Goal: Task Accomplishment & Management: Use online tool/utility

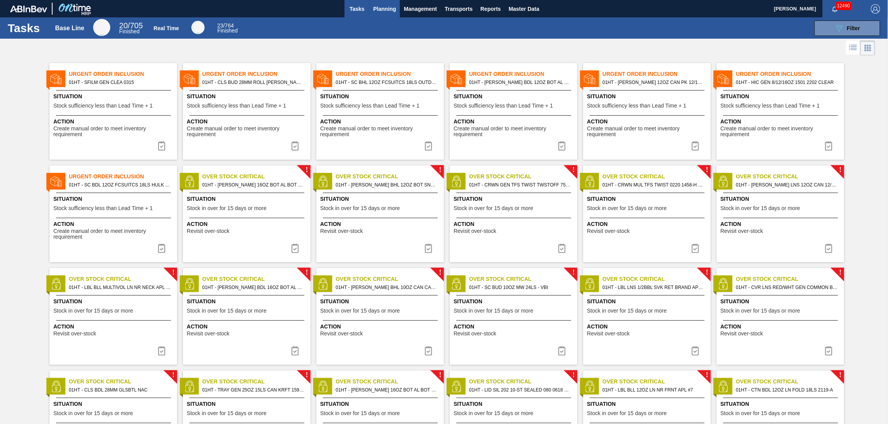
click at [385, 11] on span "Planning" at bounding box center [384, 8] width 23 height 9
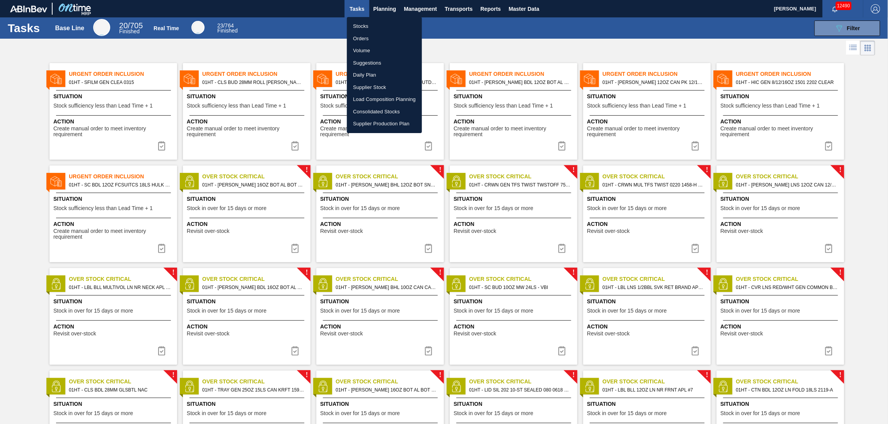
click at [368, 60] on li "Suggestions" at bounding box center [384, 63] width 75 height 12
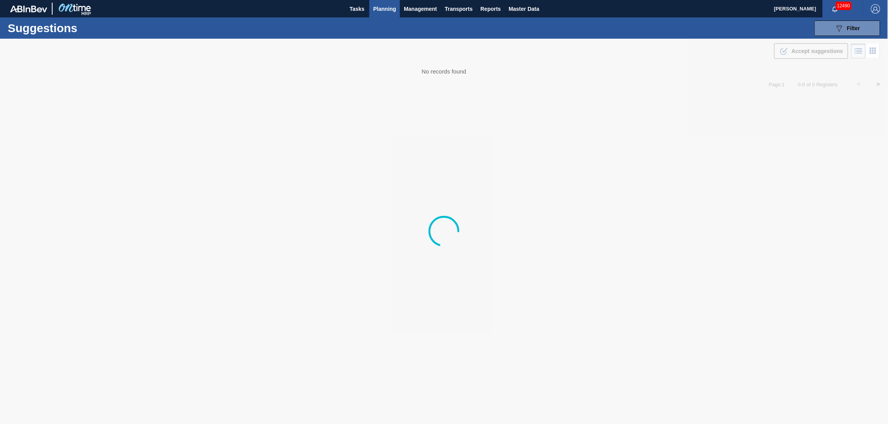
type from "[DATE]"
click at [860, 24] on div "089F7B8B-B2A5-4AFE-B5C0-19BA573D28AC Filter" at bounding box center [848, 28] width 26 height 9
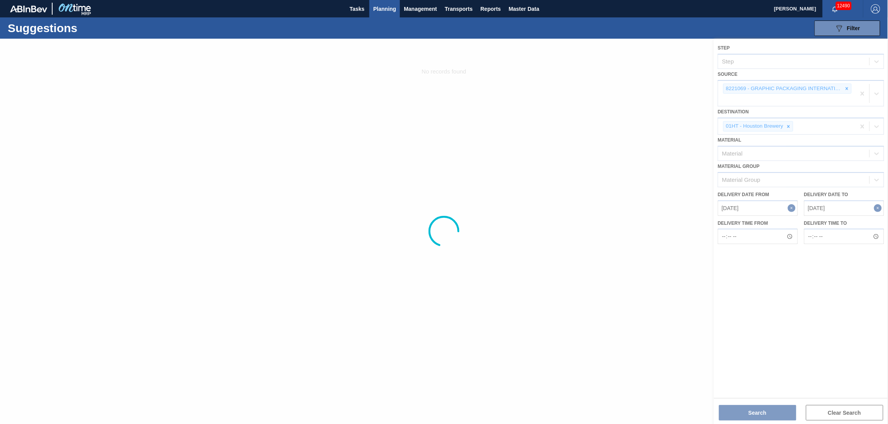
click at [866, 92] on div at bounding box center [444, 231] width 888 height 385
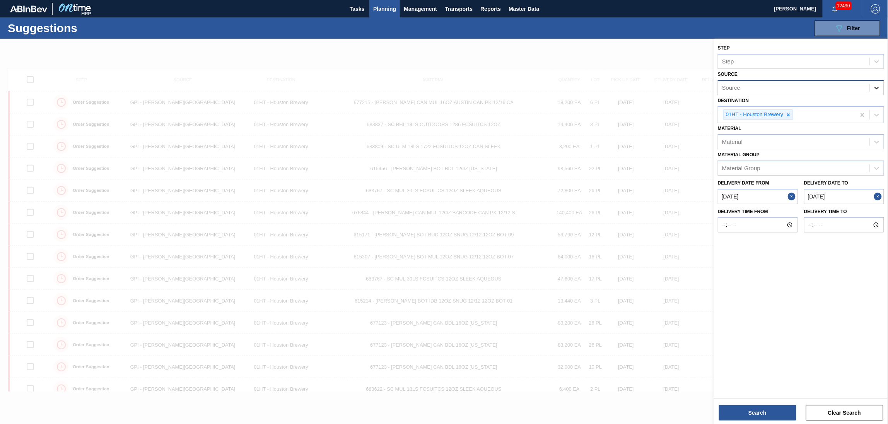
click at [877, 90] on icon at bounding box center [877, 88] width 8 height 8
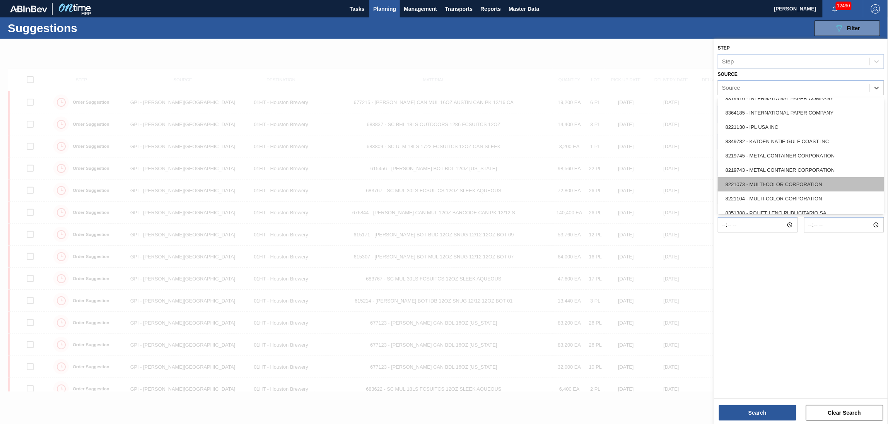
scroll to position [279, 0]
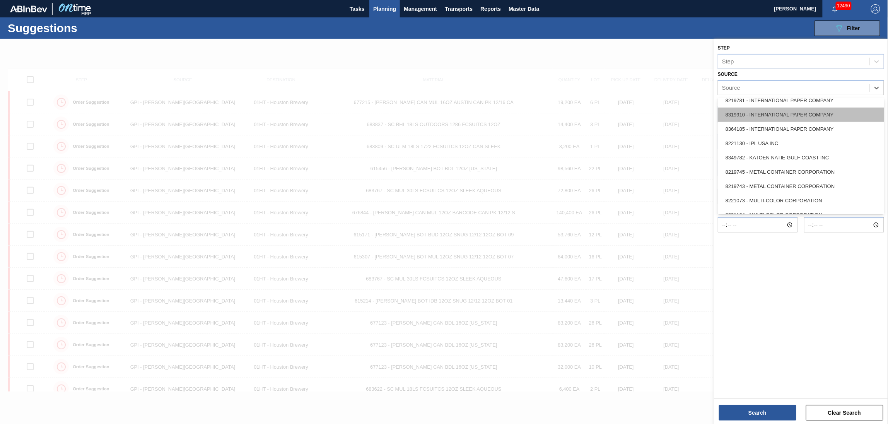
click at [760, 116] on div "8319910 - INTERNATIONAL PAPER COMPANY" at bounding box center [801, 115] width 166 height 14
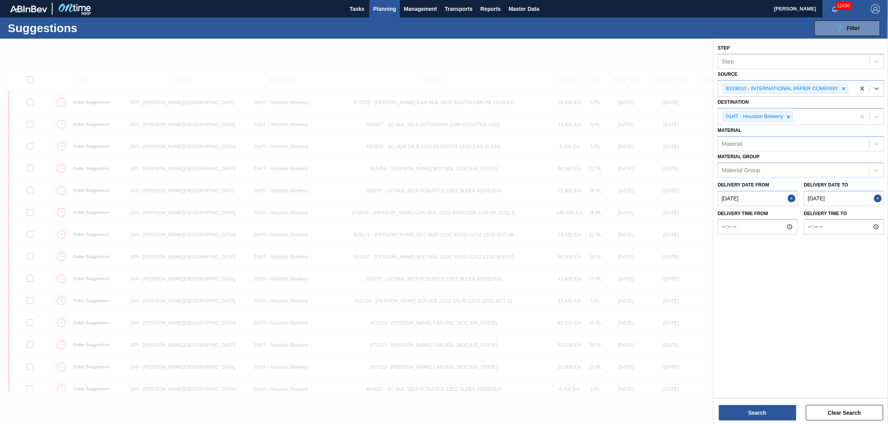
click at [818, 191] on to "[DATE]" at bounding box center [844, 198] width 80 height 15
click at [866, 288] on div "26 27 28 29 30 31 1" at bounding box center [835, 291] width 88 height 12
click at [860, 288] on div "31" at bounding box center [860, 292] width 10 height 10
type to "[DATE]"
drag, startPoint x: 771, startPoint y: 407, endPoint x: 656, endPoint y: 352, distance: 127.2
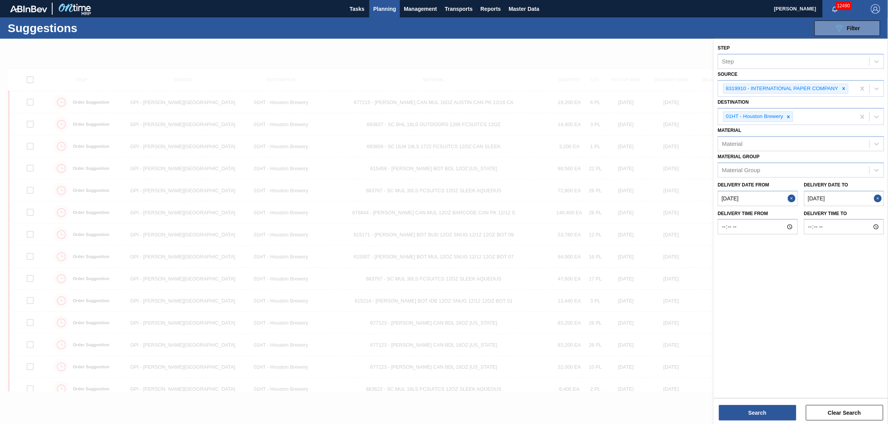
click at [760, 402] on div "Search Clear Search" at bounding box center [801, 409] width 174 height 22
click at [749, 410] on button "Search" at bounding box center [757, 412] width 77 height 15
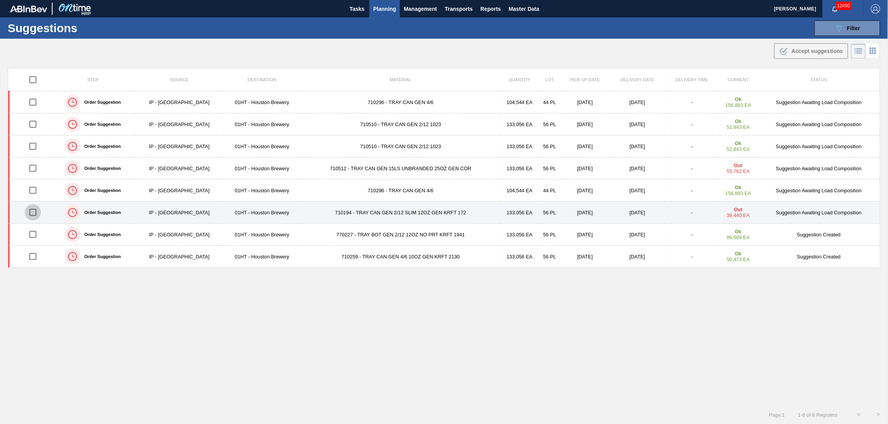
click at [28, 210] on input "checkbox" at bounding box center [33, 212] width 16 height 16
click at [29, 210] on input "checkbox" at bounding box center [33, 212] width 16 height 16
checkbox input "false"
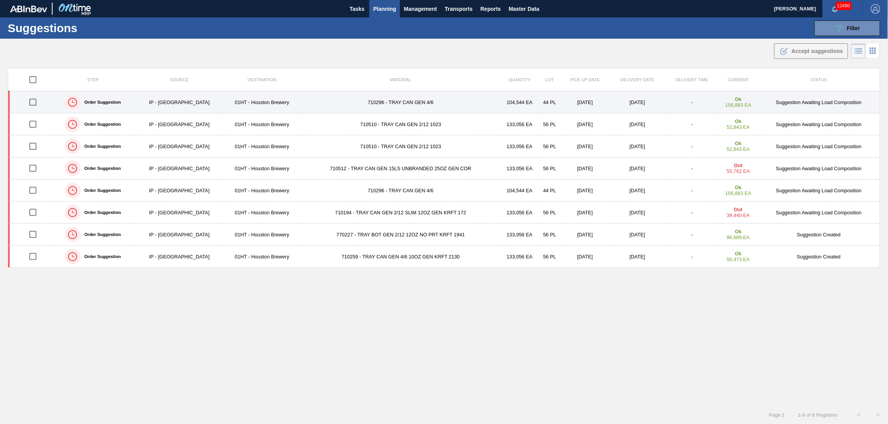
click at [32, 102] on input "checkbox" at bounding box center [33, 102] width 16 height 16
checkbox input "true"
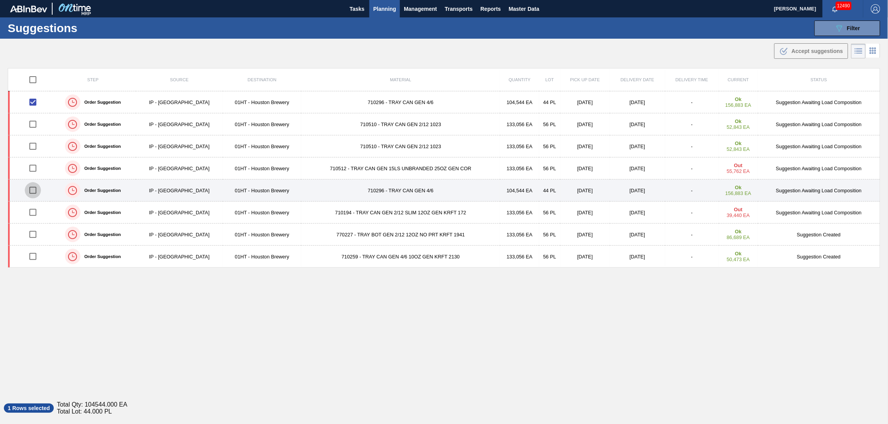
click at [32, 193] on input "checkbox" at bounding box center [33, 190] width 16 height 16
checkbox input "true"
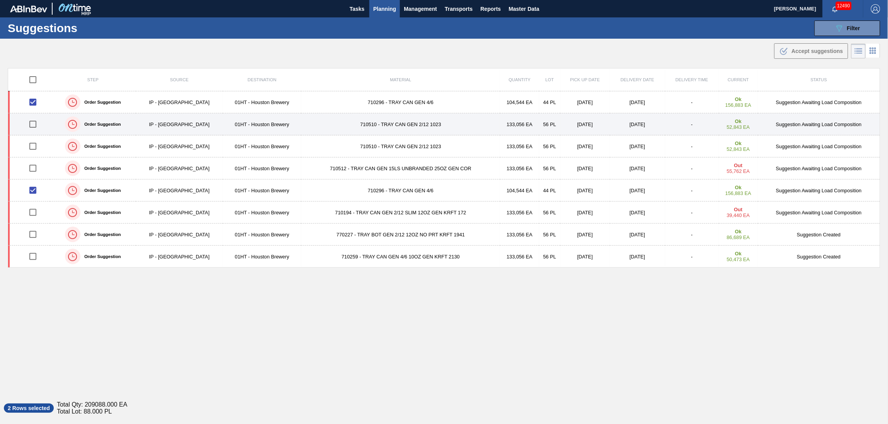
click at [35, 122] on input "checkbox" at bounding box center [33, 124] width 16 height 16
checkbox input "true"
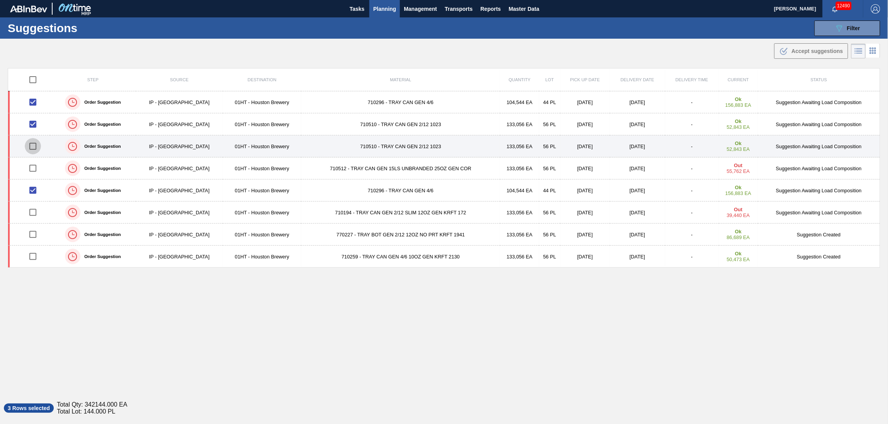
click at [34, 147] on input "checkbox" at bounding box center [33, 146] width 16 height 16
checkbox input "true"
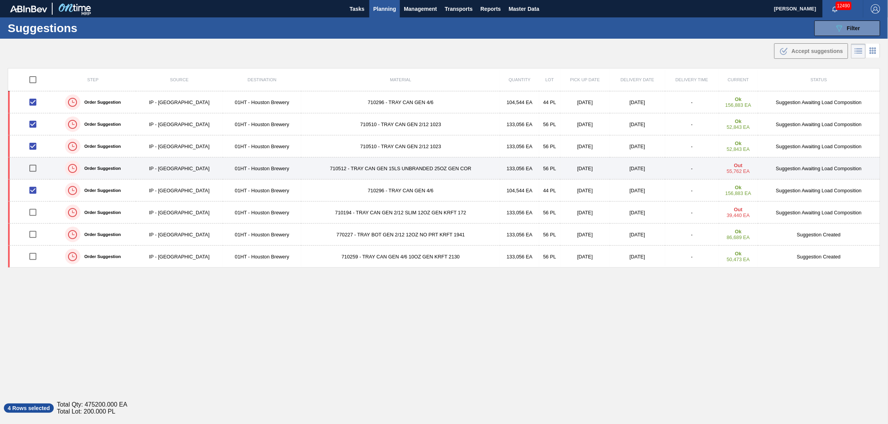
click at [32, 168] on input "checkbox" at bounding box center [33, 168] width 16 height 16
checkbox input "true"
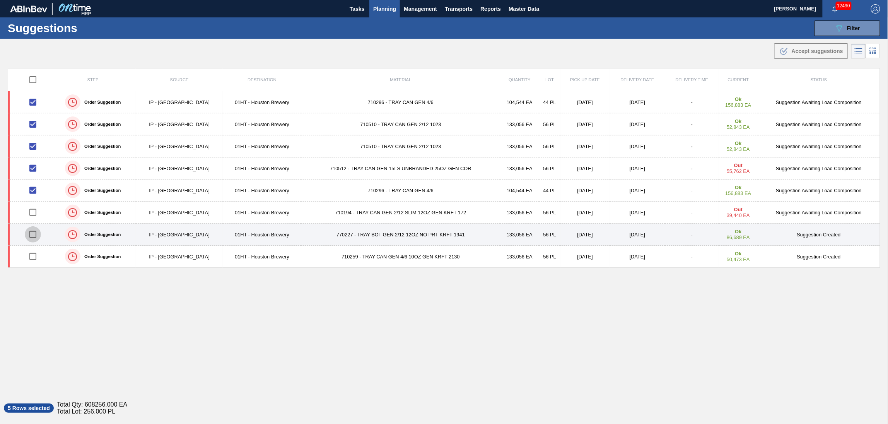
click at [31, 235] on input "checkbox" at bounding box center [33, 234] width 16 height 16
click at [34, 235] on input "checkbox" at bounding box center [33, 234] width 16 height 16
click at [34, 232] on input "checkbox" at bounding box center [33, 234] width 16 height 16
checkbox input "true"
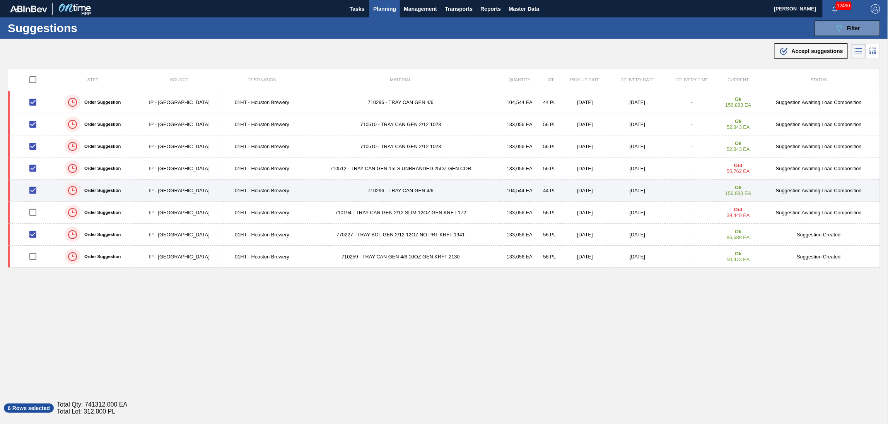
click at [34, 191] on input "checkbox" at bounding box center [33, 190] width 16 height 16
checkbox input "false"
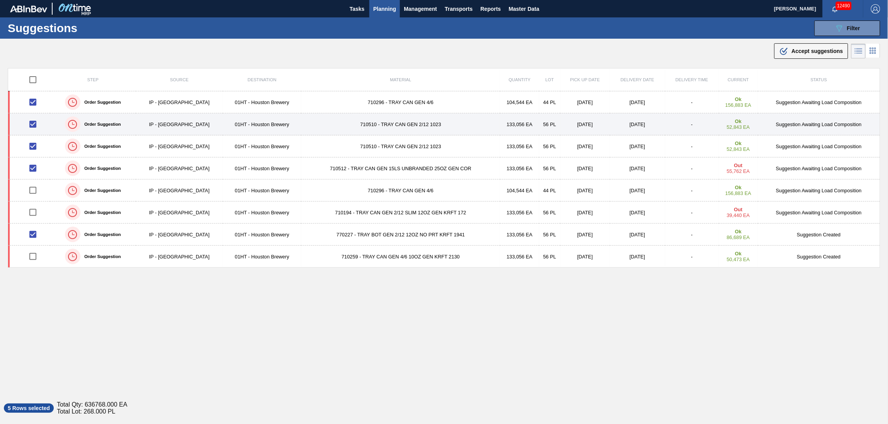
drag, startPoint x: 33, startPoint y: 145, endPoint x: 33, endPoint y: 131, distance: 14.3
click at [33, 145] on input "checkbox" at bounding box center [33, 146] width 16 height 16
checkbox input "false"
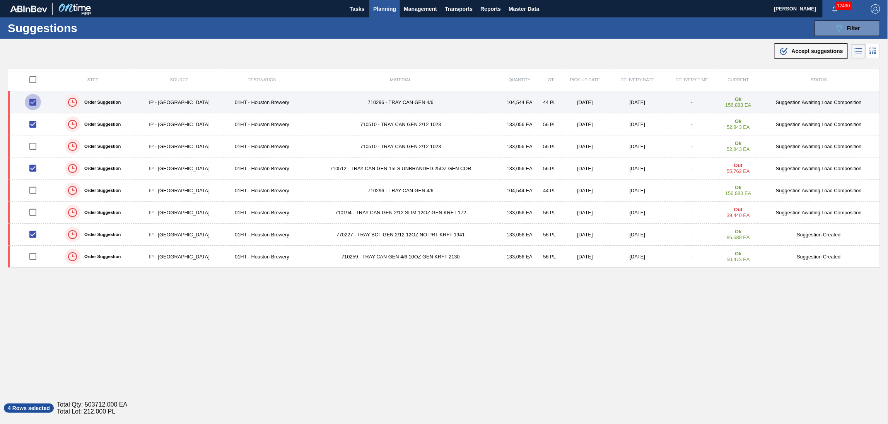
click at [32, 101] on input "checkbox" at bounding box center [33, 102] width 16 height 16
checkbox input "false"
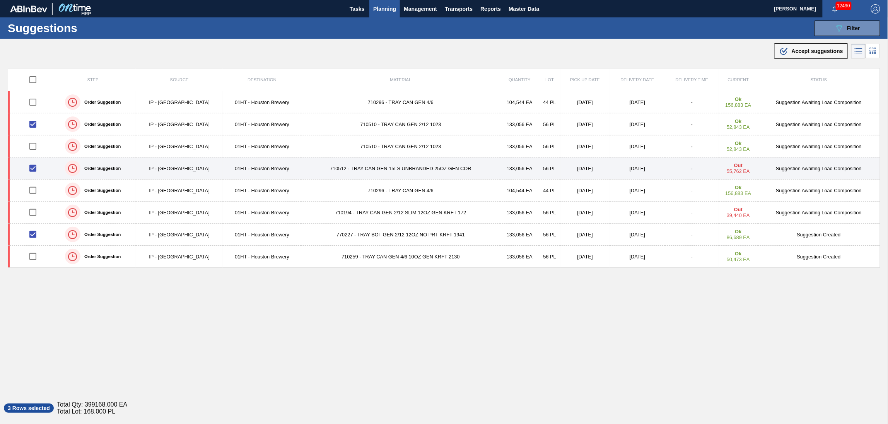
click at [32, 169] on input "checkbox" at bounding box center [33, 168] width 16 height 16
checkbox input "false"
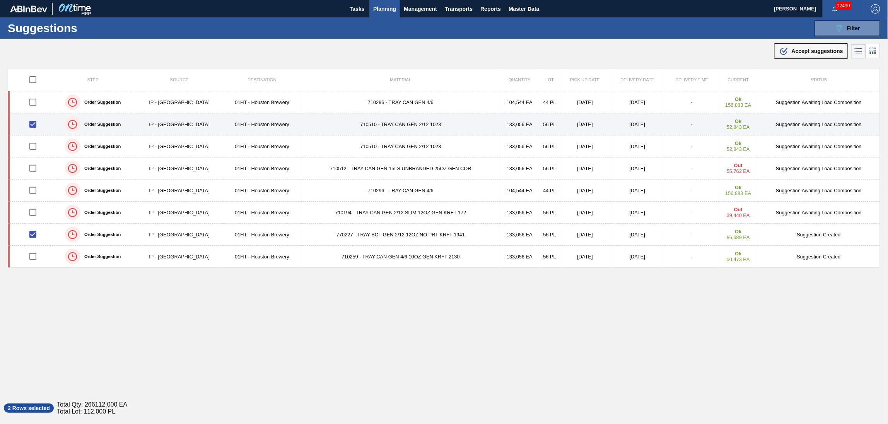
click at [34, 126] on input "checkbox" at bounding box center [33, 124] width 16 height 16
checkbox input "false"
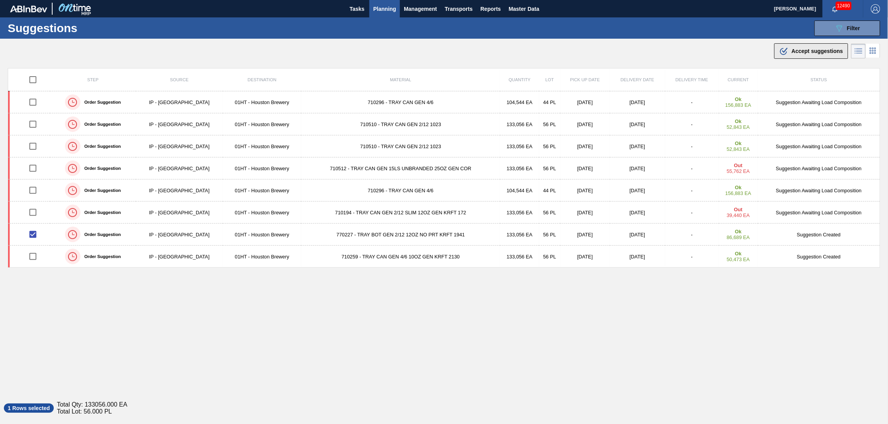
click at [809, 50] on span "Accept suggestions" at bounding box center [817, 51] width 51 height 6
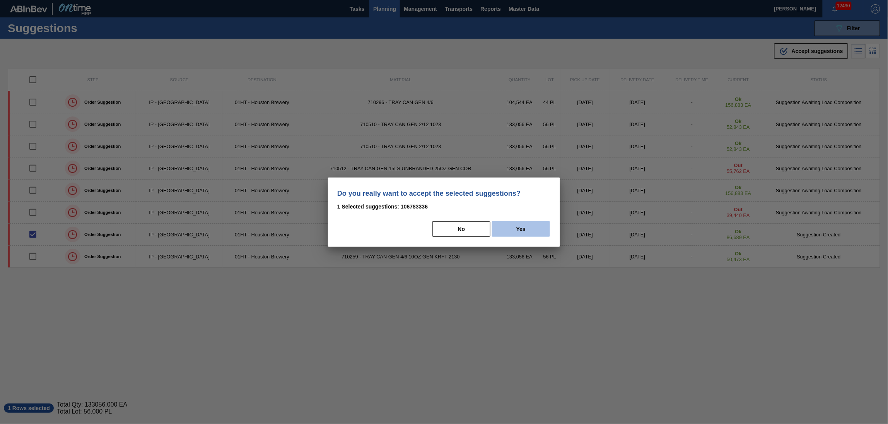
click at [510, 225] on button "Yes" at bounding box center [521, 228] width 58 height 15
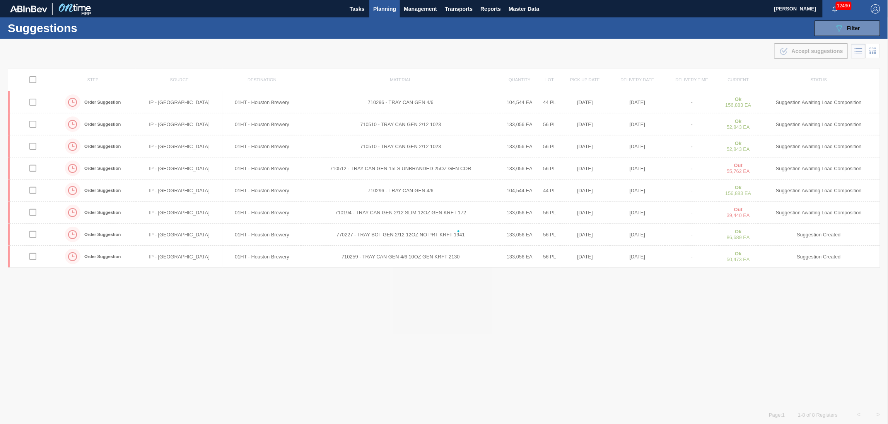
checkbox input "false"
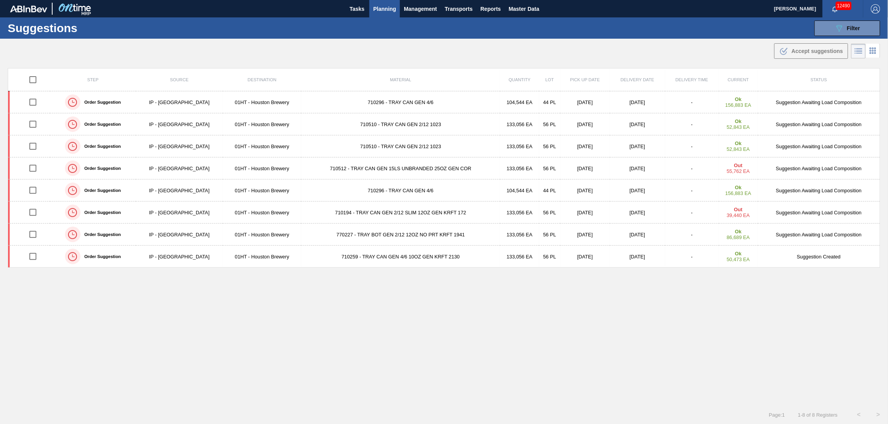
click at [381, 11] on span "Planning" at bounding box center [384, 8] width 23 height 9
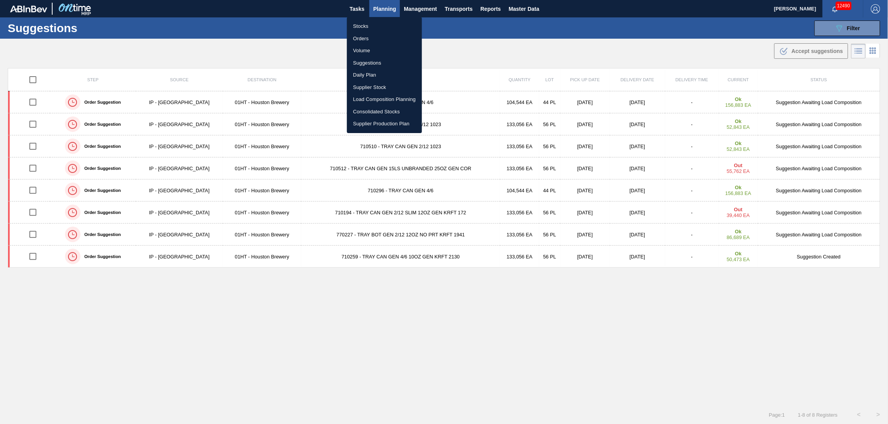
click at [381, 97] on li "Load Composition Planning" at bounding box center [384, 99] width 75 height 12
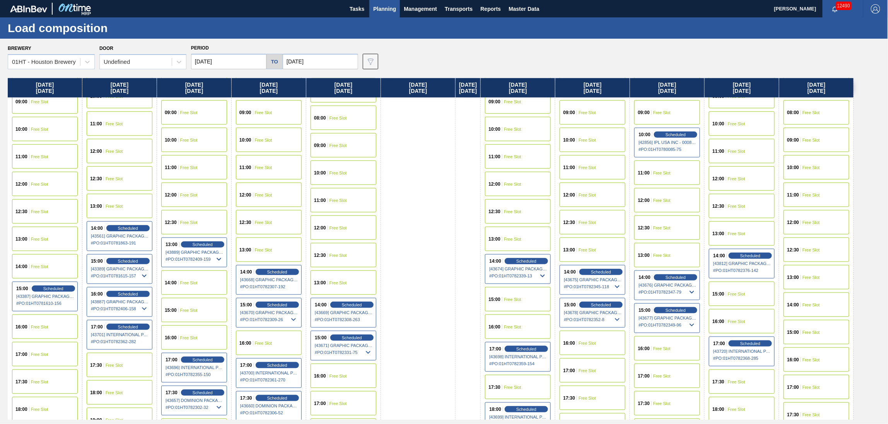
scroll to position [309, 0]
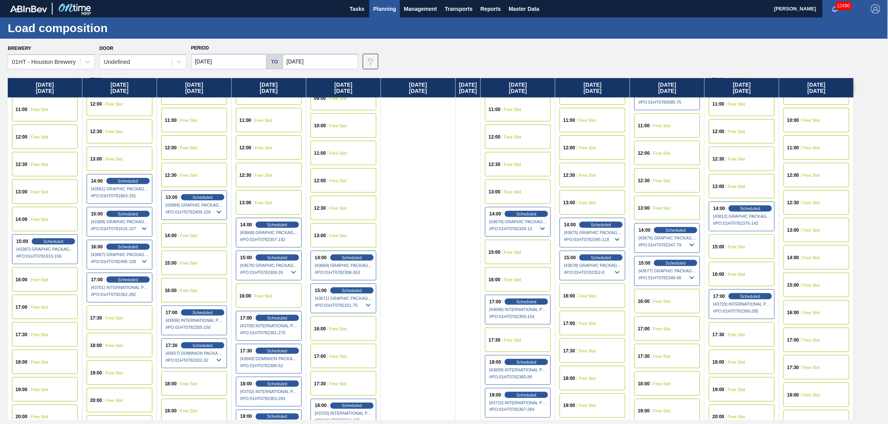
click at [595, 318] on div "17:00 Free Slot" at bounding box center [593, 323] width 66 height 24
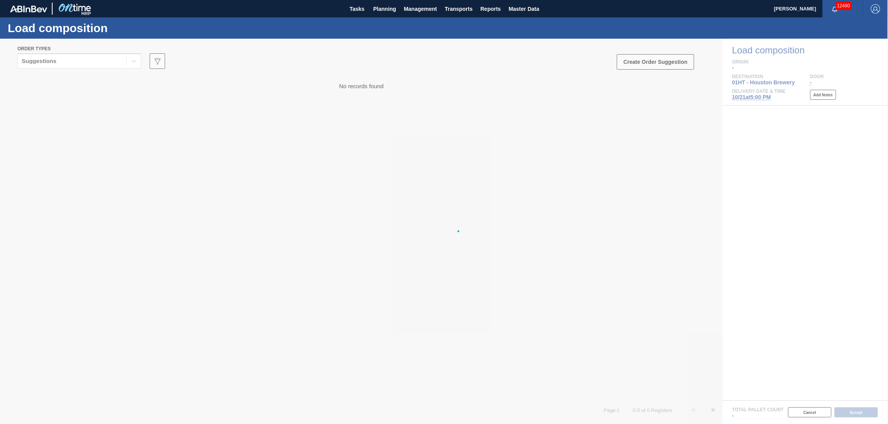
click at [109, 59] on div at bounding box center [444, 231] width 888 height 385
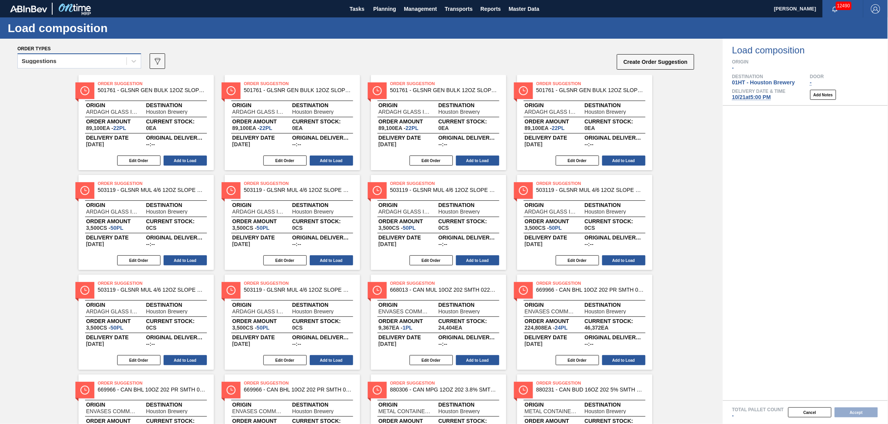
click at [70, 62] on div "Suggestions" at bounding box center [72, 61] width 109 height 11
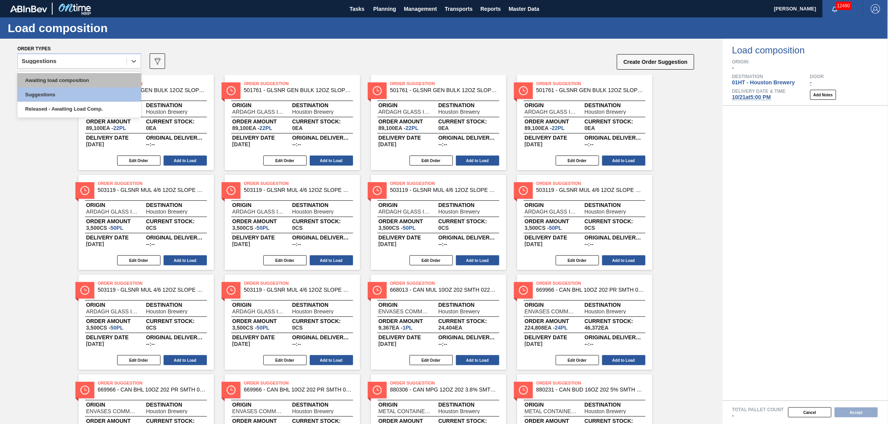
click at [60, 78] on div "Awaiting load composition" at bounding box center [79, 80] width 124 height 14
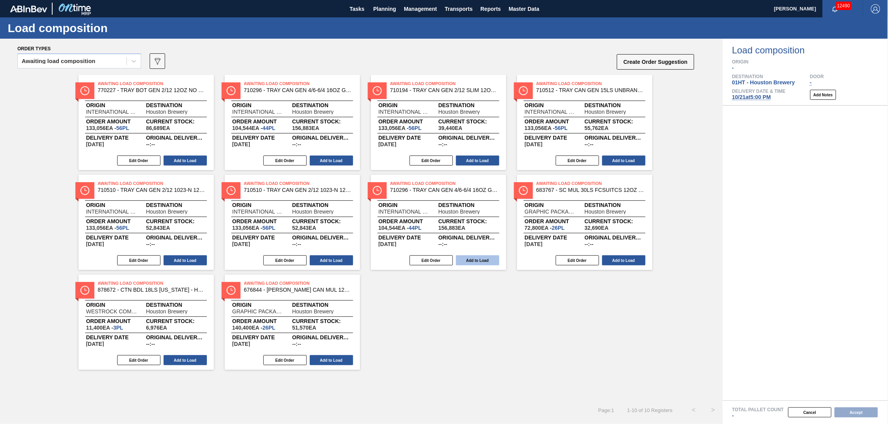
click at [475, 258] on button "Add to Load" at bounding box center [477, 260] width 43 height 10
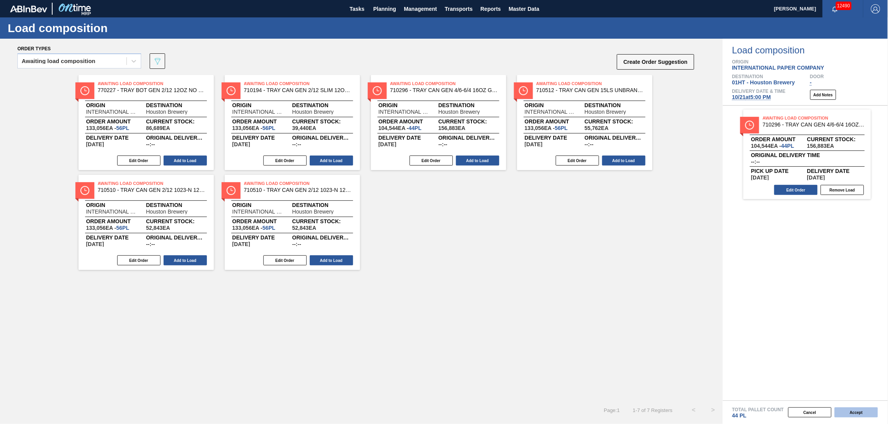
click at [854, 412] on button "Accept" at bounding box center [856, 412] width 43 height 10
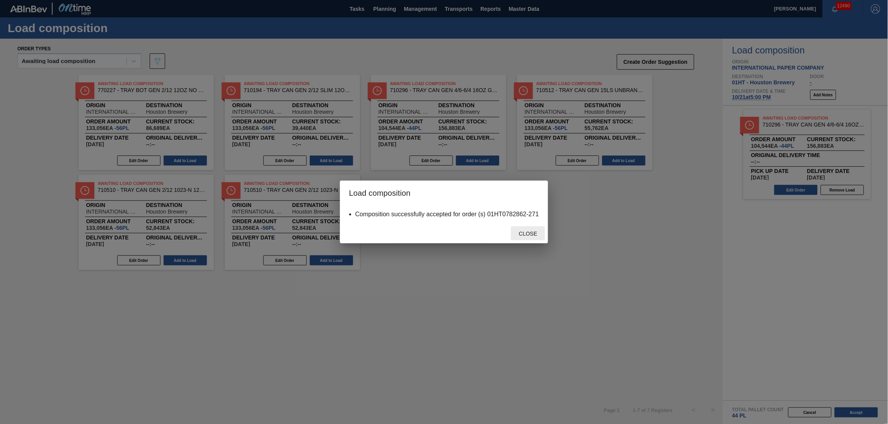
click at [525, 231] on span "Close" at bounding box center [528, 234] width 31 height 6
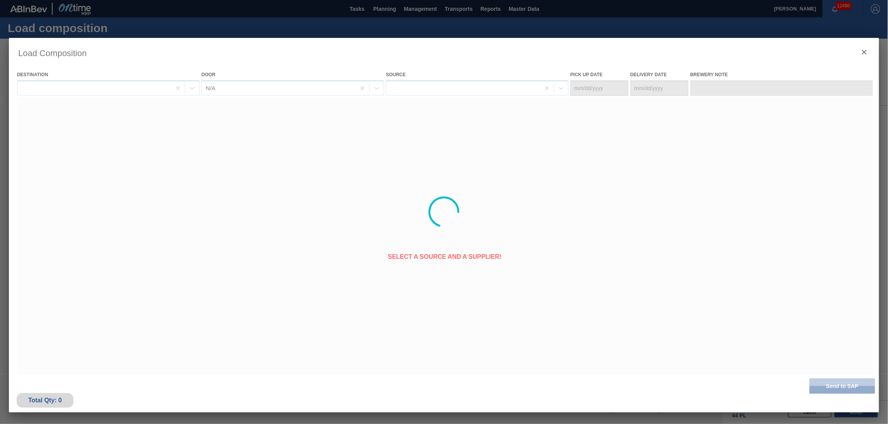
type Date "[DATE]"
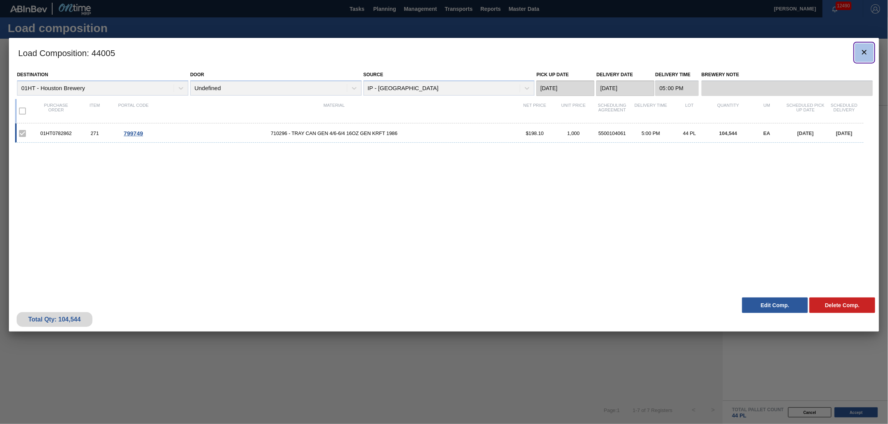
click at [863, 51] on icon "botão de ícone" at bounding box center [864, 52] width 5 height 5
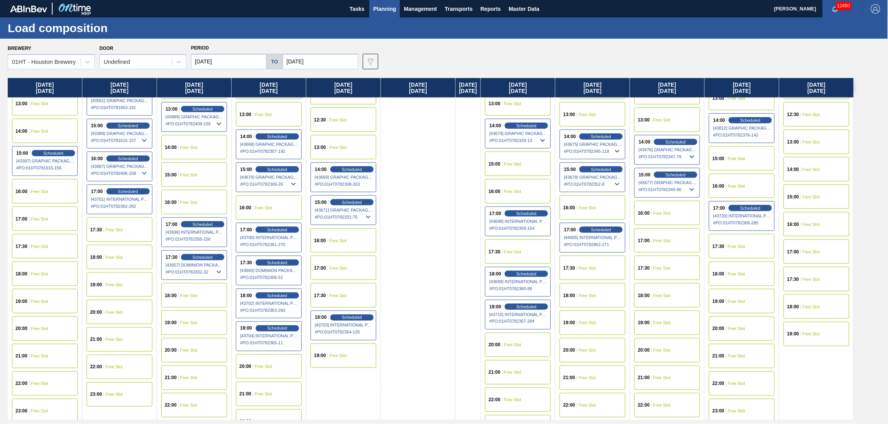
scroll to position [412, 0]
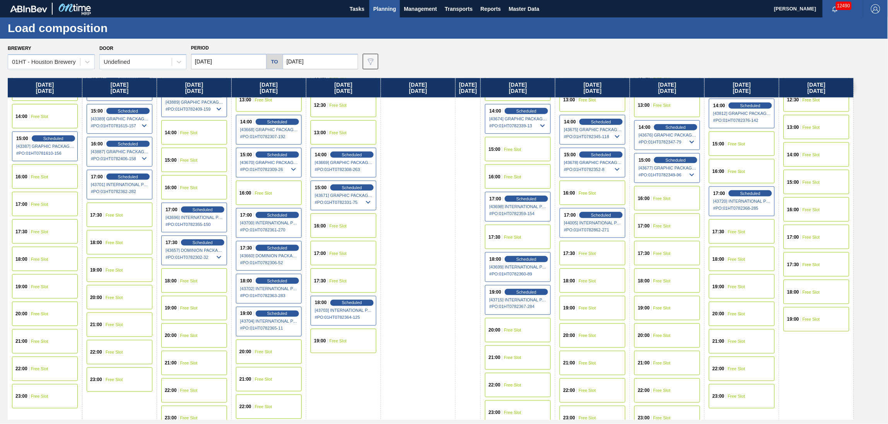
click at [743, 252] on div "18:00 Free Slot" at bounding box center [742, 259] width 66 height 24
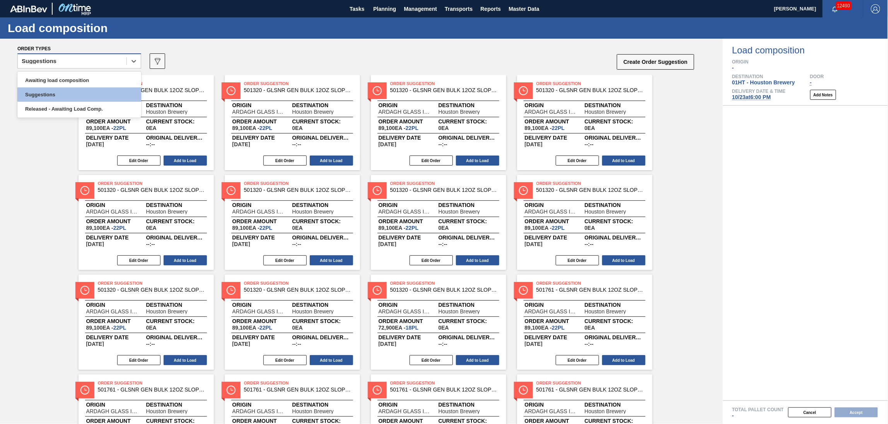
click at [89, 61] on div "Suggestions" at bounding box center [72, 61] width 109 height 11
click at [89, 73] on div "Awaiting load composition Suggestions Released - Awaiting Load Comp." at bounding box center [79, 95] width 124 height 46
click at [90, 76] on div "Awaiting load composition" at bounding box center [79, 80] width 124 height 14
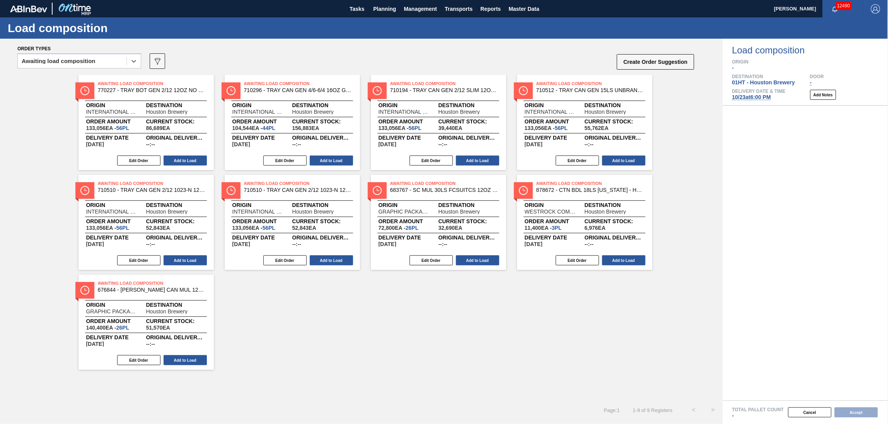
drag, startPoint x: 328, startPoint y: 152, endPoint x: 332, endPoint y: 155, distance: 5.2
click at [328, 154] on div "Awaiting Load Composition 710296 - TRAY CAN GEN 4/6-6/4 16OZ GEN KRFT 1986 Orig…" at bounding box center [292, 122] width 135 height 95
click at [334, 163] on button "Add to Load" at bounding box center [331, 161] width 43 height 10
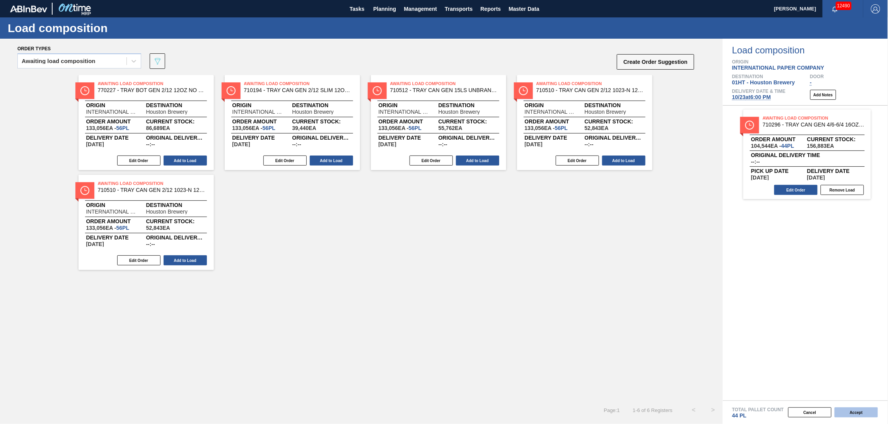
click at [863, 408] on button "Accept" at bounding box center [856, 412] width 43 height 10
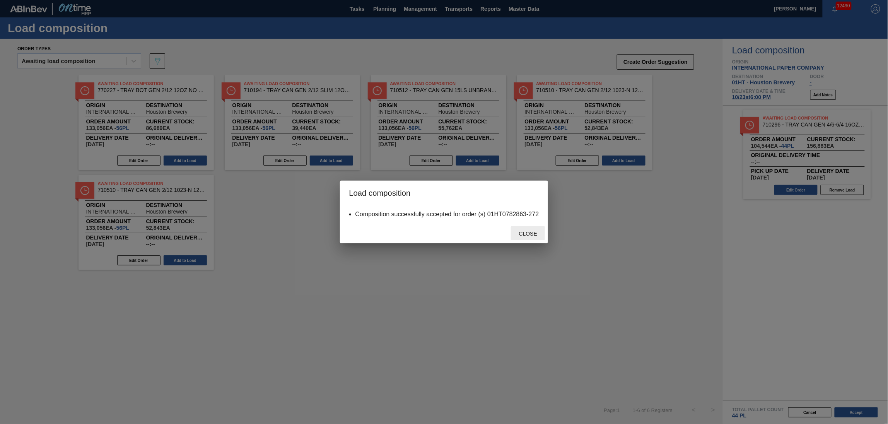
click at [527, 231] on span "Close" at bounding box center [528, 234] width 31 height 6
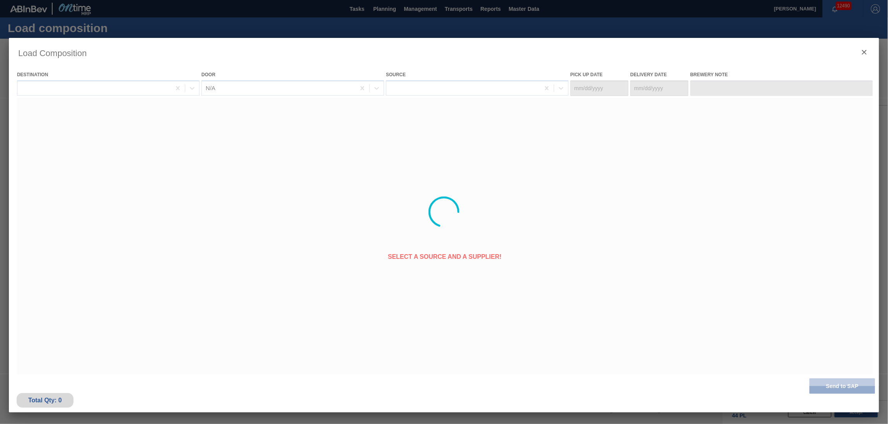
type Date "[DATE]"
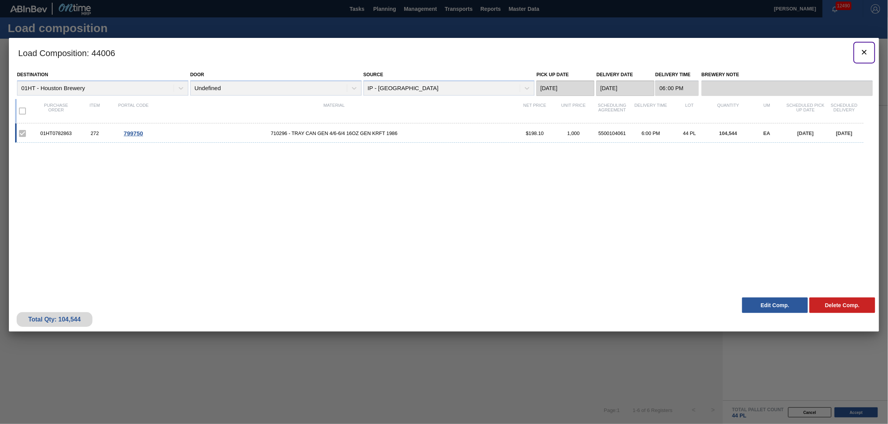
click at [864, 52] on icon "botão de ícone" at bounding box center [864, 52] width 5 height 5
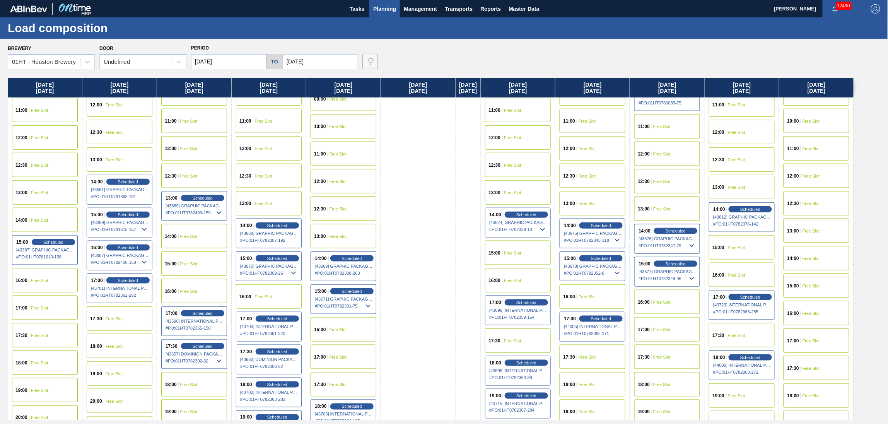
scroll to position [309, 0]
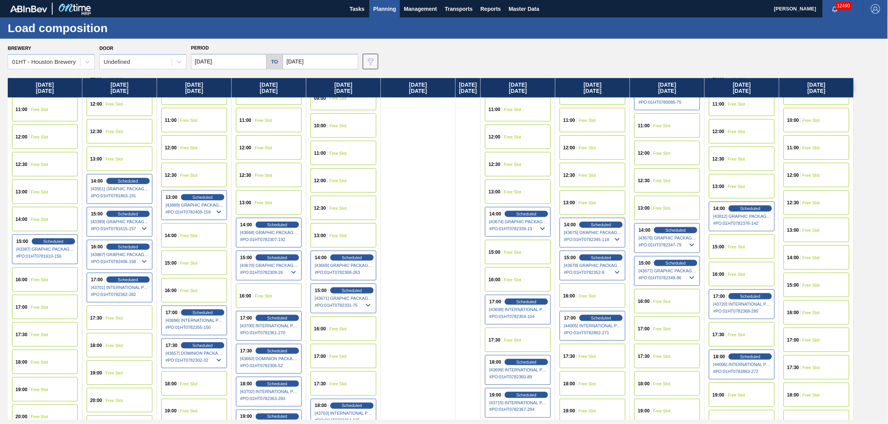
click at [671, 328] on span "Free Slot" at bounding box center [661, 329] width 17 height 5
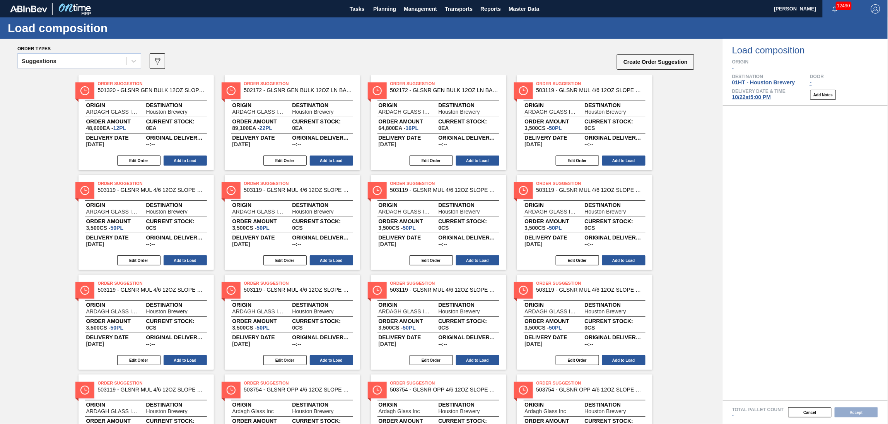
drag, startPoint x: 56, startPoint y: 56, endPoint x: 60, endPoint y: 70, distance: 13.5
click at [56, 56] on div "Suggestions" at bounding box center [72, 61] width 109 height 11
click at [60, 76] on div "Awaiting load composition" at bounding box center [79, 80] width 124 height 14
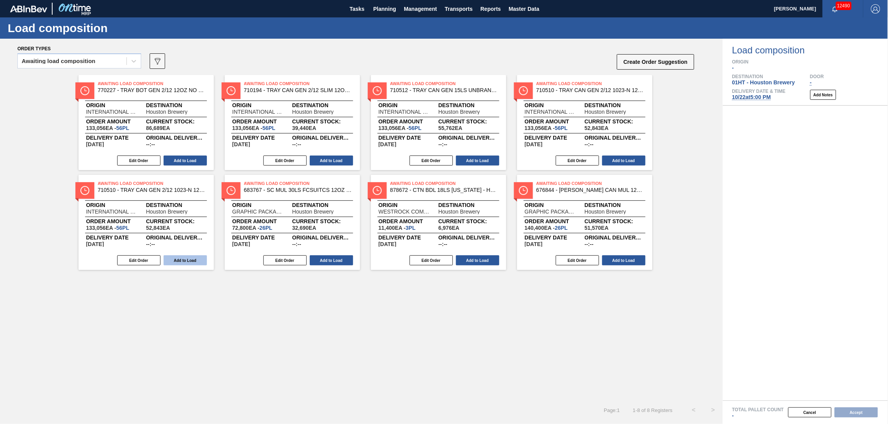
click at [187, 264] on button "Add to Load" at bounding box center [185, 260] width 43 height 10
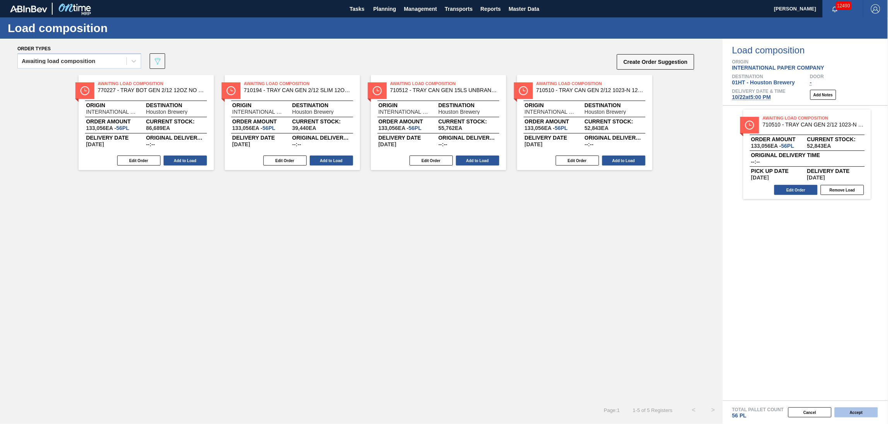
click at [846, 411] on button "Accept" at bounding box center [856, 412] width 43 height 10
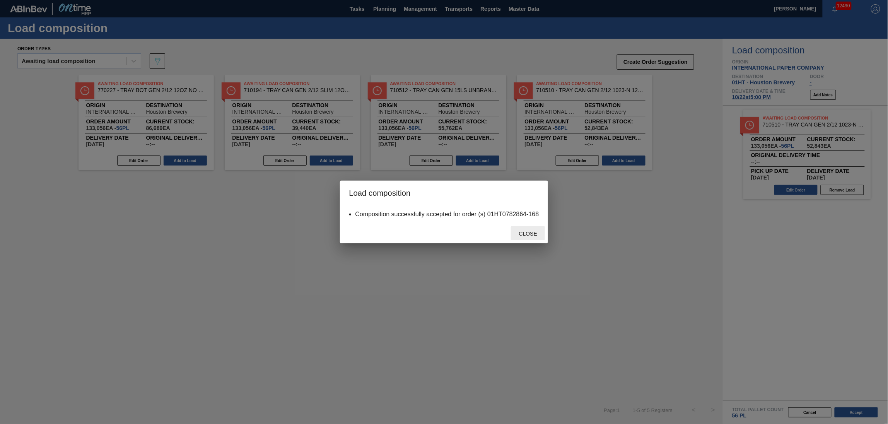
click at [523, 228] on div "Close" at bounding box center [528, 233] width 34 height 14
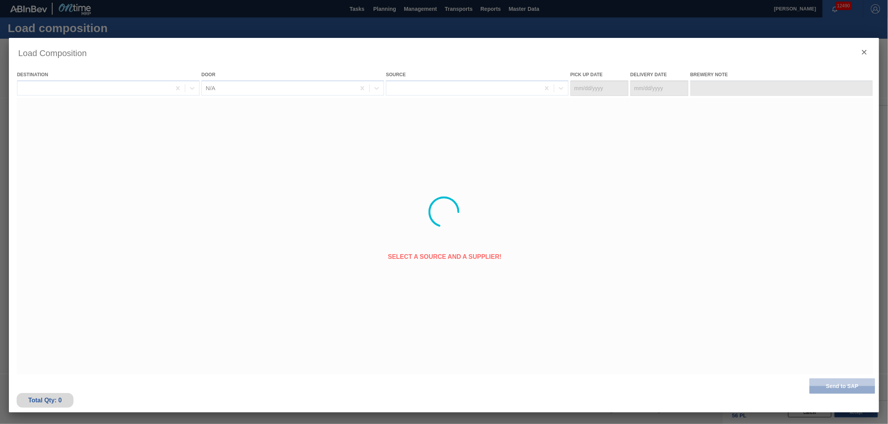
type Date "[DATE]"
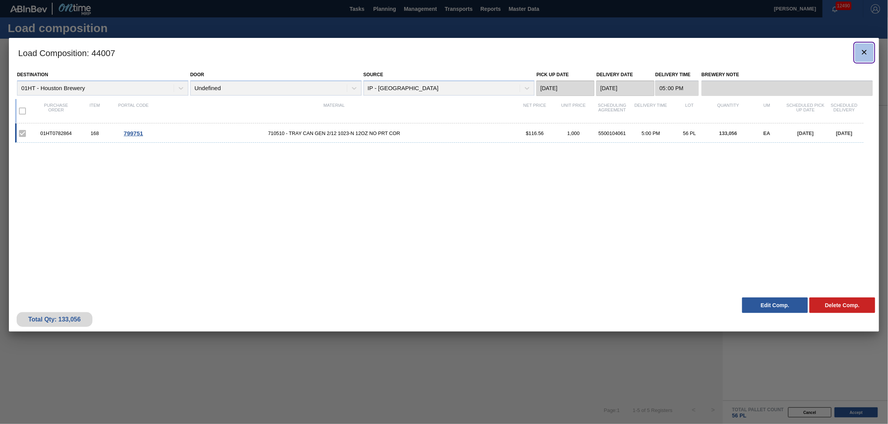
click at [862, 53] on icon "botão de ícone" at bounding box center [864, 52] width 9 height 9
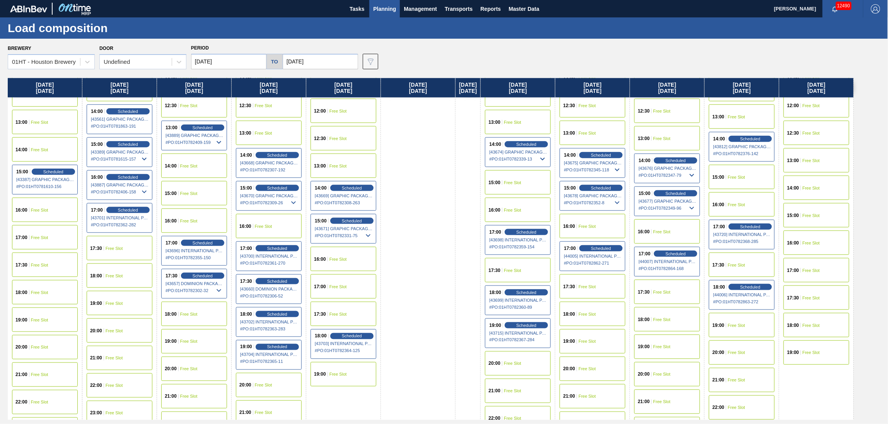
scroll to position [361, 0]
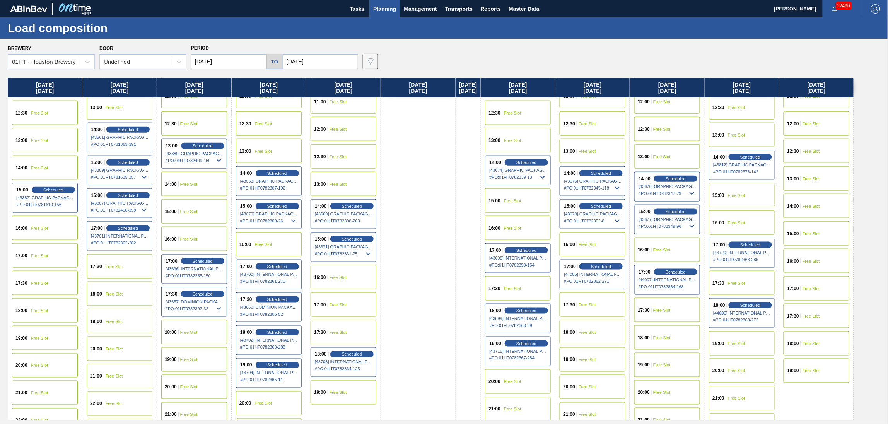
click at [817, 286] on span "Free Slot" at bounding box center [811, 288] width 17 height 5
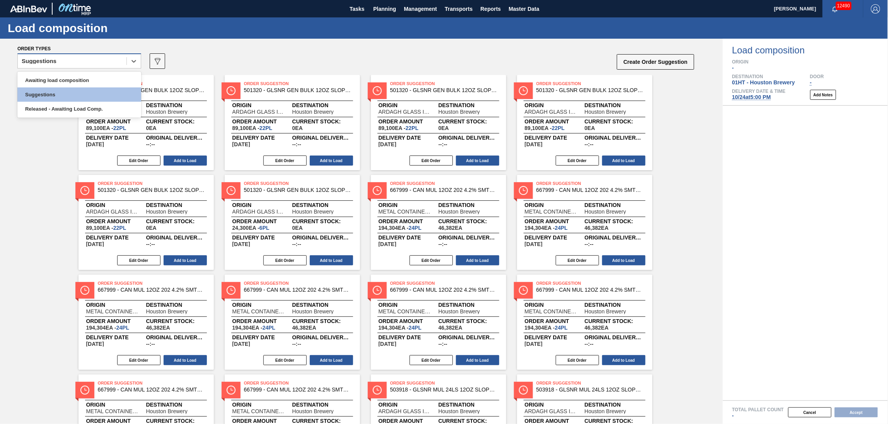
click at [59, 61] on div "Suggestions" at bounding box center [72, 61] width 109 height 11
click at [58, 76] on div "Awaiting load composition" at bounding box center [79, 80] width 124 height 14
click at [106, 59] on div "Awaiting load composition" at bounding box center [72, 61] width 109 height 11
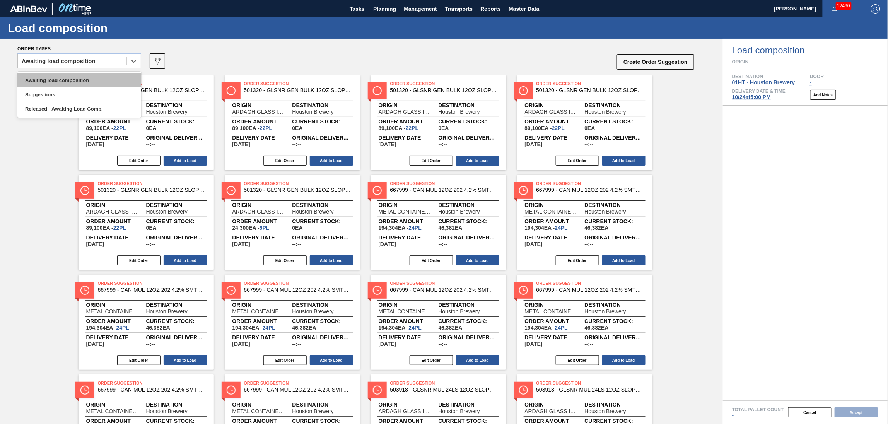
click at [106, 80] on div "Awaiting load composition" at bounding box center [79, 80] width 124 height 14
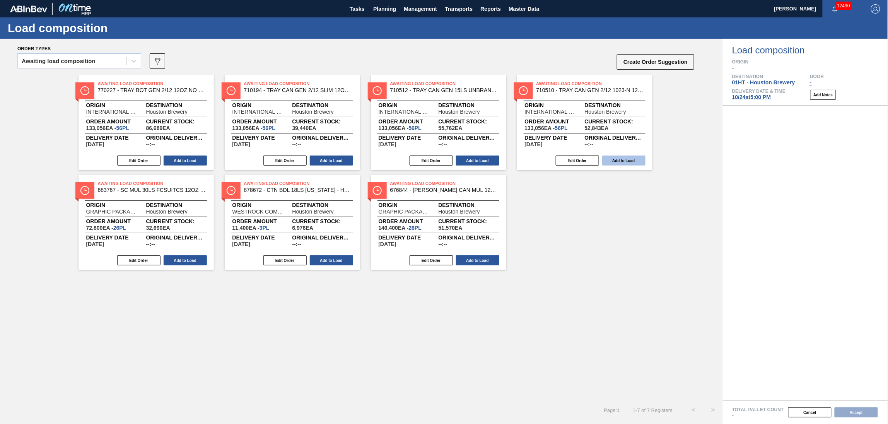
click at [616, 161] on button "Add to Load" at bounding box center [623, 161] width 43 height 10
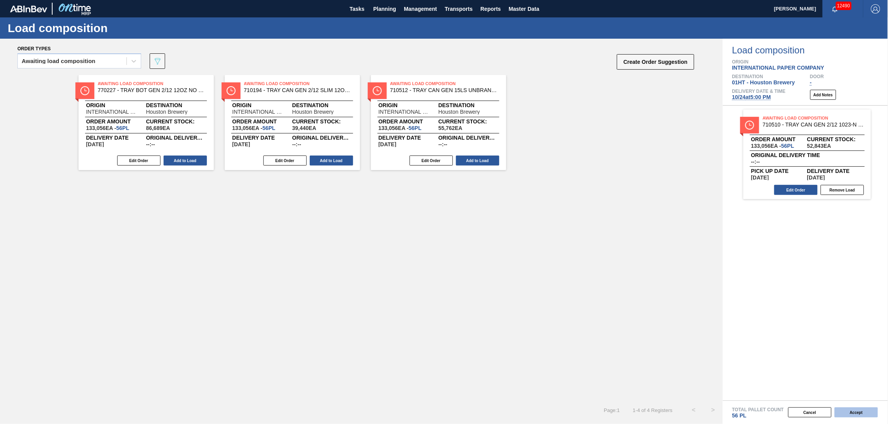
click at [851, 412] on button "Accept" at bounding box center [856, 412] width 43 height 10
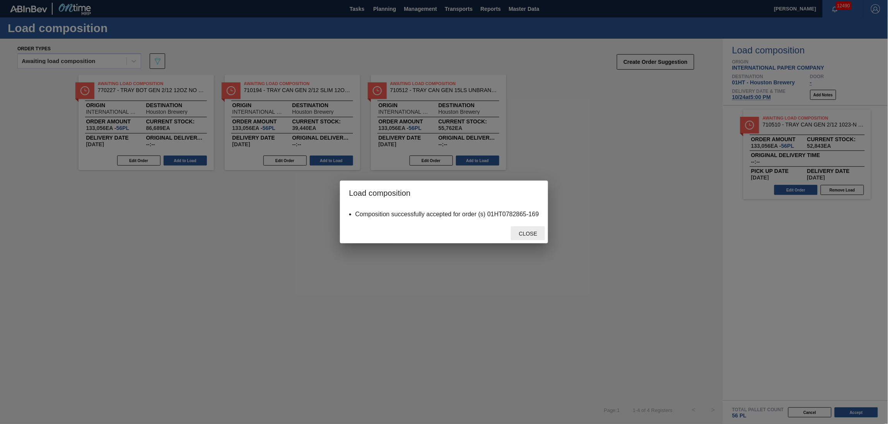
click at [531, 231] on span "Close" at bounding box center [528, 234] width 31 height 6
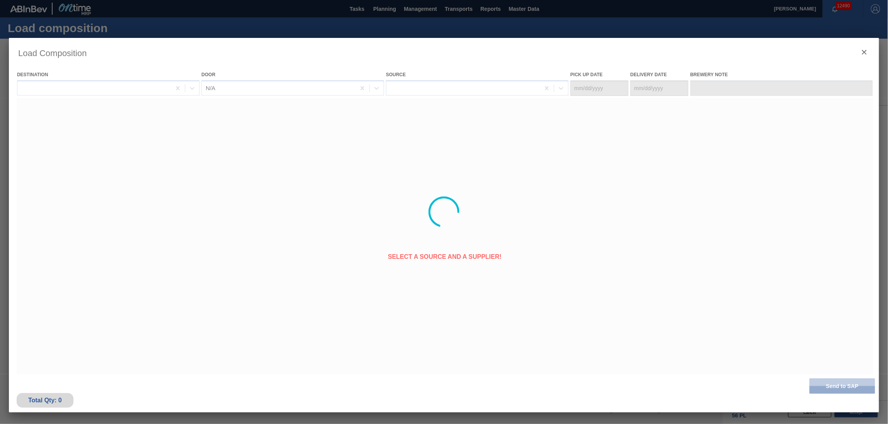
type Date "[DATE]"
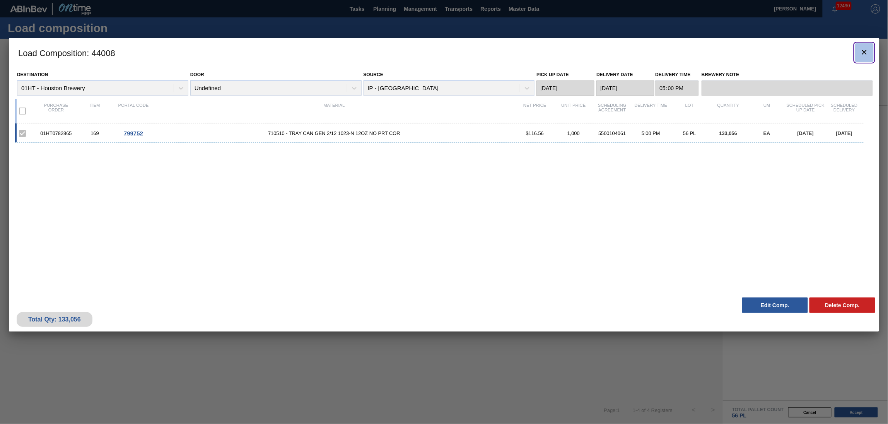
click at [862, 50] on icon "botão de ícone" at bounding box center [864, 52] width 9 height 9
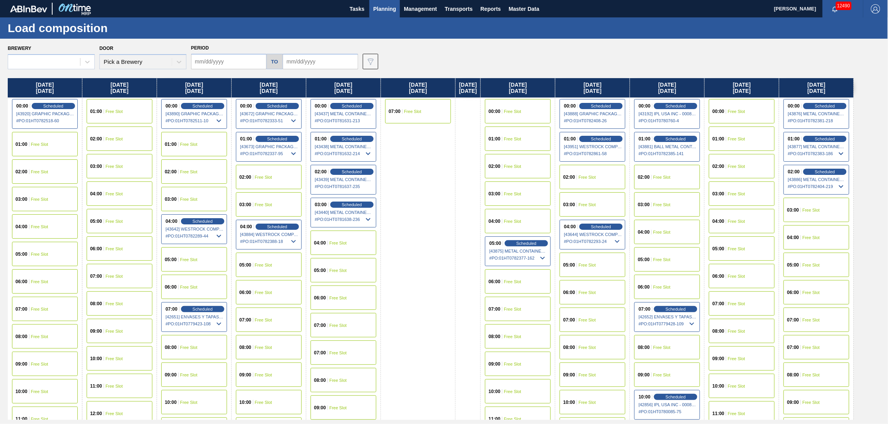
type input "10/13/2025"
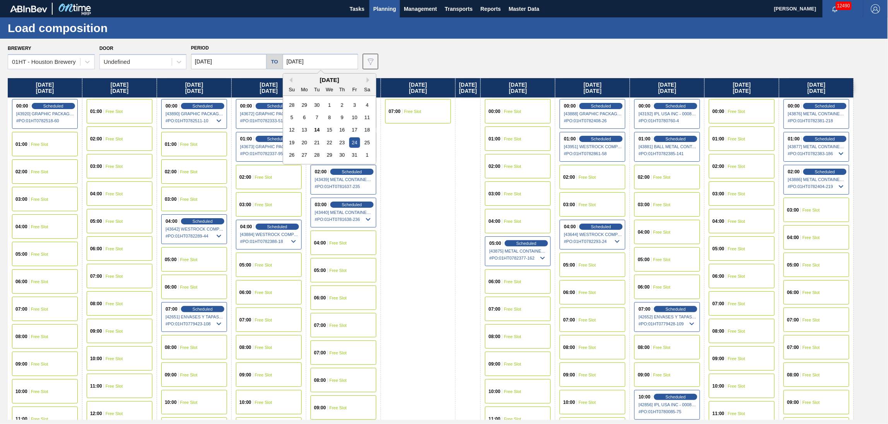
click at [310, 60] on input "[DATE]" at bounding box center [320, 61] width 75 height 15
click at [305, 156] on div "27" at bounding box center [304, 155] width 10 height 10
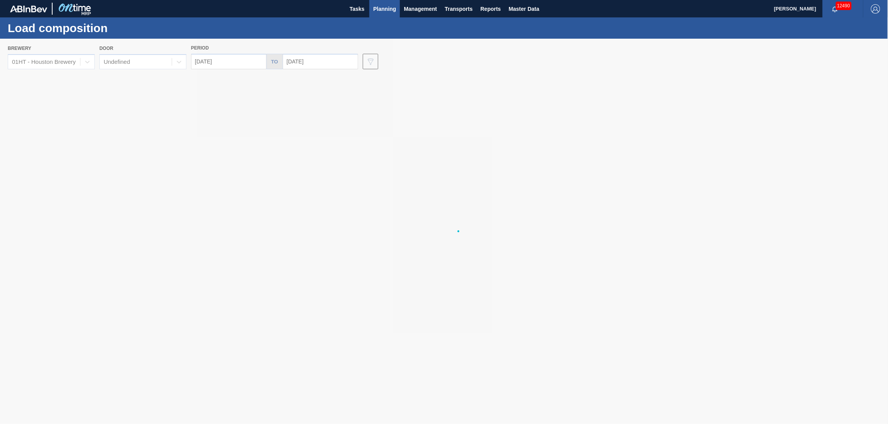
type input "[DATE]"
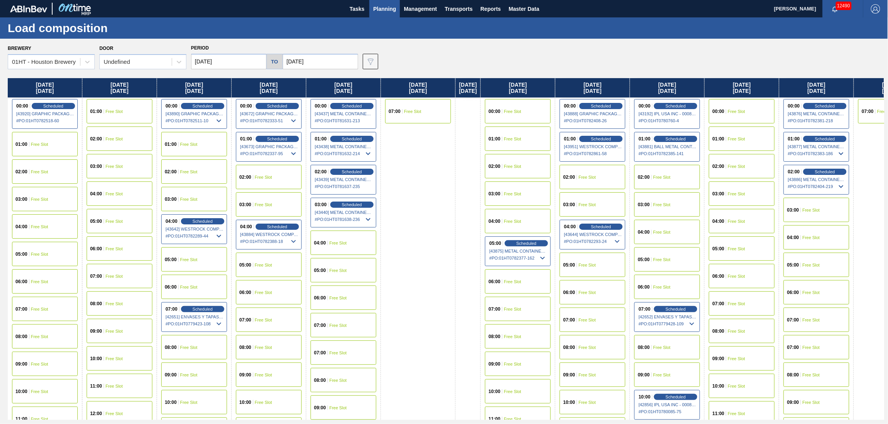
click at [228, 59] on input "10/13/2025" at bounding box center [228, 61] width 75 height 15
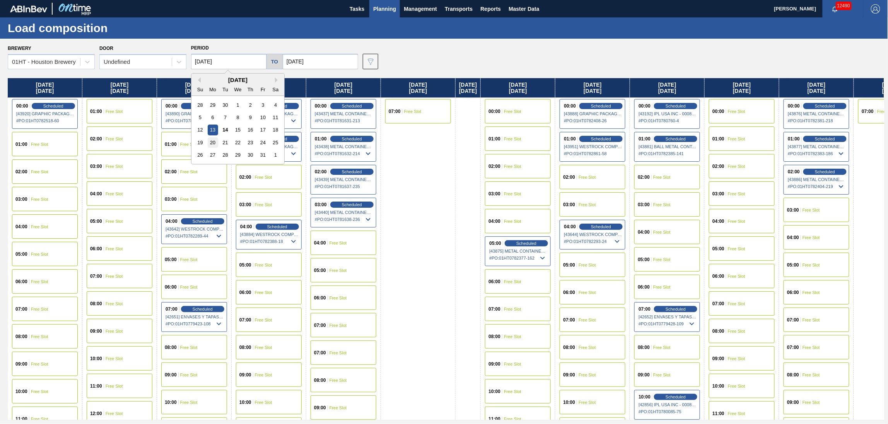
click at [211, 143] on div "20" at bounding box center [213, 142] width 10 height 10
type input "[DATE]"
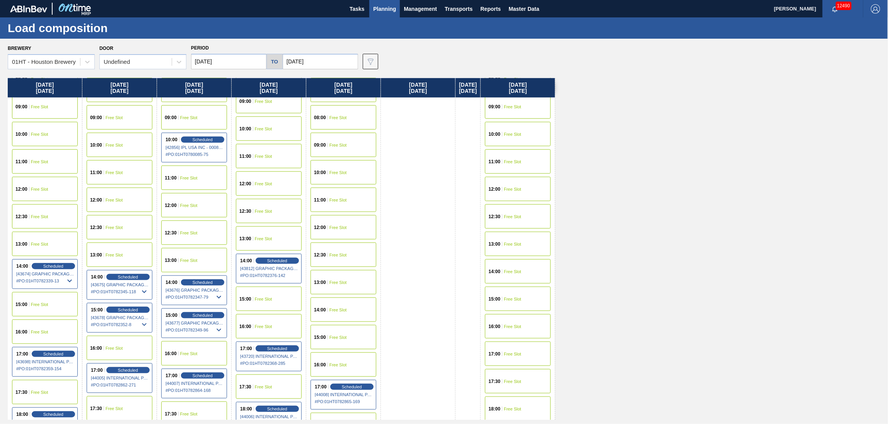
scroll to position [258, 0]
click at [519, 352] on span "Free Slot" at bounding box center [512, 353] width 17 height 5
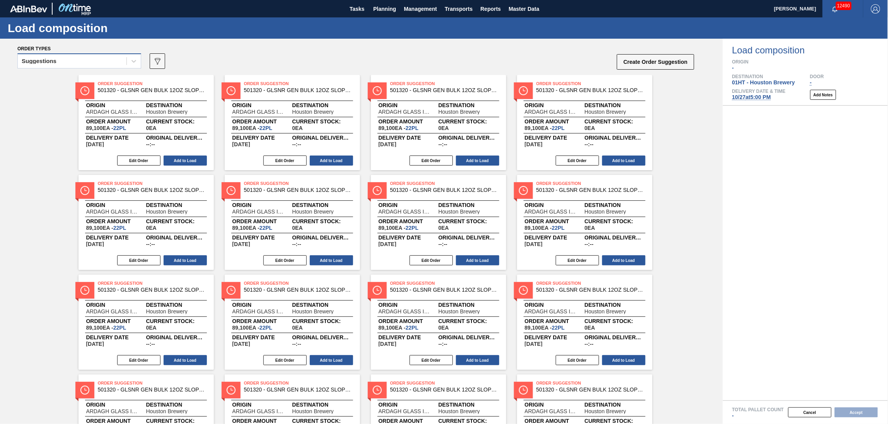
click at [55, 62] on div "Suggestions" at bounding box center [39, 60] width 35 height 5
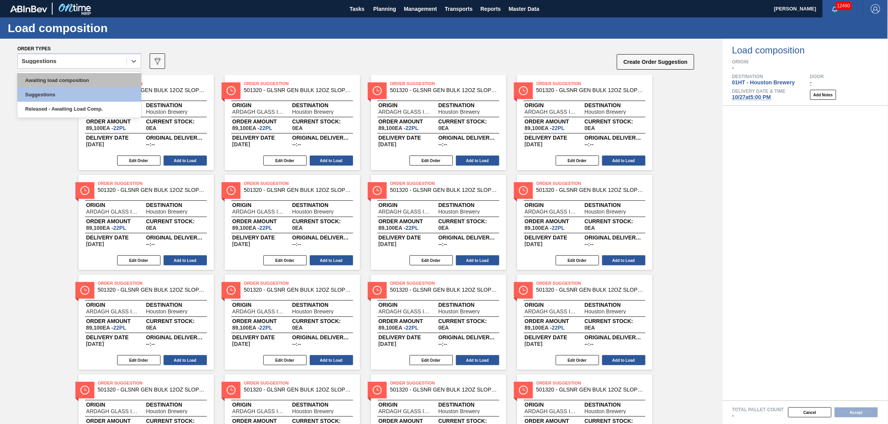
click at [55, 75] on div "Awaiting load composition" at bounding box center [79, 80] width 124 height 14
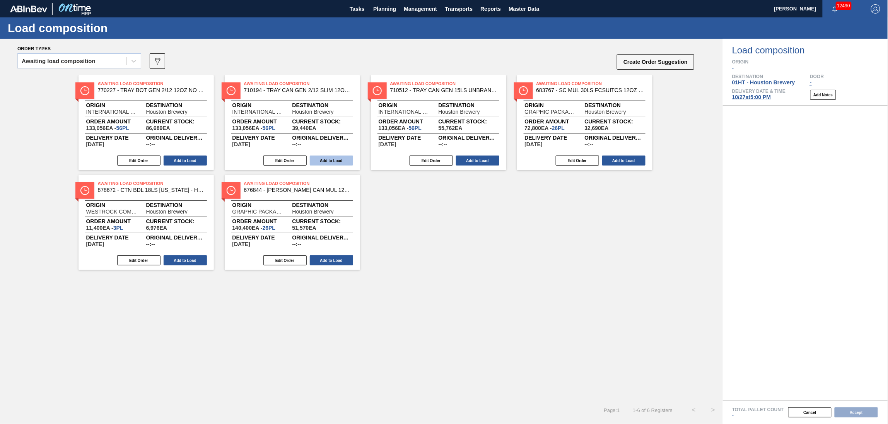
click at [325, 159] on button "Add to Load" at bounding box center [331, 161] width 43 height 10
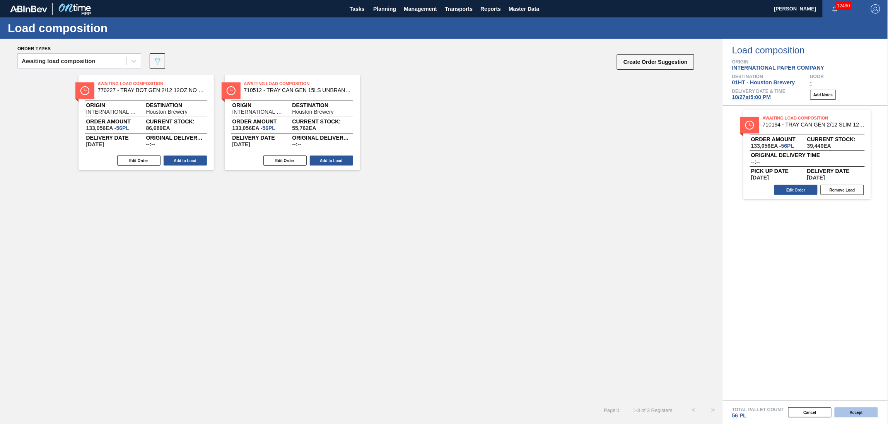
drag, startPoint x: 850, startPoint y: 411, endPoint x: 846, endPoint y: 408, distance: 4.7
click at [846, 408] on button "Accept" at bounding box center [856, 412] width 43 height 10
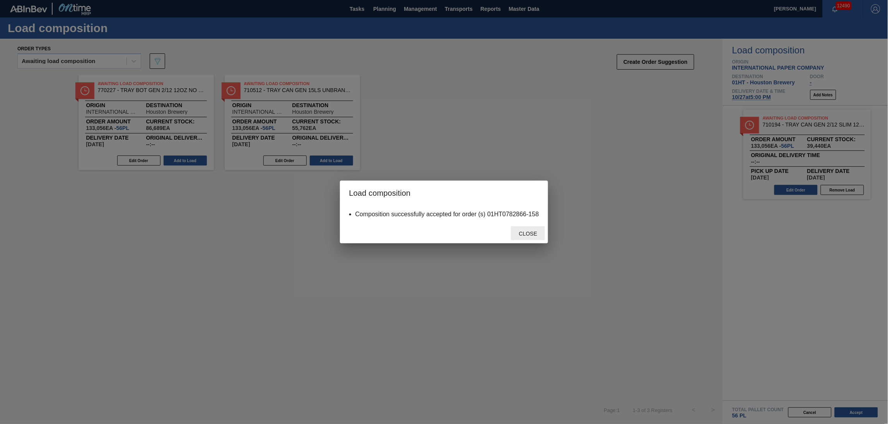
click at [529, 233] on span "Close" at bounding box center [528, 234] width 31 height 6
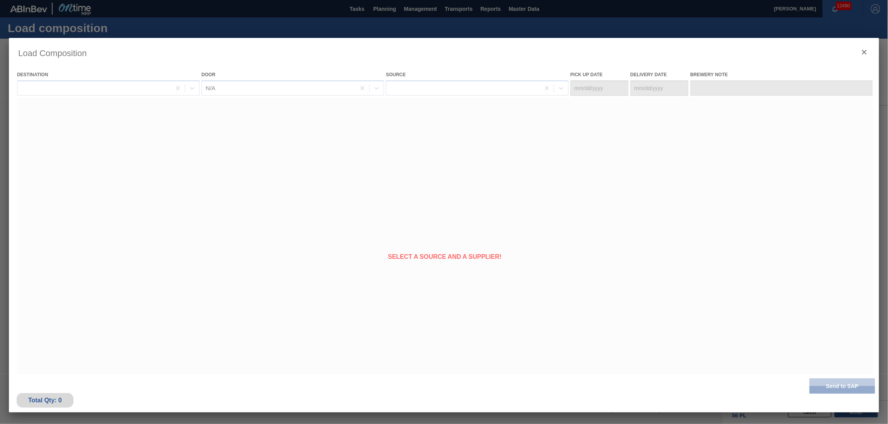
type Date "[DATE]"
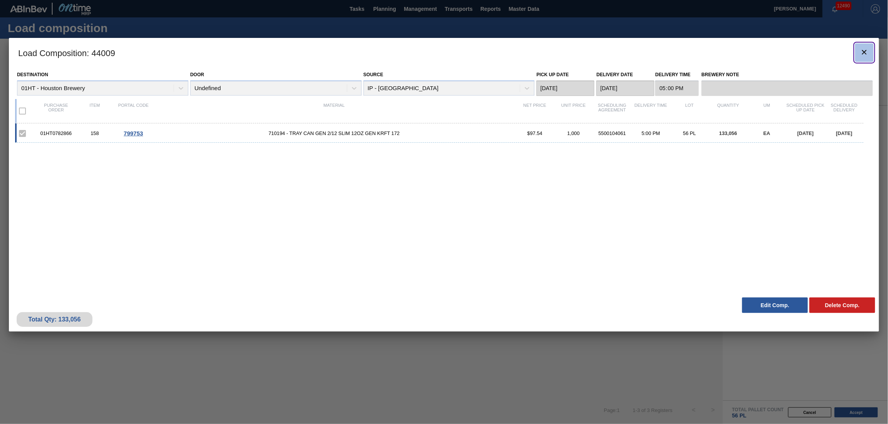
click at [862, 48] on icon "botão de ícone" at bounding box center [864, 52] width 9 height 9
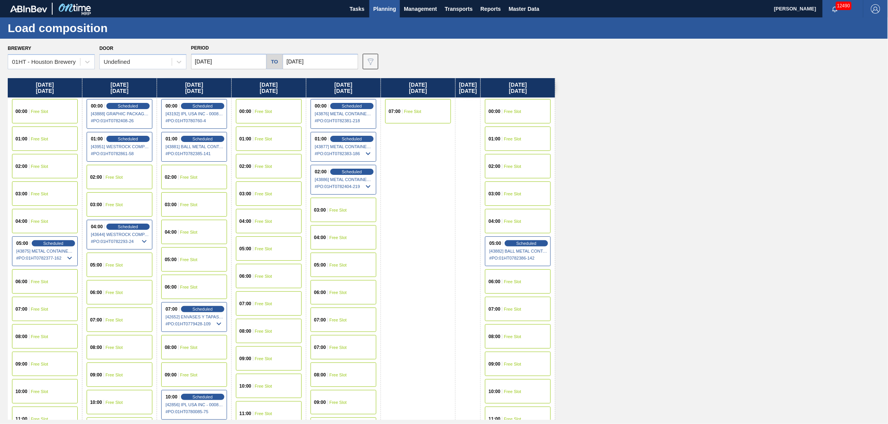
click at [307, 60] on input "[DATE]" at bounding box center [320, 61] width 75 height 15
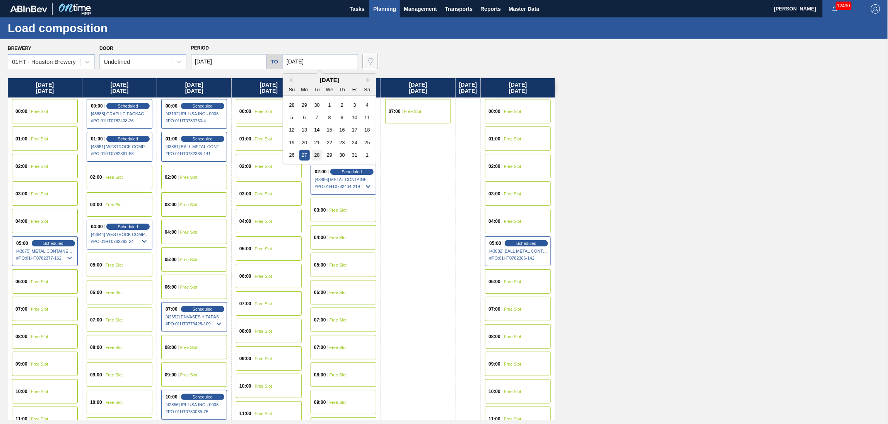
click at [321, 154] on div "28" at bounding box center [317, 155] width 10 height 10
type input "[DATE]"
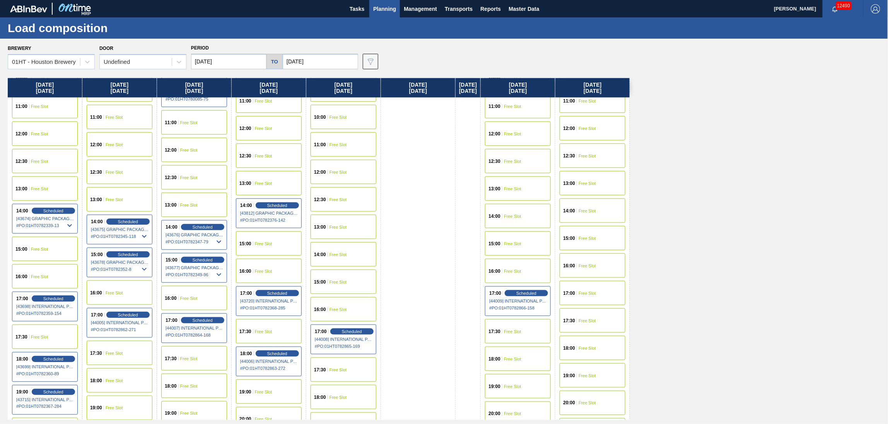
scroll to position [412, 0]
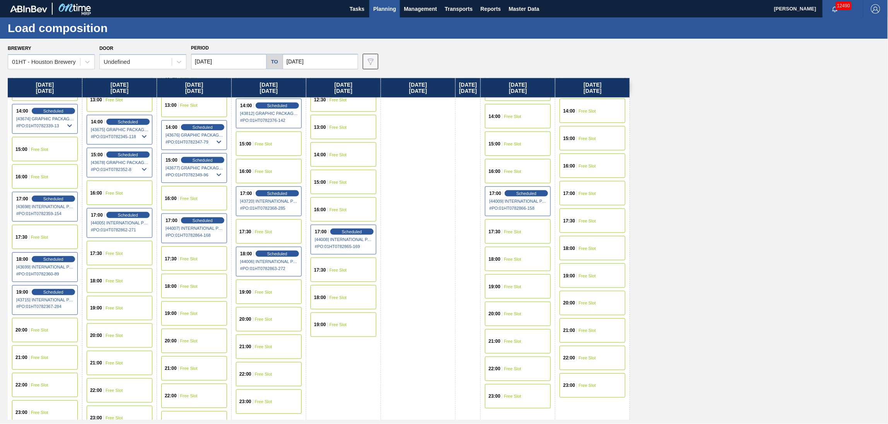
click at [593, 196] on div "17:00 Free Slot" at bounding box center [593, 193] width 66 height 24
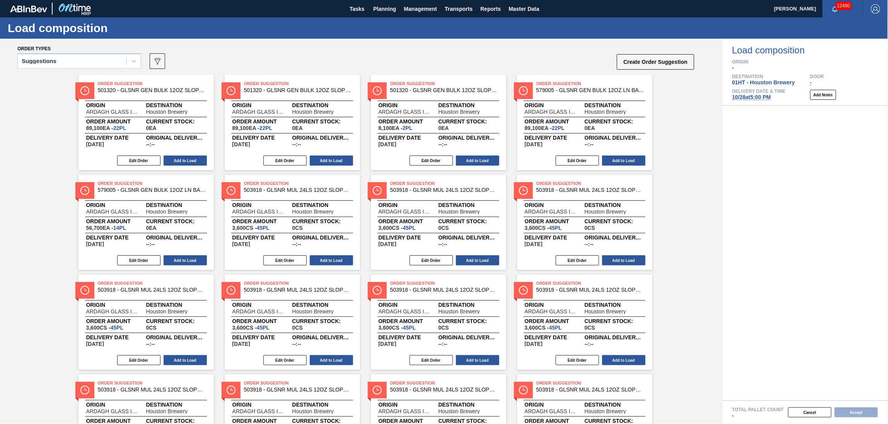
click at [87, 59] on div "Suggestions" at bounding box center [72, 61] width 109 height 11
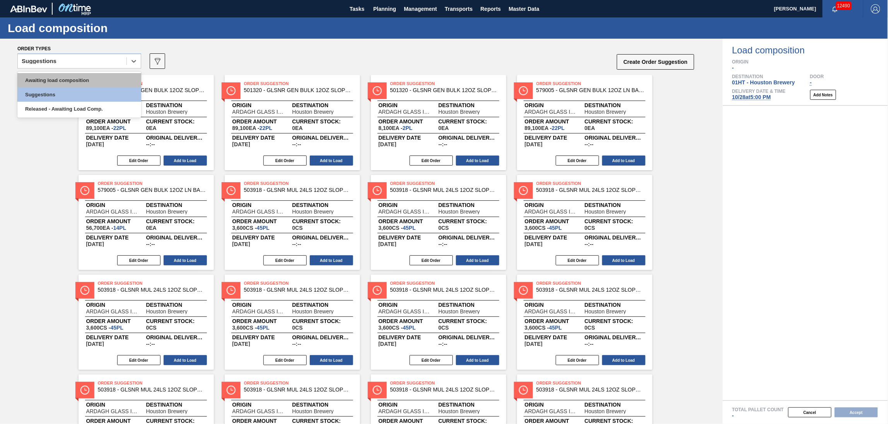
click at [84, 74] on div "Awaiting load composition" at bounding box center [79, 80] width 124 height 14
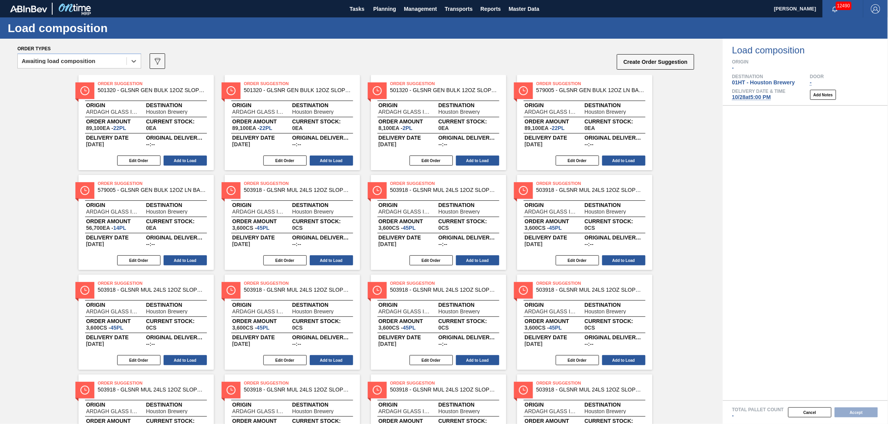
click at [87, 74] on div "option Awaiting load composition, selected. Select is focused ,type to refine l…" at bounding box center [356, 63] width 678 height 23
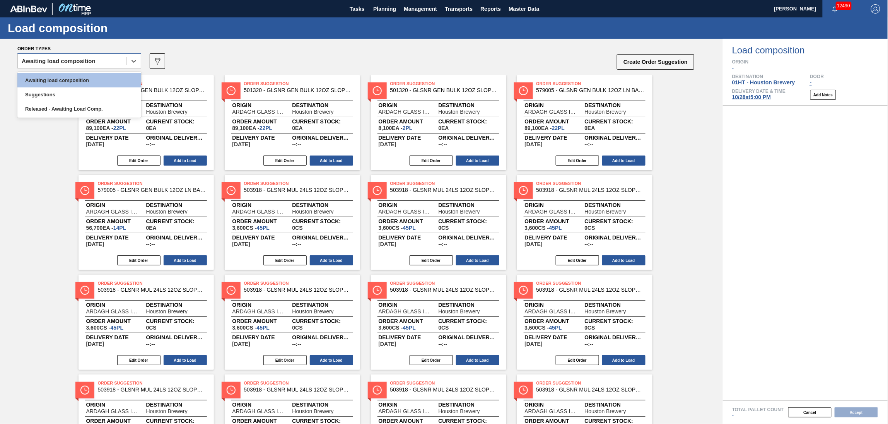
click at [89, 61] on div "Awaiting load composition" at bounding box center [59, 60] width 74 height 5
drag, startPoint x: 89, startPoint y: 76, endPoint x: 89, endPoint y: 83, distance: 7.0
click at [89, 83] on div "Awaiting load composition" at bounding box center [79, 80] width 124 height 14
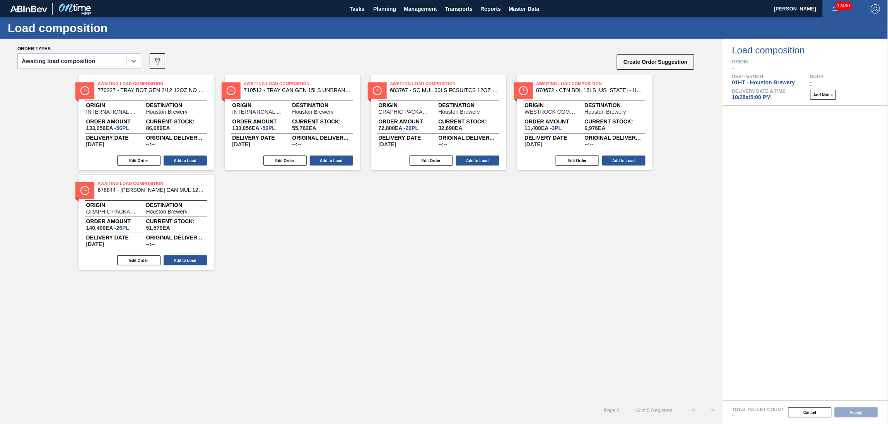
click at [764, 94] on span "10/28 at 5:00 PM" at bounding box center [751, 97] width 39 height 6
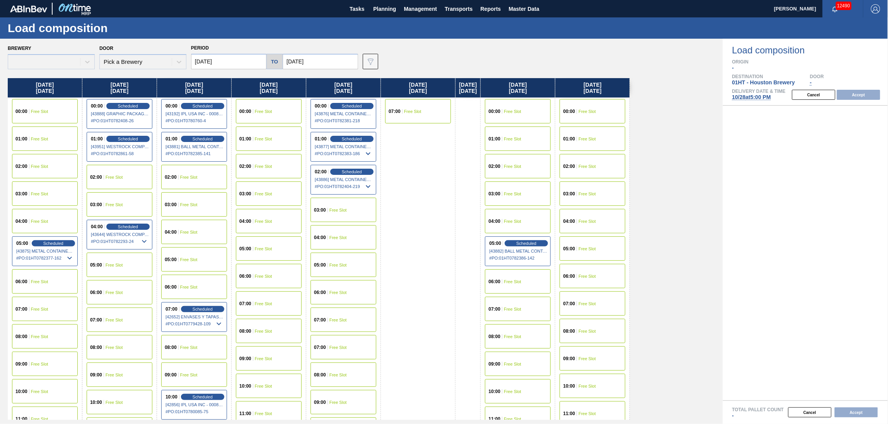
type input "[DATE]"
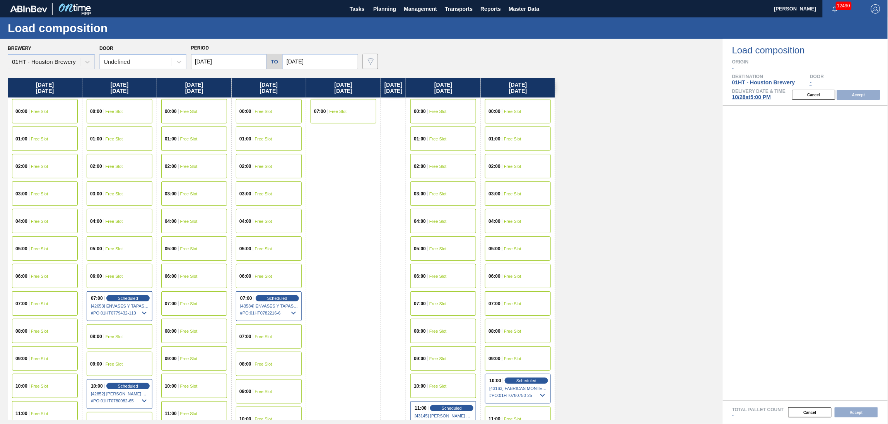
click at [226, 63] on input "[DATE]" at bounding box center [228, 61] width 75 height 15
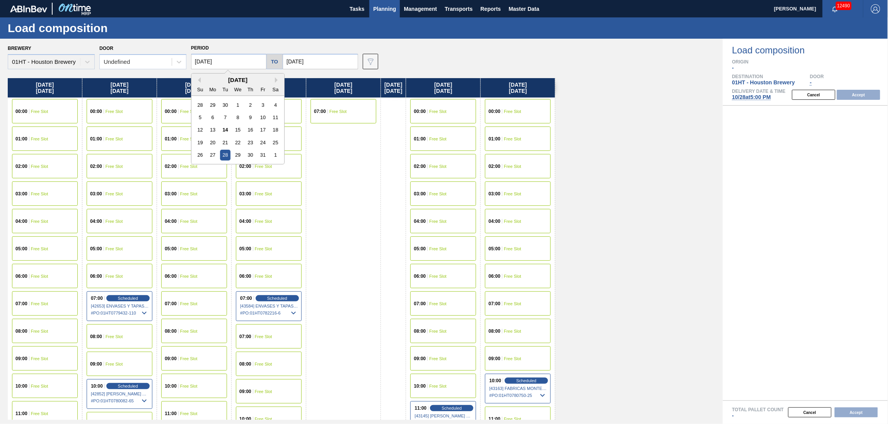
click at [387, 7] on span "Planning" at bounding box center [384, 8] width 23 height 9
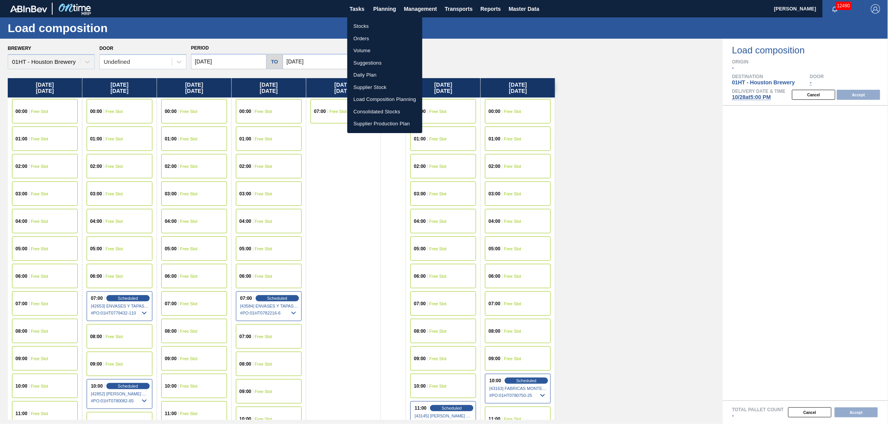
click at [371, 95] on li "Load Composition Planning" at bounding box center [384, 99] width 75 height 12
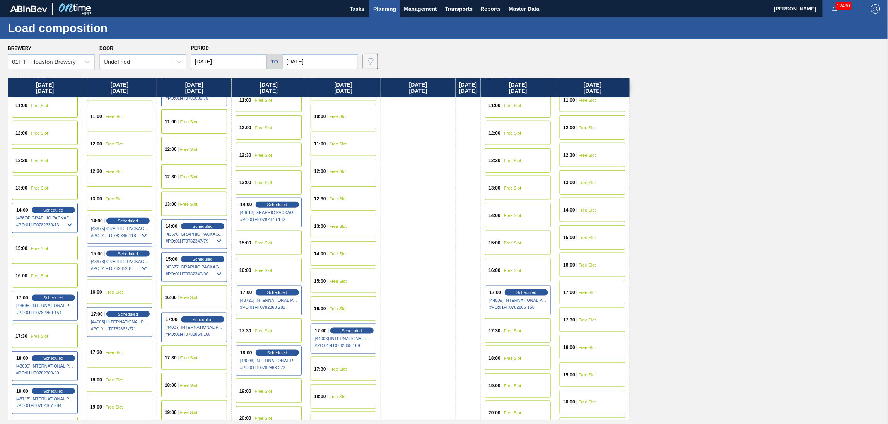
scroll to position [412, 0]
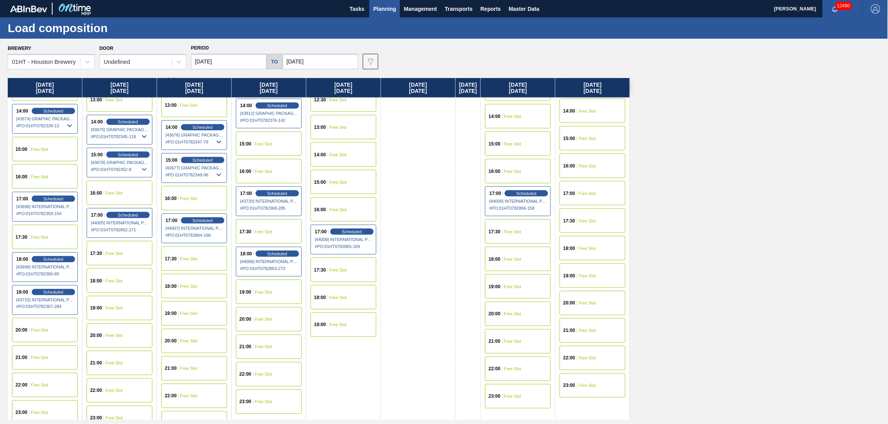
click at [345, 300] on div "18:00 Free Slot" at bounding box center [344, 297] width 66 height 24
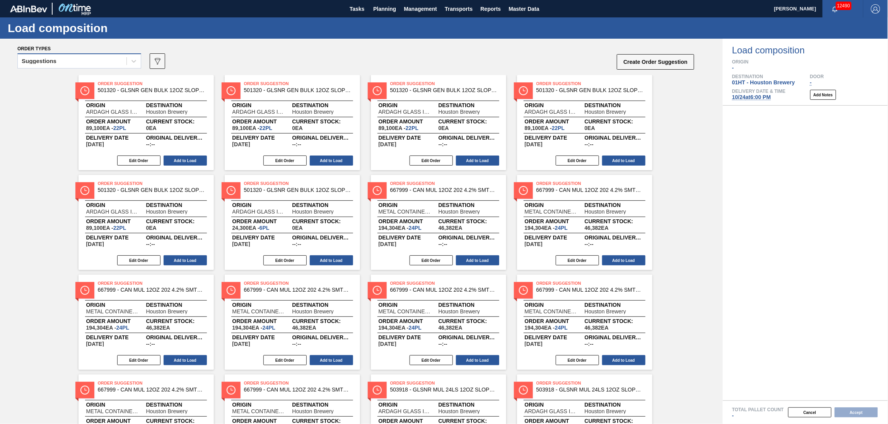
click at [85, 62] on div "Suggestions" at bounding box center [72, 61] width 109 height 11
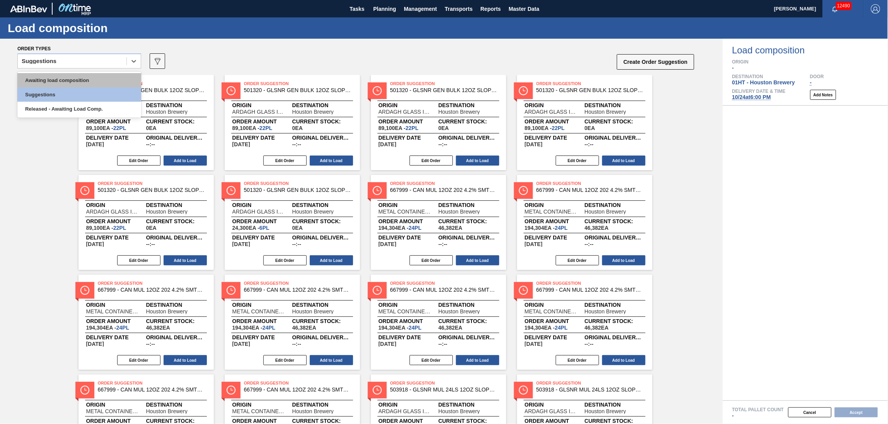
click at [85, 82] on div "Awaiting load composition" at bounding box center [79, 80] width 124 height 14
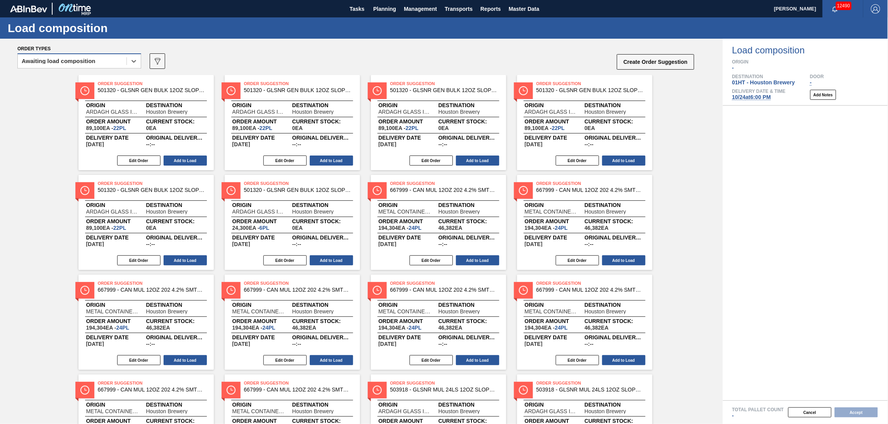
click at [118, 60] on div "Awaiting load composition" at bounding box center [72, 61] width 109 height 11
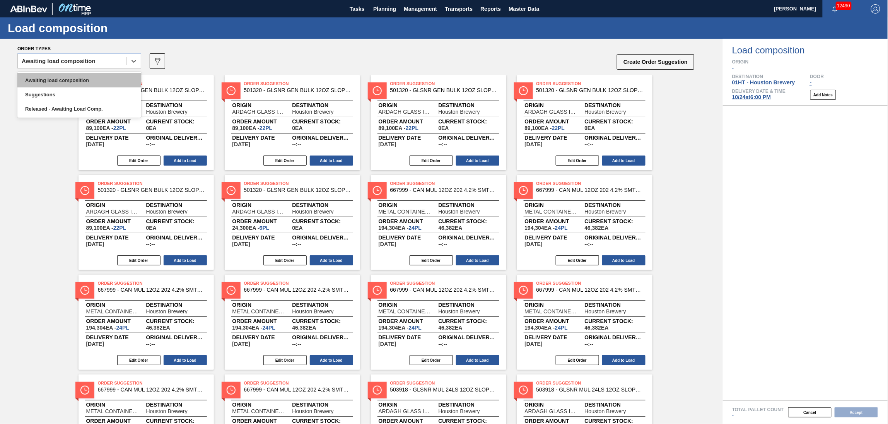
click at [115, 77] on div "Awaiting load composition" at bounding box center [79, 80] width 124 height 14
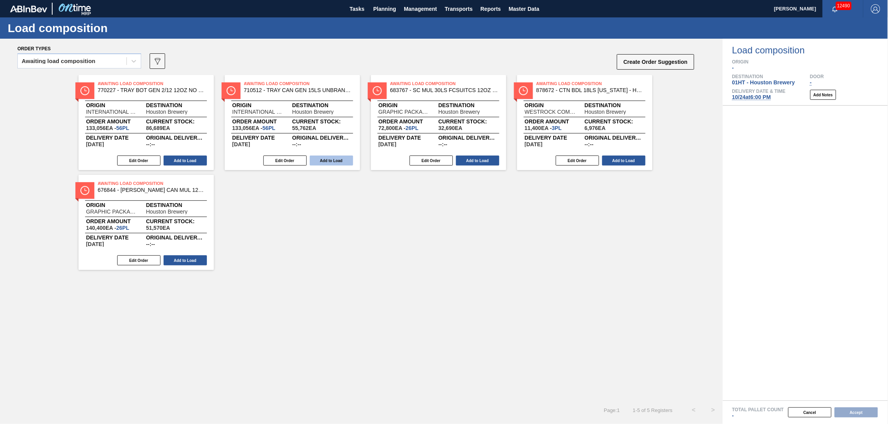
click at [334, 157] on button "Add to Load" at bounding box center [331, 161] width 43 height 10
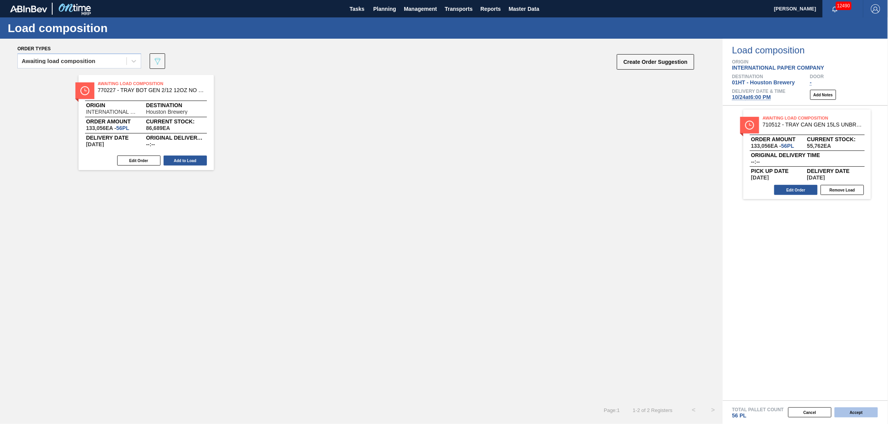
click at [850, 411] on button "Accept" at bounding box center [856, 412] width 43 height 10
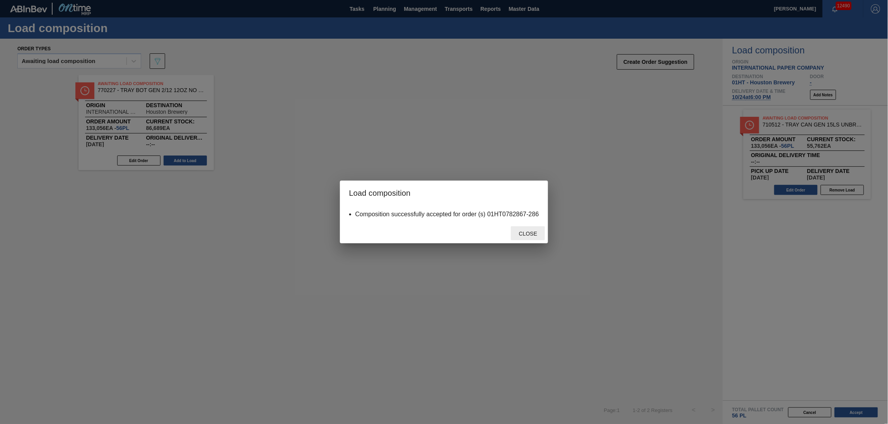
click at [525, 231] on span "Close" at bounding box center [528, 234] width 31 height 6
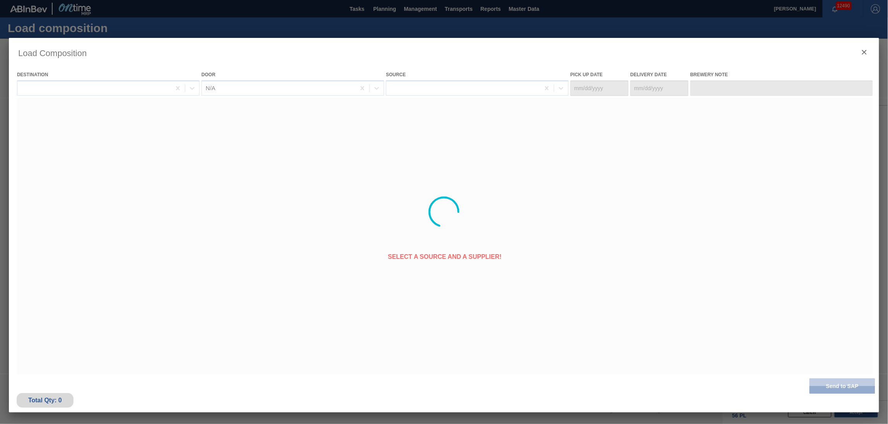
type Date "[DATE]"
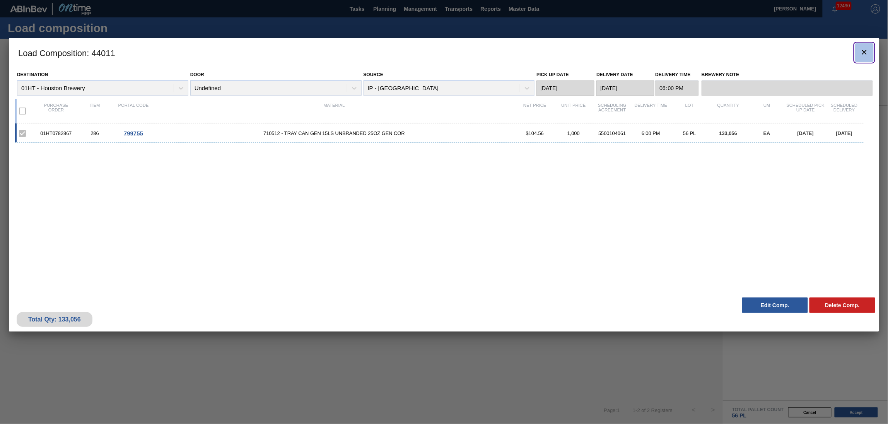
click at [866, 50] on icon "botão de ícone" at bounding box center [864, 52] width 9 height 9
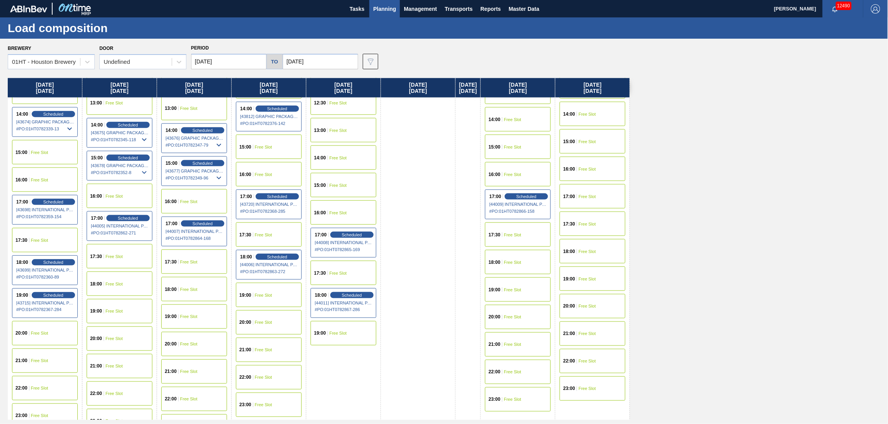
scroll to position [412, 0]
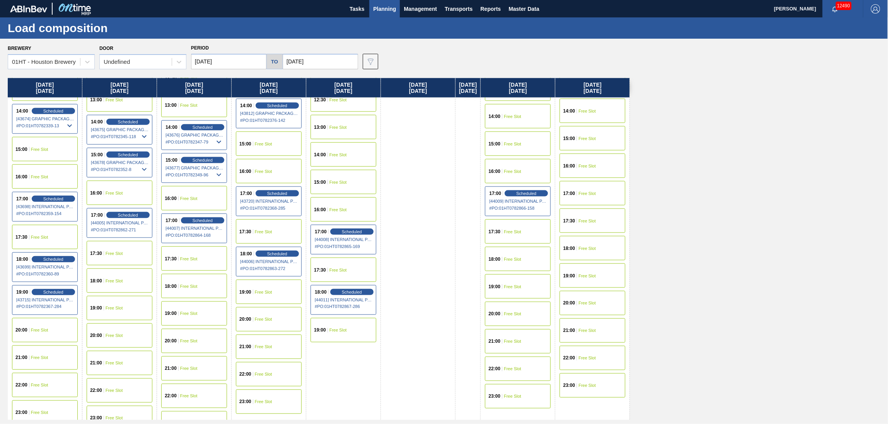
click at [340, 333] on div "19:00 Free Slot" at bounding box center [344, 330] width 66 height 24
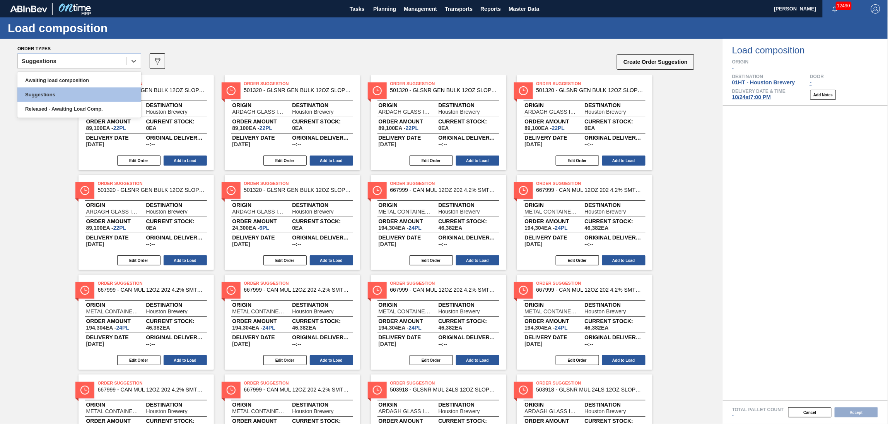
click at [84, 68] on div "Suggestions" at bounding box center [79, 60] width 124 height 15
click at [82, 81] on div "Awaiting load composition" at bounding box center [79, 80] width 124 height 14
drag, startPoint x: 184, startPoint y: 156, endPoint x: 241, endPoint y: 65, distance: 107.4
click at [245, 67] on div "Order types Awaiting load composition 089F7B8B-B2A5-4AFE-B5C0-19BA573D28AC Crea…" at bounding box center [361, 231] width 723 height 385
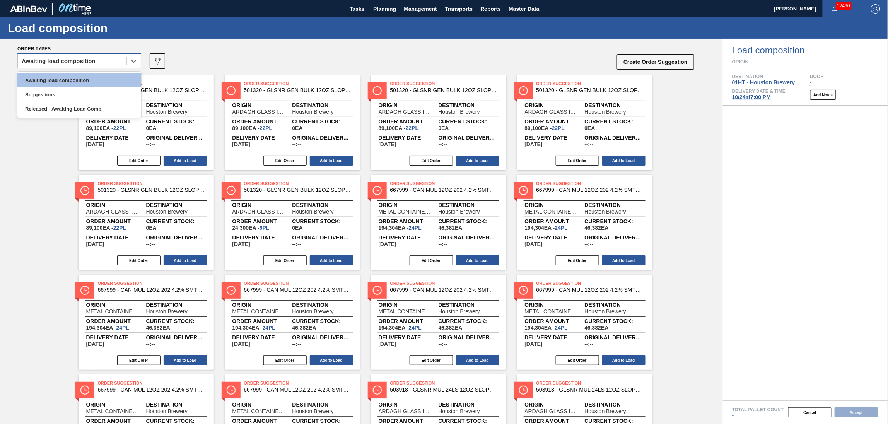
click at [87, 64] on div "Awaiting load composition" at bounding box center [72, 61] width 109 height 11
click at [84, 75] on div "Awaiting load composition" at bounding box center [79, 80] width 124 height 14
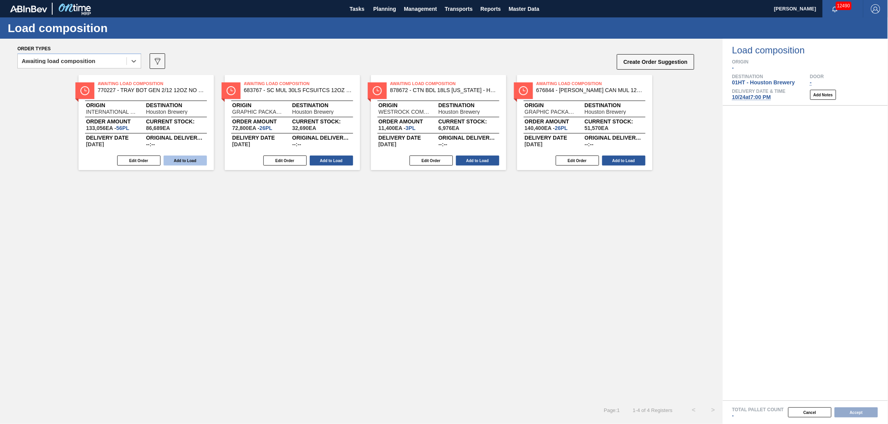
click at [182, 159] on button "Add to Load" at bounding box center [185, 161] width 43 height 10
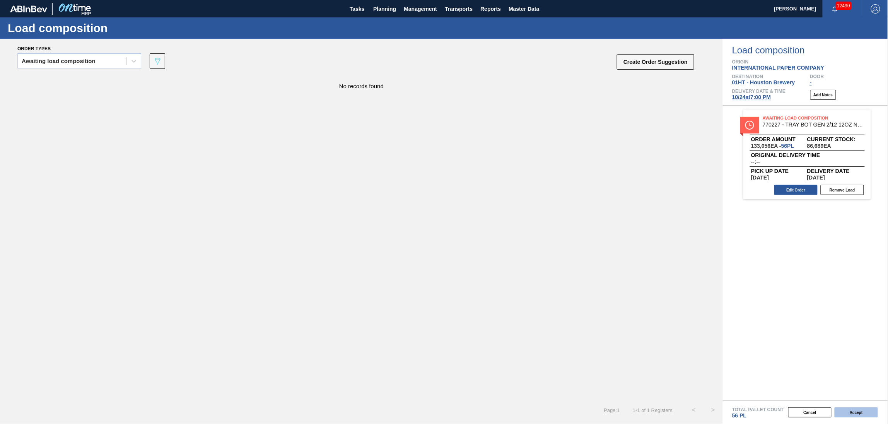
click at [852, 411] on button "Accept" at bounding box center [856, 412] width 43 height 10
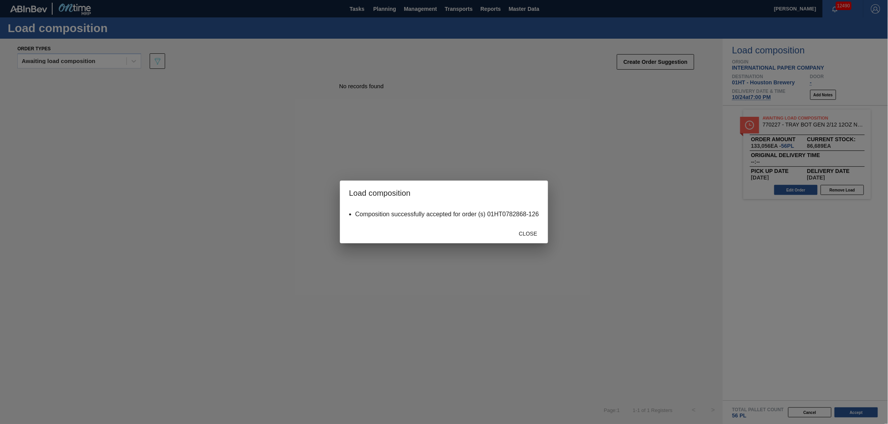
click at [530, 237] on div "Close" at bounding box center [528, 233] width 34 height 14
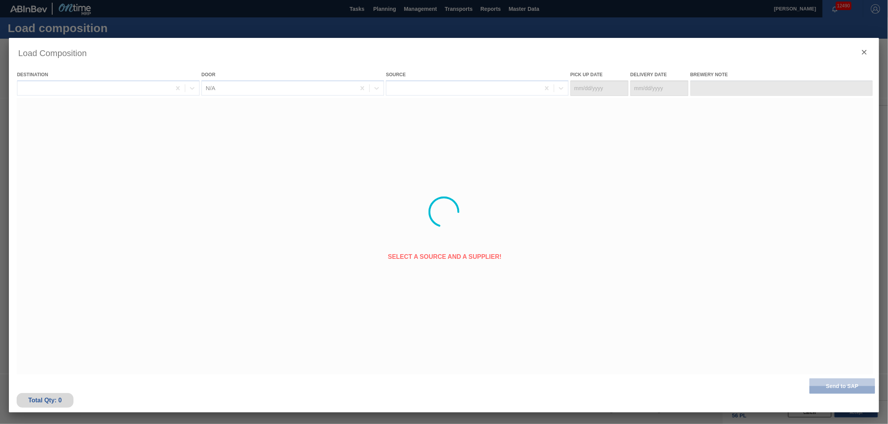
type Date "[DATE]"
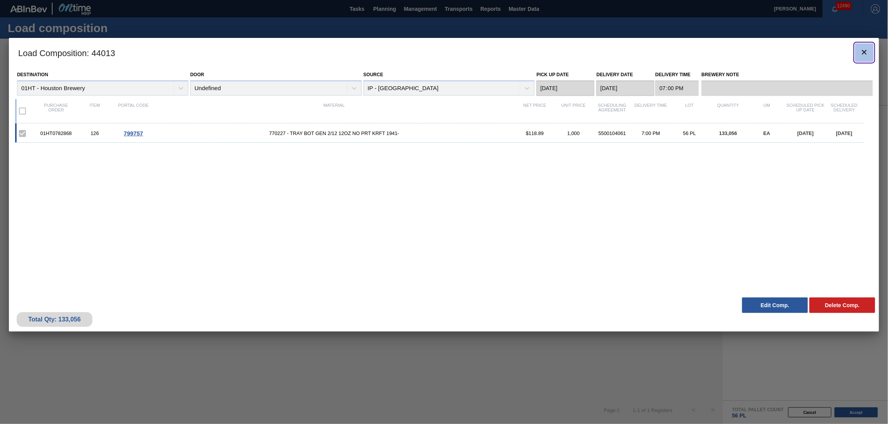
click at [865, 49] on icon "botão de ícone" at bounding box center [864, 52] width 9 height 9
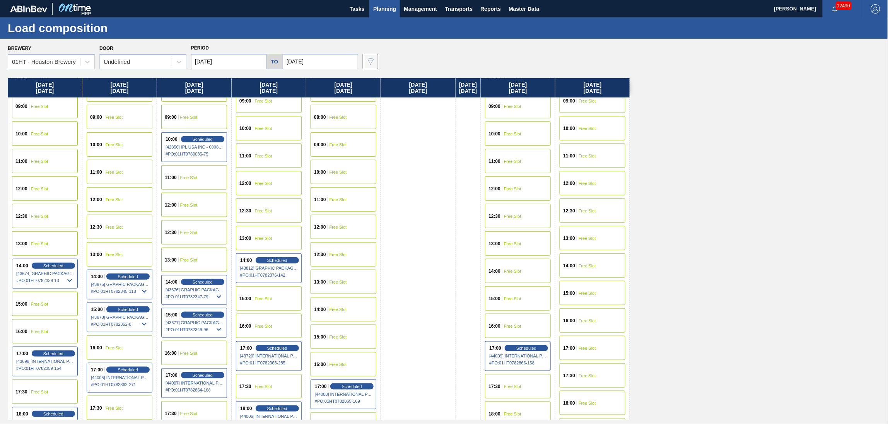
scroll to position [361, 0]
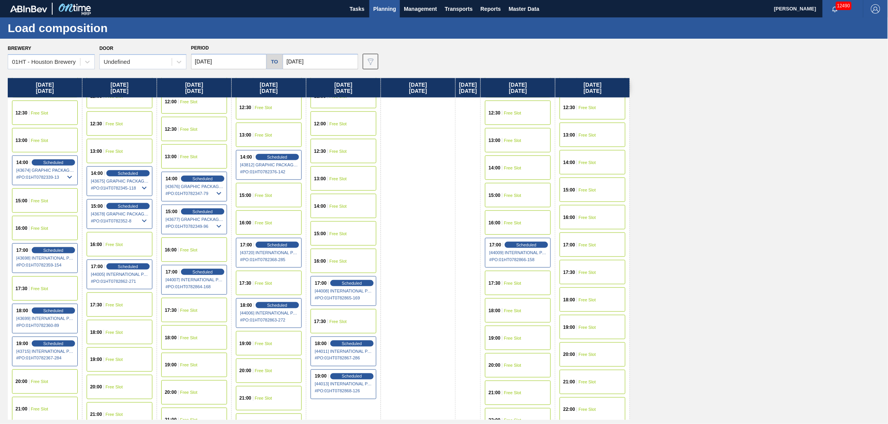
click at [522, 306] on div "18:00 Free Slot" at bounding box center [518, 310] width 66 height 24
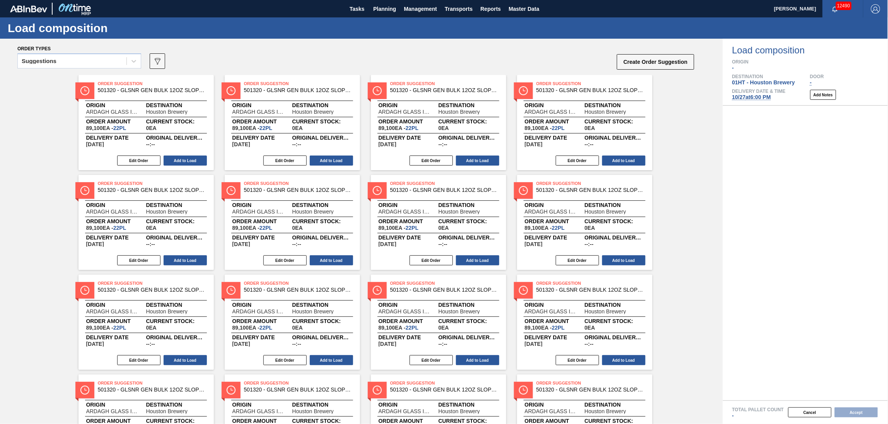
click at [95, 60] on div "Suggestions" at bounding box center [72, 61] width 109 height 11
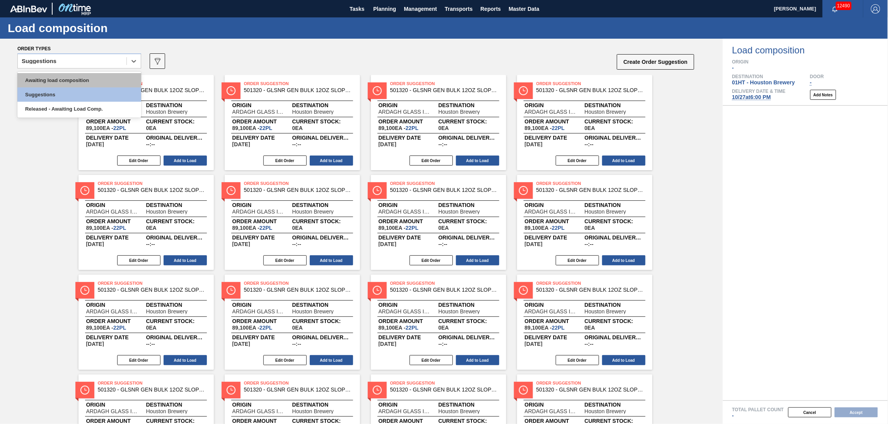
click at [90, 74] on div "Awaiting load composition" at bounding box center [79, 80] width 124 height 14
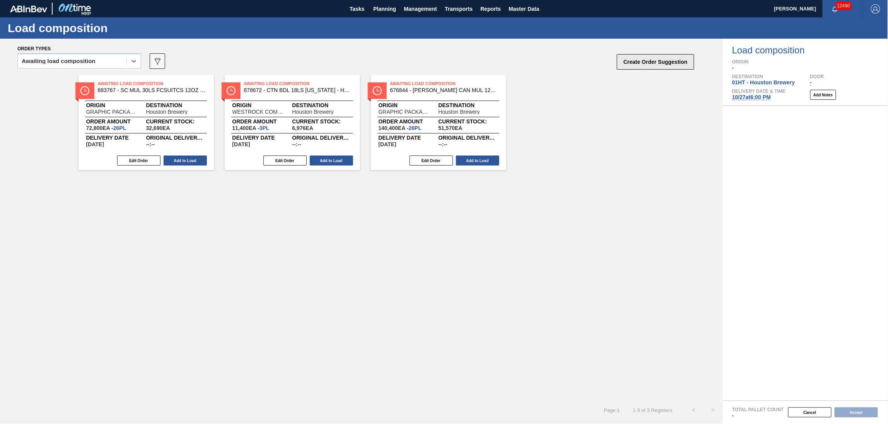
click at [658, 63] on button "Create Order Suggestion" at bounding box center [655, 61] width 77 height 15
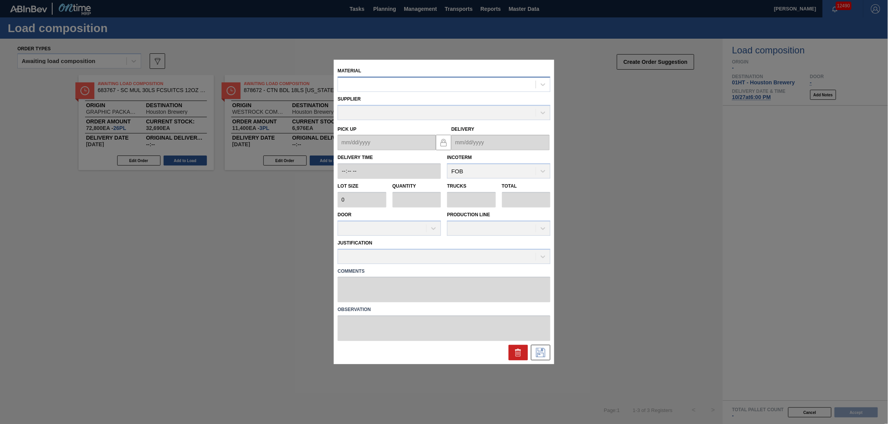
click at [481, 83] on div at bounding box center [437, 84] width 198 height 11
type input "710296"
type input "2,376"
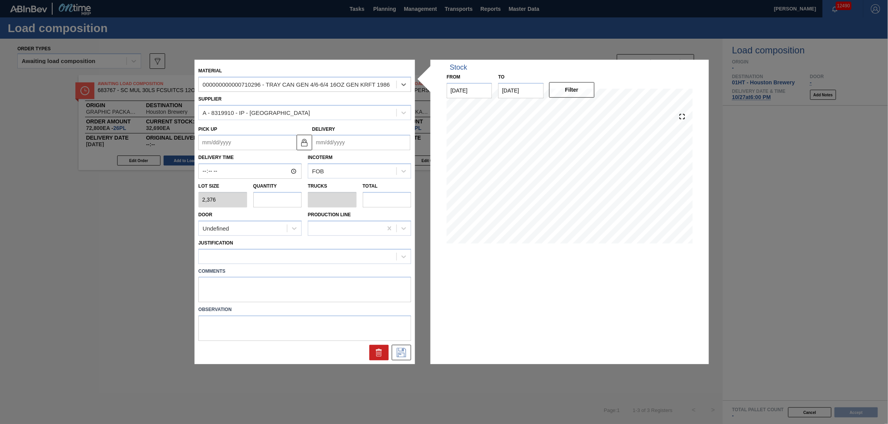
click at [332, 140] on input "Delivery" at bounding box center [361, 142] width 98 height 15
click at [323, 164] on div "[DATE]" at bounding box center [359, 161] width 93 height 7
click at [333, 234] on div "27" at bounding box center [334, 236] width 10 height 10
type up "[DATE]"
type input "[DATE]"
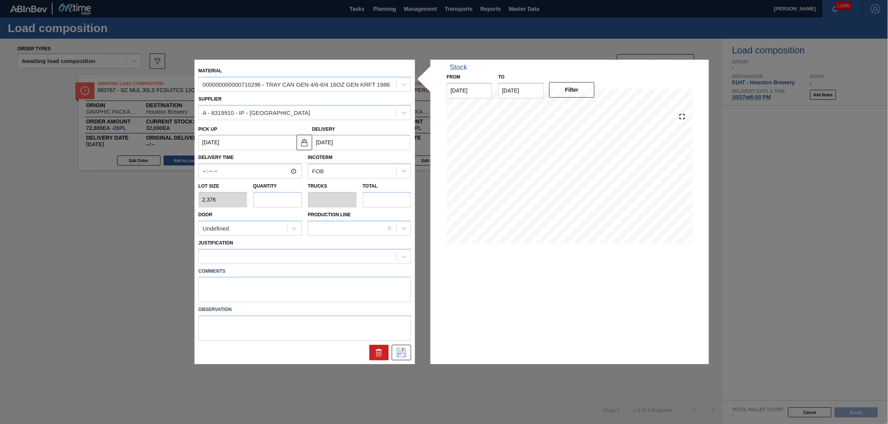
click at [272, 199] on input "text" at bounding box center [277, 199] width 49 height 15
type input "5"
type input "0.114"
type input "11,880"
type input "0"
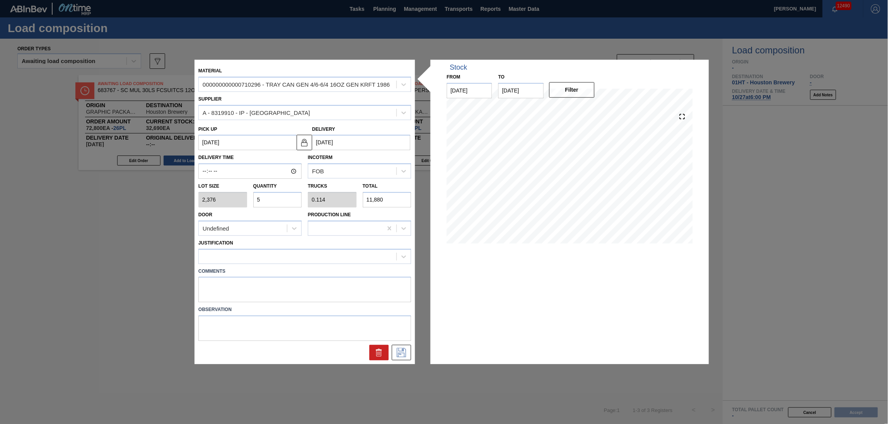
type input "0"
type input "4"
type input "0.091"
type input "9,504"
type input "44"
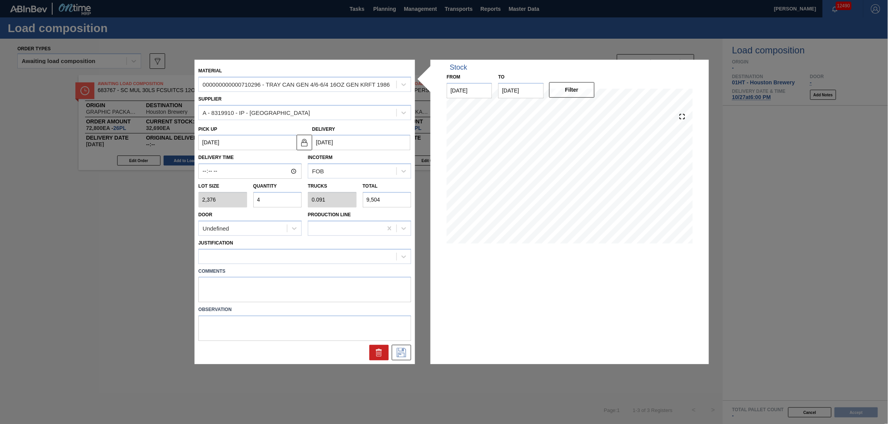
type input "1"
type input "104,544"
type input "44"
click at [265, 259] on div at bounding box center [298, 256] width 198 height 11
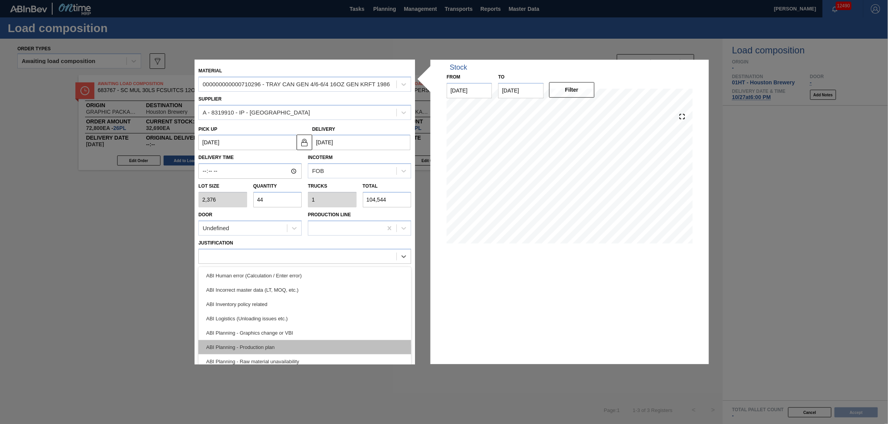
click at [299, 347] on div "ABI Planning - Production plan" at bounding box center [304, 347] width 213 height 14
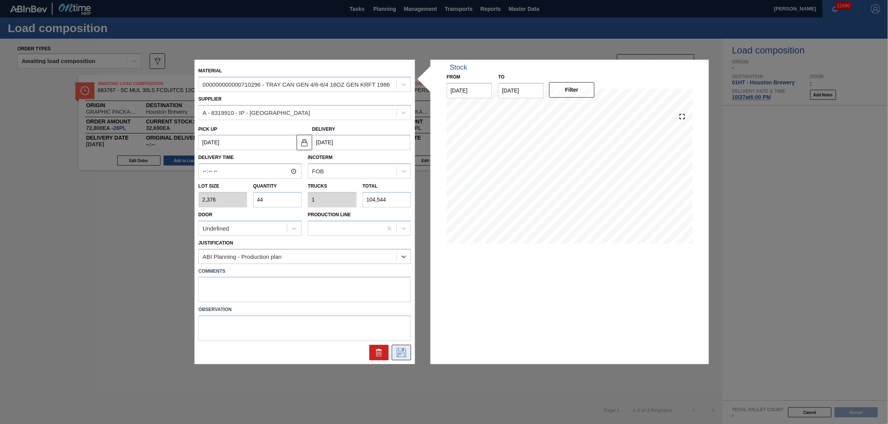
click at [401, 352] on icon at bounding box center [401, 352] width 12 height 9
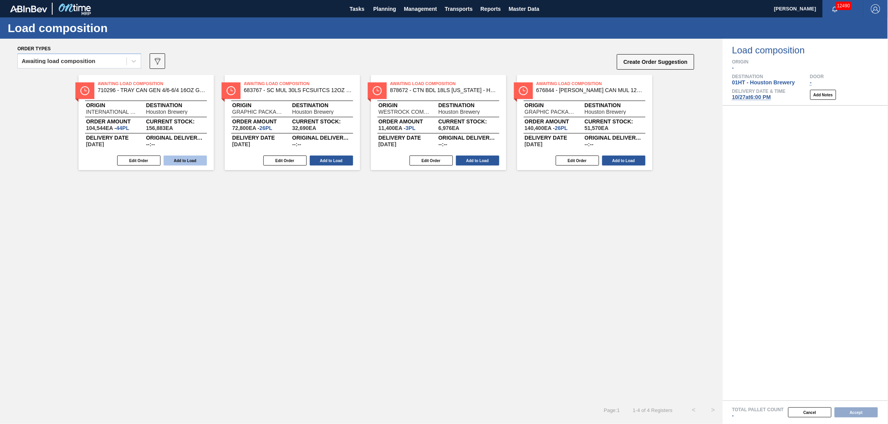
click at [184, 164] on button "Add to Load" at bounding box center [185, 161] width 43 height 10
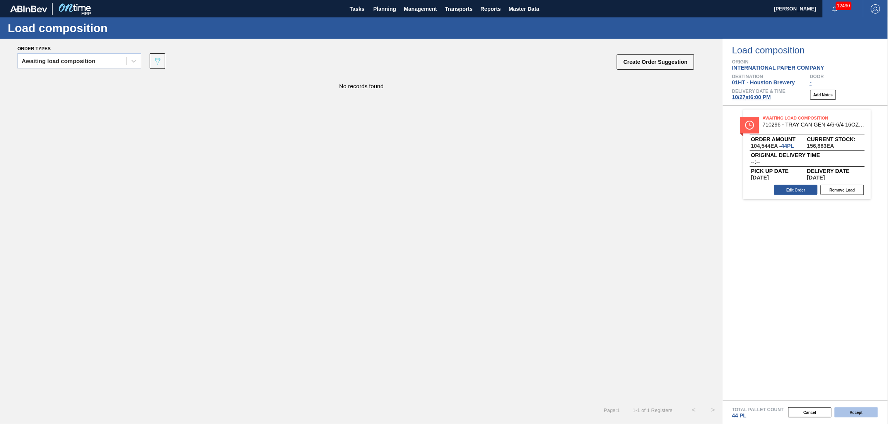
click at [865, 411] on button "Accept" at bounding box center [856, 412] width 43 height 10
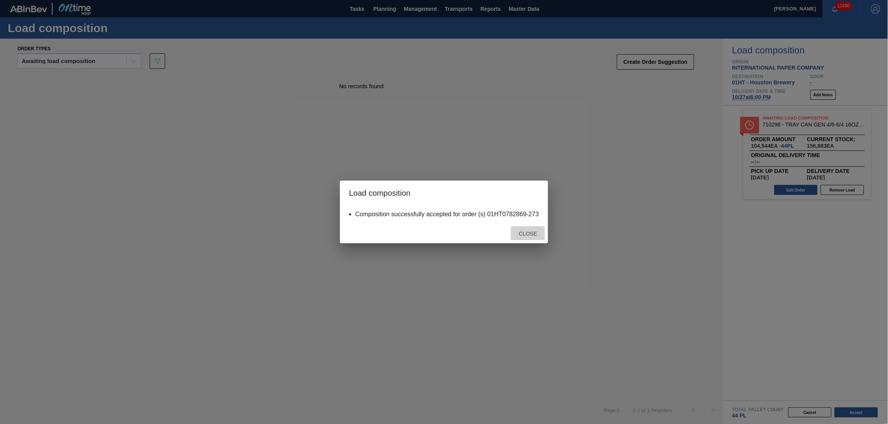
click at [531, 235] on span "Close" at bounding box center [528, 234] width 31 height 6
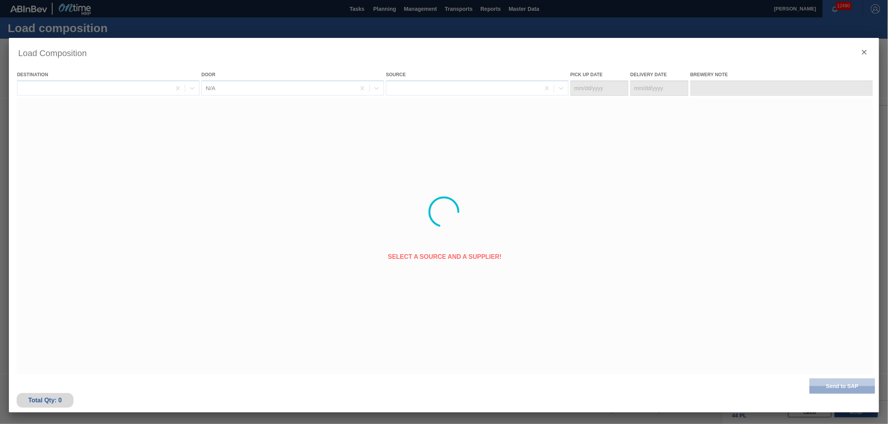
type Date "[DATE]"
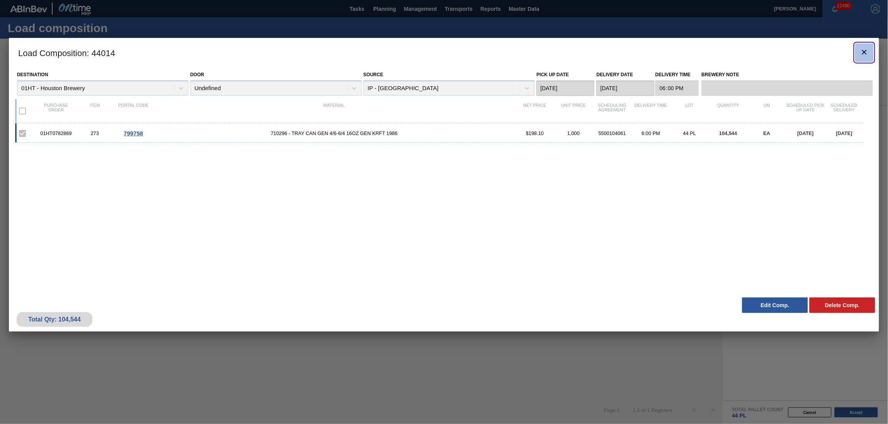
click at [868, 53] on icon "botão de ícone" at bounding box center [864, 52] width 9 height 9
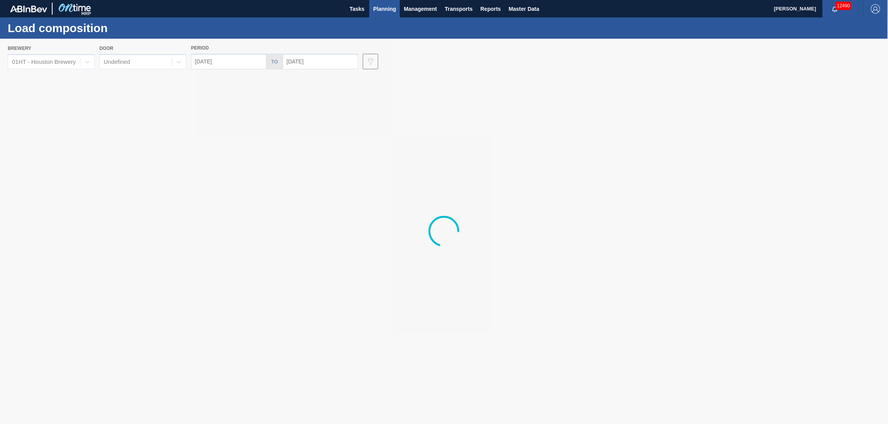
click at [389, 9] on span "Planning" at bounding box center [384, 8] width 23 height 9
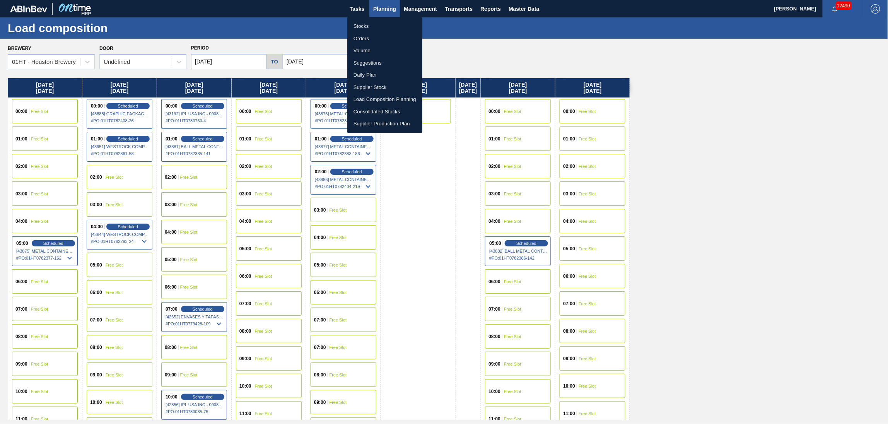
click at [364, 61] on li "Suggestions" at bounding box center [384, 63] width 75 height 12
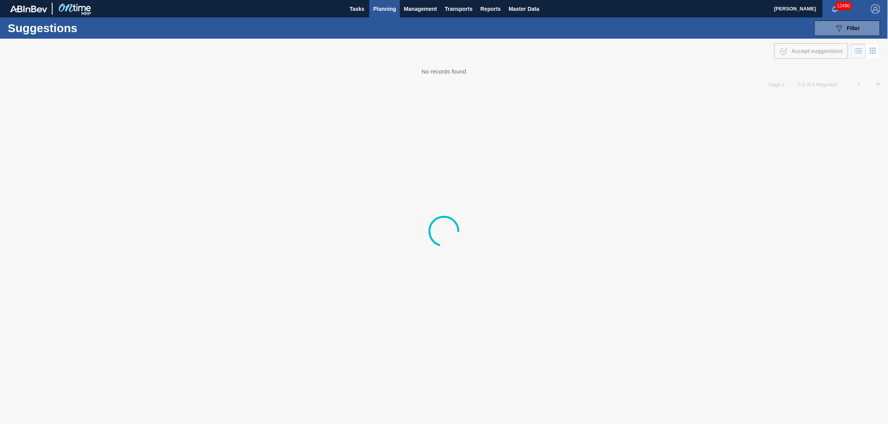
type from "[DATE]"
type to "[DATE]"
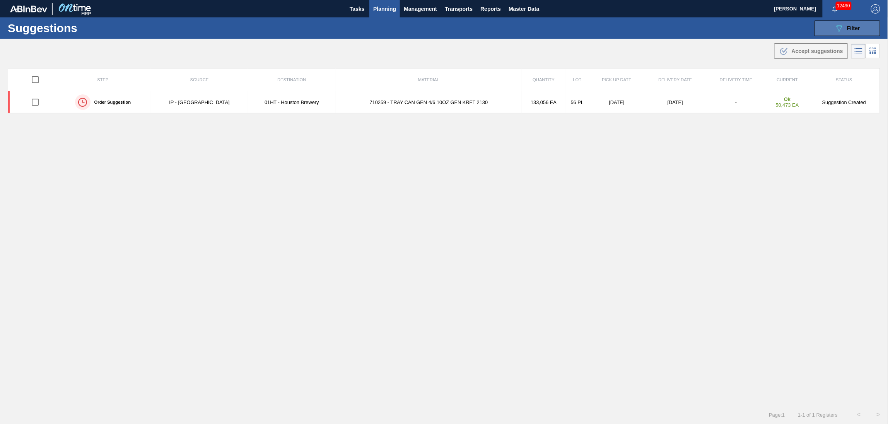
click at [831, 28] on button "089F7B8B-B2A5-4AFE-B5C0-19BA573D28AC Filter" at bounding box center [848, 28] width 66 height 15
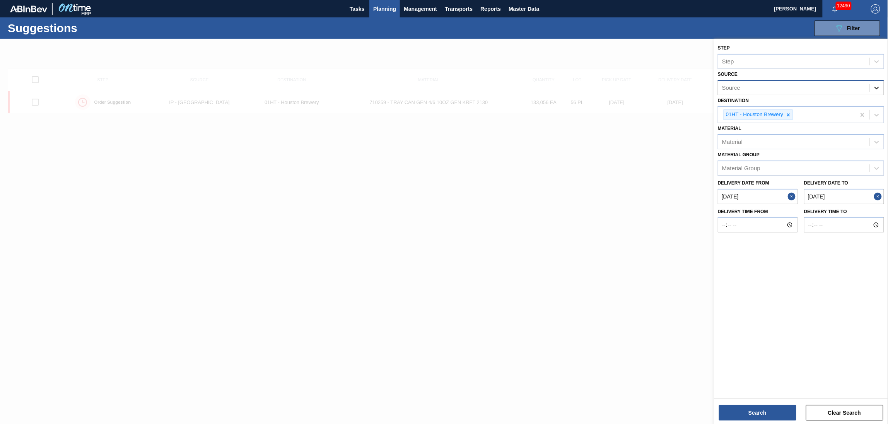
click at [875, 87] on icon at bounding box center [877, 88] width 8 height 8
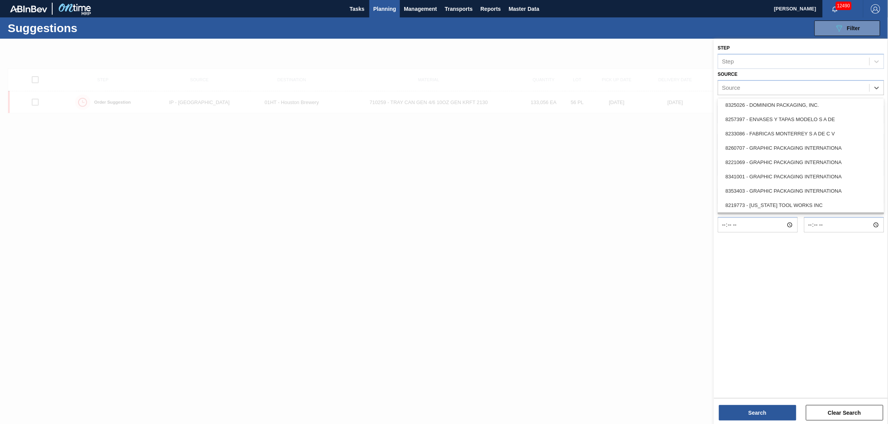
scroll to position [103, 0]
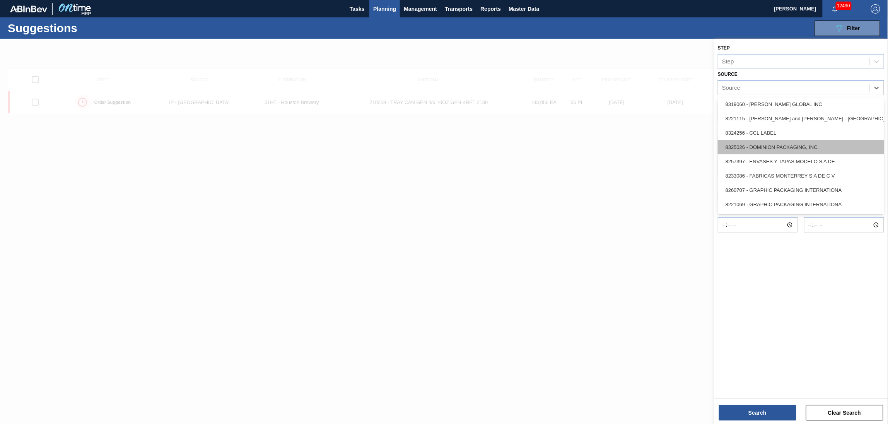
click at [782, 149] on div "8325026 - DOMINION PACKAGING, INC." at bounding box center [801, 147] width 166 height 14
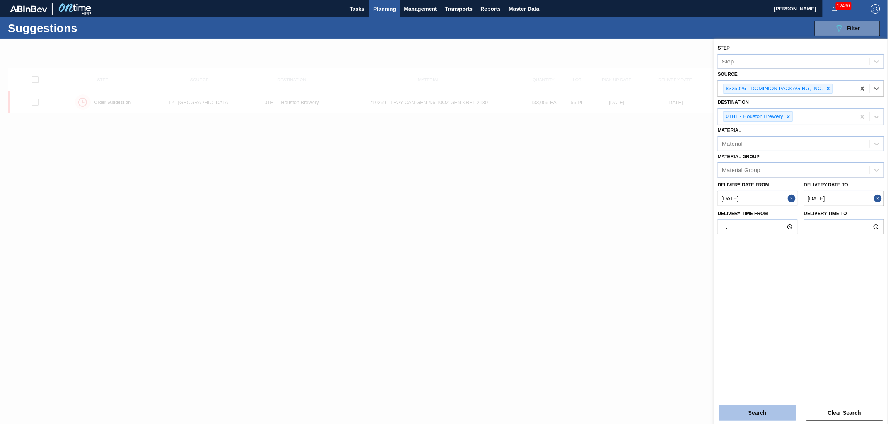
click at [759, 409] on button "Search" at bounding box center [757, 412] width 77 height 15
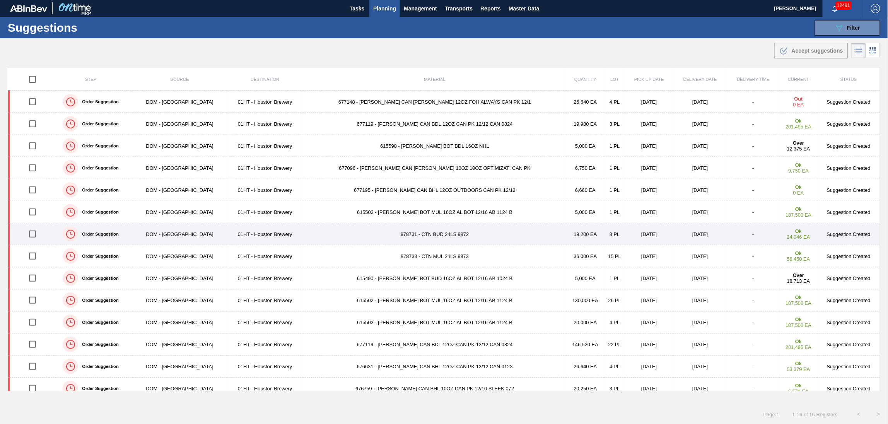
scroll to position [0, 0]
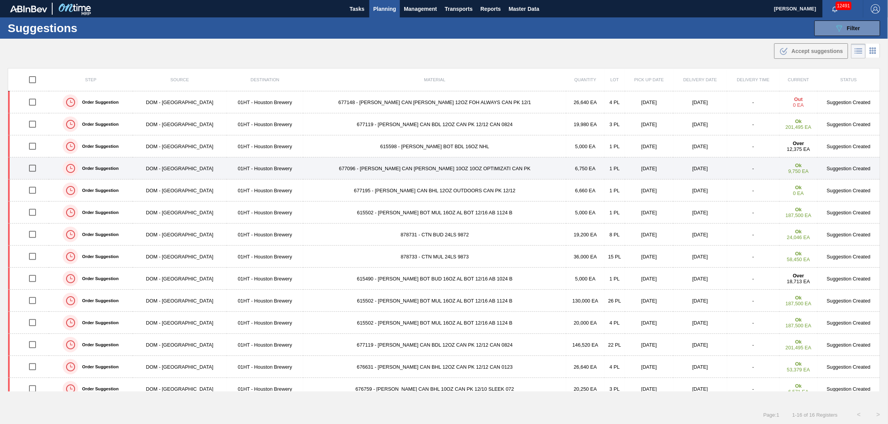
click at [362, 168] on td "677096 - CARR CAN BUD 10OZ 10OZ OPTIMIZATI CAN PK" at bounding box center [434, 168] width 263 height 22
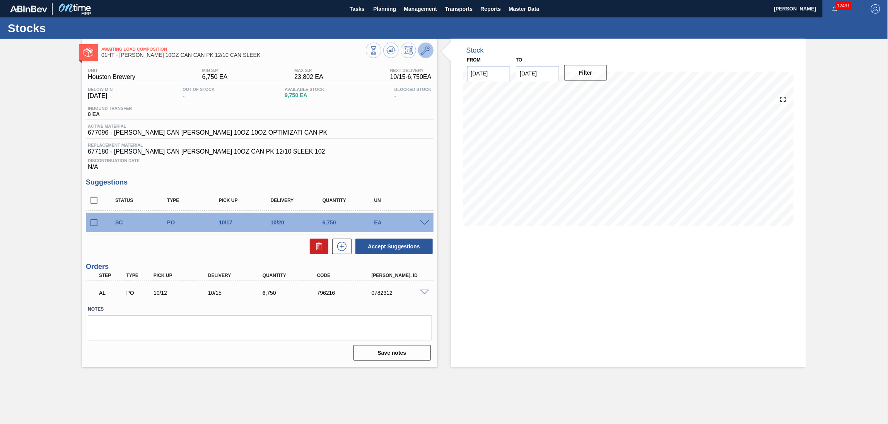
click at [427, 55] on button at bounding box center [425, 50] width 15 height 15
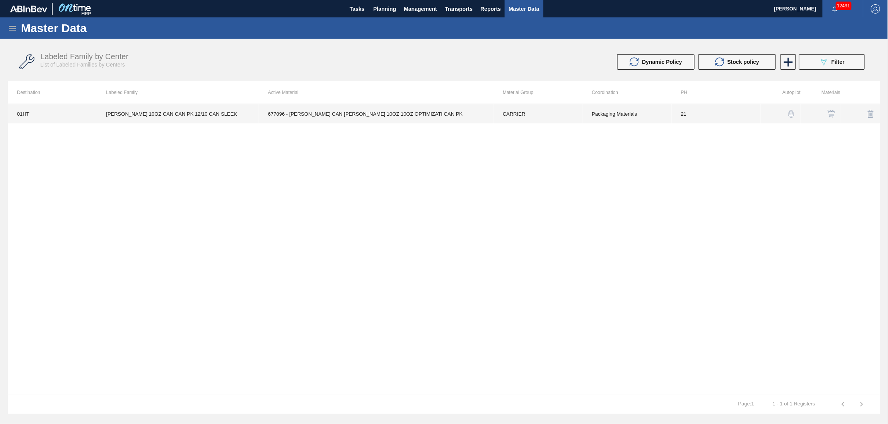
click at [306, 114] on td "677096 - CARR CAN BUD 10OZ 10OZ OPTIMIZATI CAN PK" at bounding box center [376, 113] width 235 height 19
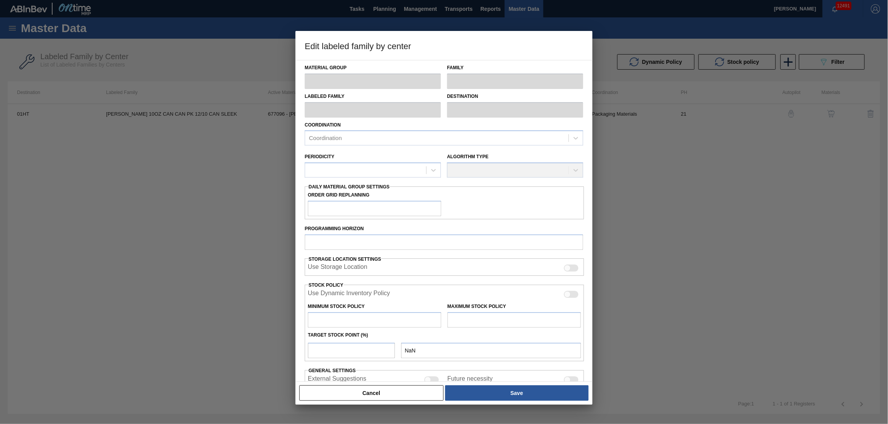
type input "CARRIER"
type input "Can Carriers"
type input "CARR BUD 10OZ CAN CAN PK 12/10 CAN SLEEK"
type input "01HT - Houston Brewery"
type input "21"
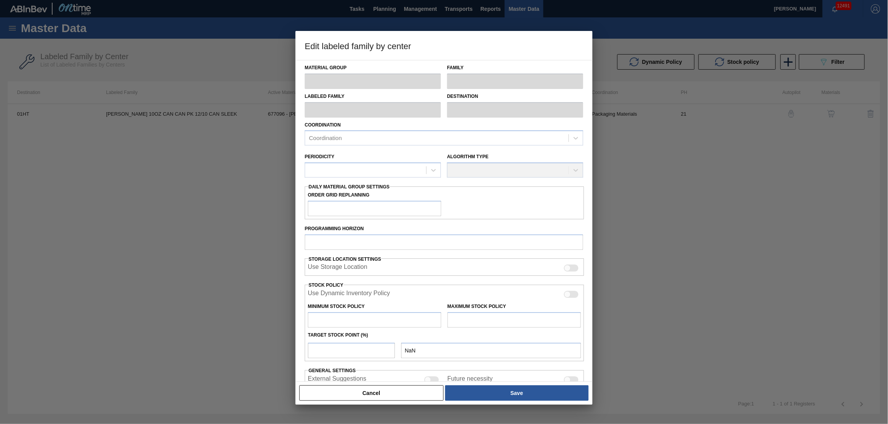
type input "6,750"
type input "23,802"
type input "34"
type input "12,548"
checkbox input "true"
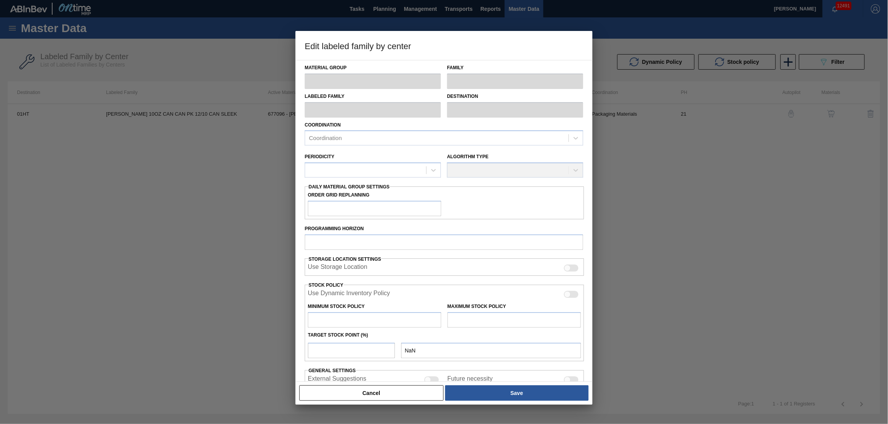
checkbox input "true"
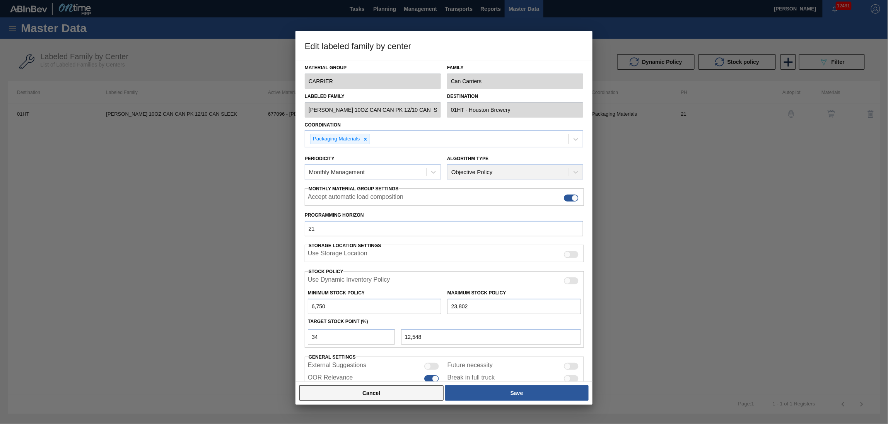
click at [419, 387] on button "Cancel" at bounding box center [371, 392] width 144 height 15
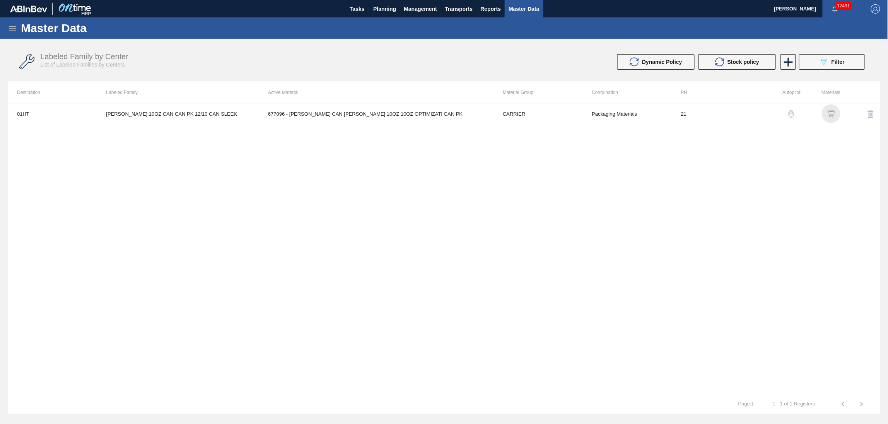
click at [829, 113] on img "button" at bounding box center [831, 114] width 8 height 8
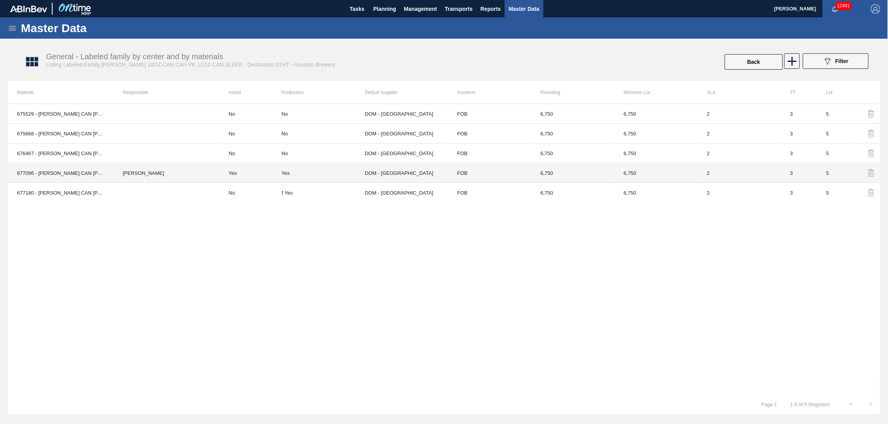
click at [229, 173] on td "Yes" at bounding box center [250, 173] width 62 height 20
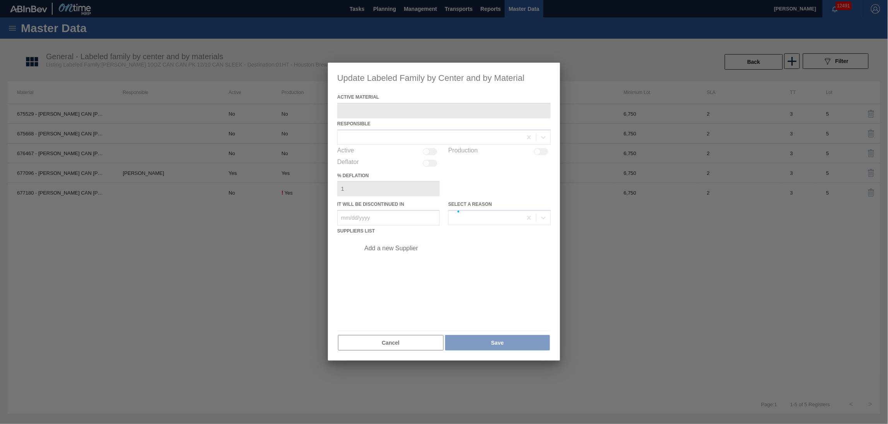
type Material "677096 - CARR CAN BUD 10OZ 10OZ OPTIMIZATI CAN PK"
checkbox input "true"
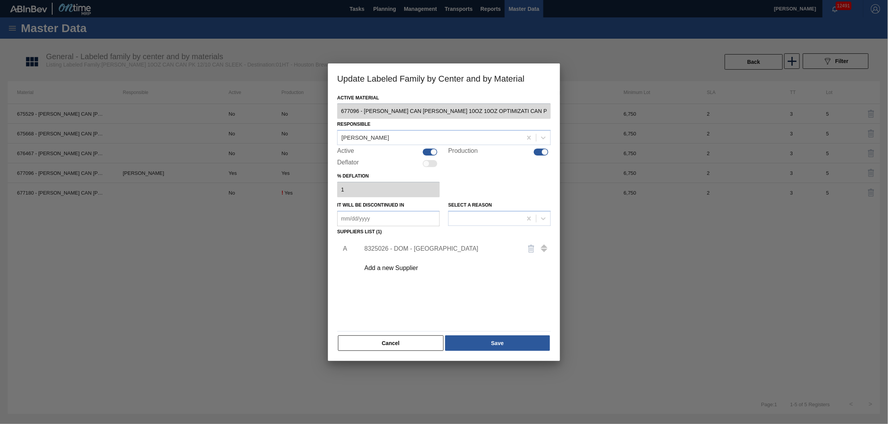
click at [434, 152] on div at bounding box center [434, 152] width 7 height 7
checkbox input "false"
click at [475, 217] on div at bounding box center [486, 218] width 74 height 11
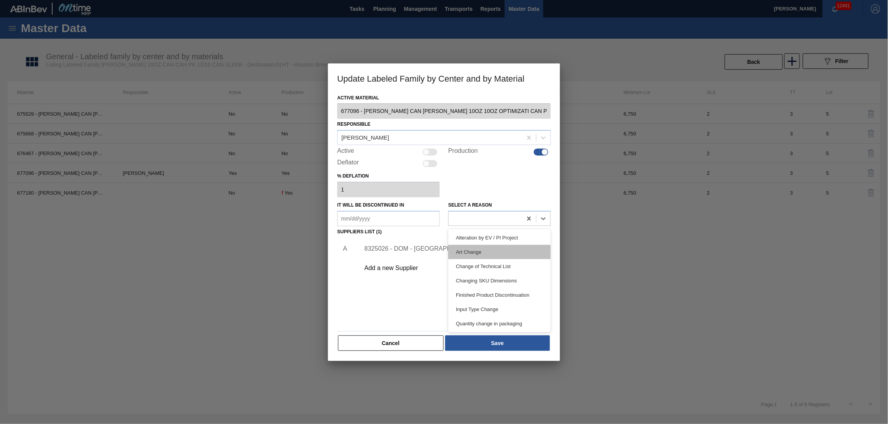
click at [472, 254] on div "Art Change" at bounding box center [499, 252] width 103 height 14
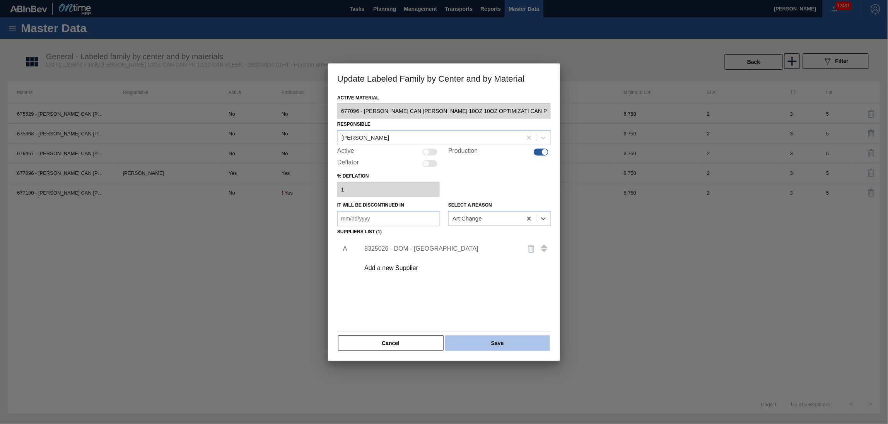
click at [489, 344] on button "Save" at bounding box center [497, 342] width 105 height 15
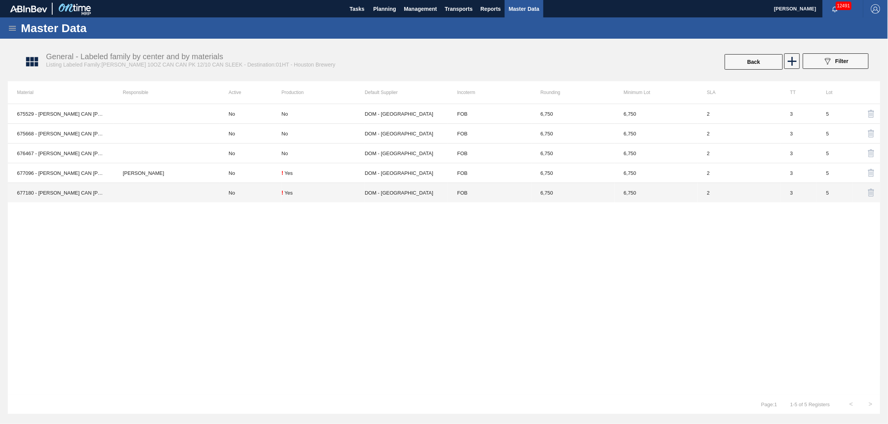
click at [238, 191] on td "No" at bounding box center [250, 193] width 62 height 20
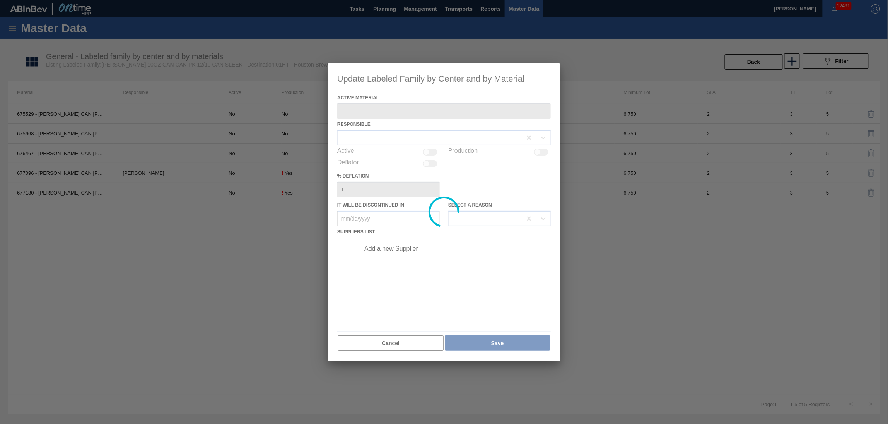
type Material "677180 - CARR CAN BUD 10OZ CAN PK 12/10 SLEEK 102"
checkbox input "true"
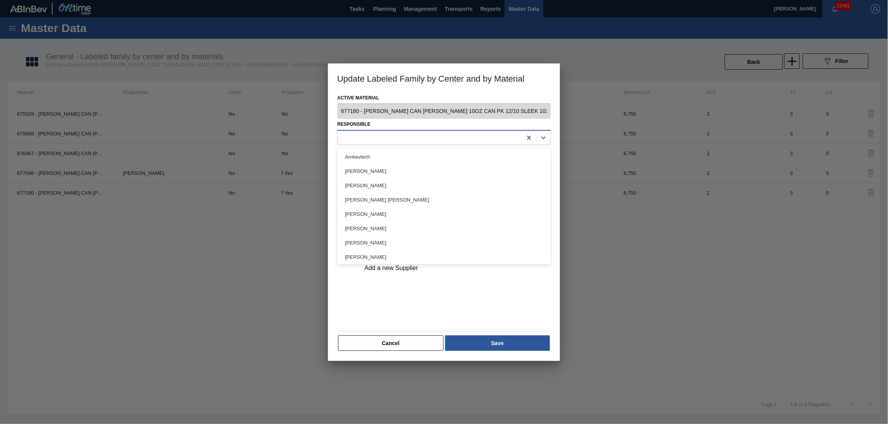
click at [442, 138] on div at bounding box center [430, 137] width 185 height 11
type input "dio"
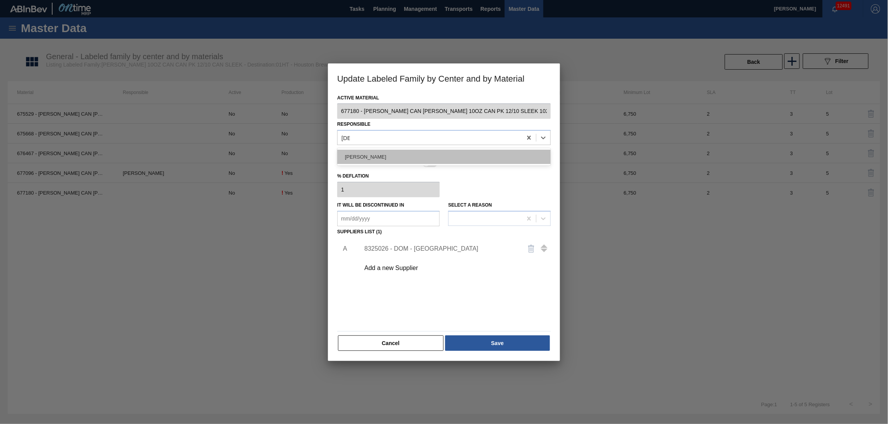
click at [383, 155] on div "[PERSON_NAME]" at bounding box center [444, 157] width 214 height 14
click at [467, 218] on div at bounding box center [486, 218] width 74 height 11
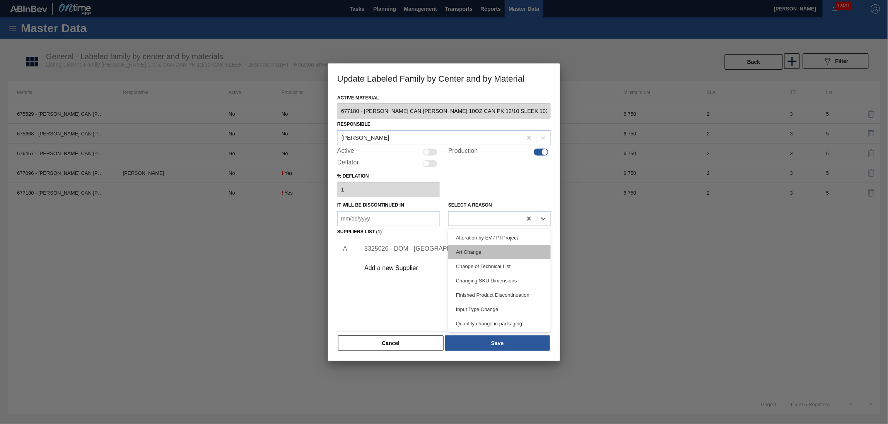
click at [468, 248] on div "Art Change" at bounding box center [499, 252] width 103 height 14
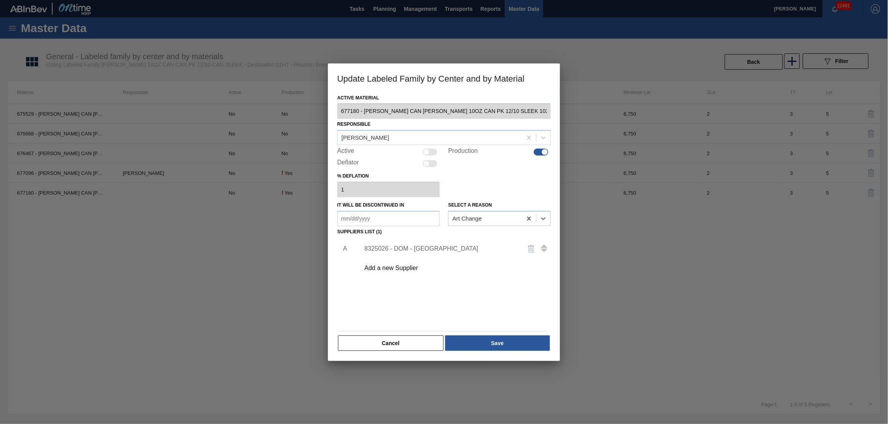
click at [428, 152] on div at bounding box center [426, 152] width 7 height 7
checkbox input "true"
click at [485, 337] on button "Save" at bounding box center [497, 342] width 105 height 15
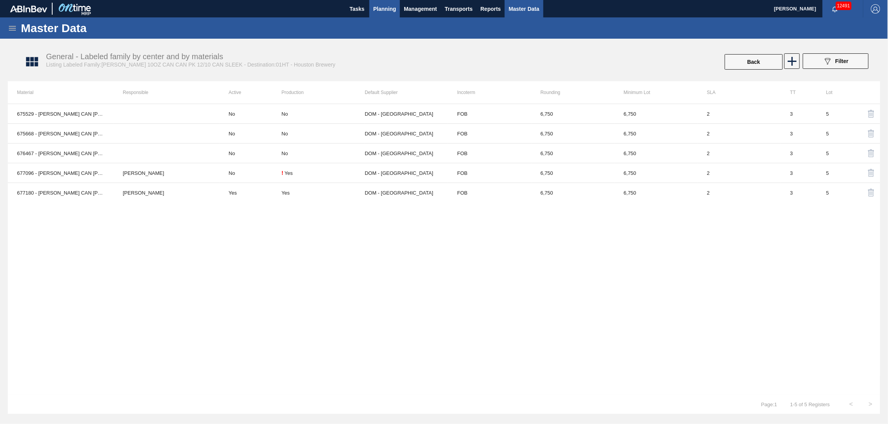
click at [389, 9] on span "Planning" at bounding box center [384, 8] width 23 height 9
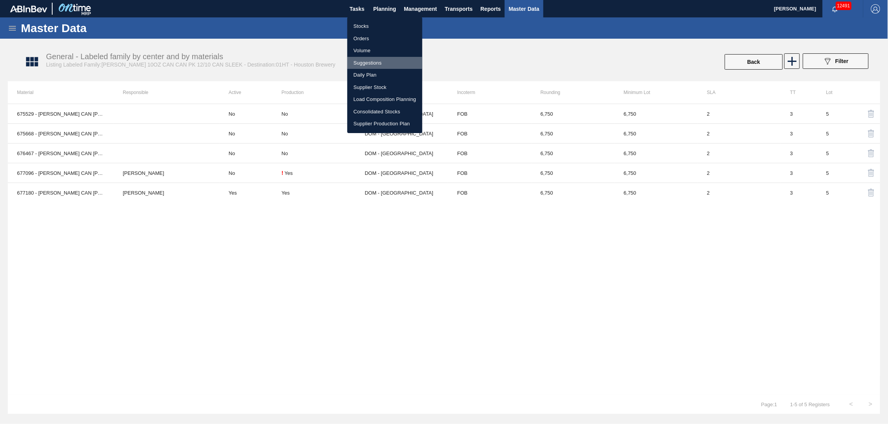
click at [369, 60] on li "Suggestions" at bounding box center [384, 63] width 75 height 12
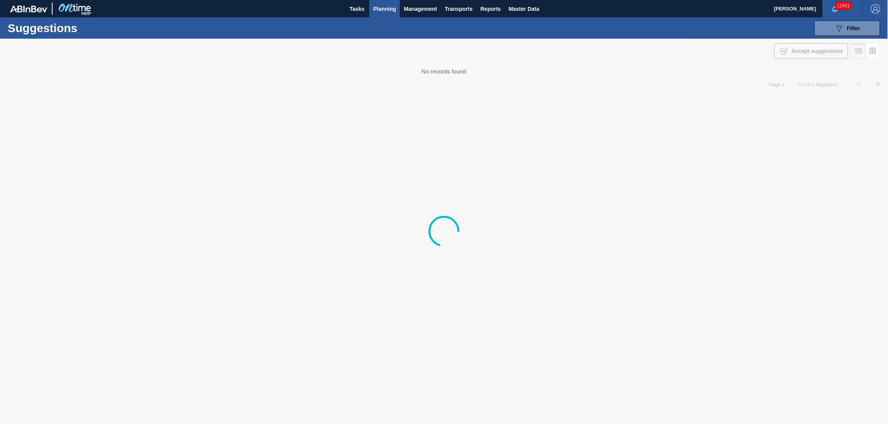
type from "[DATE]"
type to "[DATE]"
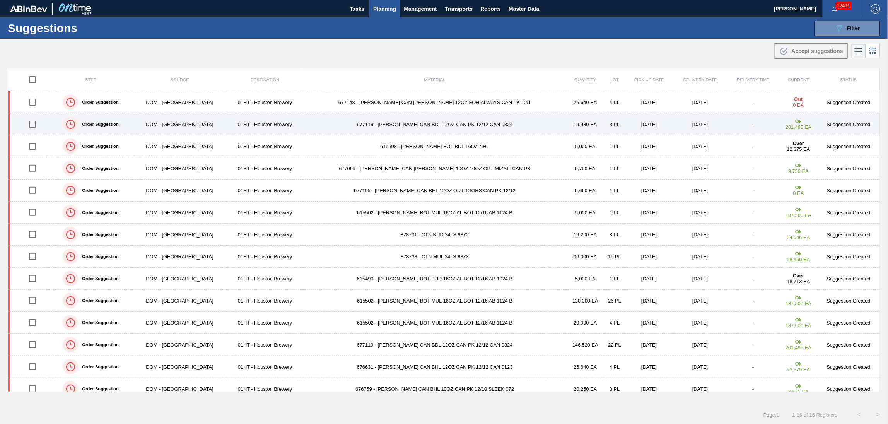
click at [399, 122] on td "677119 - CARR CAN BDL 12OZ CAN PK 12/12 CAN 0824" at bounding box center [434, 124] width 263 height 22
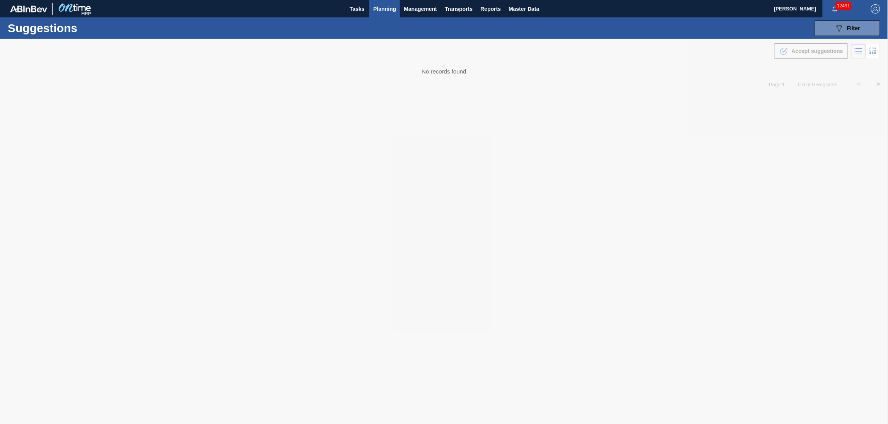
type from "[DATE]"
type to "[DATE]"
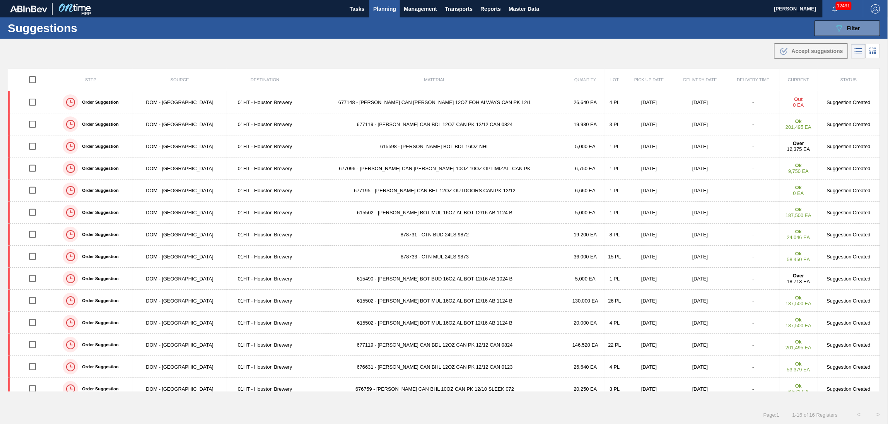
click at [390, 99] on td "677148 - CARR CAN BUD 12OZ FOH ALWAYS CAN PK 12/1" at bounding box center [434, 102] width 263 height 22
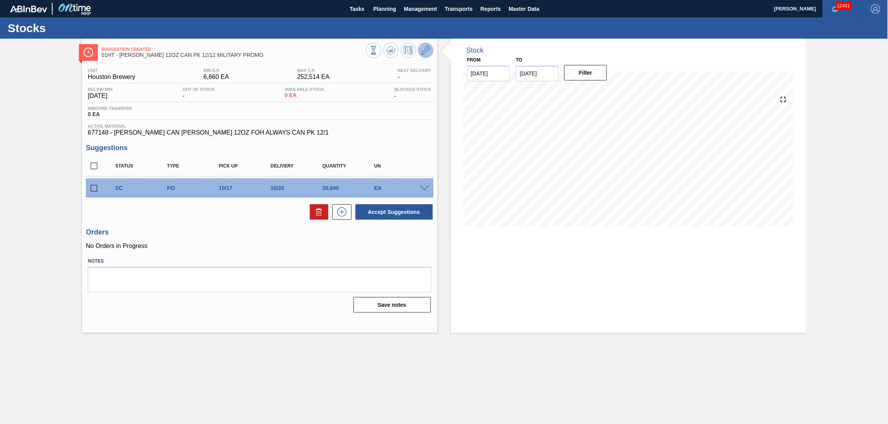
click at [429, 50] on icon at bounding box center [425, 50] width 9 height 9
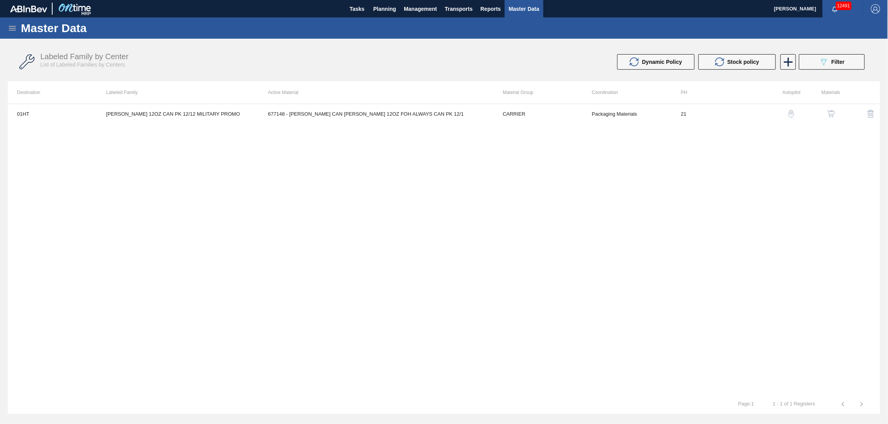
click at [830, 110] on img "button" at bounding box center [831, 114] width 8 height 8
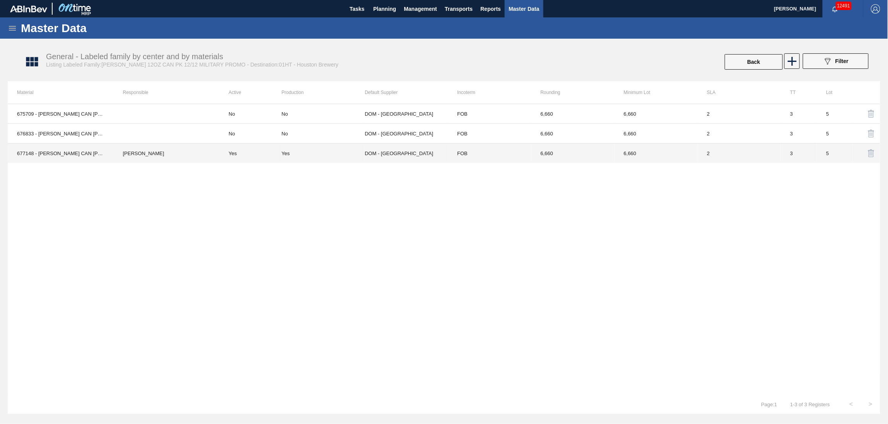
click at [245, 154] on td "Yes" at bounding box center [250, 154] width 62 height 20
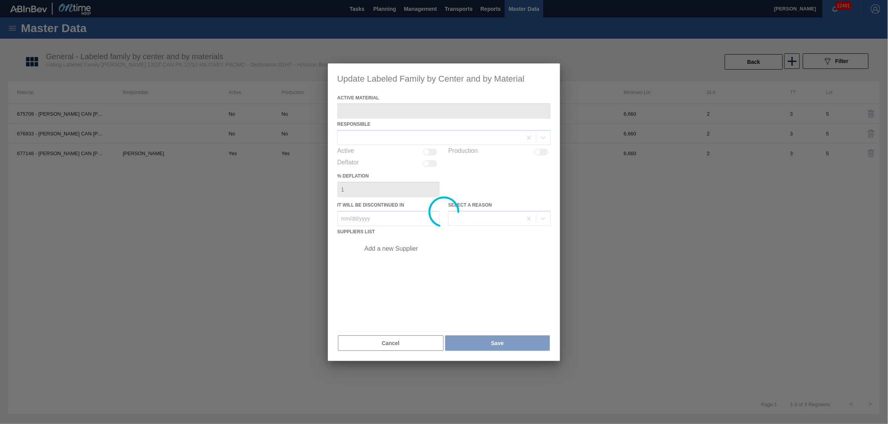
type Material "677148 - CARR CAN BUD 12OZ FOH ALWAYS CAN PK 12/1"
checkbox input "true"
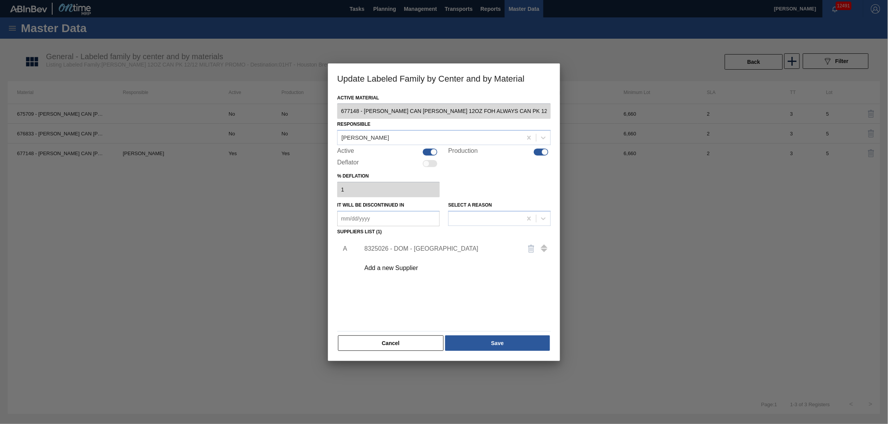
click at [435, 152] on div at bounding box center [434, 152] width 7 height 7
checkbox input "false"
click at [470, 214] on div at bounding box center [486, 218] width 74 height 11
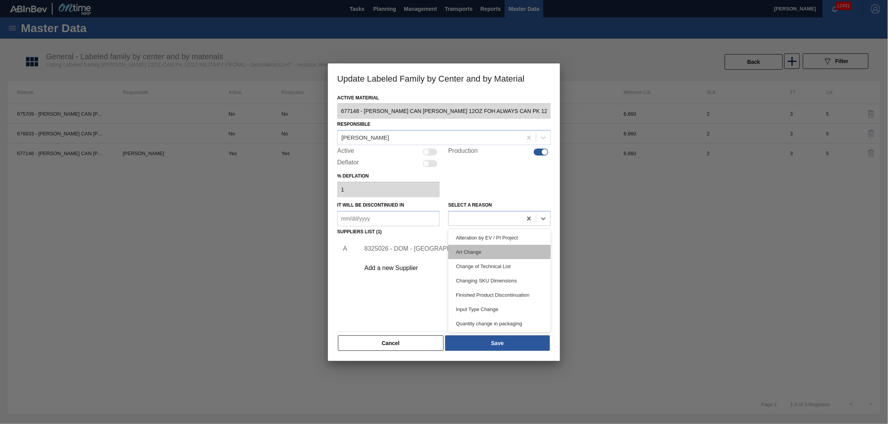
click at [476, 251] on div "Art Change" at bounding box center [499, 252] width 103 height 14
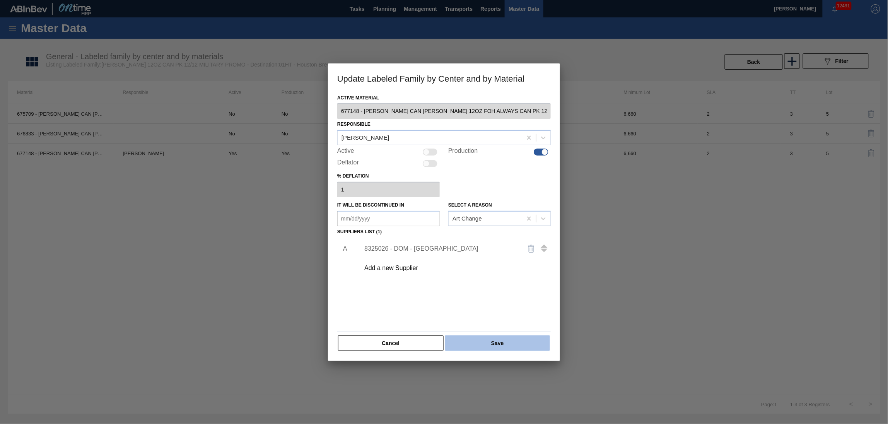
click at [475, 340] on button "Save" at bounding box center [497, 342] width 105 height 15
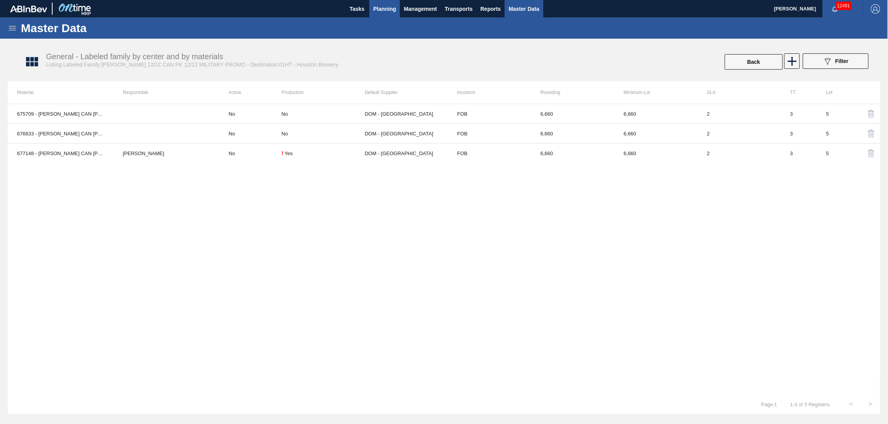
click at [380, 7] on span "Planning" at bounding box center [384, 8] width 23 height 9
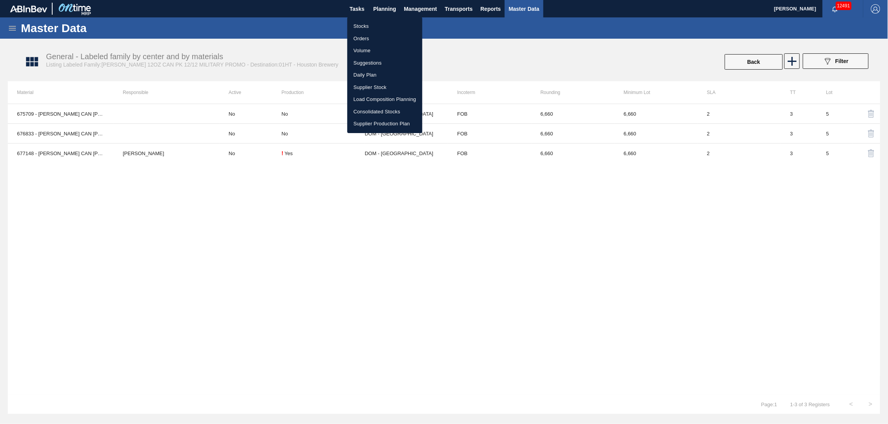
click at [358, 27] on li "Stocks" at bounding box center [384, 26] width 75 height 12
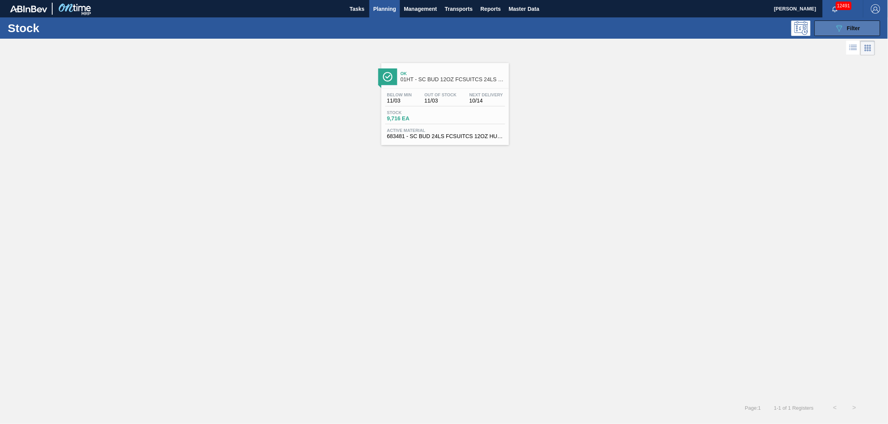
click at [843, 29] on icon "089F7B8B-B2A5-4AFE-B5C0-19BA573D28AC" at bounding box center [839, 28] width 9 height 9
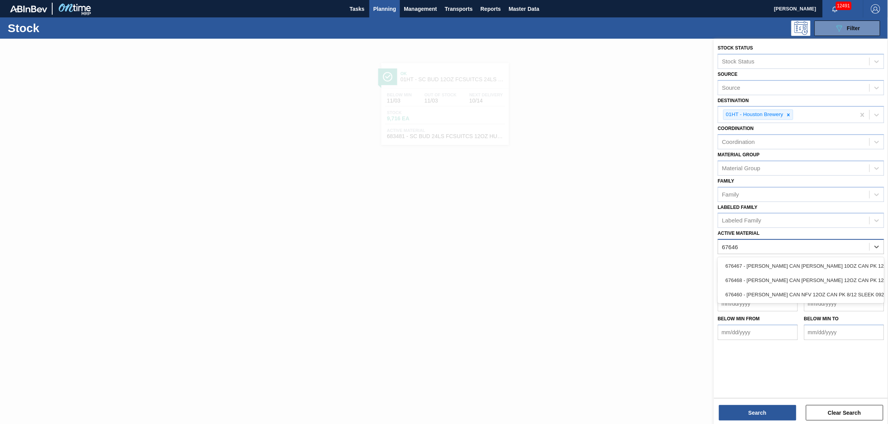
type Material "676468"
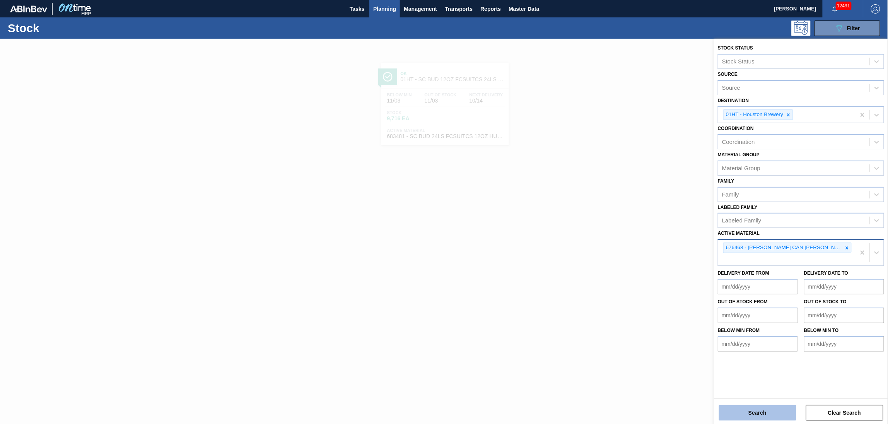
click at [777, 406] on button "Search" at bounding box center [757, 412] width 77 height 15
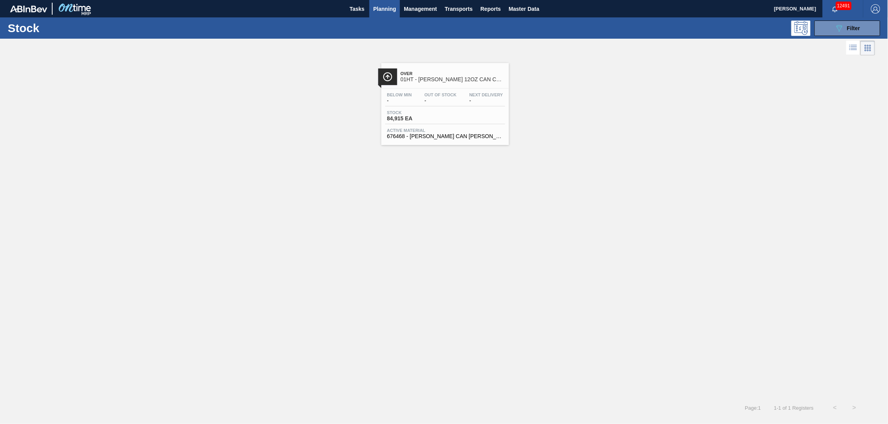
click at [426, 101] on span "-" at bounding box center [441, 101] width 32 height 6
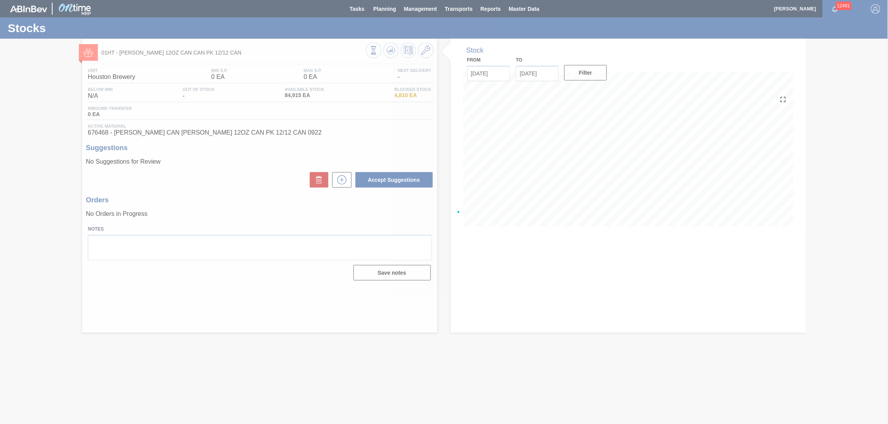
click at [425, 51] on div at bounding box center [444, 212] width 888 height 424
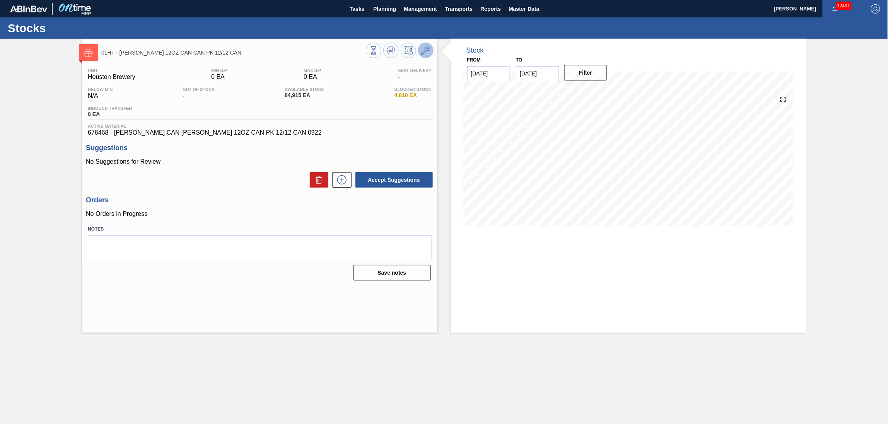
click at [427, 46] on icon at bounding box center [425, 50] width 9 height 9
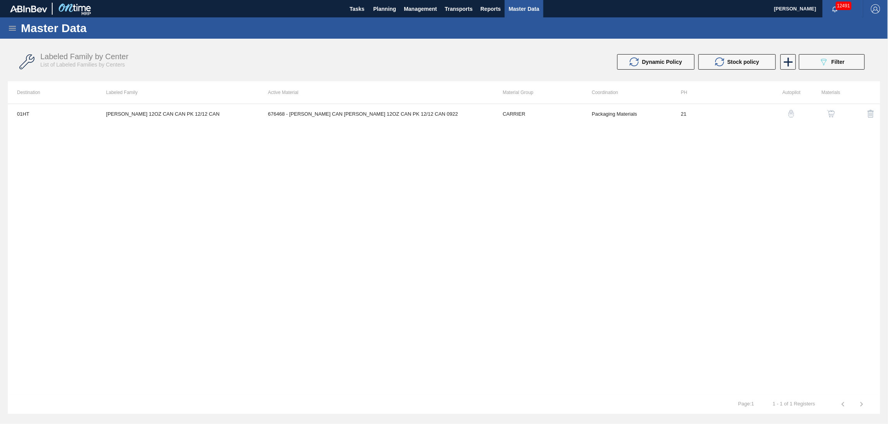
click at [833, 111] on img "button" at bounding box center [831, 114] width 8 height 8
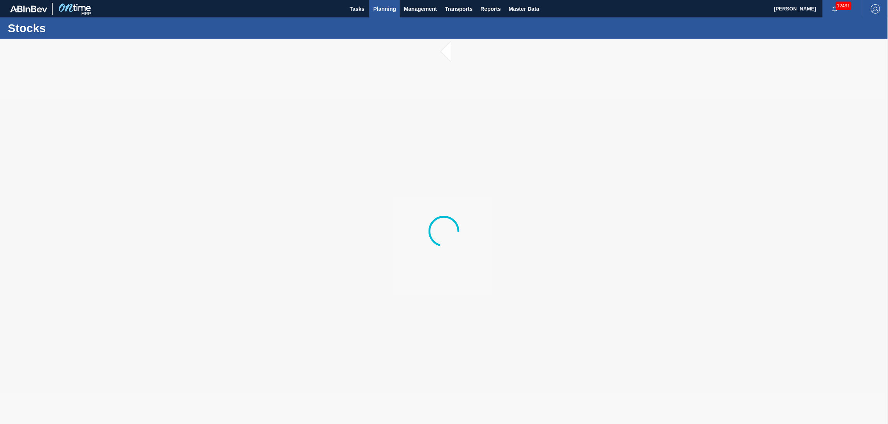
click at [391, 7] on span "Planning" at bounding box center [384, 8] width 23 height 9
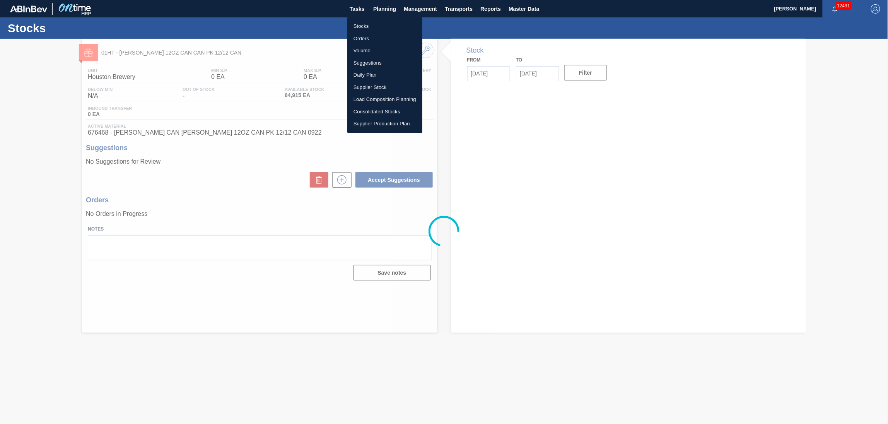
click at [373, 59] on li "Suggestions" at bounding box center [384, 63] width 75 height 12
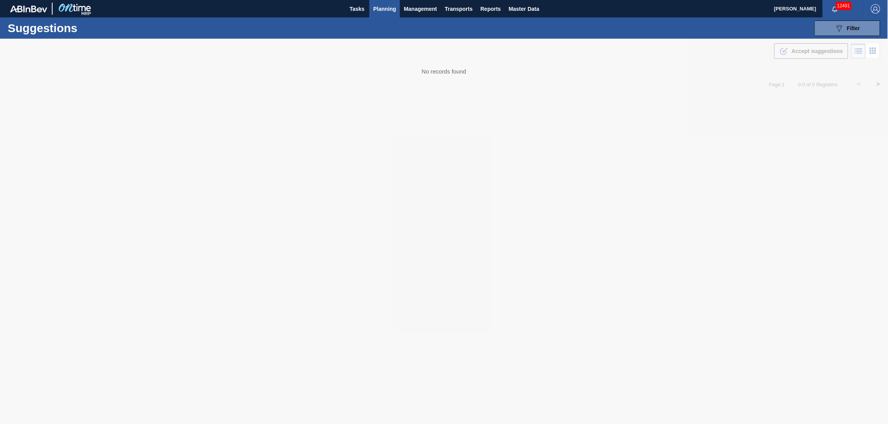
type from "[DATE]"
type to "[DATE]"
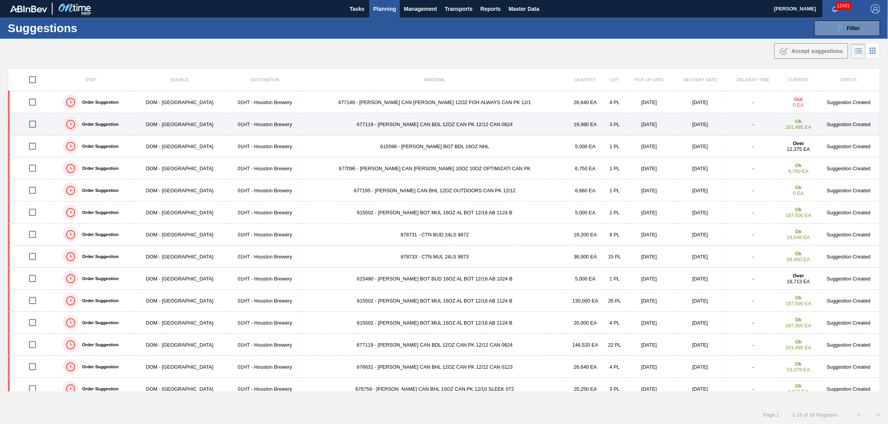
click at [405, 121] on td "677119 - CARR CAN BDL 12OZ CAN PK 12/12 CAN 0824" at bounding box center [434, 124] width 263 height 22
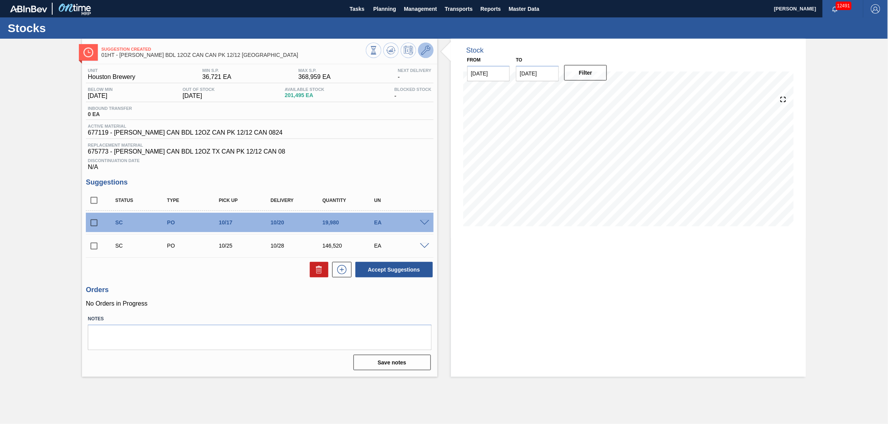
click at [421, 47] on icon at bounding box center [425, 50] width 9 height 9
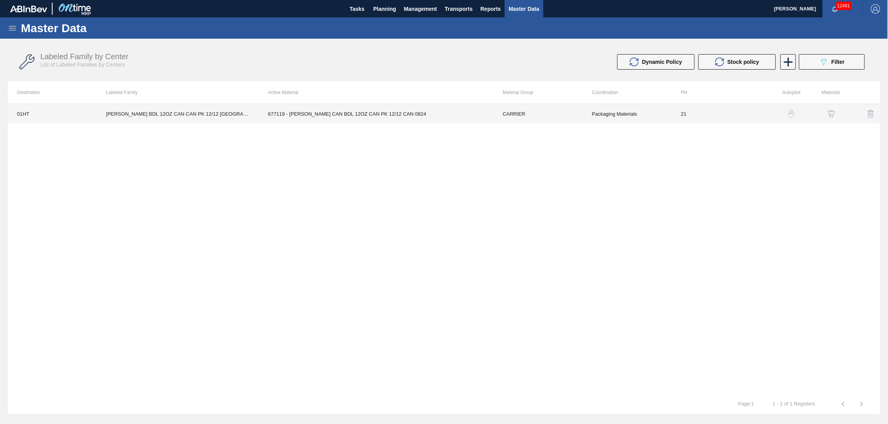
click at [344, 115] on td "677119 - [PERSON_NAME] CAN BDL 12OZ CAN PK 12/12 CAN 0824" at bounding box center [376, 113] width 235 height 19
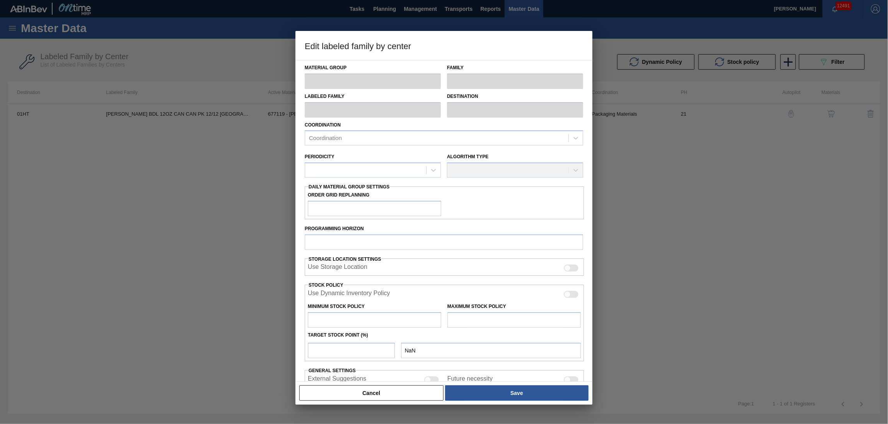
type input "CARRIER"
type input "Can Carriers"
type input "CARR BDL 12OZ CAN CAN PK 12/12 CAN TX"
type input "01HT - Houston Brewery"
type input "21"
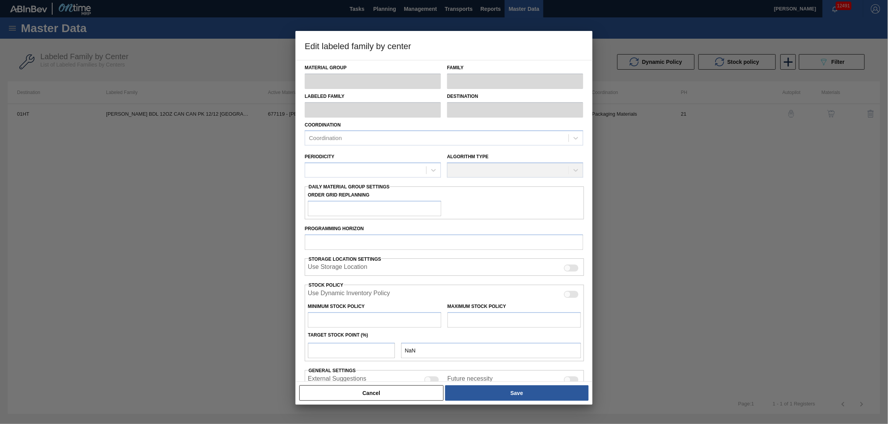
type input "36,721"
type input "368,959"
type input "6"
type input "56,655"
checkbox input "true"
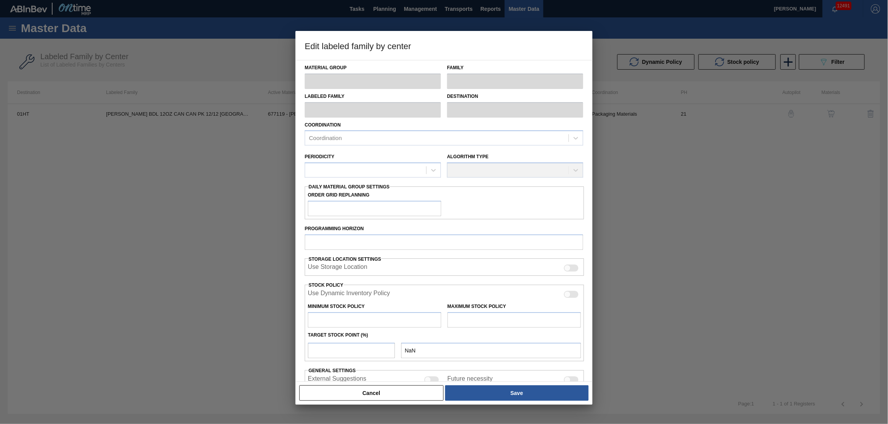
checkbox input "true"
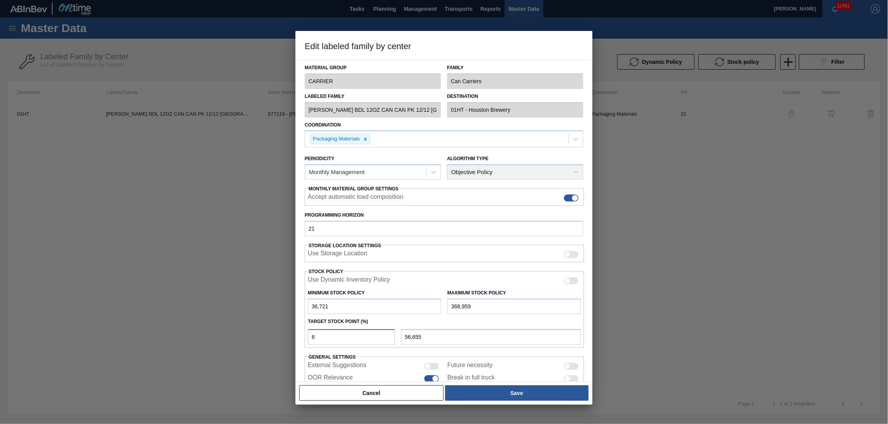
drag, startPoint x: 323, startPoint y: 338, endPoint x: 296, endPoint y: 334, distance: 27.4
click at [296, 334] on div "Material Group CARRIER Family Can Carriers Labeled Family CARR BDL 12OZ CAN CAN…" at bounding box center [444, 221] width 297 height 322
type input "2"
type input "43,366"
type input "2"
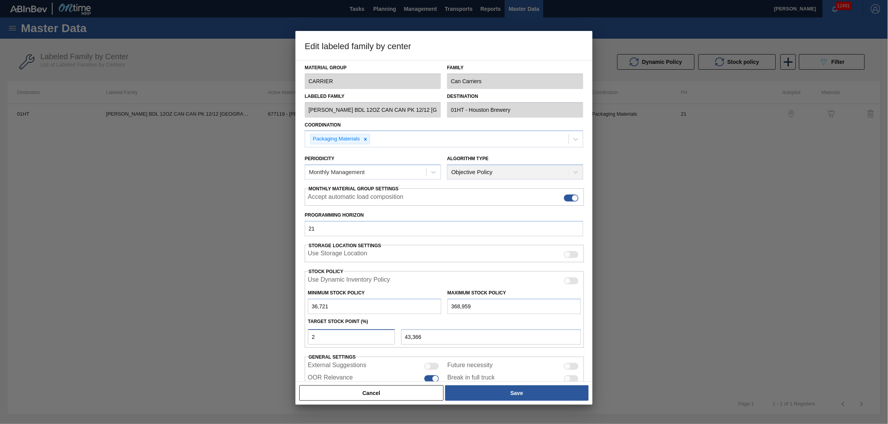
type input "36,721"
type input "1"
type input "40,043"
type input "1"
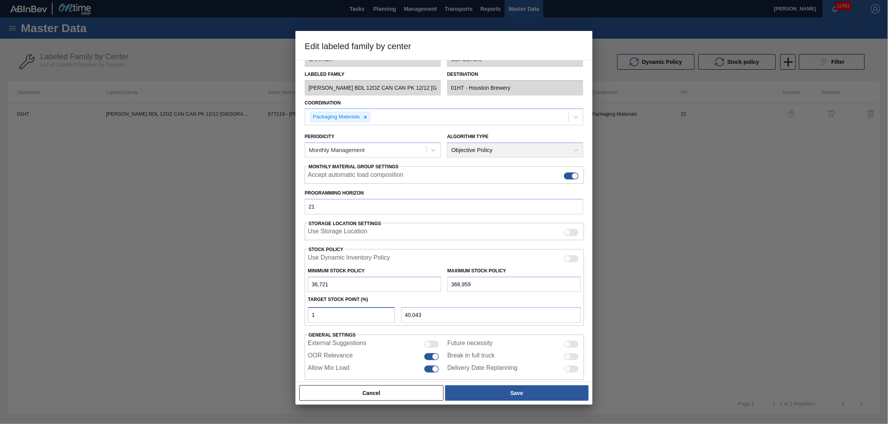
scroll to position [33, 0]
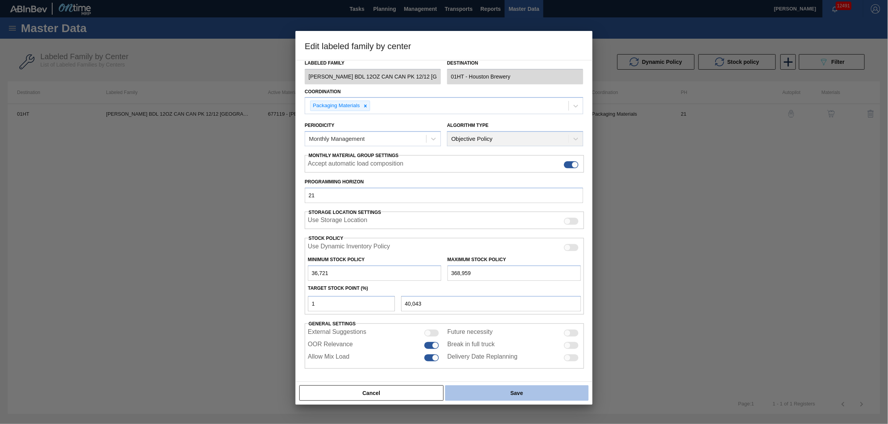
click at [541, 387] on button "Save" at bounding box center [517, 392] width 144 height 15
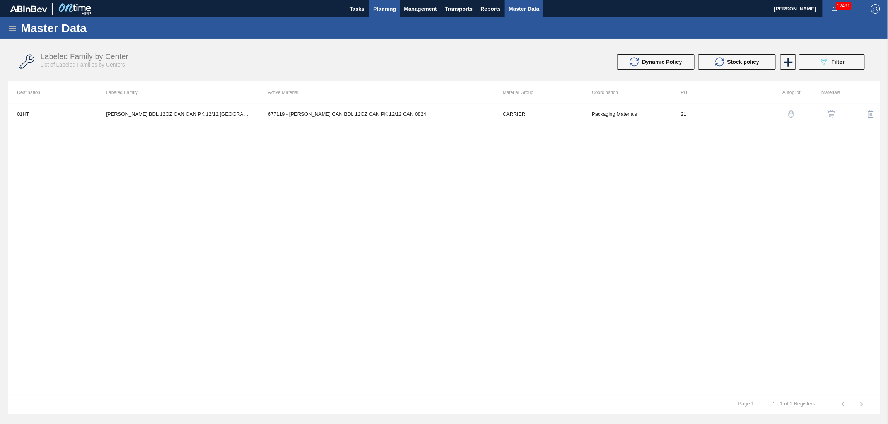
click at [380, 3] on button "Planning" at bounding box center [384, 8] width 31 height 17
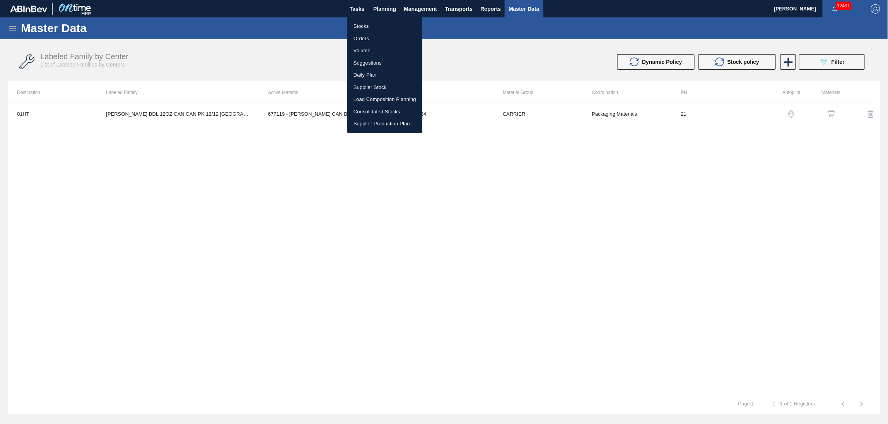
click at [367, 25] on li "Stocks" at bounding box center [384, 26] width 75 height 12
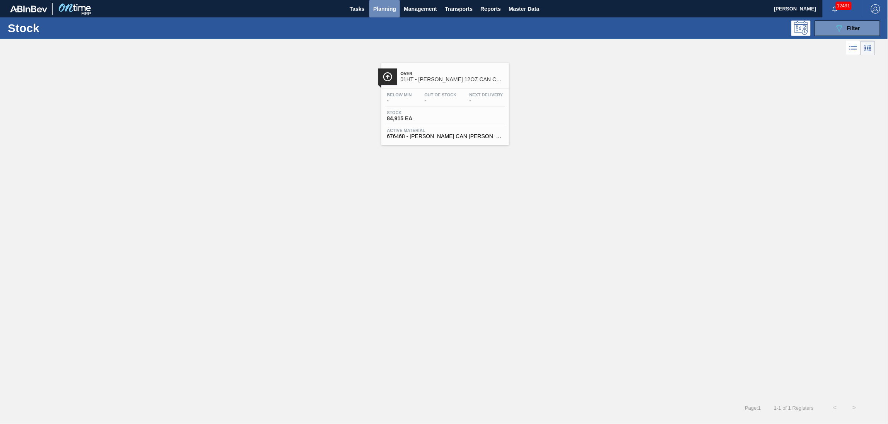
click at [381, 6] on span "Planning" at bounding box center [384, 8] width 23 height 9
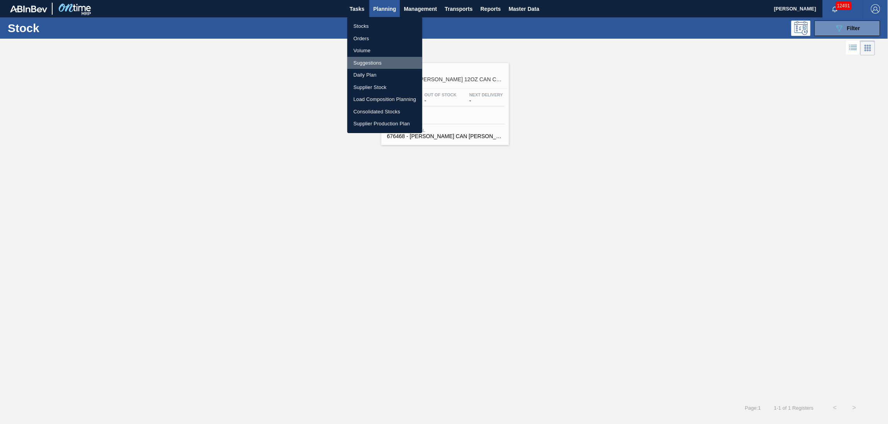
click at [367, 58] on li "Suggestions" at bounding box center [384, 63] width 75 height 12
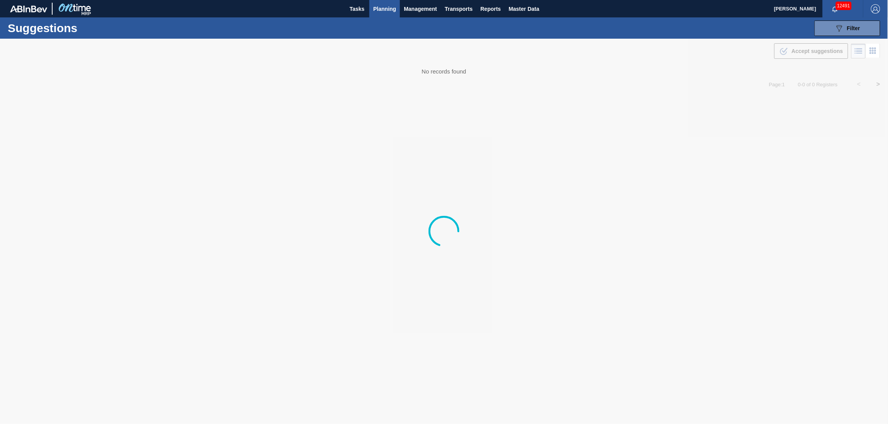
type from "[DATE]"
type to "[DATE]"
type from "[DATE]"
type to "[DATE]"
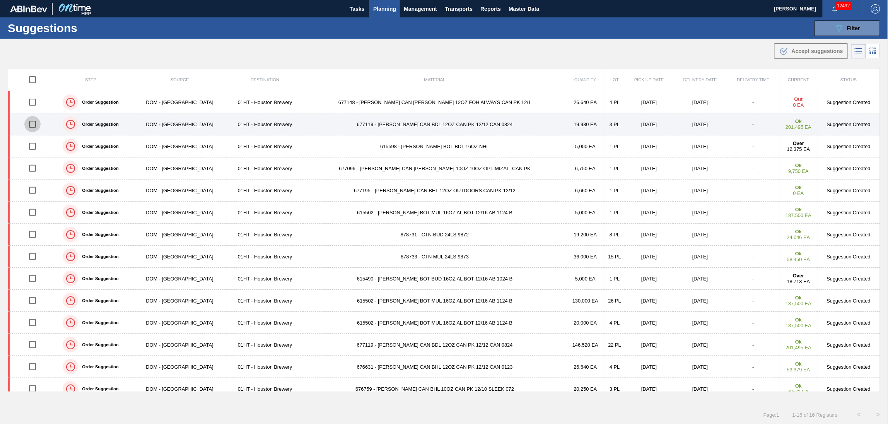
click at [34, 124] on input "checkbox" at bounding box center [32, 124] width 16 height 16
checkbox input "true"
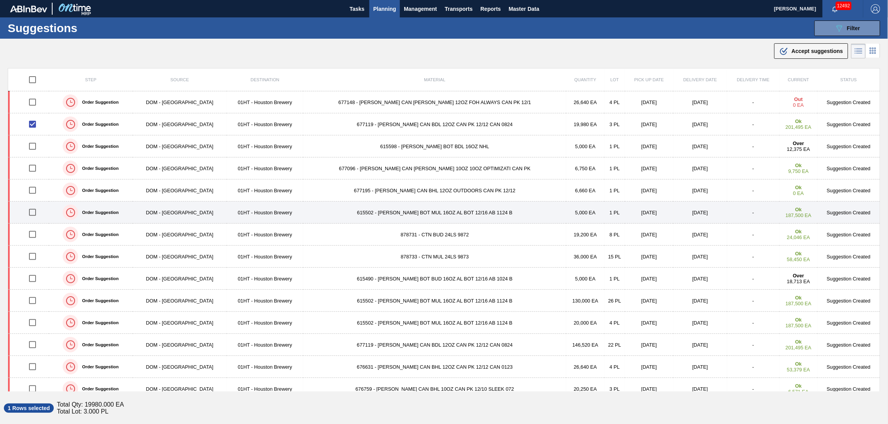
click at [355, 208] on td "615502 - CARR BOT MUL 16OZ AL BOT 12/16 AB 1124 B" at bounding box center [434, 213] width 263 height 22
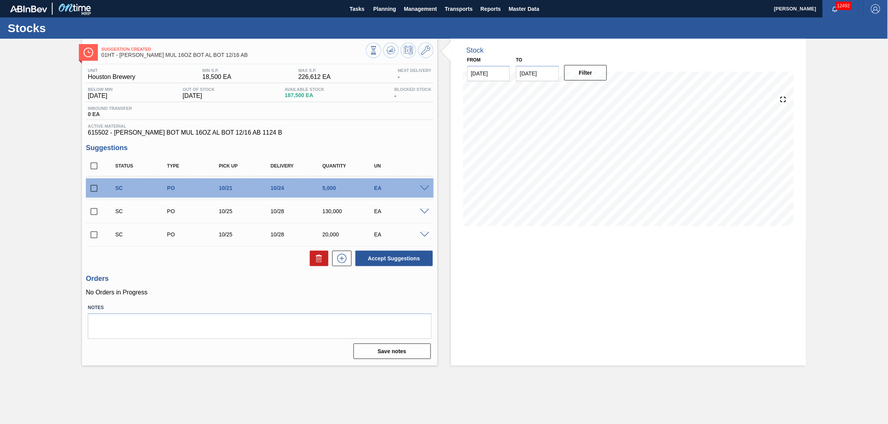
click at [92, 186] on input "checkbox" at bounding box center [94, 188] width 16 height 16
click at [399, 256] on button "Accept Suggestions" at bounding box center [394, 258] width 77 height 15
checkbox input "false"
click at [381, 10] on span "Planning" at bounding box center [384, 8] width 23 height 9
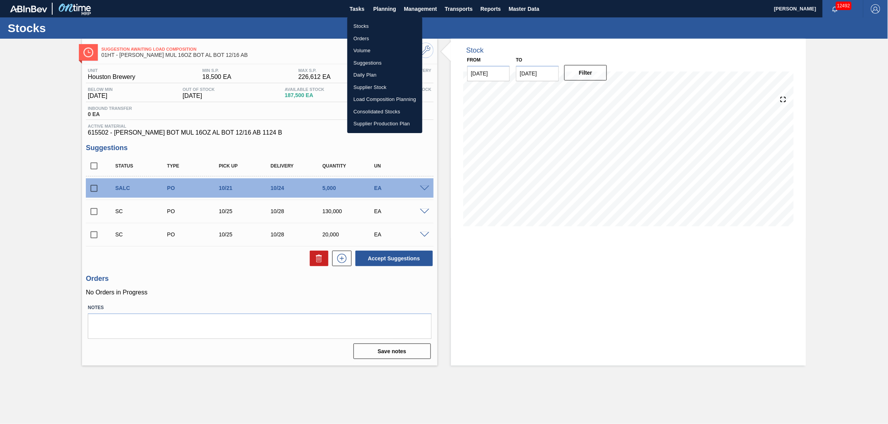
click at [375, 60] on li "Suggestions" at bounding box center [384, 63] width 75 height 12
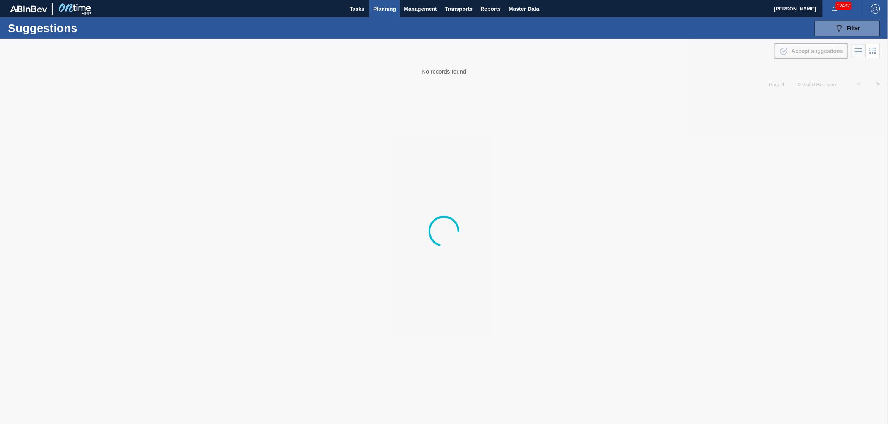
type from "[DATE]"
type to "[DATE]"
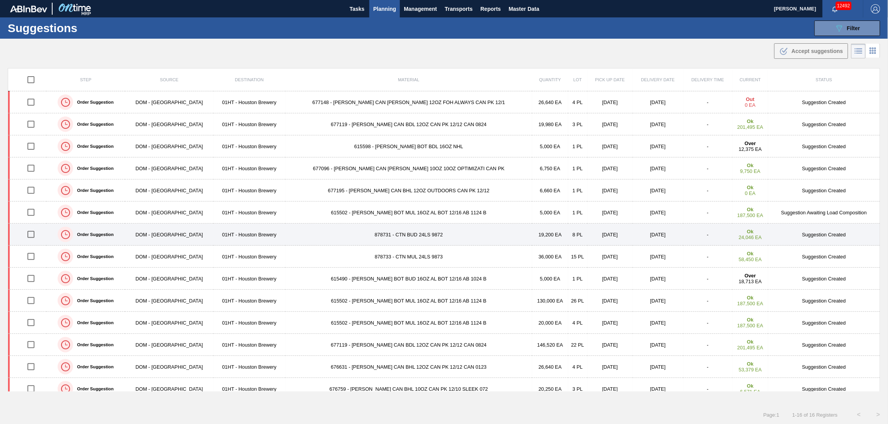
click at [28, 234] on input "checkbox" at bounding box center [31, 234] width 16 height 16
checkbox input "true"
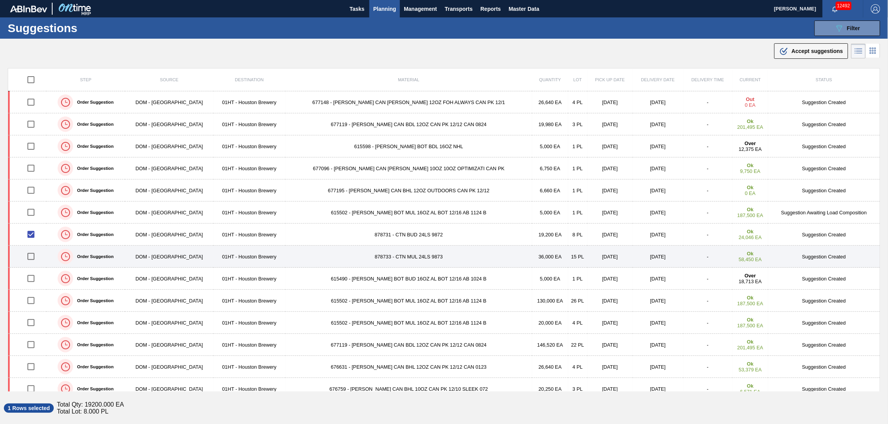
click at [35, 255] on input "checkbox" at bounding box center [31, 256] width 16 height 16
checkbox input "true"
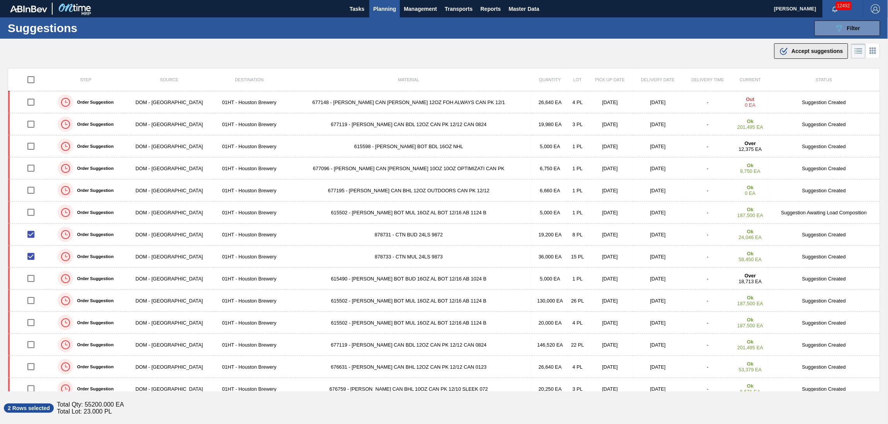
drag, startPoint x: 818, startPoint y: 51, endPoint x: 714, endPoint y: 88, distance: 110.4
click at [818, 51] on span "Accept suggestions" at bounding box center [817, 51] width 51 height 6
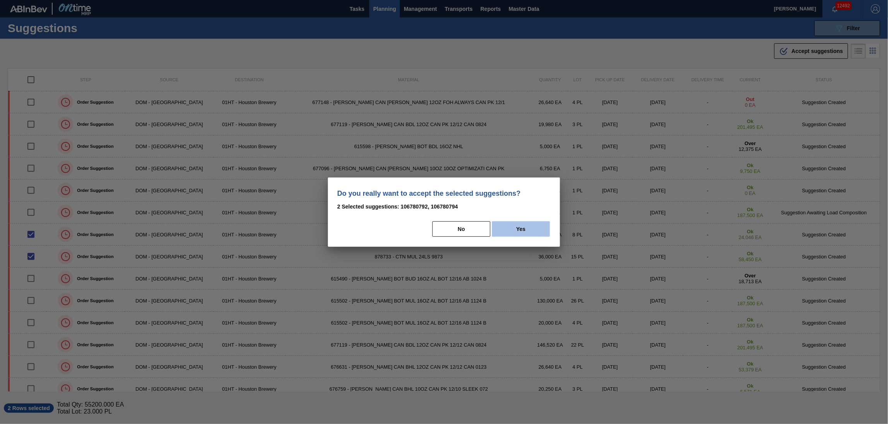
click at [504, 222] on button "Yes" at bounding box center [521, 228] width 58 height 15
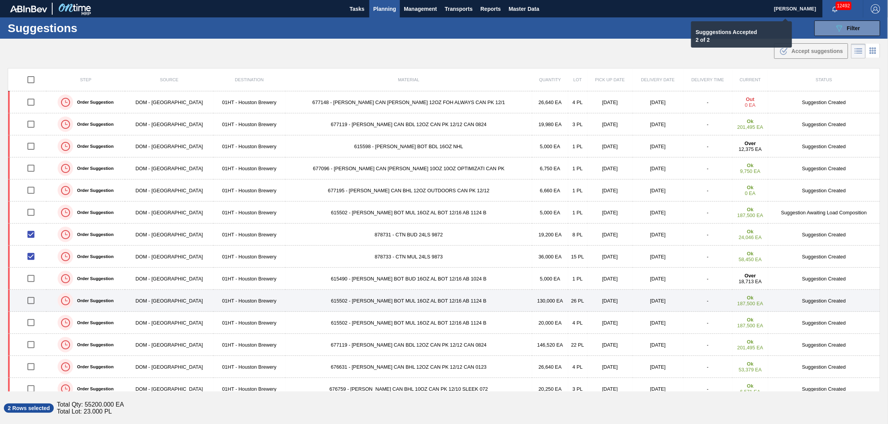
checkbox input "false"
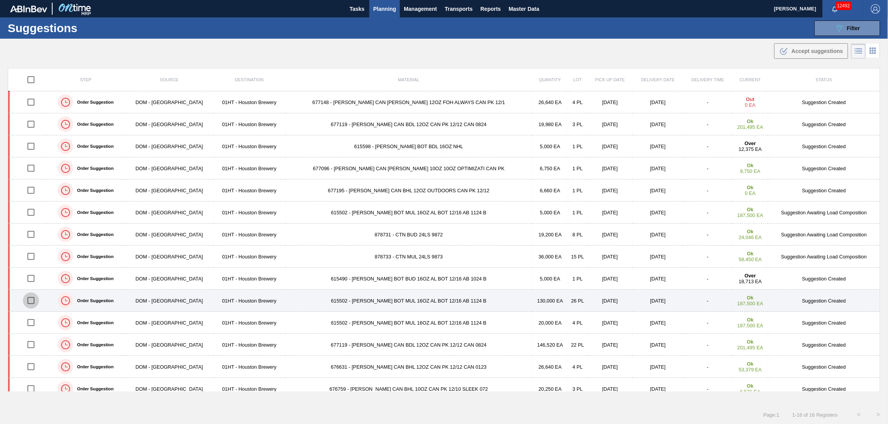
click at [28, 302] on input "checkbox" at bounding box center [31, 300] width 16 height 16
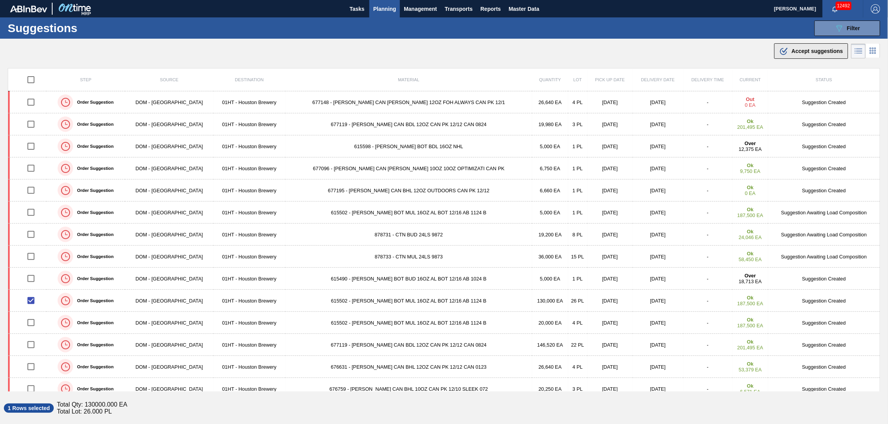
click at [801, 57] on button ".b{fill:var(--color-action-default)} Accept suggestions" at bounding box center [811, 50] width 74 height 15
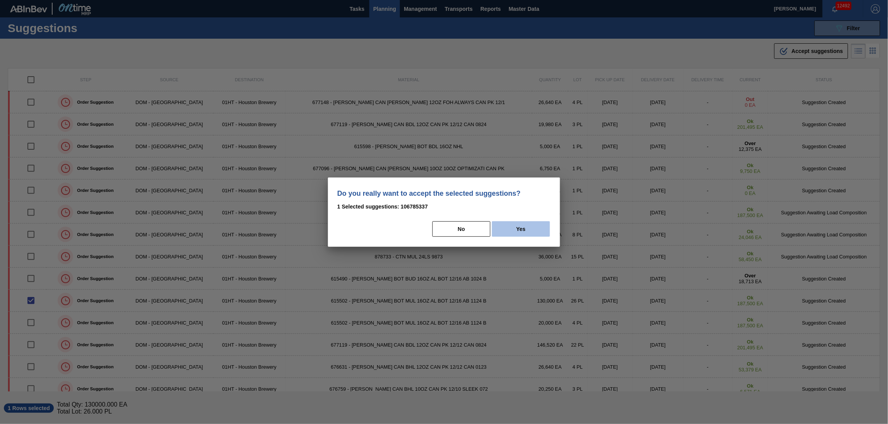
click at [528, 231] on button "Yes" at bounding box center [521, 228] width 58 height 15
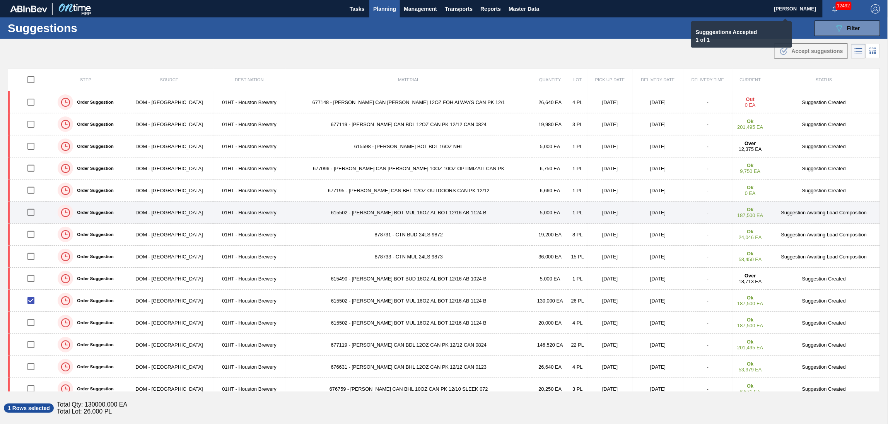
checkbox input "false"
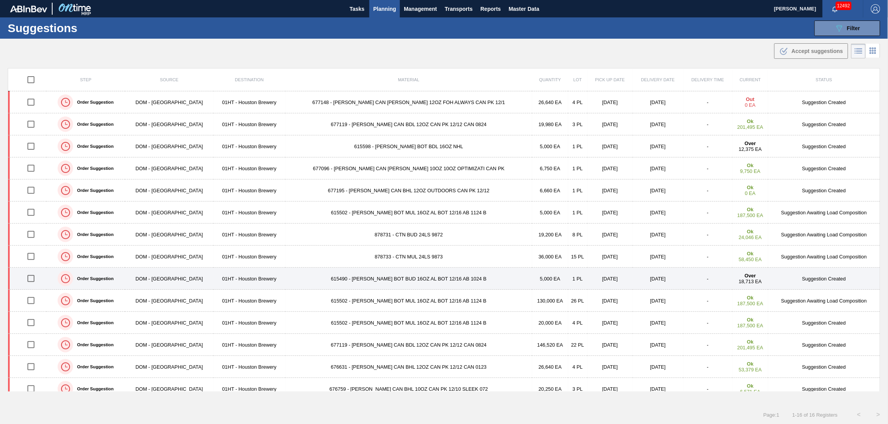
click at [338, 279] on td "615490 - CARR BOT BUD 16OZ AL BOT 12/16 AB 1024 B" at bounding box center [408, 279] width 247 height 22
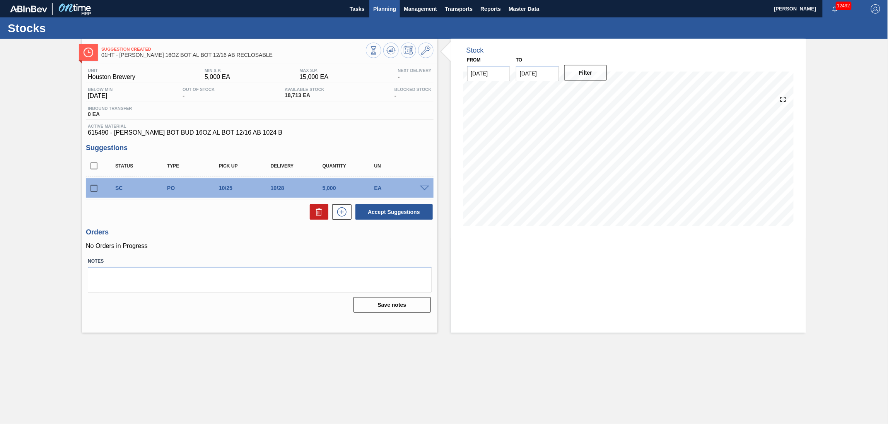
click at [380, 7] on span "Planning" at bounding box center [384, 8] width 23 height 9
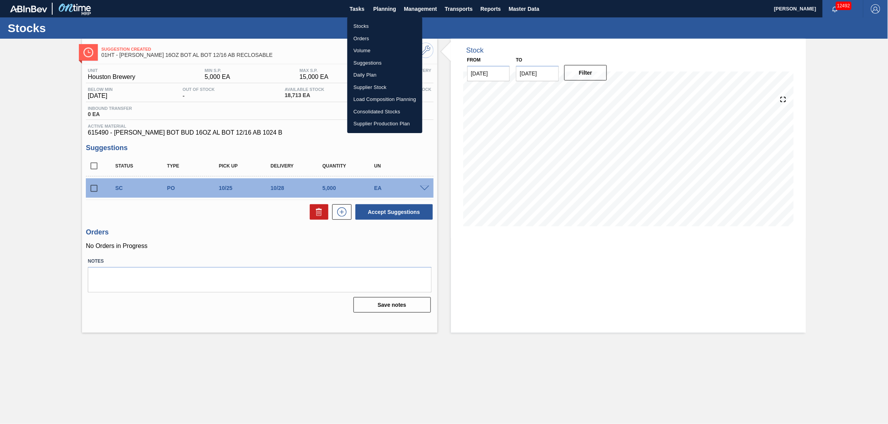
click at [375, 64] on li "Suggestions" at bounding box center [384, 63] width 75 height 12
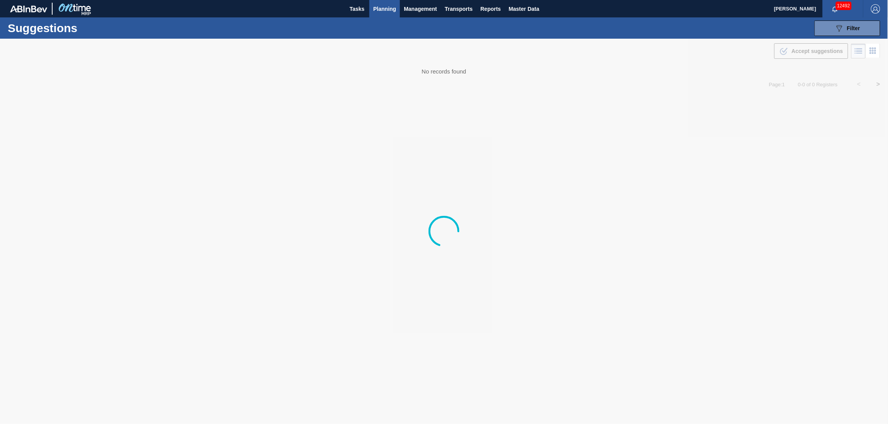
type from "[DATE]"
type to "[DATE]"
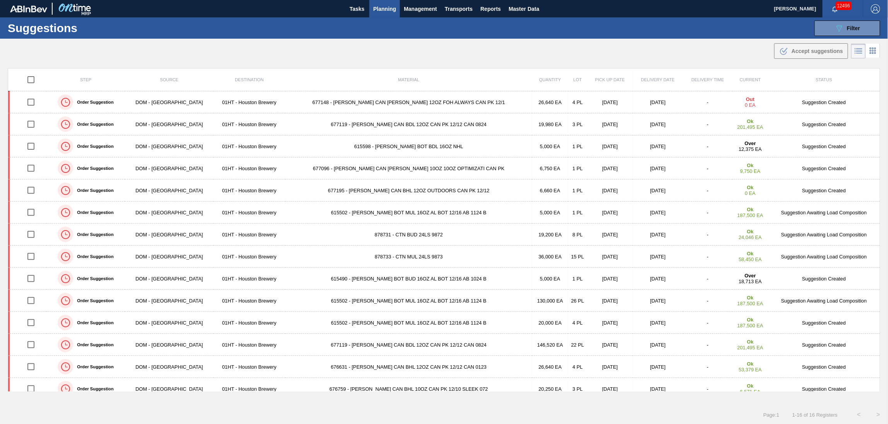
click at [387, 5] on span "Planning" at bounding box center [384, 8] width 23 height 9
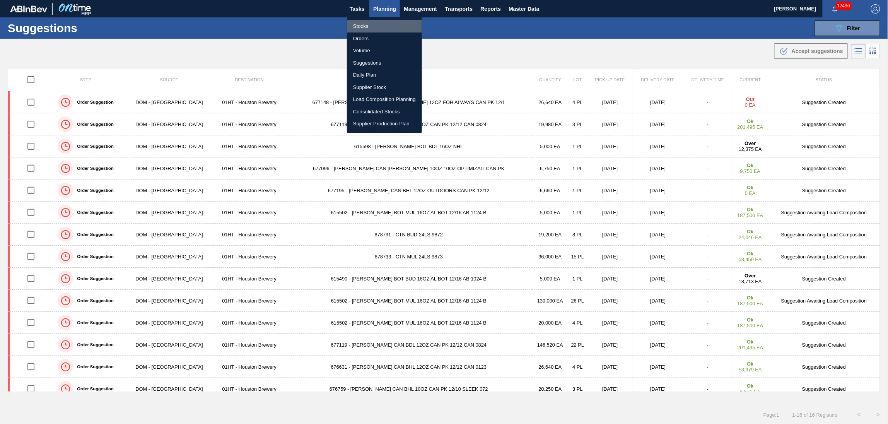
click at [362, 21] on li "Stocks" at bounding box center [384, 26] width 75 height 12
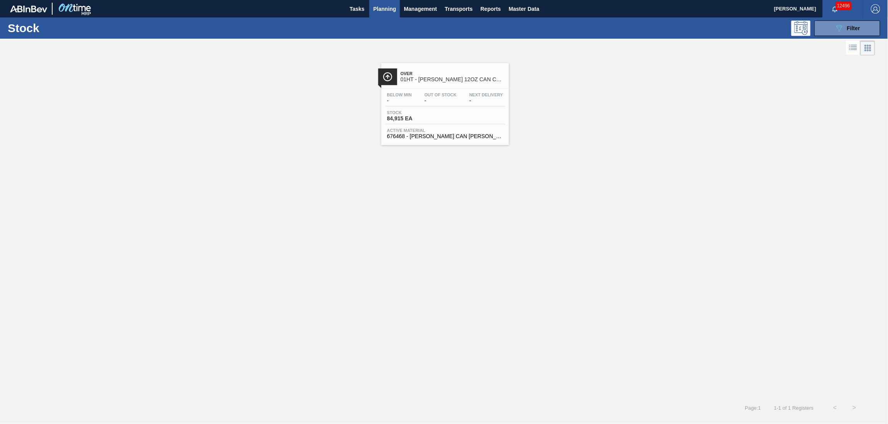
click at [848, 20] on div "Stock 089F7B8B-B2A5-4AFE-B5C0-19BA573D28AC Filter" at bounding box center [444, 27] width 888 height 21
click at [843, 28] on icon "089F7B8B-B2A5-4AFE-B5C0-19BA573D28AC" at bounding box center [839, 28] width 9 height 9
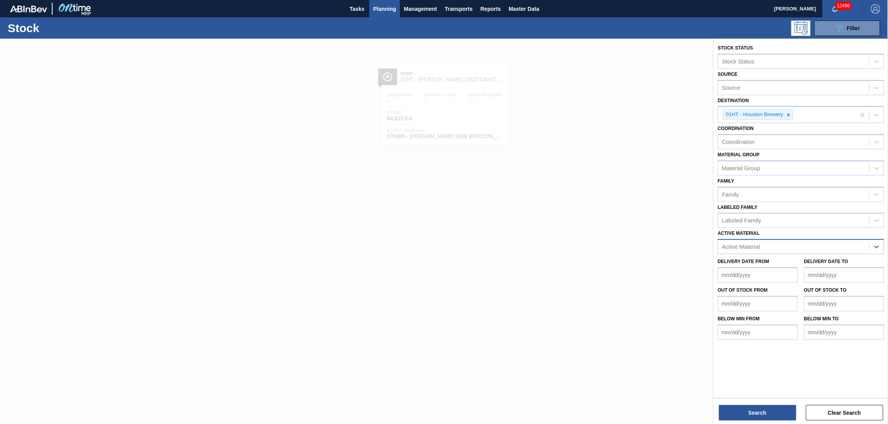
click at [837, 242] on div "Active Material" at bounding box center [793, 246] width 151 height 11
type Material "87883"
click at [791, 259] on div "878839 - CTN BDL 24LS TEXAS SNUG 9872-A 12OZ FOLD" at bounding box center [801, 266] width 166 height 14
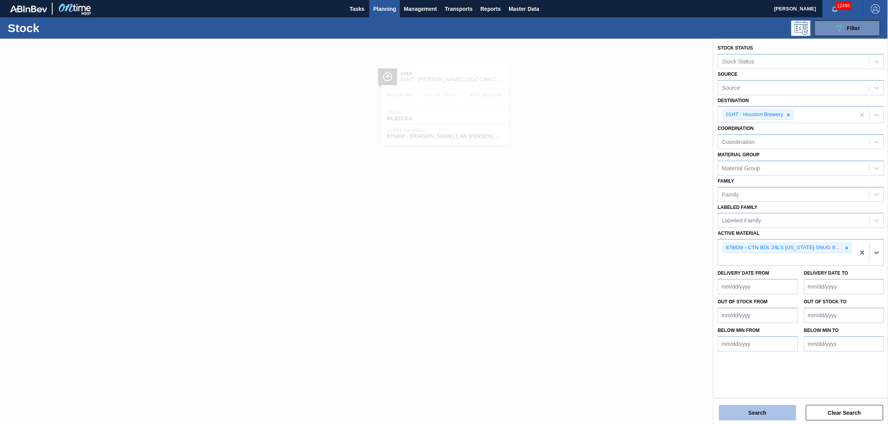
click at [750, 415] on button "Search" at bounding box center [757, 412] width 77 height 15
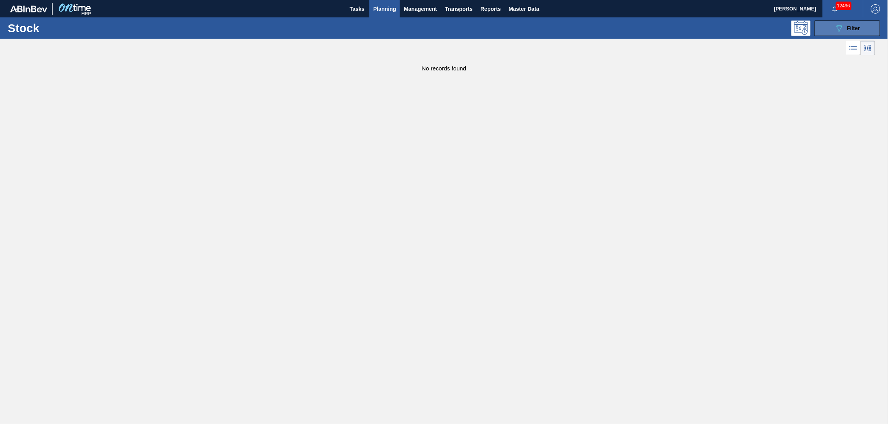
click at [843, 21] on button "089F7B8B-B2A5-4AFE-B5C0-19BA573D28AC Filter" at bounding box center [848, 28] width 66 height 15
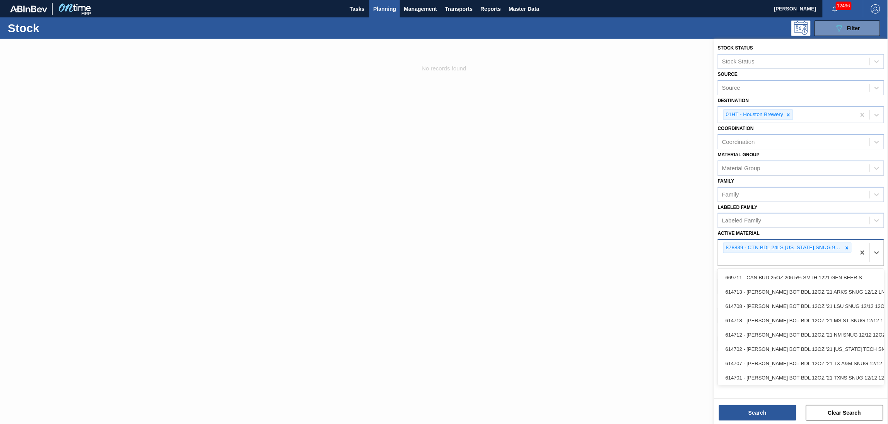
click at [775, 256] on div "878839 - CTN BDL 24LS TEXAS SNUG 9872-A 12OZ FOLD" at bounding box center [786, 253] width 137 height 26
type Material "878673"
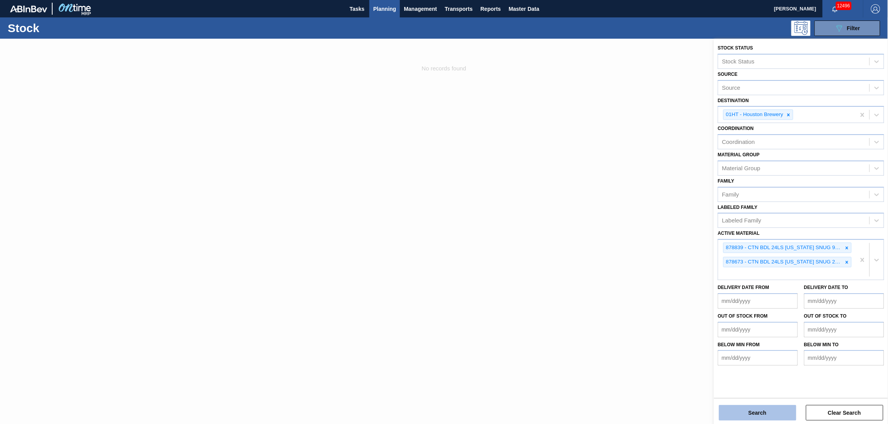
click at [761, 405] on button "Search" at bounding box center [757, 412] width 77 height 15
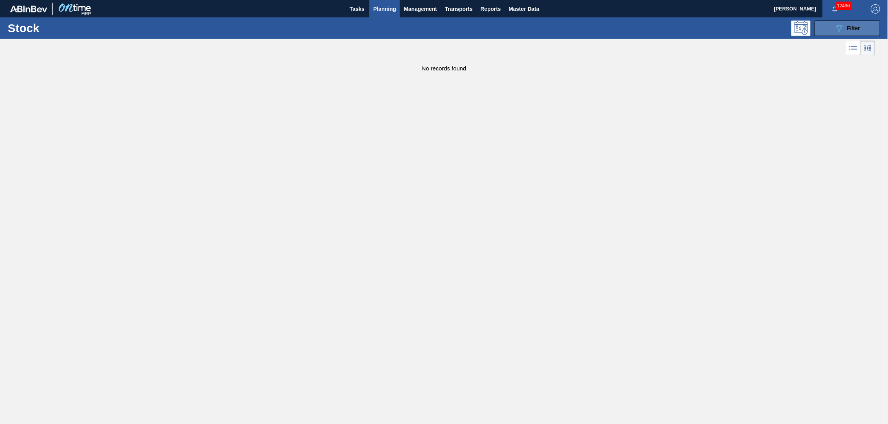
click at [859, 28] on span "Filter" at bounding box center [853, 28] width 13 height 6
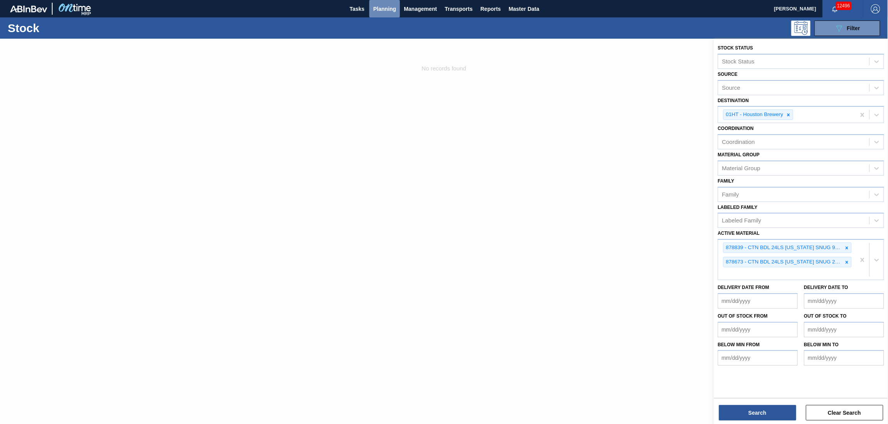
click at [385, 9] on span "Planning" at bounding box center [384, 8] width 23 height 9
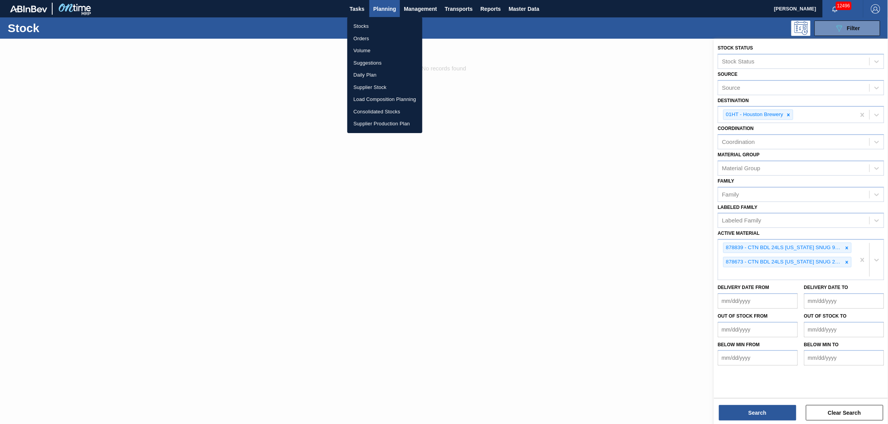
click at [376, 97] on li "Load Composition Planning" at bounding box center [384, 99] width 75 height 12
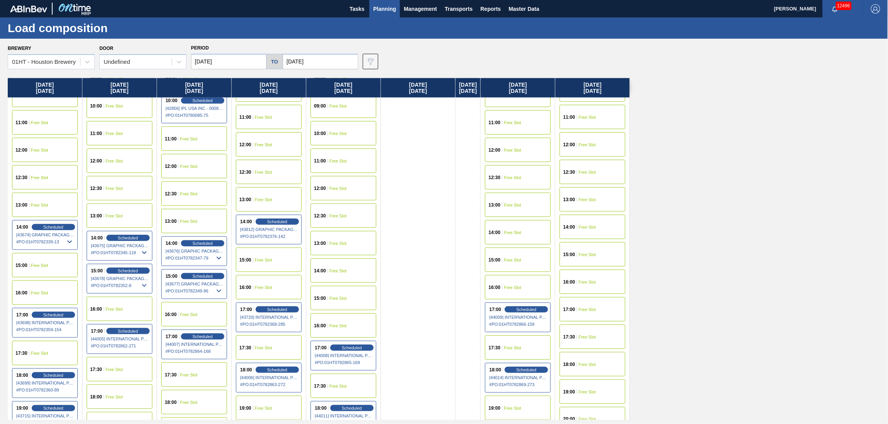
scroll to position [309, 0]
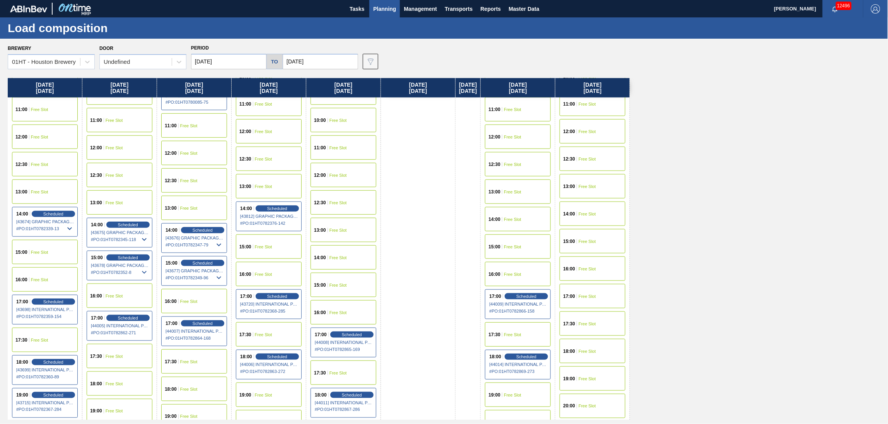
click at [268, 335] on span "Free Slot" at bounding box center [263, 334] width 17 height 5
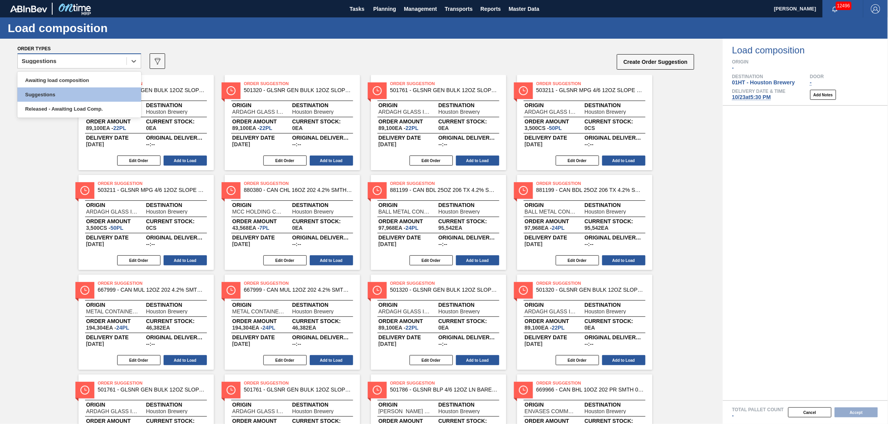
click at [65, 63] on div "Suggestions" at bounding box center [72, 61] width 109 height 11
click at [59, 75] on div "Awaiting load composition" at bounding box center [79, 80] width 124 height 14
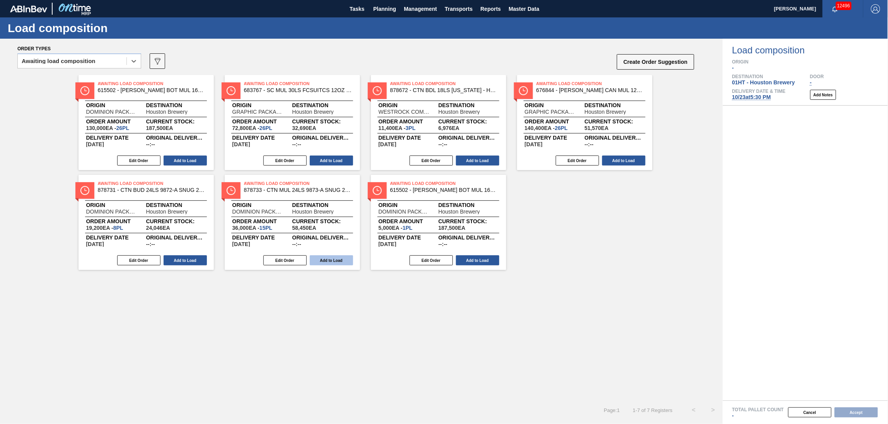
click at [345, 258] on button "Add to Load" at bounding box center [331, 260] width 43 height 10
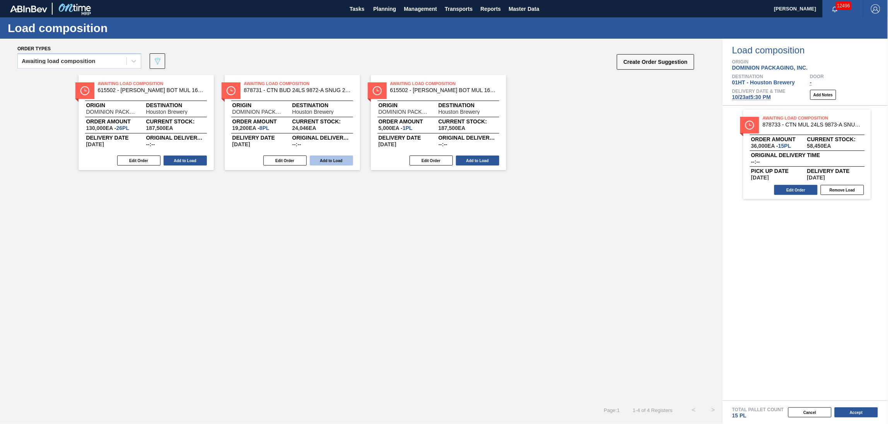
click at [344, 161] on button "Add to Load" at bounding box center [331, 161] width 43 height 10
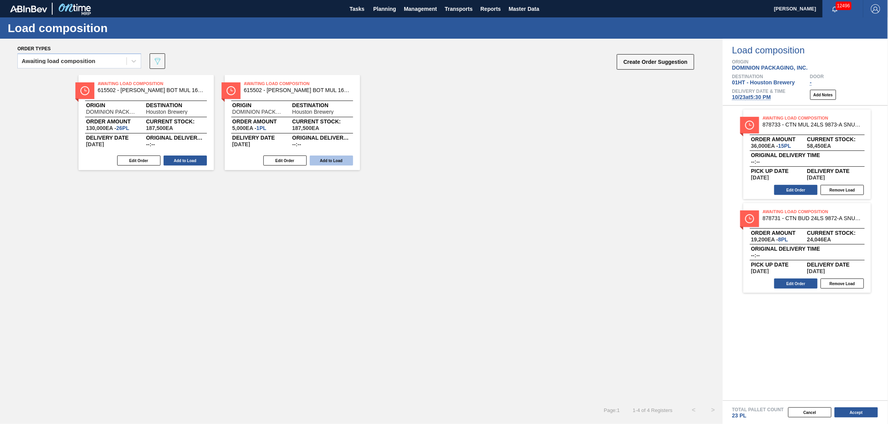
click at [339, 161] on button "Add to Load" at bounding box center [331, 161] width 43 height 10
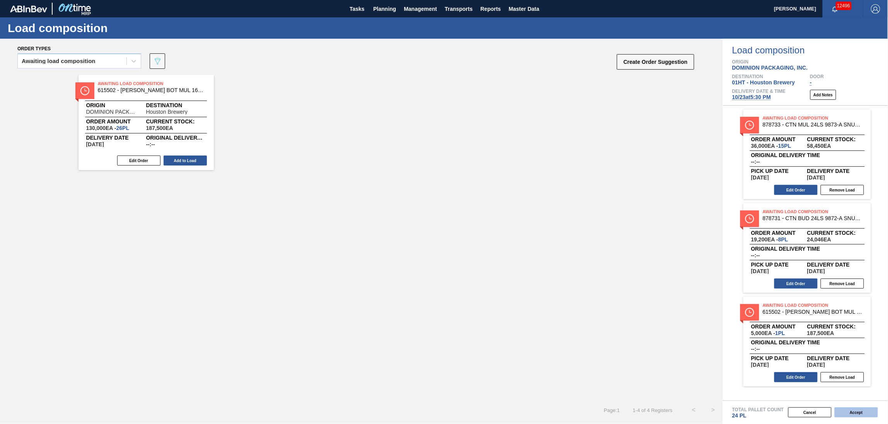
click at [850, 412] on button "Accept" at bounding box center [856, 412] width 43 height 10
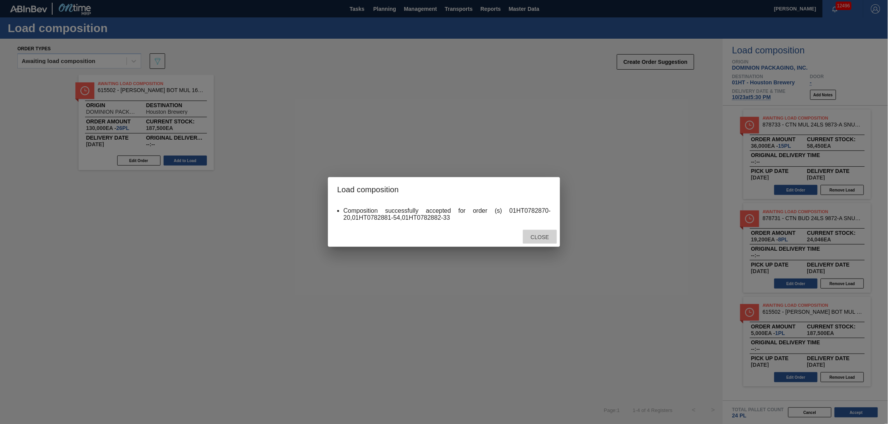
click at [542, 238] on span "Close" at bounding box center [540, 237] width 31 height 6
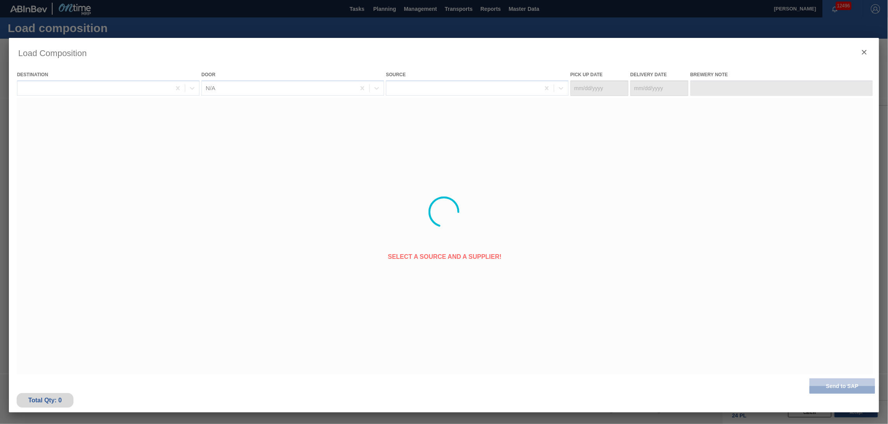
type Date "[DATE]"
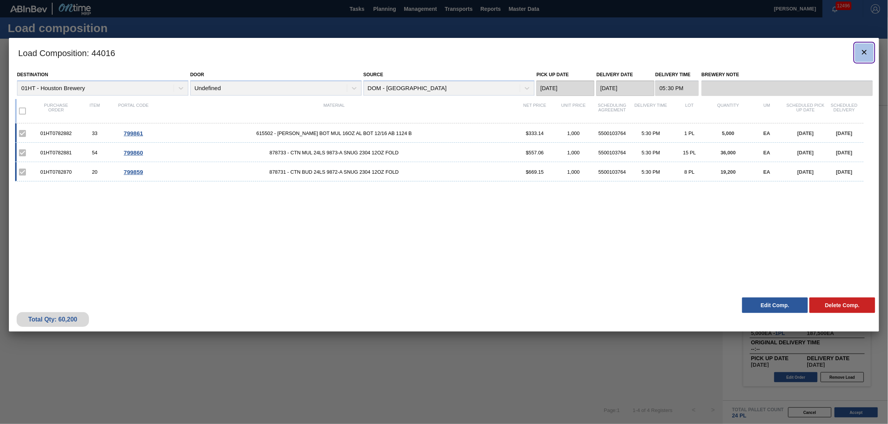
click at [863, 52] on icon "botão de ícone" at bounding box center [864, 52] width 9 height 9
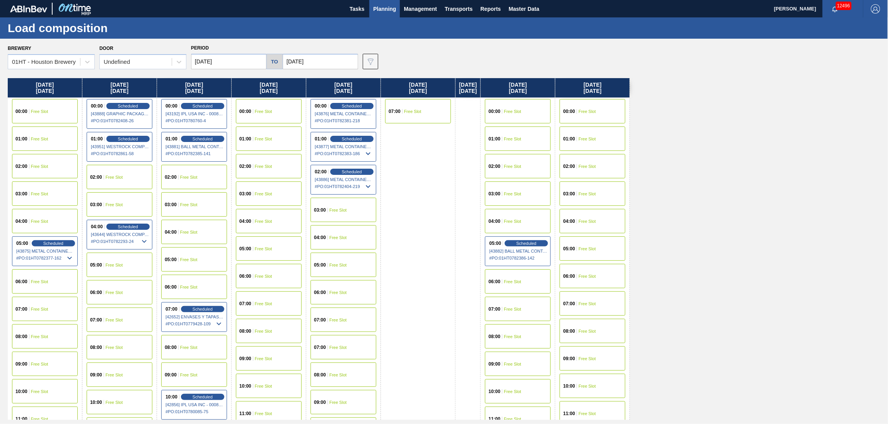
click at [386, 9] on span "Planning" at bounding box center [384, 8] width 23 height 9
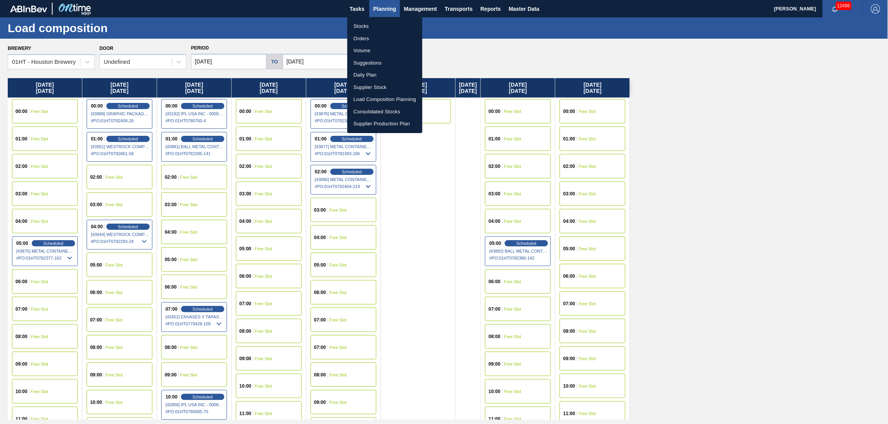
click at [368, 60] on li "Suggestions" at bounding box center [384, 63] width 75 height 12
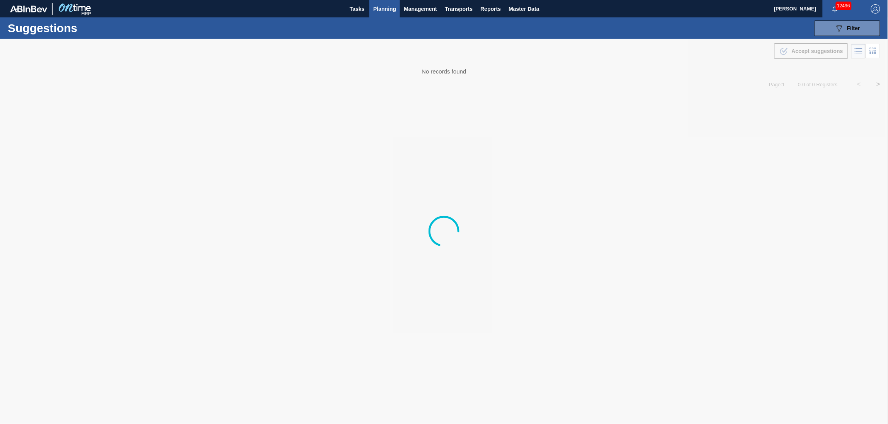
type from "[DATE]"
type to "[DATE]"
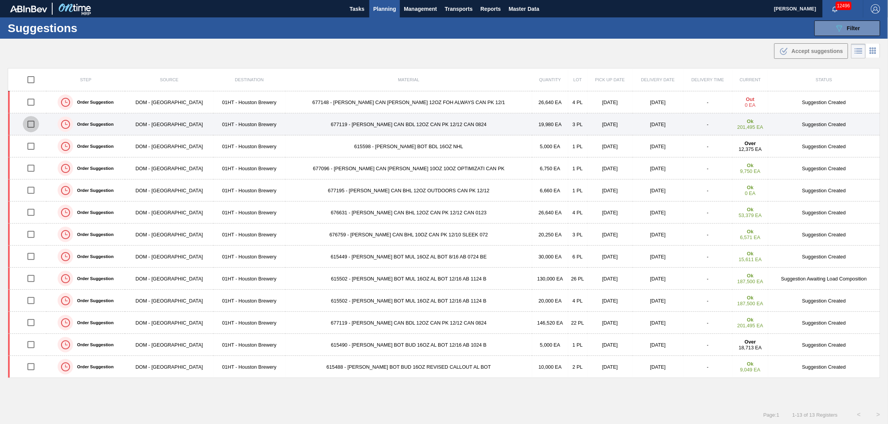
click at [34, 123] on input "checkbox" at bounding box center [31, 124] width 16 height 16
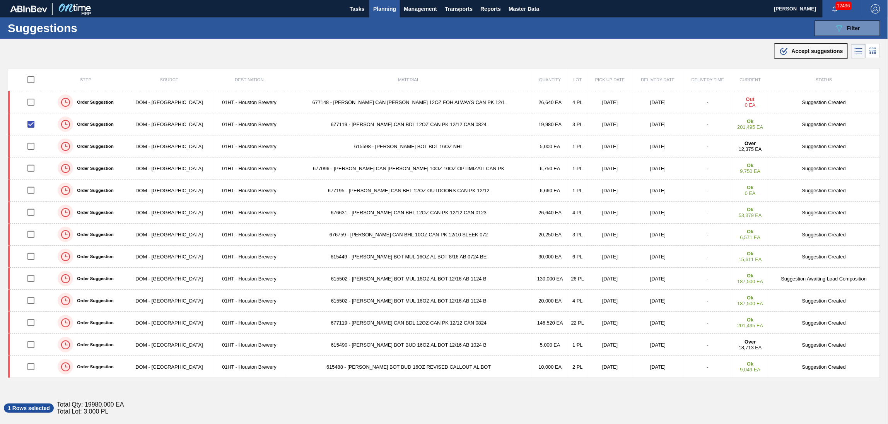
click at [384, 11] on span "Planning" at bounding box center [384, 8] width 23 height 9
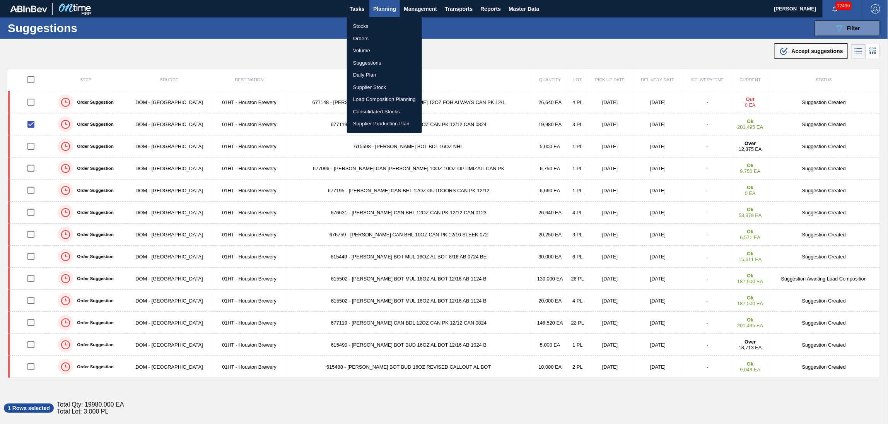
click at [282, 116] on div at bounding box center [444, 212] width 888 height 424
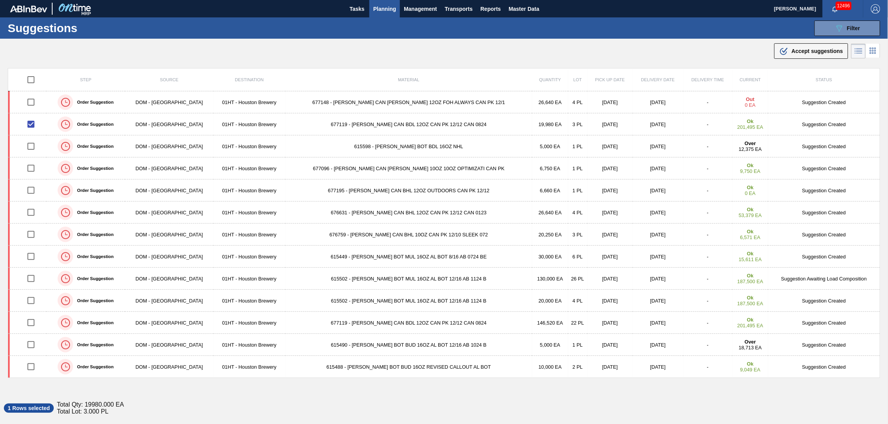
drag, startPoint x: 825, startPoint y: 54, endPoint x: 817, endPoint y: 54, distance: 7.7
click at [824, 54] on div ".b{fill:var(--color-action-default)} Accept suggestions" at bounding box center [812, 50] width 64 height 9
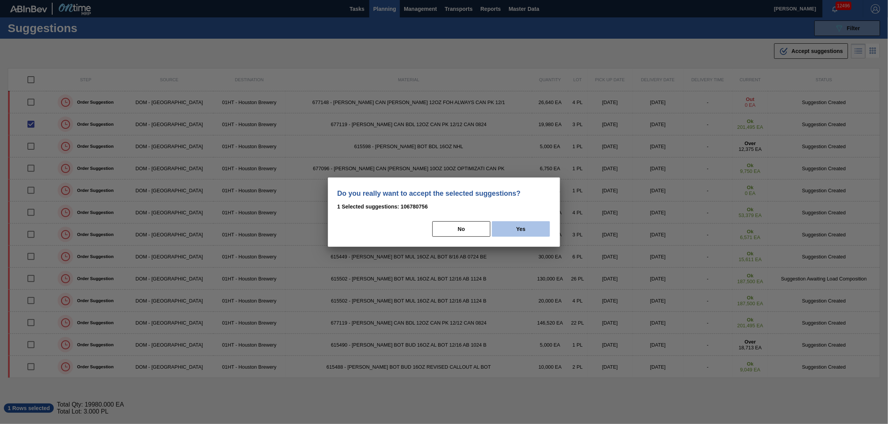
click at [515, 236] on button "Yes" at bounding box center [521, 228] width 58 height 15
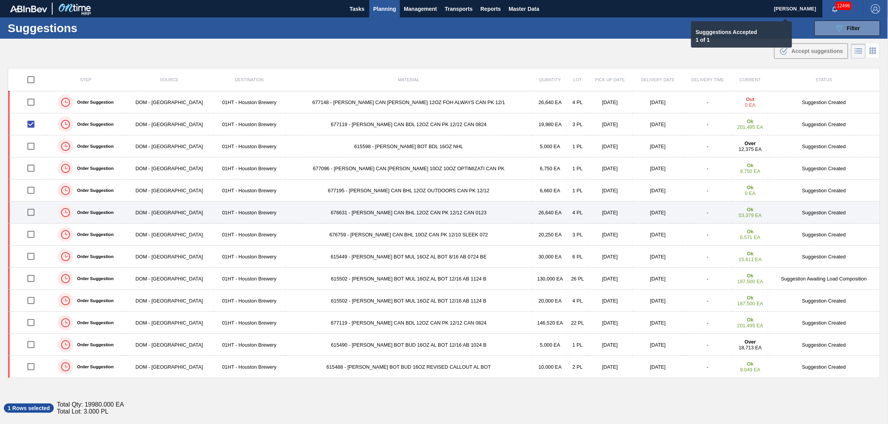
checkbox input "false"
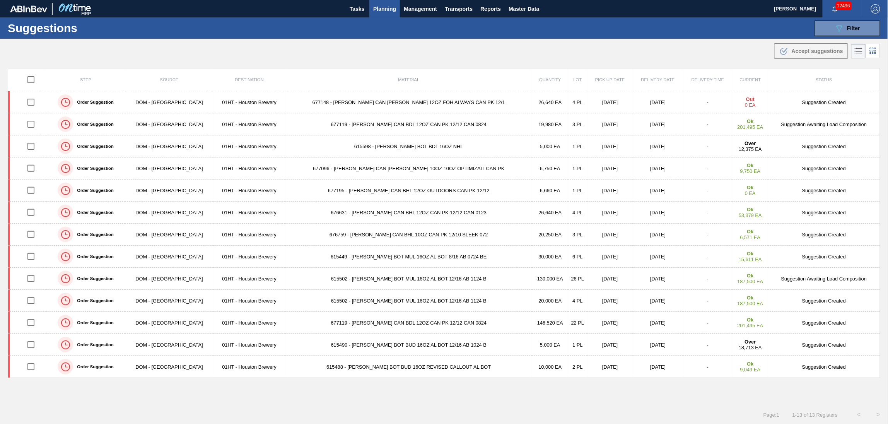
click at [390, 6] on span "Planning" at bounding box center [384, 8] width 23 height 9
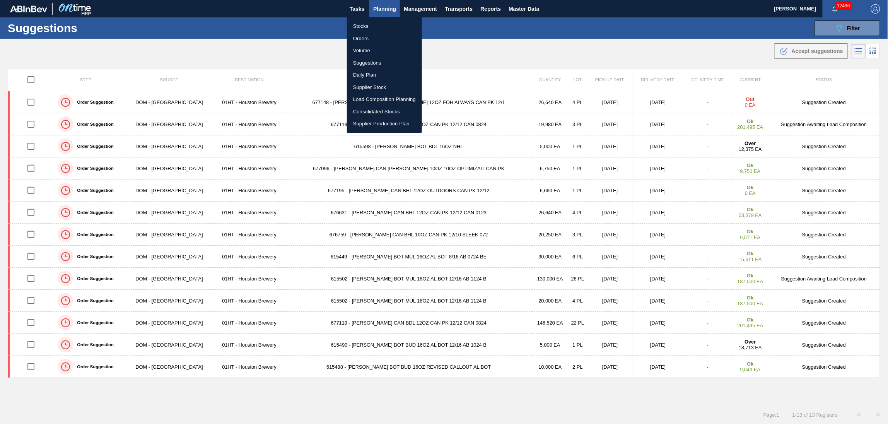
click at [371, 95] on li "Load Composition Planning" at bounding box center [384, 99] width 75 height 12
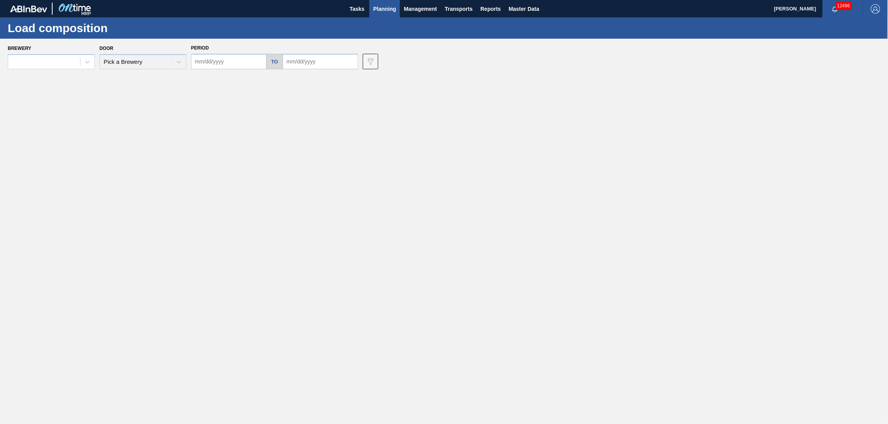
type input "[DATE]"
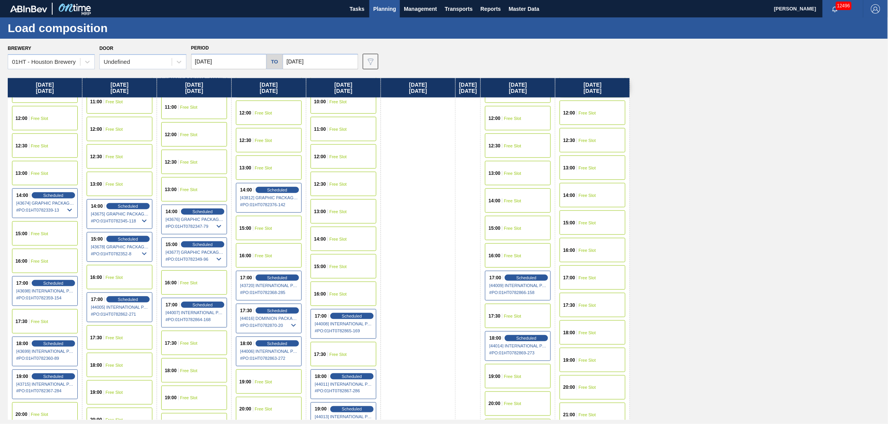
scroll to position [361, 0]
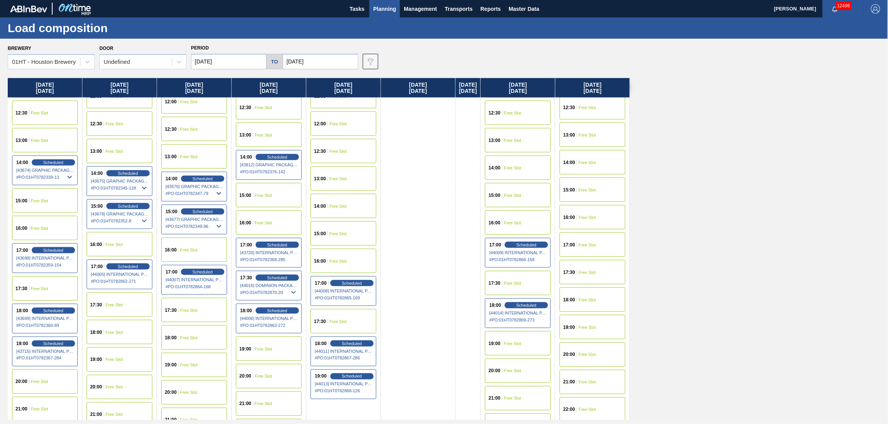
click at [347, 320] on span "Free Slot" at bounding box center [338, 321] width 17 height 5
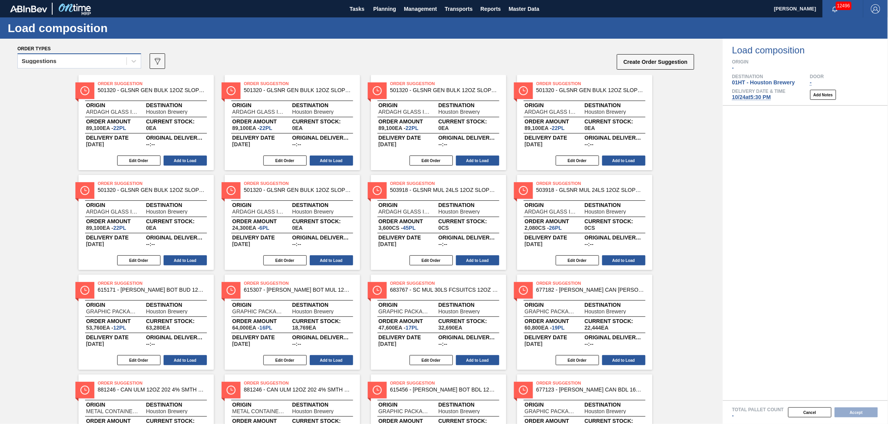
click at [91, 57] on div "Suggestions" at bounding box center [72, 61] width 109 height 11
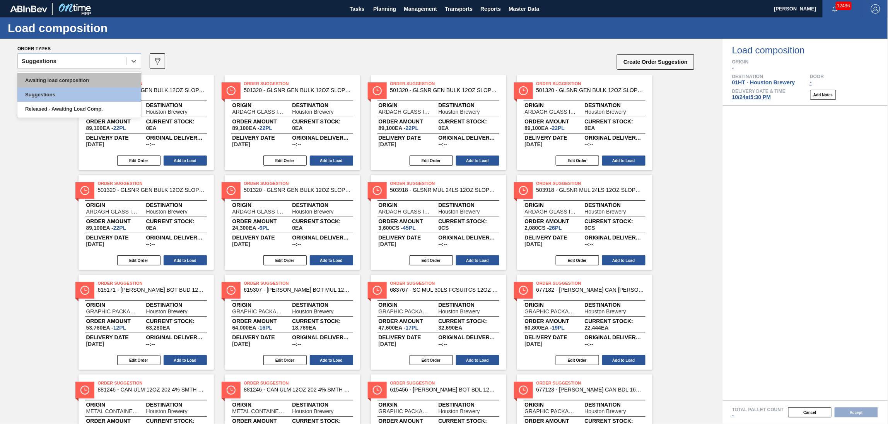
click at [88, 78] on div "Awaiting load composition" at bounding box center [79, 80] width 124 height 14
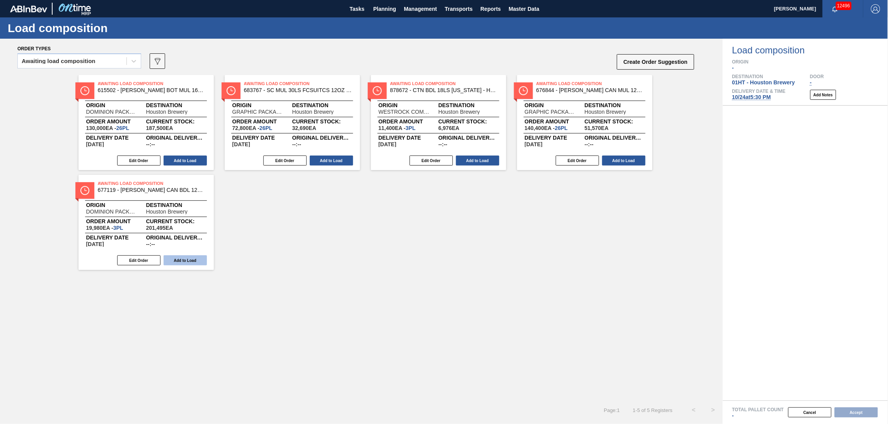
click at [192, 258] on button "Add to Load" at bounding box center [185, 260] width 43 height 10
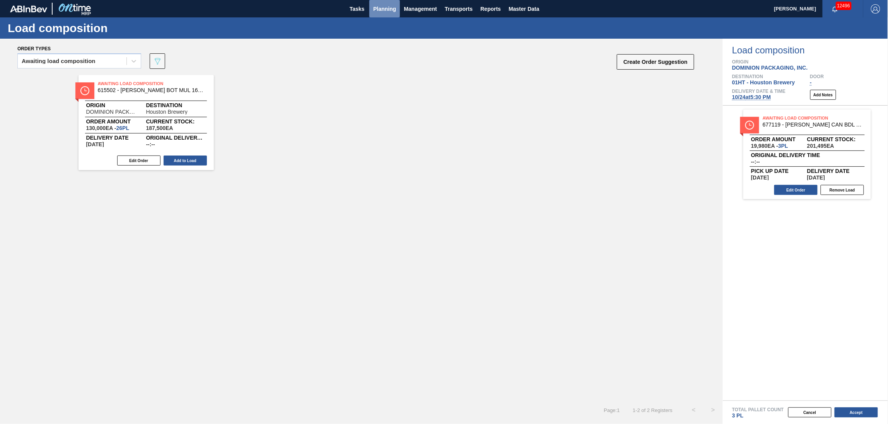
click at [374, 11] on span "Planning" at bounding box center [384, 8] width 23 height 9
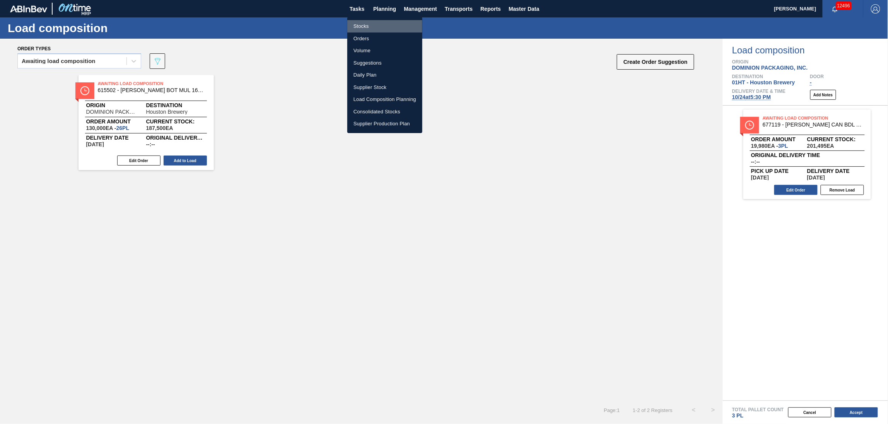
click at [358, 22] on li "Stocks" at bounding box center [384, 26] width 75 height 12
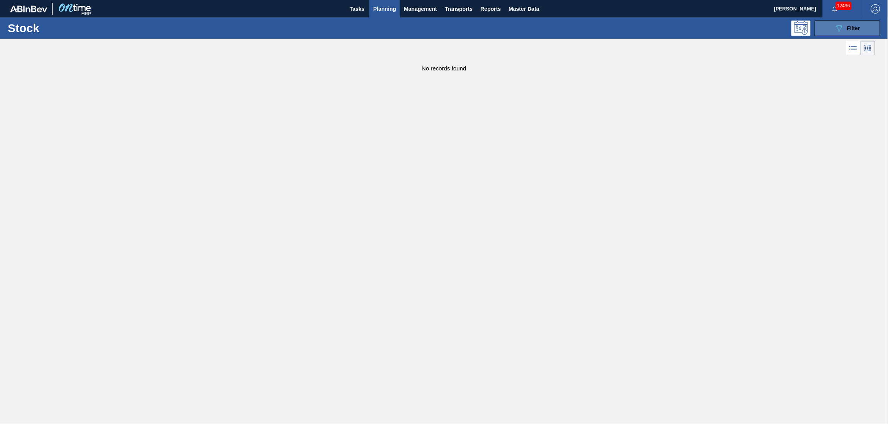
click at [854, 32] on div "089F7B8B-B2A5-4AFE-B5C0-19BA573D28AC Filter" at bounding box center [848, 28] width 26 height 9
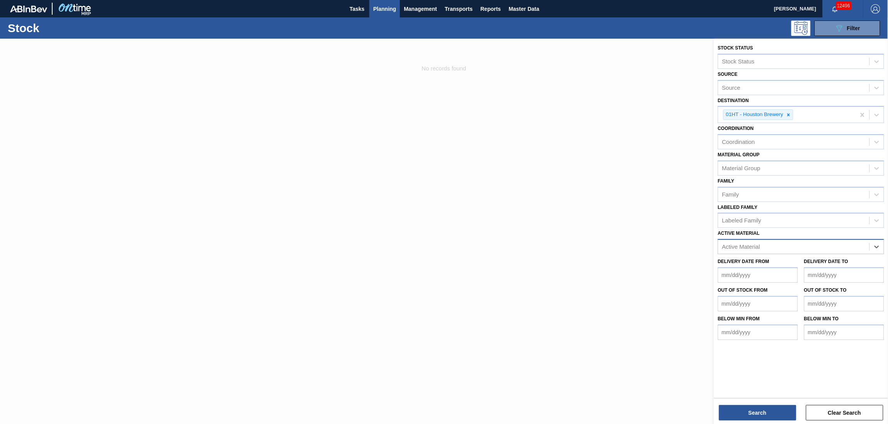
drag, startPoint x: 860, startPoint y: 253, endPoint x: 835, endPoint y: 234, distance: 32.0
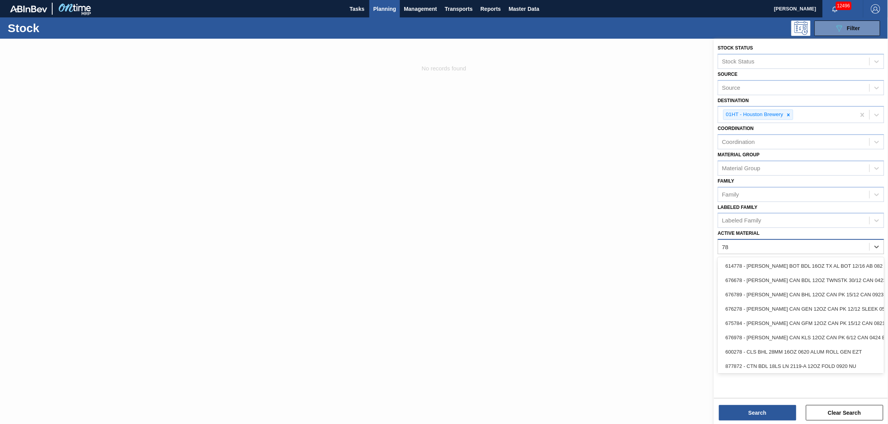
type Material "7"
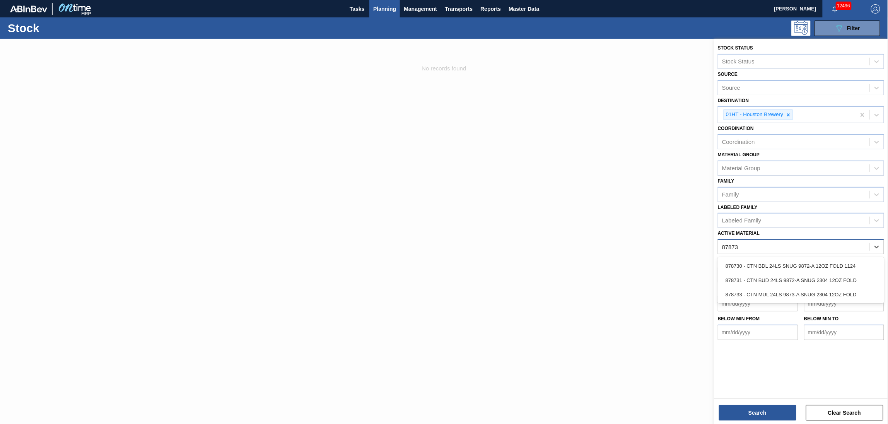
type Material "878730"
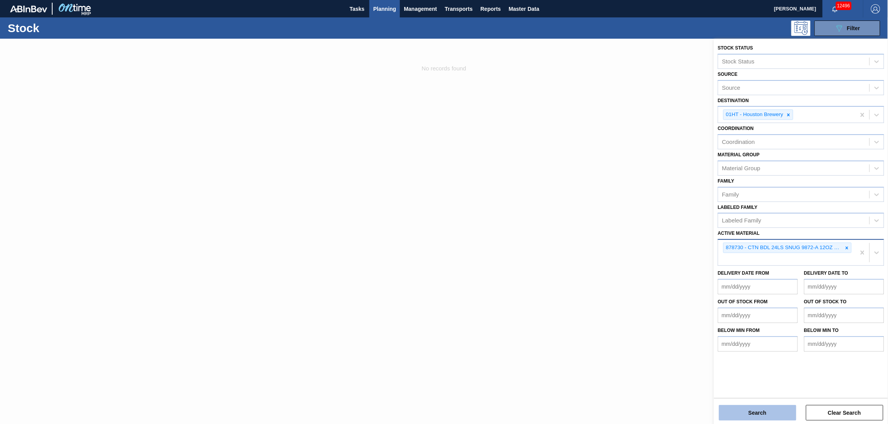
click at [767, 408] on button "Search" at bounding box center [757, 412] width 77 height 15
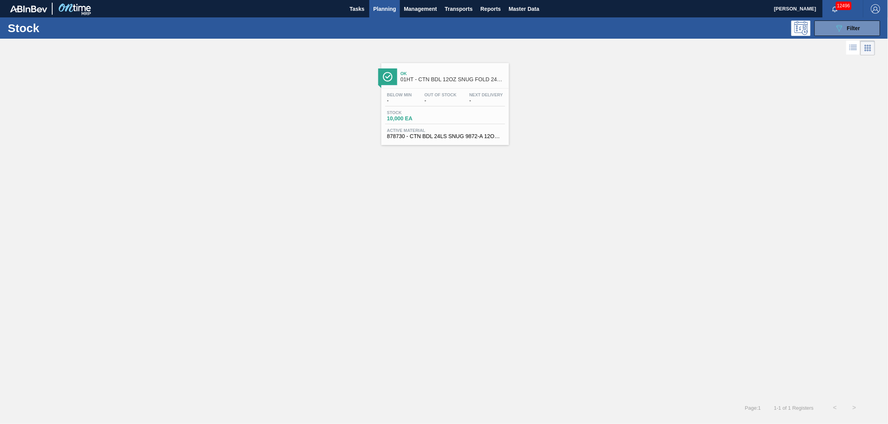
click at [455, 94] on span "Out Of Stock" at bounding box center [441, 94] width 32 height 5
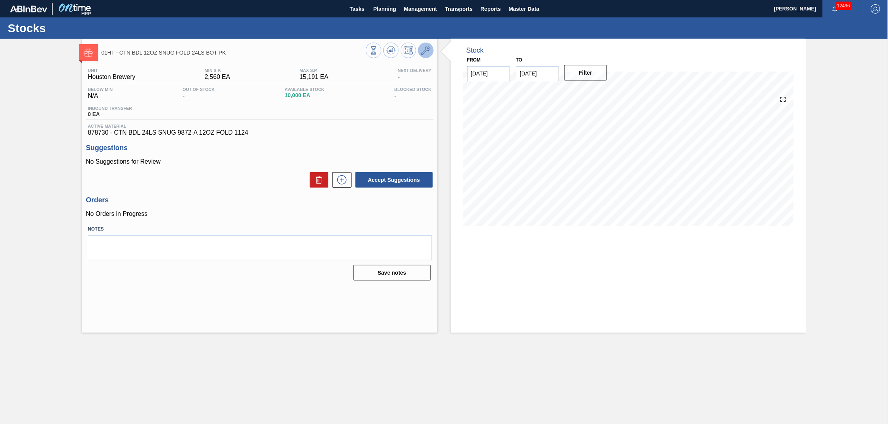
click at [422, 52] on icon at bounding box center [425, 50] width 9 height 9
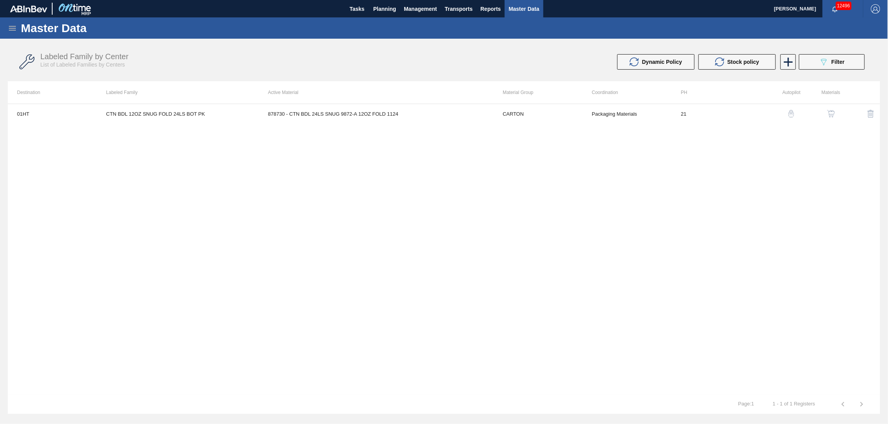
click at [836, 114] on button "button" at bounding box center [831, 113] width 19 height 19
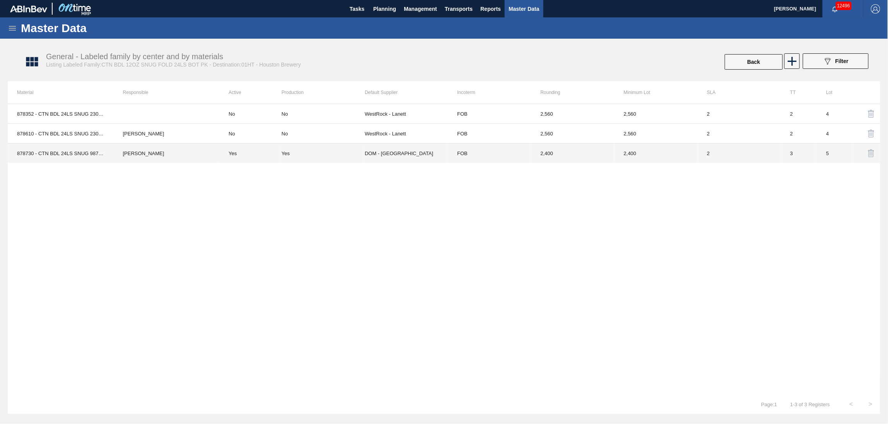
click at [383, 153] on td "DOM - Richmond" at bounding box center [406, 154] width 83 height 20
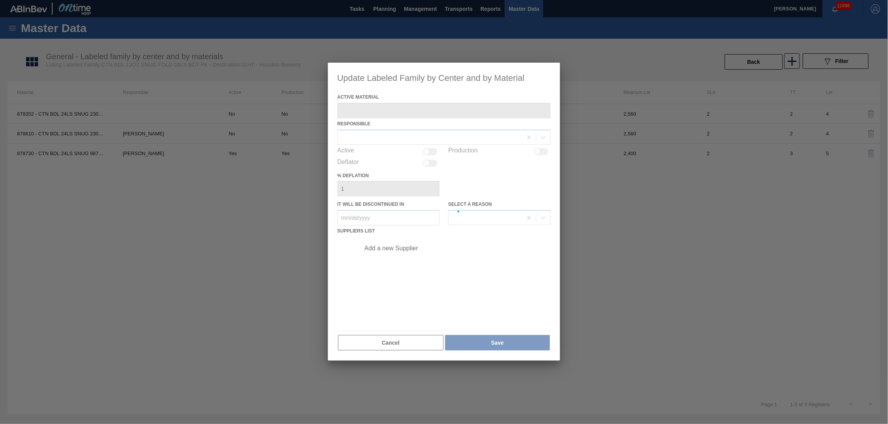
type Material "878730 - CTN BDL 24LS SNUG 9872-A 12OZ FOLD 1124"
checkbox input "true"
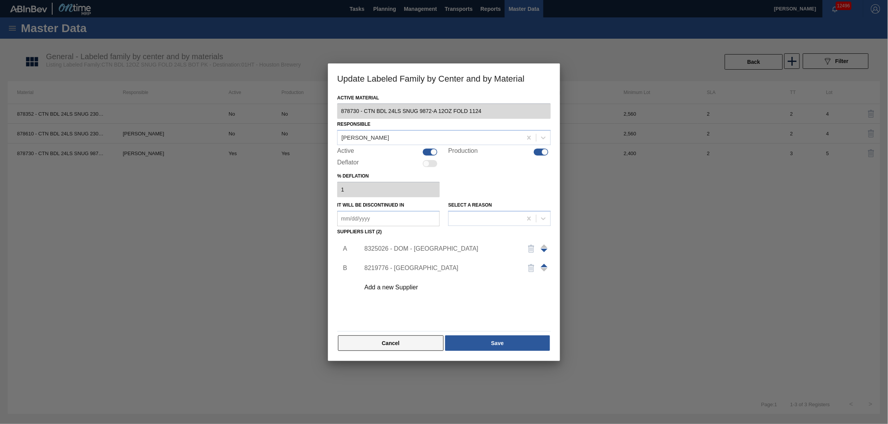
click at [411, 345] on button "Cancel" at bounding box center [391, 342] width 106 height 15
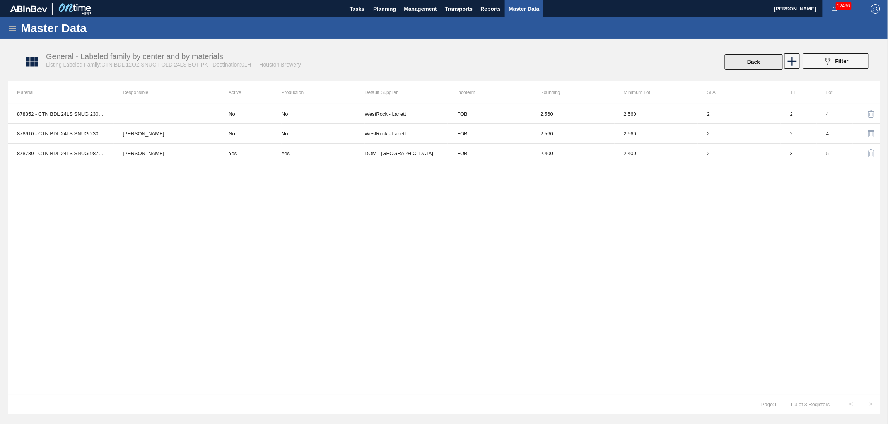
click at [756, 64] on button "Back" at bounding box center [754, 61] width 58 height 15
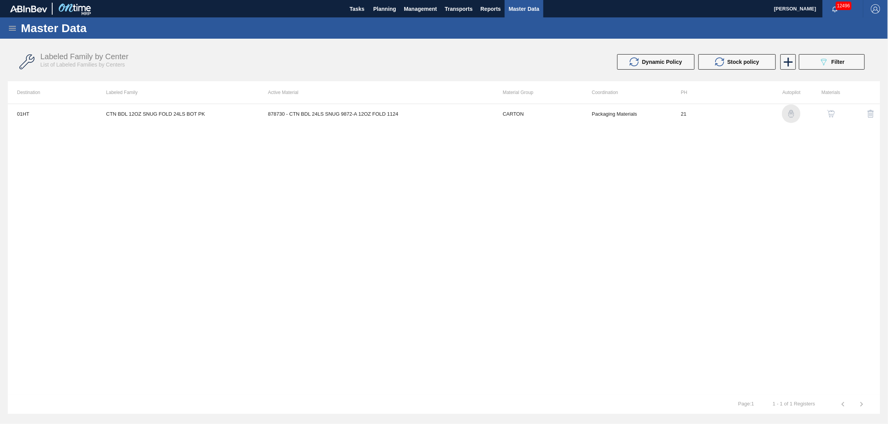
click at [794, 113] on img "button" at bounding box center [792, 114] width 8 height 8
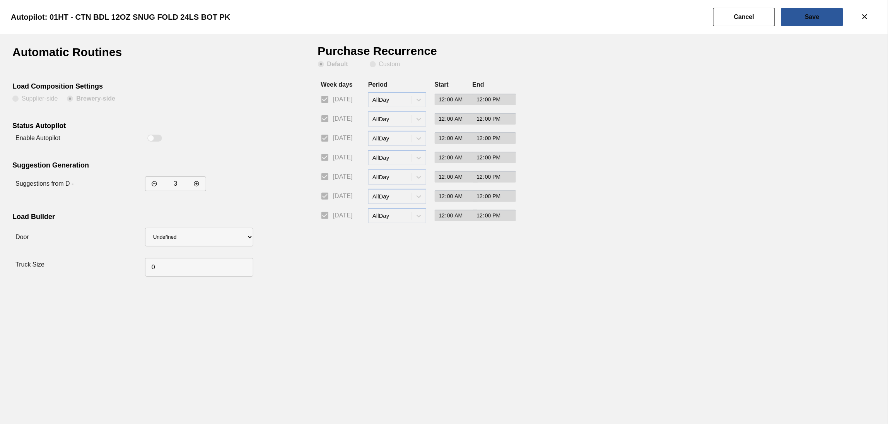
click at [0, 0] on slot "Cancel" at bounding box center [0, 0] width 0 height 0
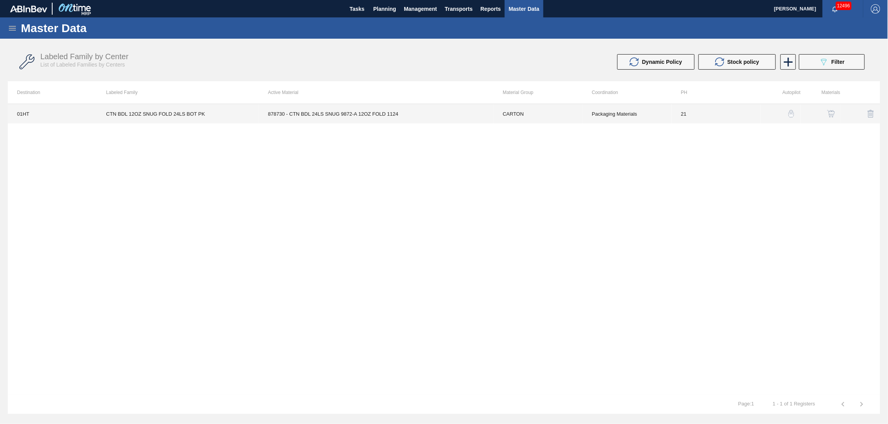
click at [326, 111] on td "878730 - CTN BDL 24LS SNUG 9872-A 12OZ FOLD 1124" at bounding box center [376, 113] width 235 height 19
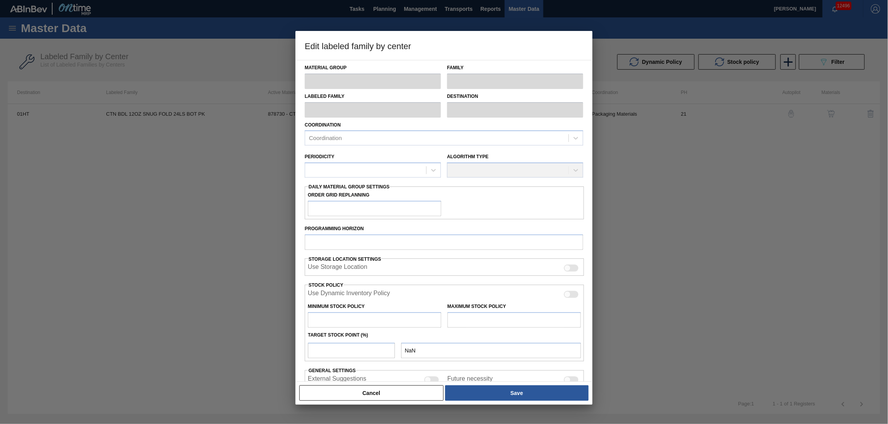
type input "CARTON"
type input "Folding Carton"
type input "CTN BDL 12OZ SNUG FOLD 24LS BOT PK"
type input "01HT - Houston Brewery"
type input "21"
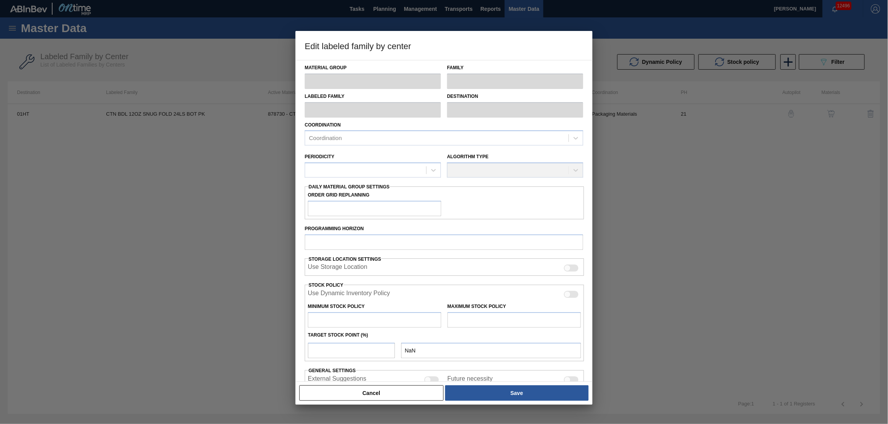
type input "2,560"
type input "15,191"
type input "23"
type input "5,465"
checkbox input "true"
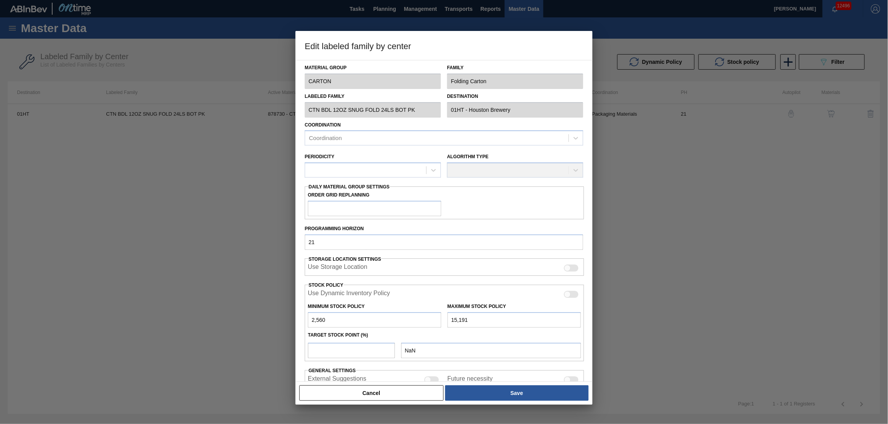
checkbox input "true"
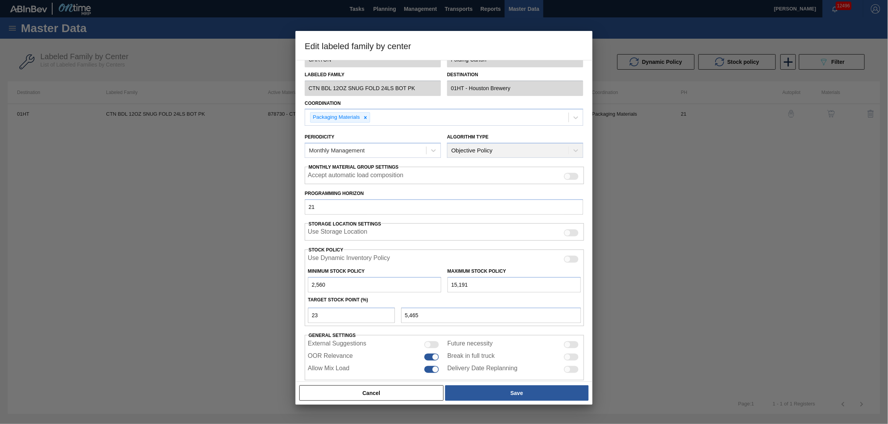
scroll to position [33, 0]
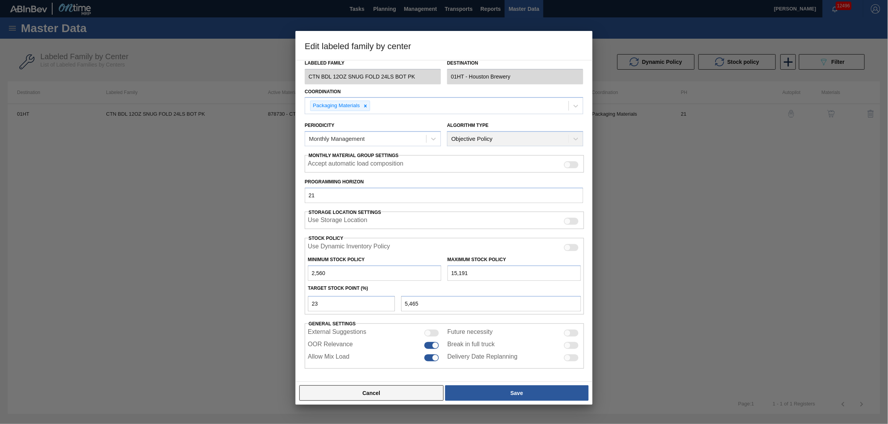
click at [397, 390] on button "Cancel" at bounding box center [371, 392] width 144 height 15
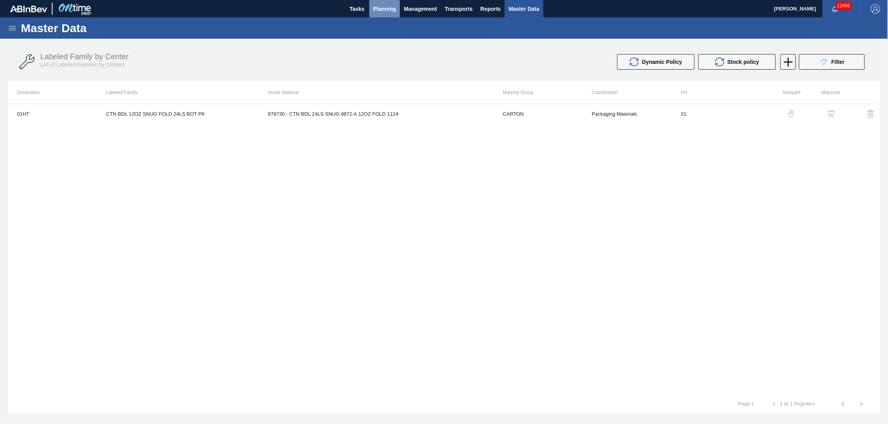
click at [395, 6] on span "Planning" at bounding box center [384, 8] width 23 height 9
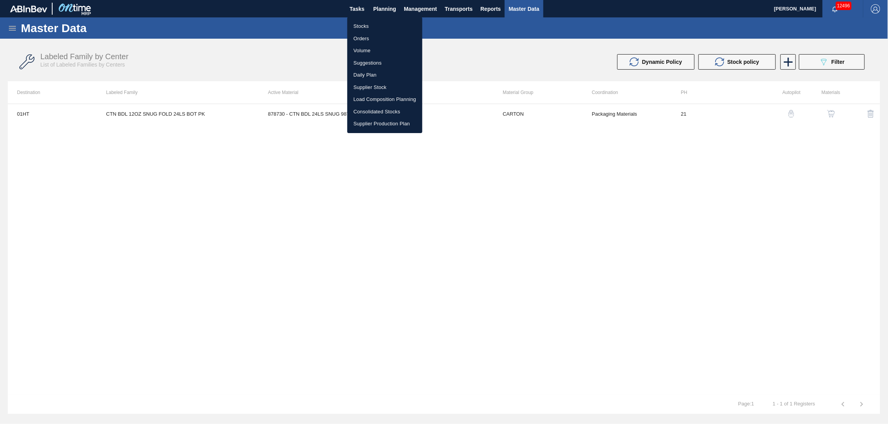
click at [369, 60] on li "Suggestions" at bounding box center [384, 63] width 75 height 12
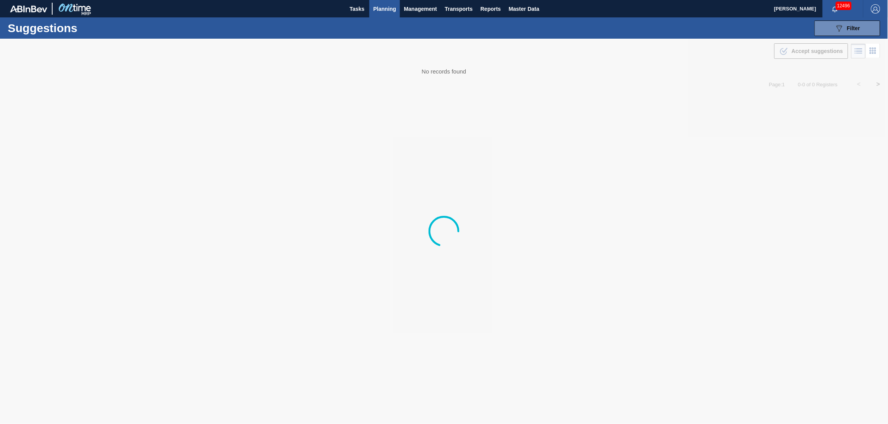
type from "[DATE]"
type to "[DATE]"
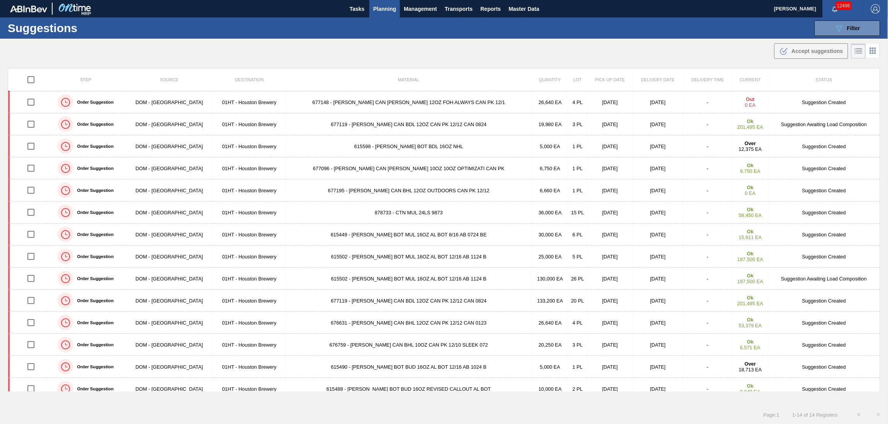
click at [378, 6] on span "Planning" at bounding box center [384, 8] width 23 height 9
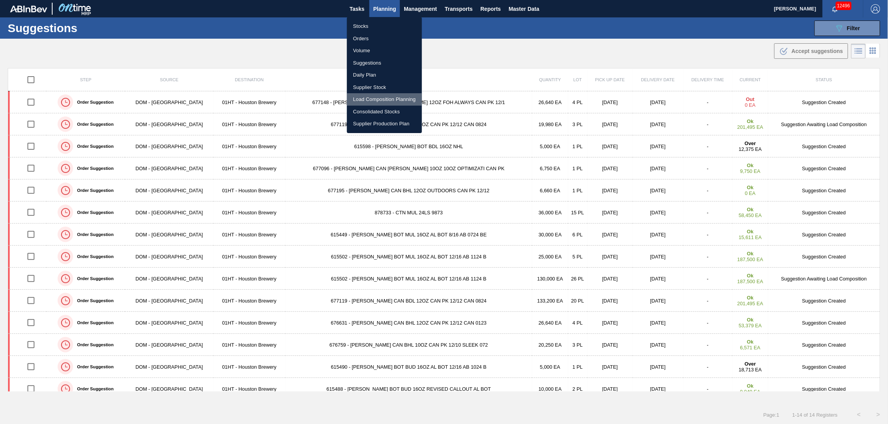
click at [377, 94] on li "Load Composition Planning" at bounding box center [384, 99] width 75 height 12
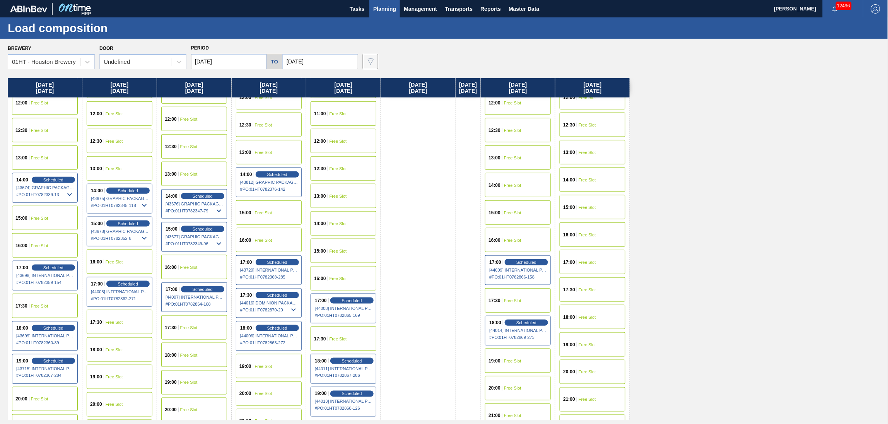
scroll to position [361, 0]
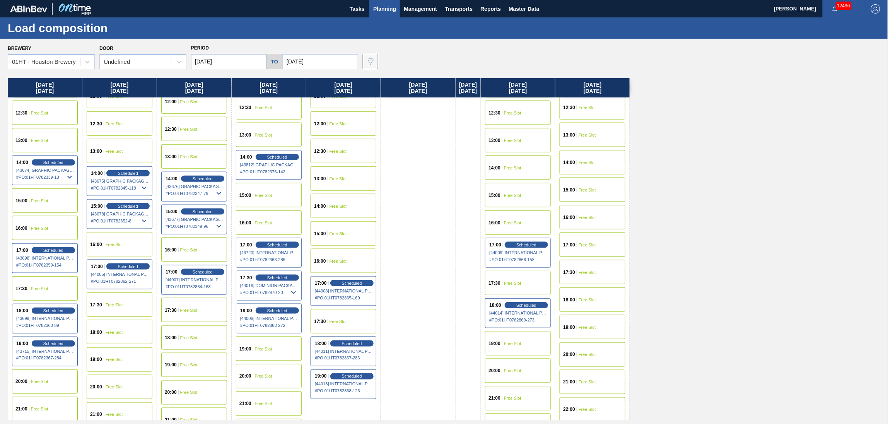
click at [342, 321] on span "Free Slot" at bounding box center [338, 321] width 17 height 5
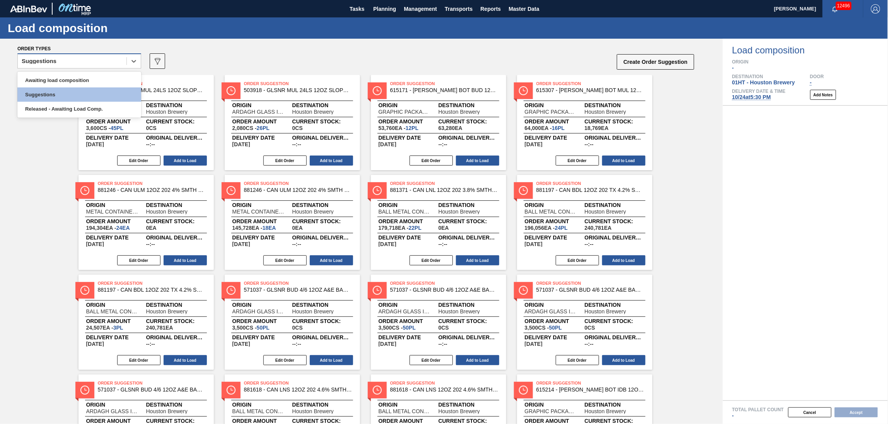
click at [101, 59] on div "Suggestions" at bounding box center [72, 61] width 109 height 11
click at [80, 79] on div "Awaiting load composition" at bounding box center [79, 80] width 124 height 14
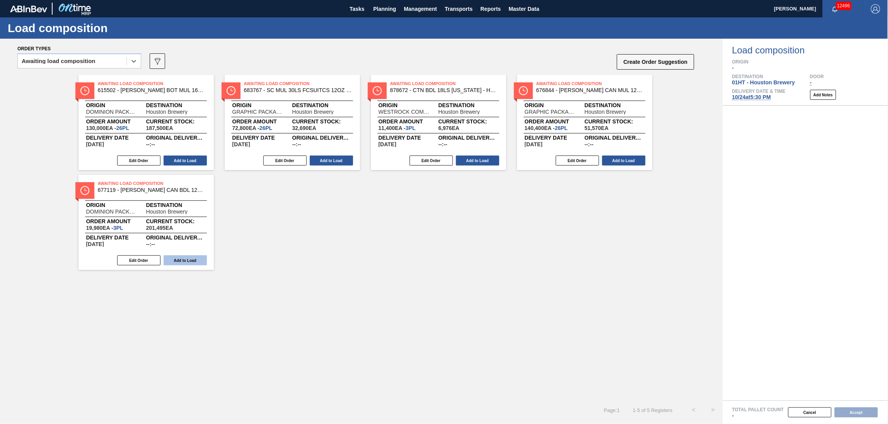
click at [176, 260] on button "Add to Load" at bounding box center [185, 260] width 43 height 10
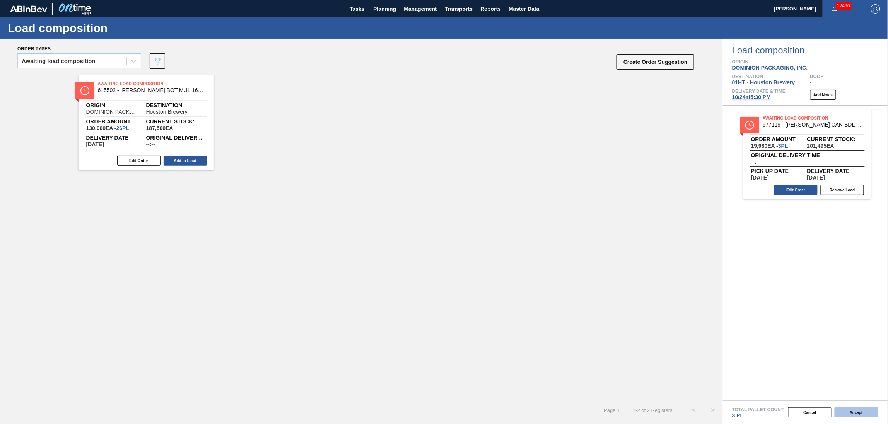
click at [848, 412] on button "Accept" at bounding box center [856, 412] width 43 height 10
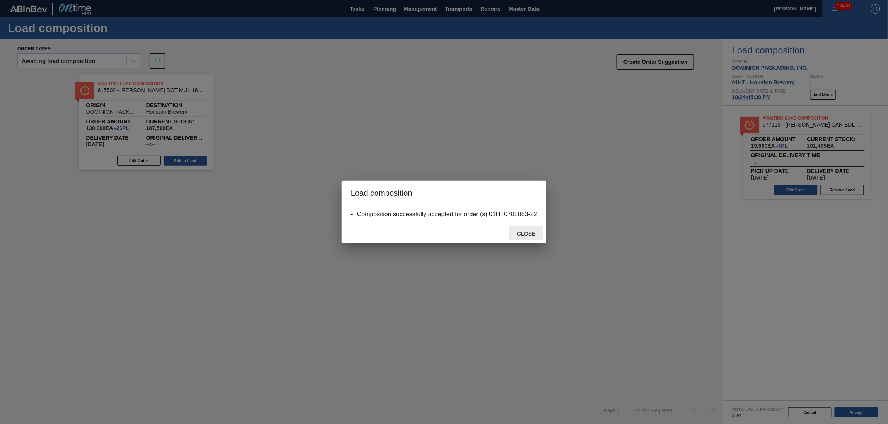
click at [523, 229] on div "Close" at bounding box center [526, 233] width 34 height 14
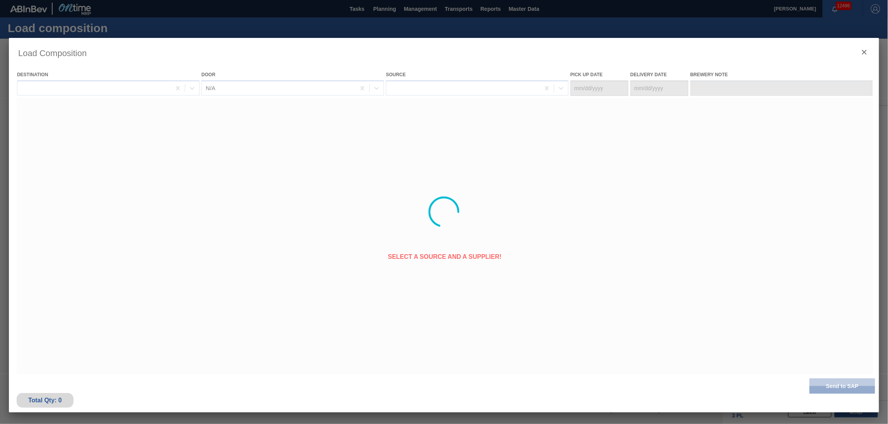
type Date "[DATE]"
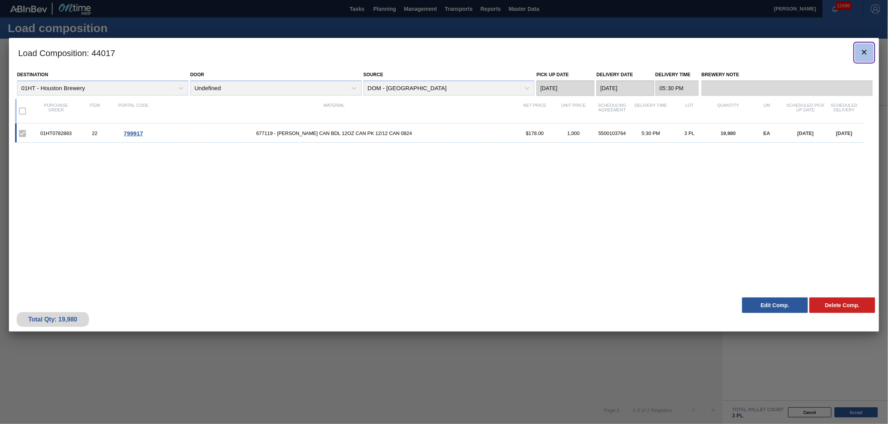
click at [864, 51] on icon "botão de ícone" at bounding box center [864, 52] width 5 height 5
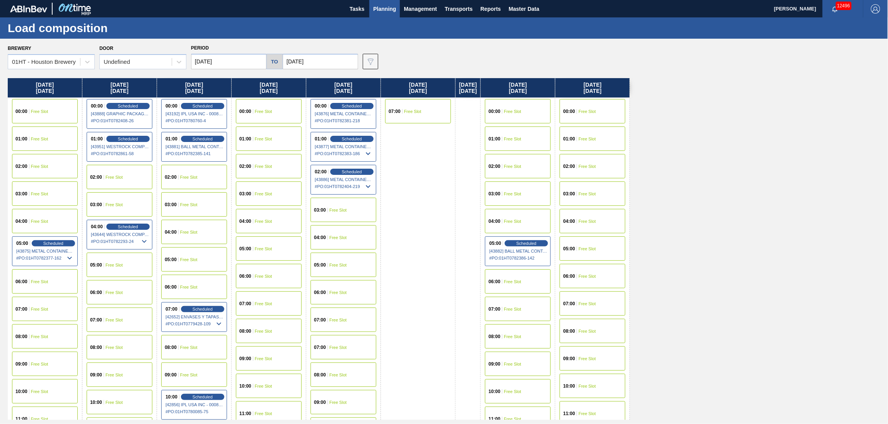
click at [380, 7] on span "Planning" at bounding box center [384, 8] width 23 height 9
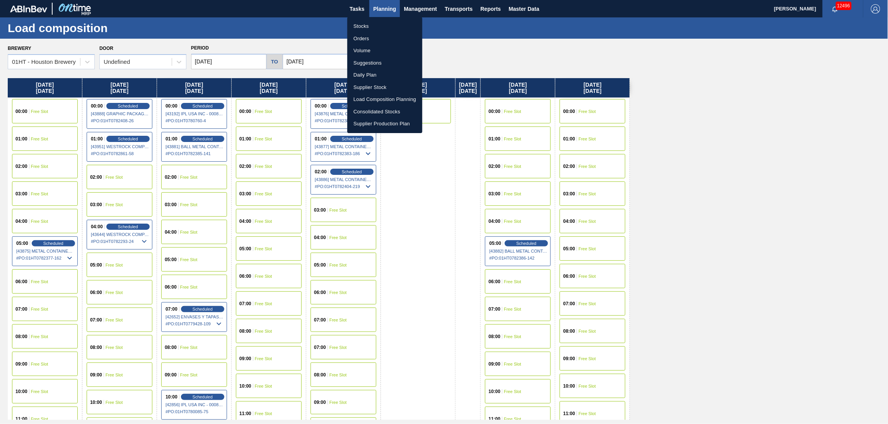
click at [380, 7] on div at bounding box center [444, 212] width 888 height 424
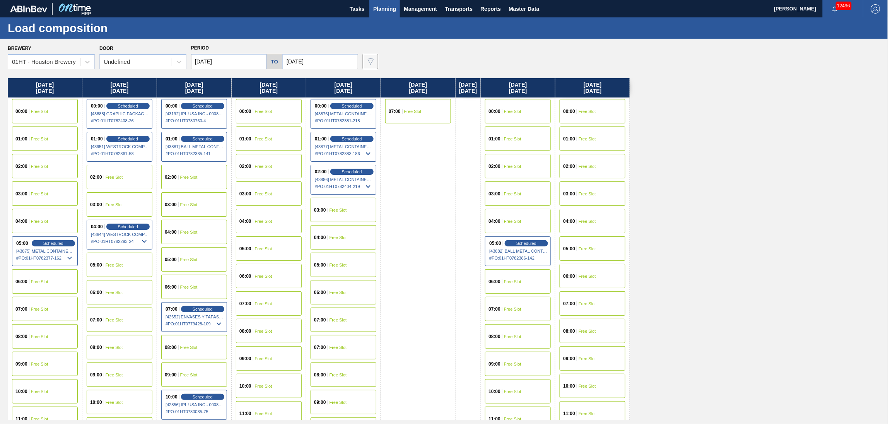
click at [385, 8] on span "Planning" at bounding box center [384, 8] width 23 height 9
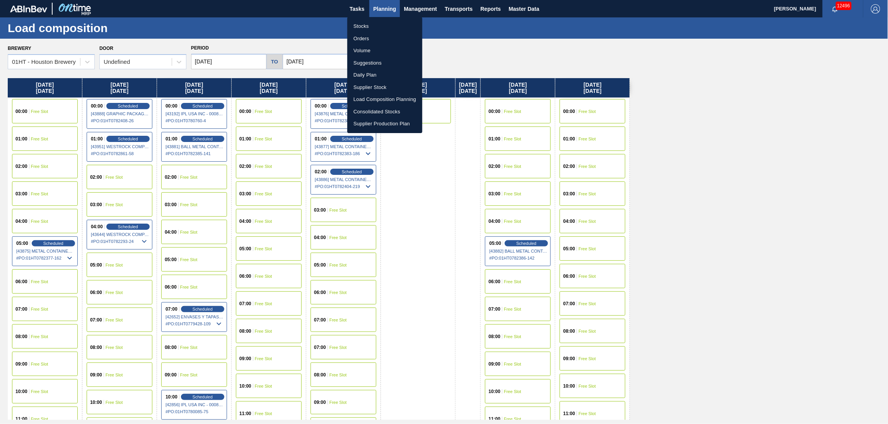
click at [362, 26] on li "Stocks" at bounding box center [384, 26] width 75 height 12
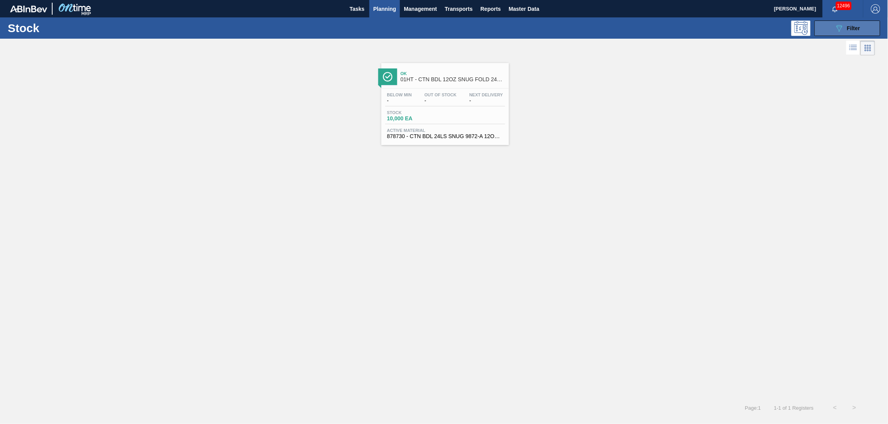
click at [836, 25] on icon "089F7B8B-B2A5-4AFE-B5C0-19BA573D28AC" at bounding box center [839, 28] width 9 height 9
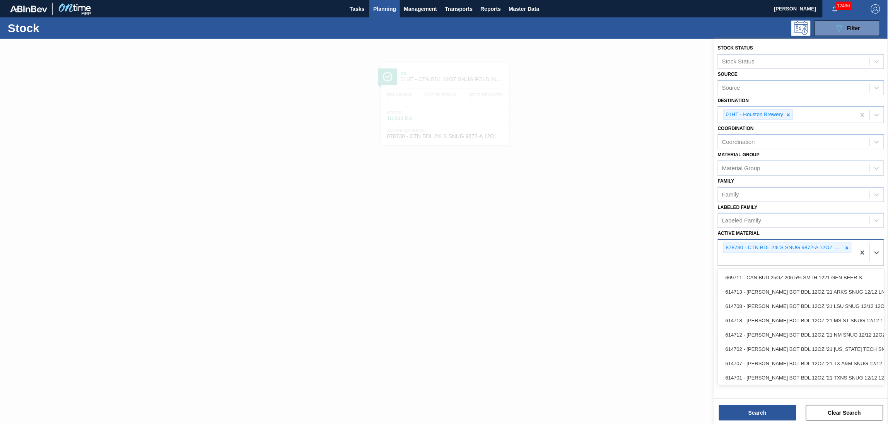
click at [780, 262] on div "878730 - CTN BDL 24LS SNUG 9872-A 12OZ FOLD 1124" at bounding box center [786, 253] width 137 height 26
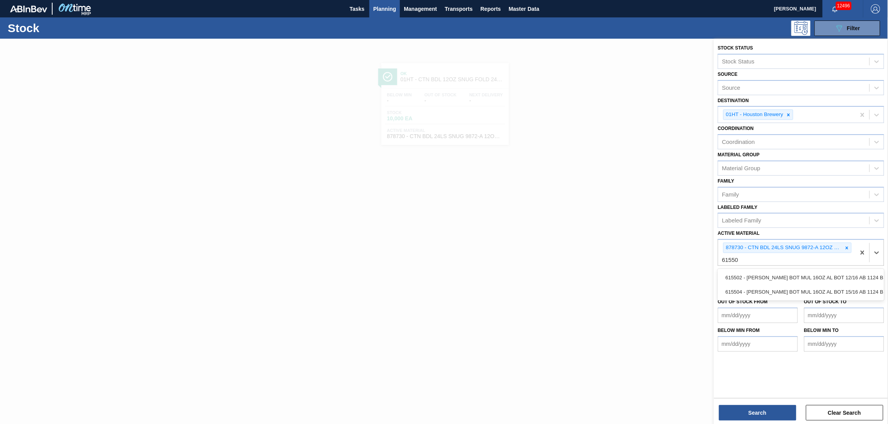
type Material "615502"
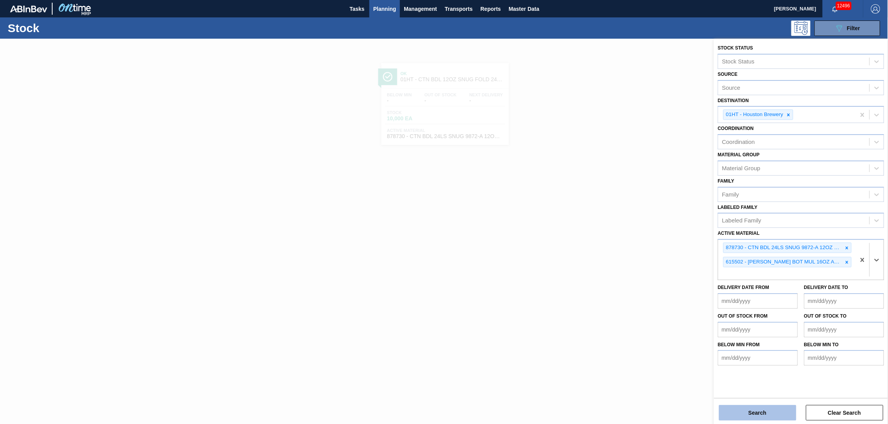
click at [746, 413] on button "Search" at bounding box center [757, 412] width 77 height 15
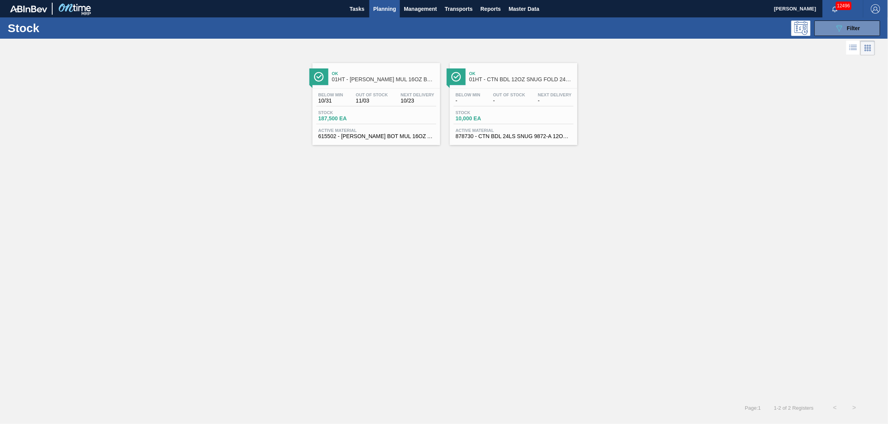
click at [350, 111] on span "Stock" at bounding box center [345, 112] width 54 height 5
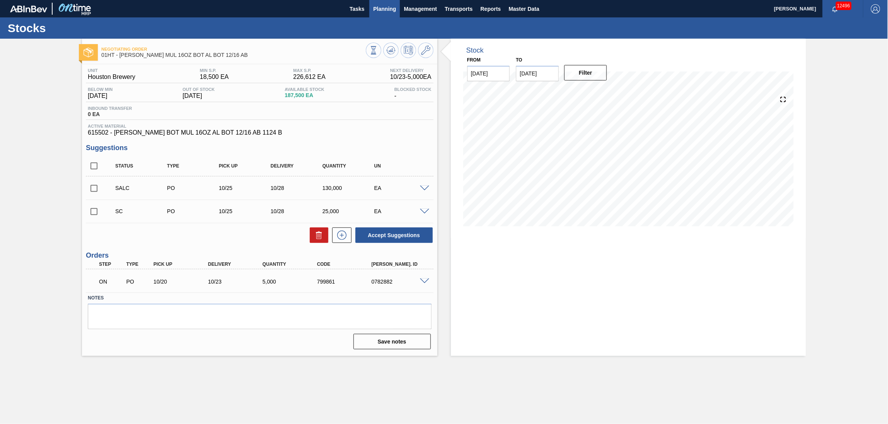
click at [391, 4] on span "Planning" at bounding box center [384, 8] width 23 height 9
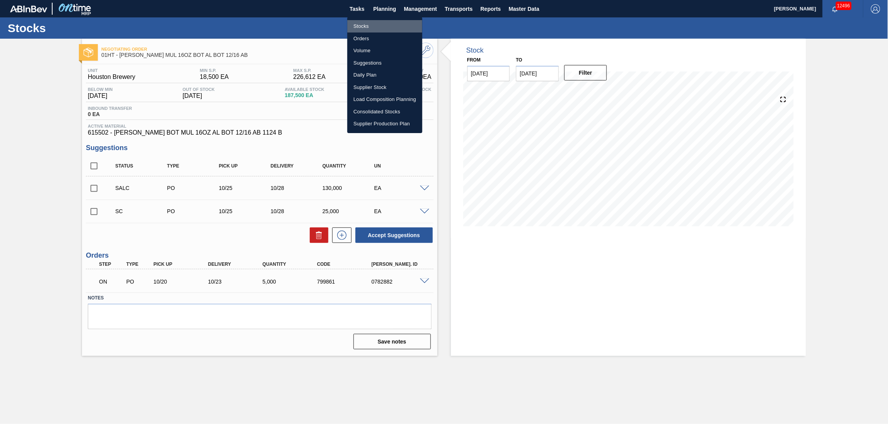
click at [363, 26] on li "Stocks" at bounding box center [384, 26] width 75 height 12
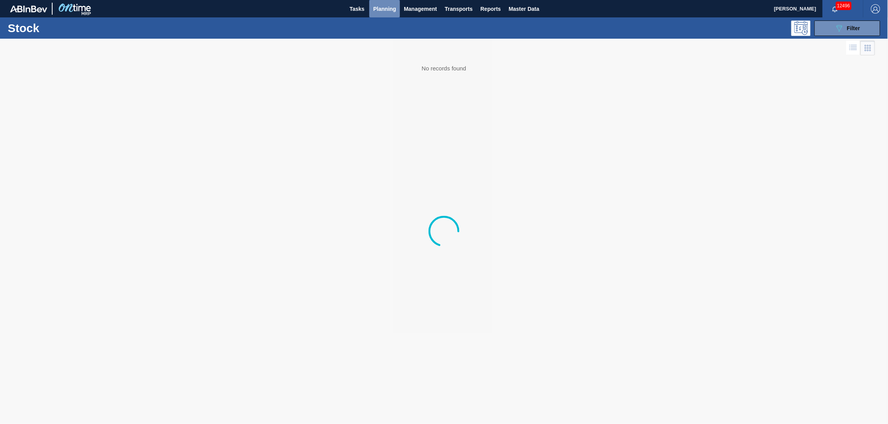
click at [385, 1] on button "Planning" at bounding box center [384, 8] width 31 height 17
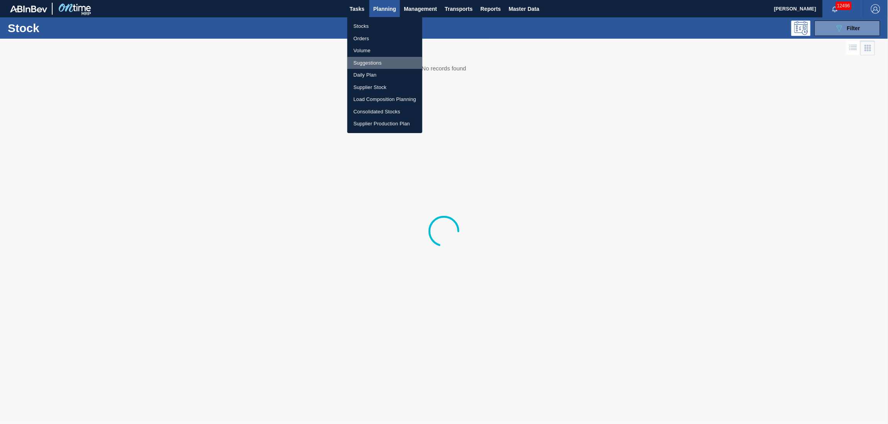
click at [375, 60] on li "Suggestions" at bounding box center [384, 63] width 75 height 12
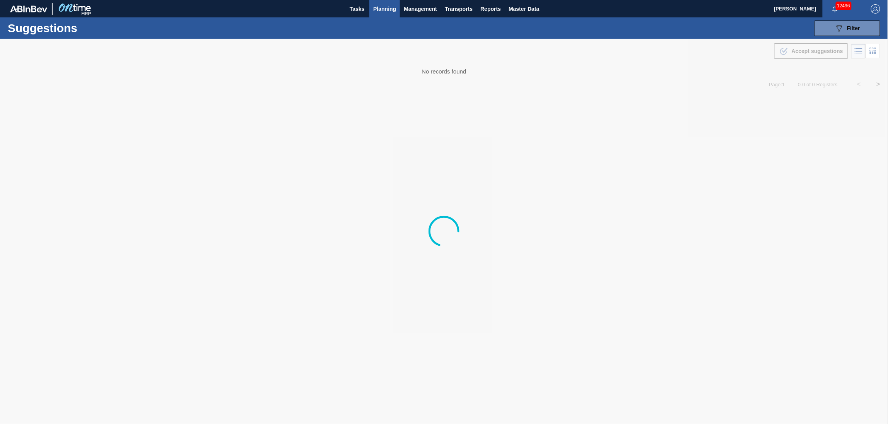
type from "[DATE]"
type to "[DATE]"
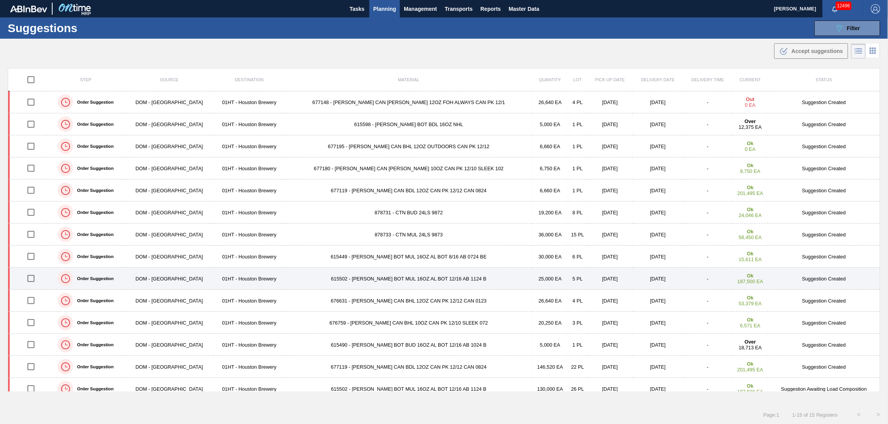
drag, startPoint x: 30, startPoint y: 279, endPoint x: 44, endPoint y: 277, distance: 14.0
click at [30, 279] on input "checkbox" at bounding box center [31, 278] width 16 height 16
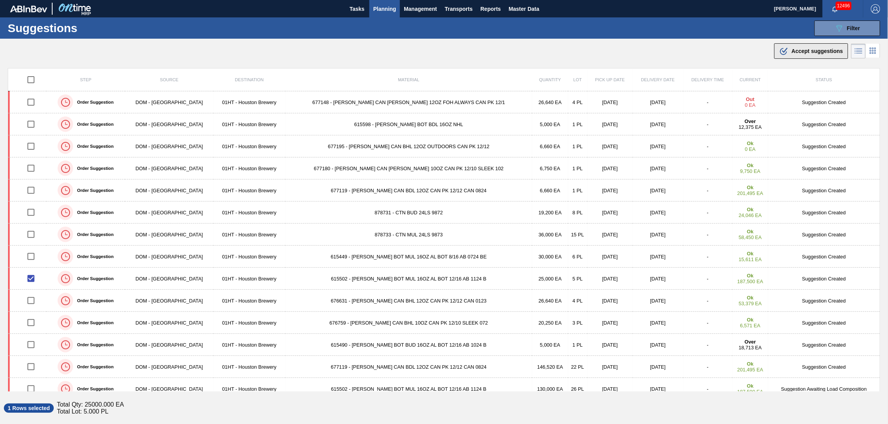
click at [832, 48] on span "Accept suggestions" at bounding box center [817, 51] width 51 height 6
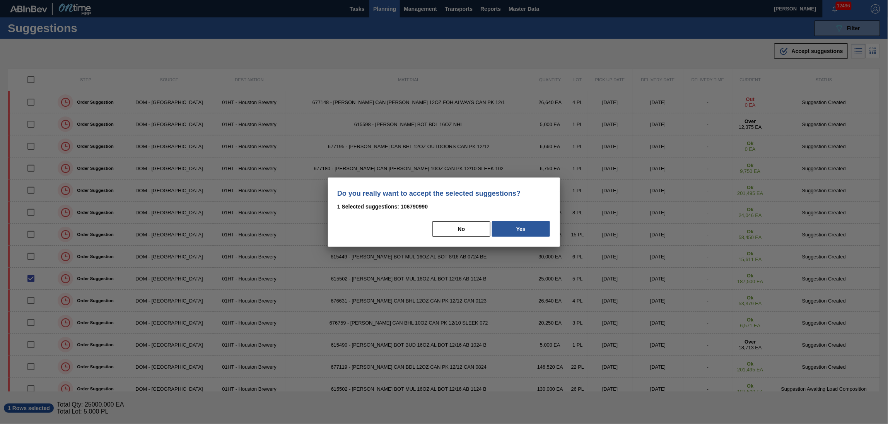
drag, startPoint x: 538, startPoint y: 227, endPoint x: 485, endPoint y: 227, distance: 53.0
click at [538, 227] on button "Yes" at bounding box center [521, 228] width 58 height 15
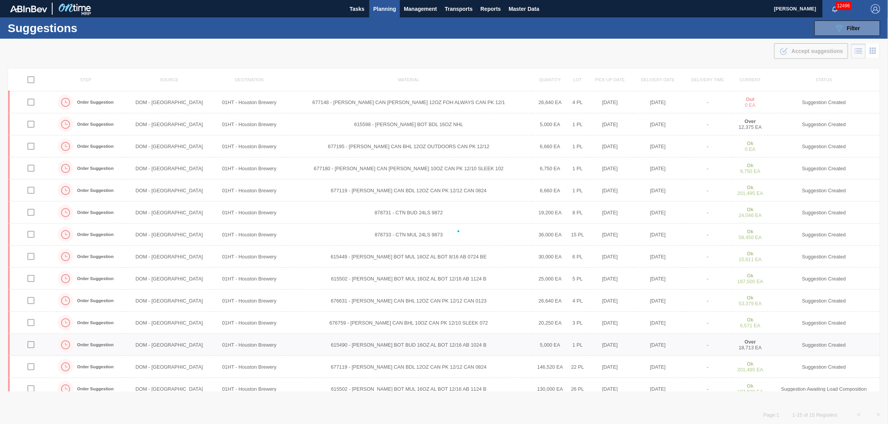
checkbox input "false"
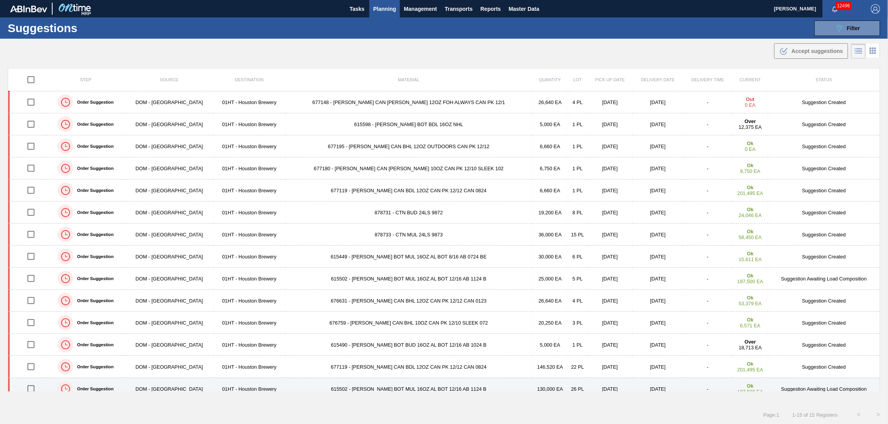
scroll to position [31, 0]
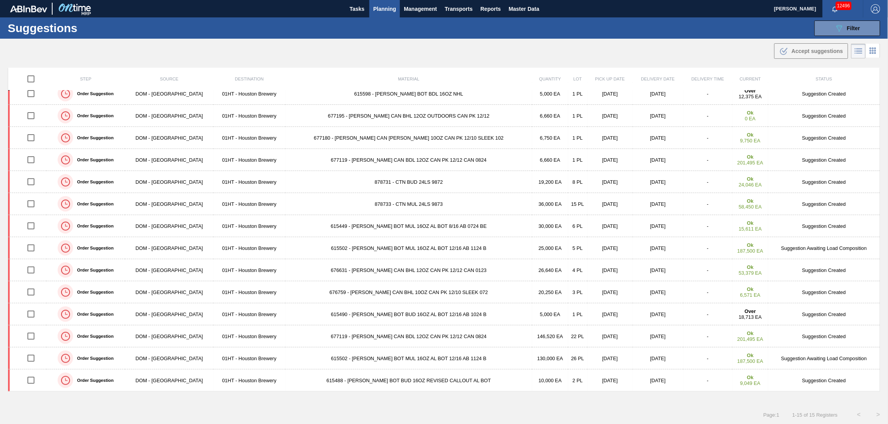
click at [385, 7] on span "Planning" at bounding box center [384, 8] width 23 height 9
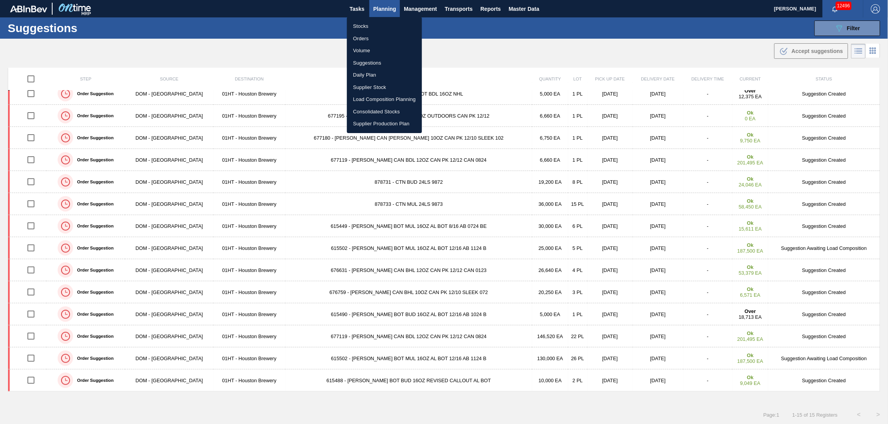
click at [371, 95] on li "Load Composition Planning" at bounding box center [384, 99] width 75 height 12
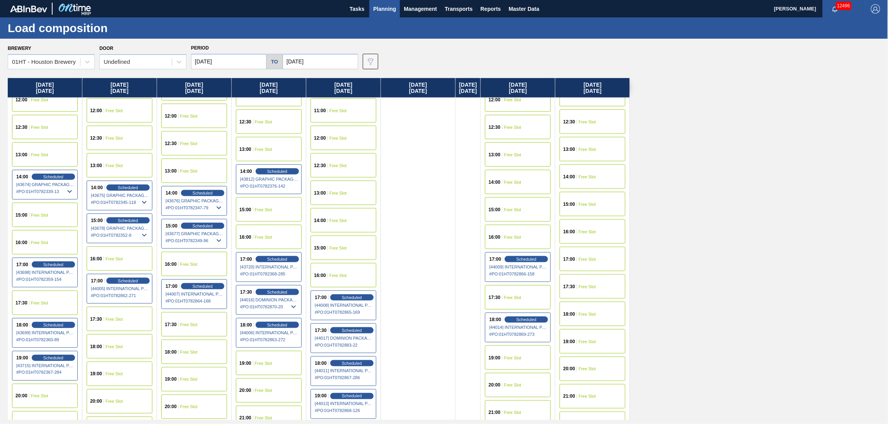
scroll to position [361, 0]
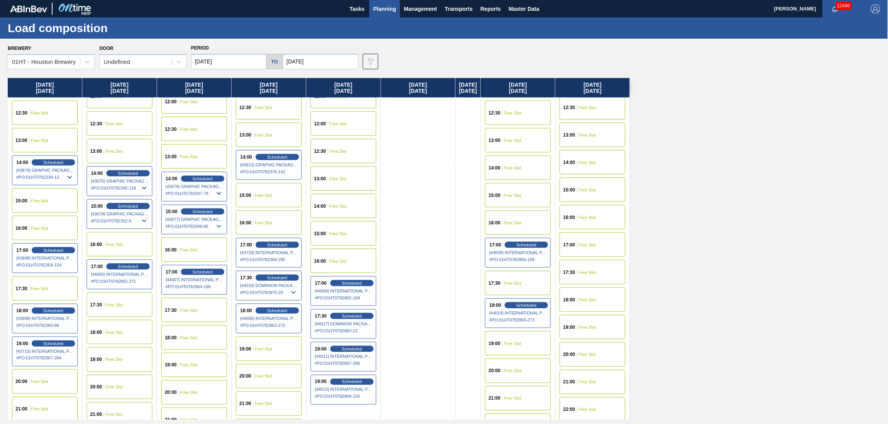
click at [519, 283] on span "Free Slot" at bounding box center [512, 283] width 17 height 5
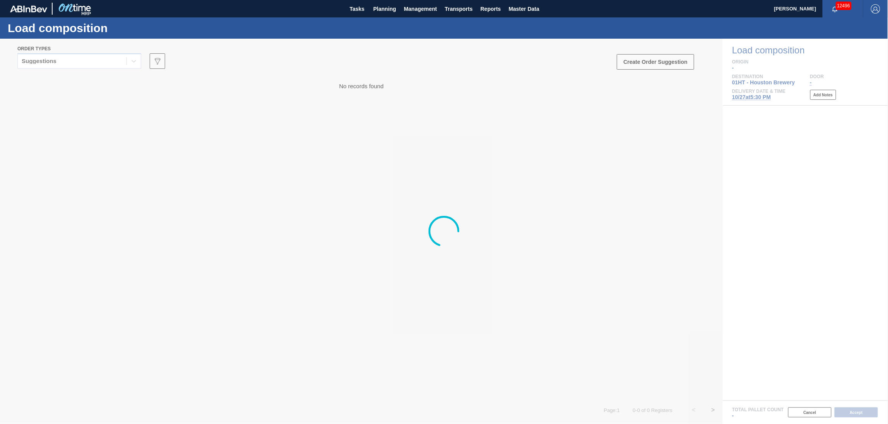
click at [70, 62] on div at bounding box center [444, 231] width 888 height 385
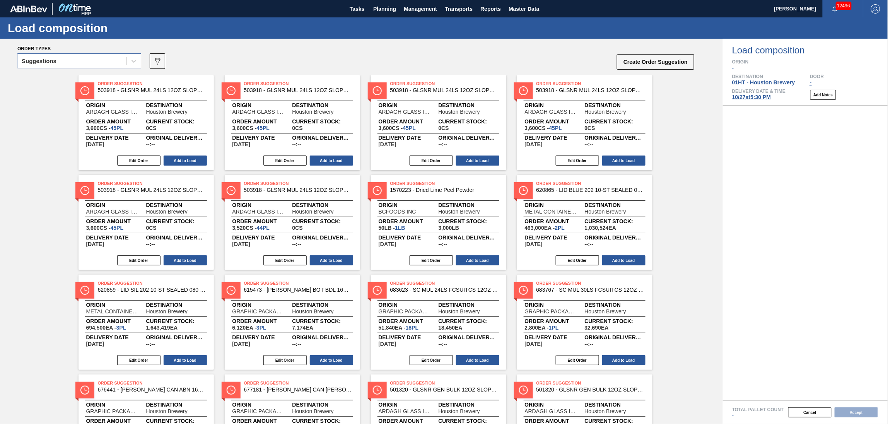
click at [77, 58] on div "Suggestions" at bounding box center [72, 61] width 109 height 11
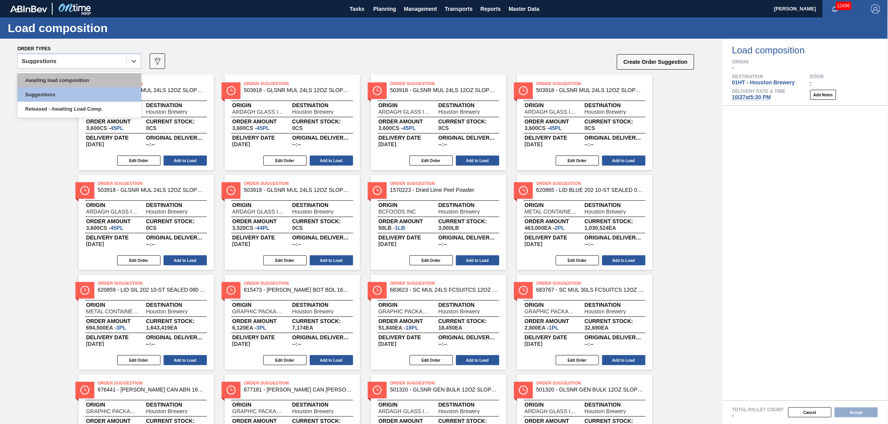
click at [81, 74] on div "Awaiting load composition" at bounding box center [79, 80] width 124 height 14
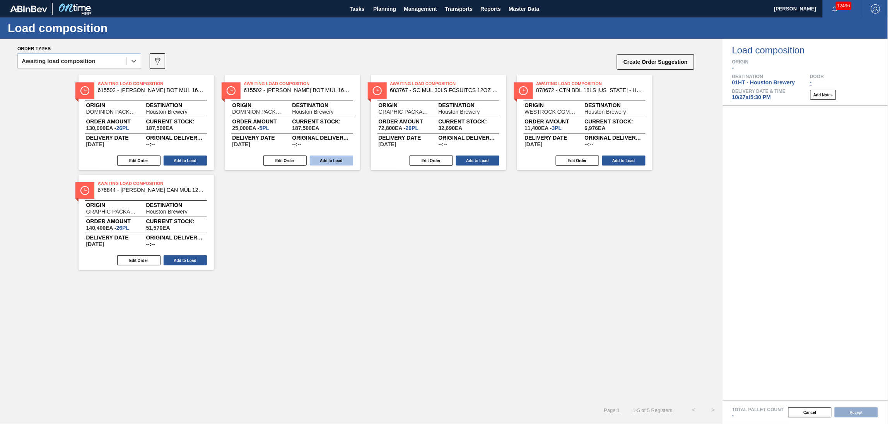
click at [337, 156] on button "Add to Load" at bounding box center [331, 161] width 43 height 10
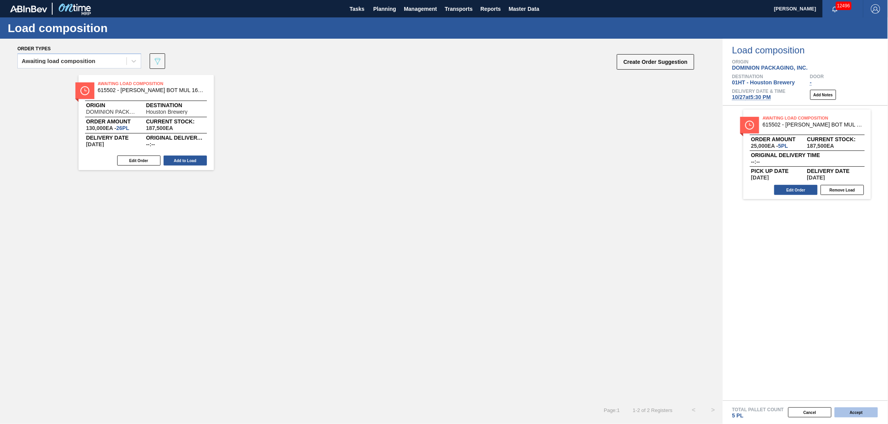
click at [850, 408] on button "Accept" at bounding box center [856, 412] width 43 height 10
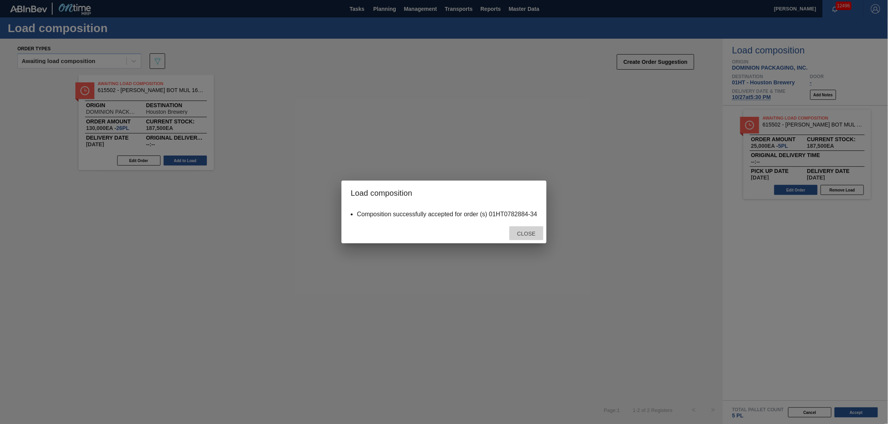
click at [530, 234] on span "Close" at bounding box center [526, 234] width 31 height 6
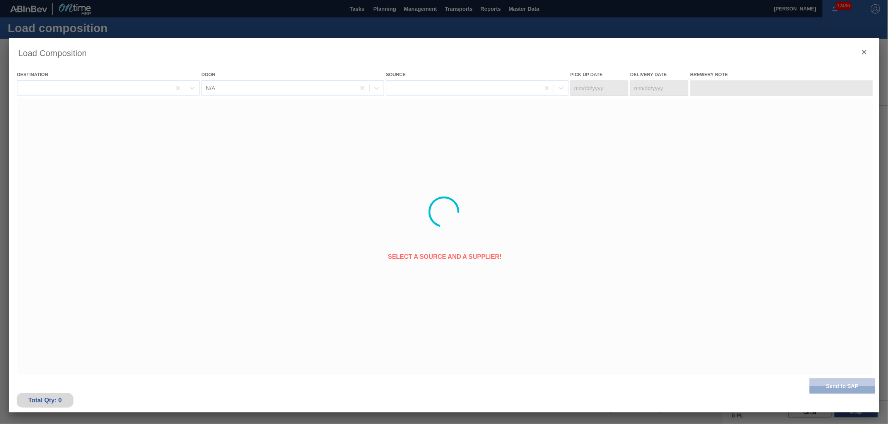
type Date "[DATE]"
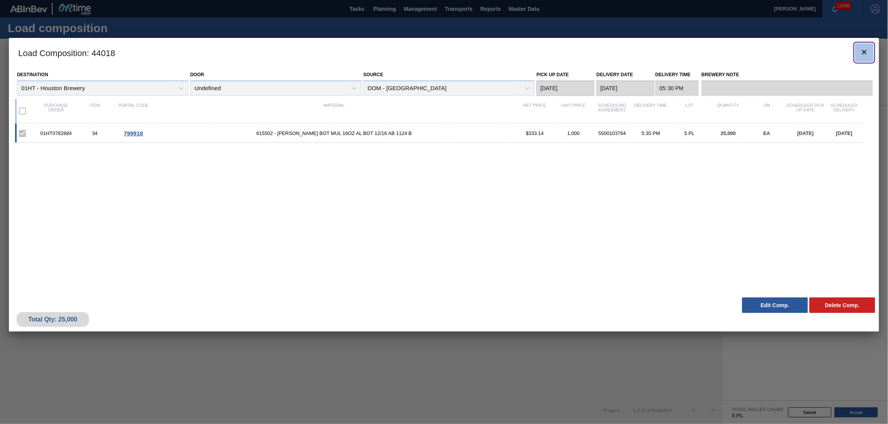
click at [866, 53] on icon "botão de ícone" at bounding box center [864, 52] width 5 height 5
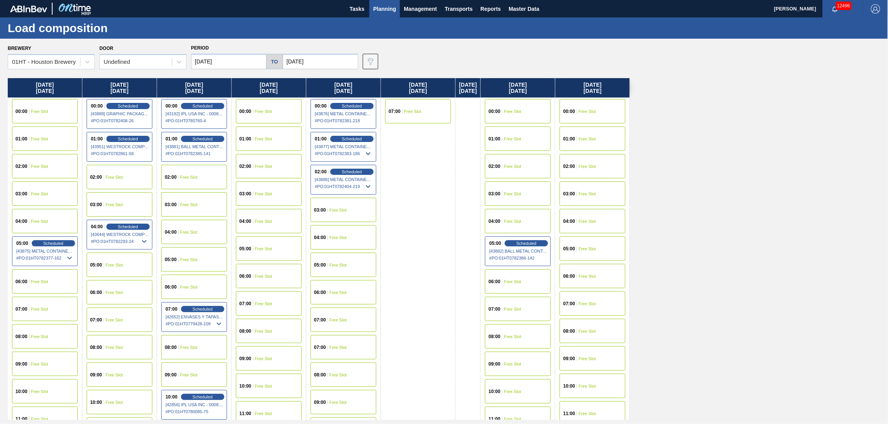
click at [381, 7] on span "Planning" at bounding box center [384, 8] width 23 height 9
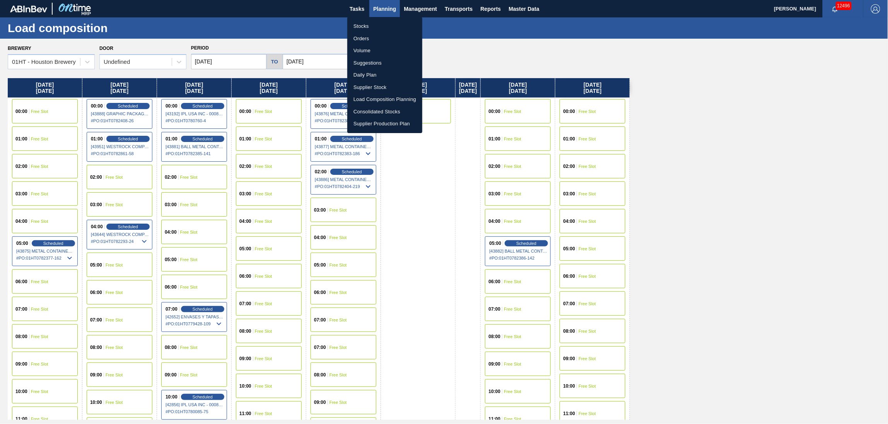
drag, startPoint x: 538, startPoint y: 43, endPoint x: 441, endPoint y: 35, distance: 98.2
click at [529, 43] on div at bounding box center [444, 212] width 888 height 424
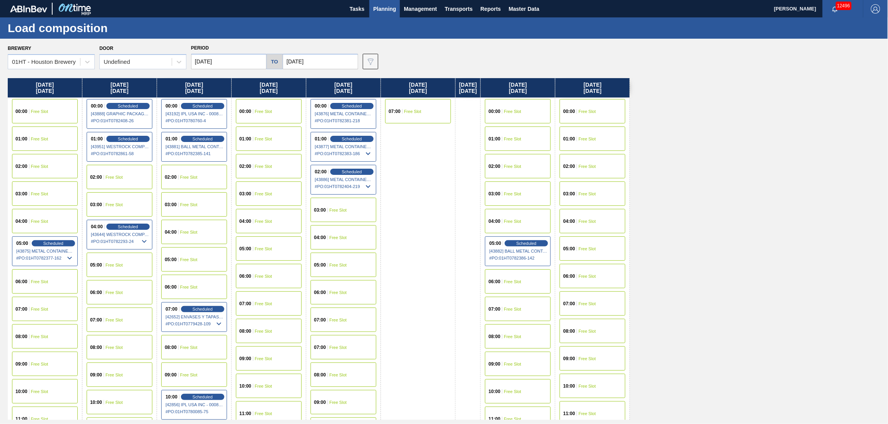
click at [383, 11] on span "Planning" at bounding box center [384, 8] width 23 height 9
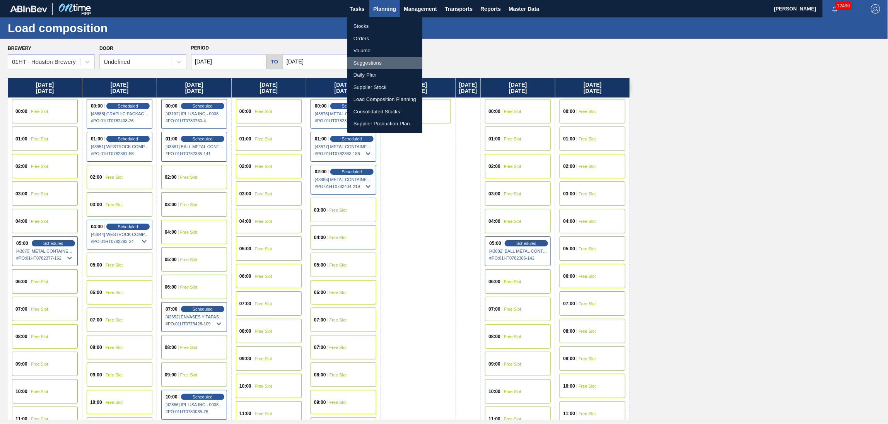
click at [366, 60] on li "Suggestions" at bounding box center [384, 63] width 75 height 12
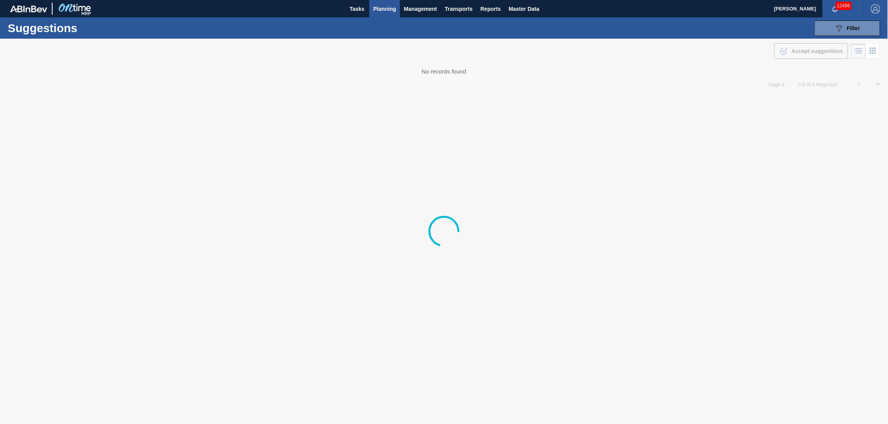
type from "[DATE]"
type to "[DATE]"
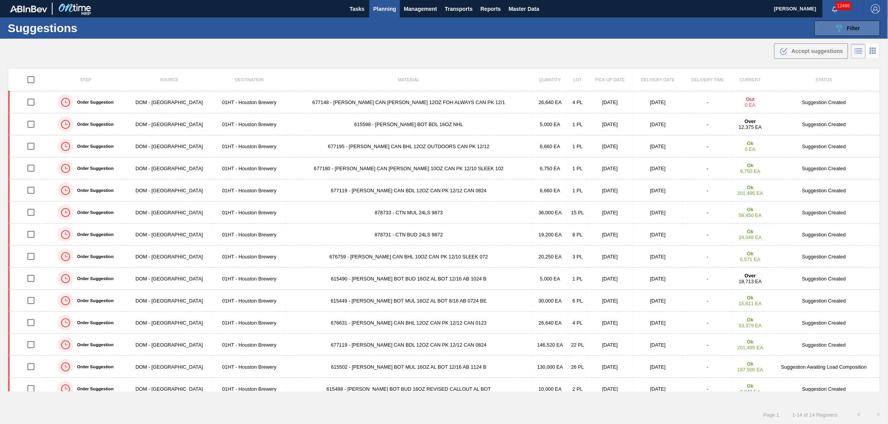
click at [841, 32] on icon "089F7B8B-B2A5-4AFE-B5C0-19BA573D28AC" at bounding box center [839, 28] width 9 height 9
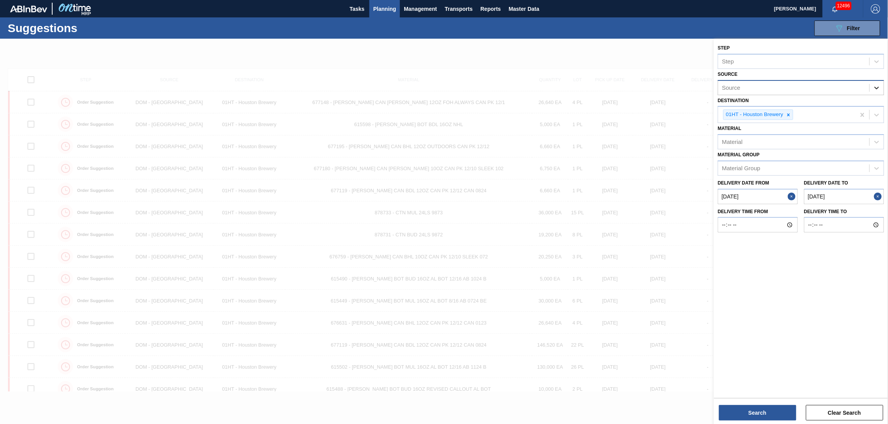
click at [871, 87] on div at bounding box center [877, 88] width 14 height 14
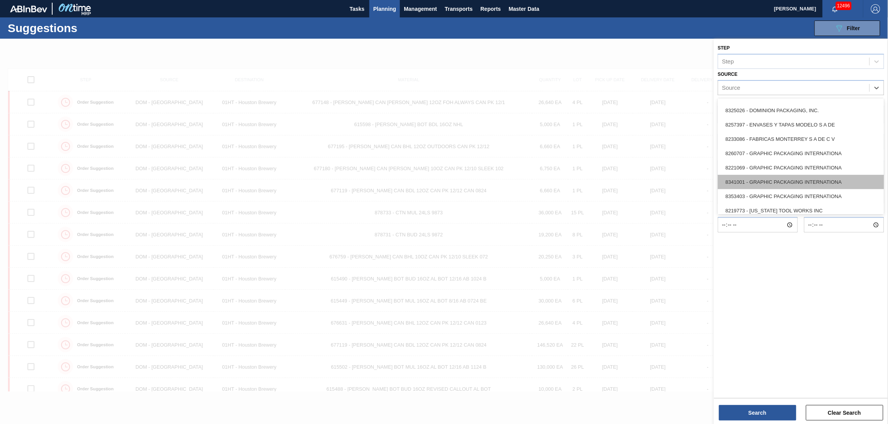
scroll to position [155, 0]
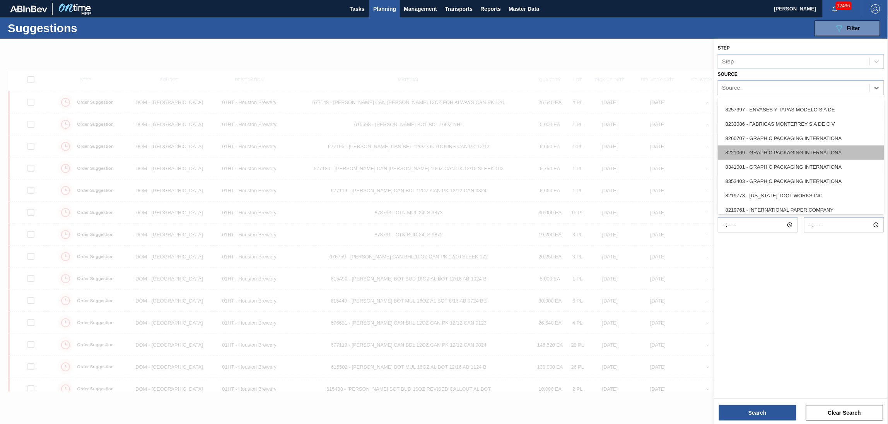
click at [774, 150] on div "8221069 - GRAPHIC PACKAGING INTERNATIONA" at bounding box center [801, 152] width 166 height 14
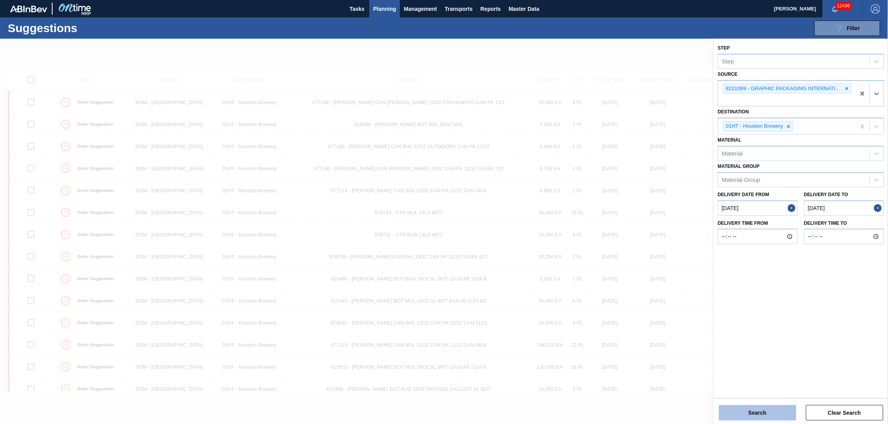
click at [764, 415] on button "Search" at bounding box center [757, 412] width 77 height 15
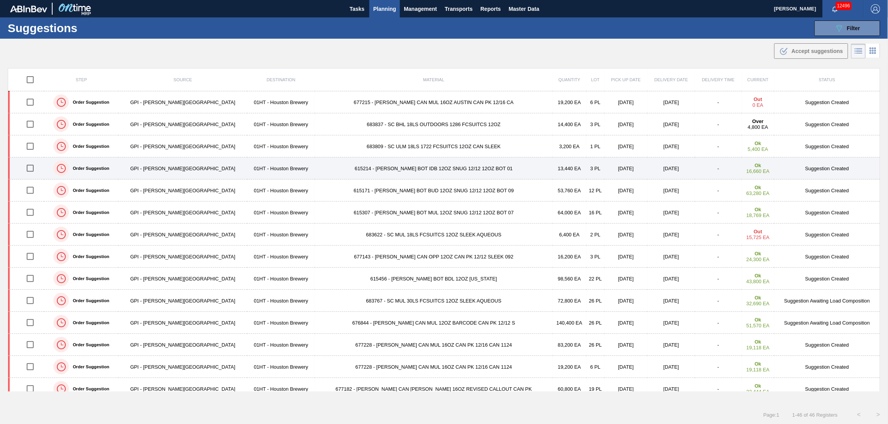
click at [36, 166] on input "checkbox" at bounding box center [30, 168] width 16 height 16
checkbox input "true"
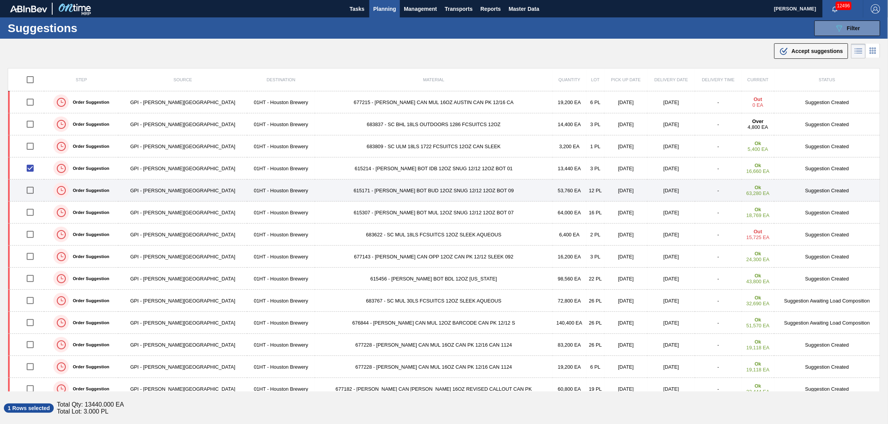
click at [34, 190] on input "checkbox" at bounding box center [30, 190] width 16 height 16
checkbox input "true"
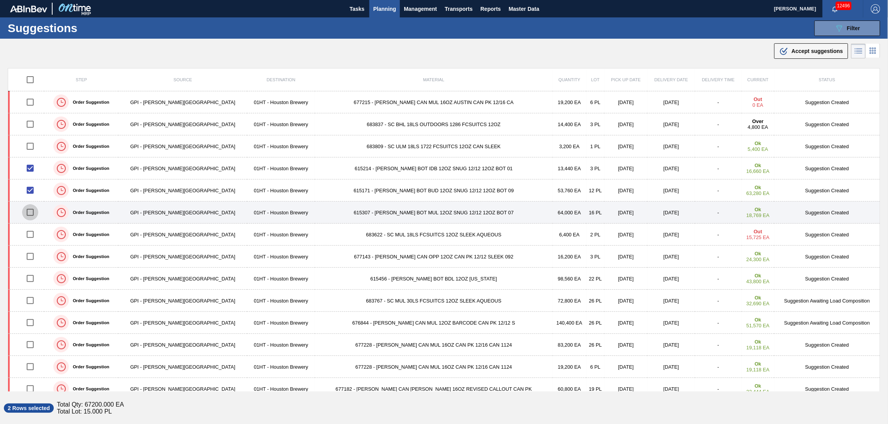
click at [32, 213] on input "checkbox" at bounding box center [30, 212] width 16 height 16
checkbox input "true"
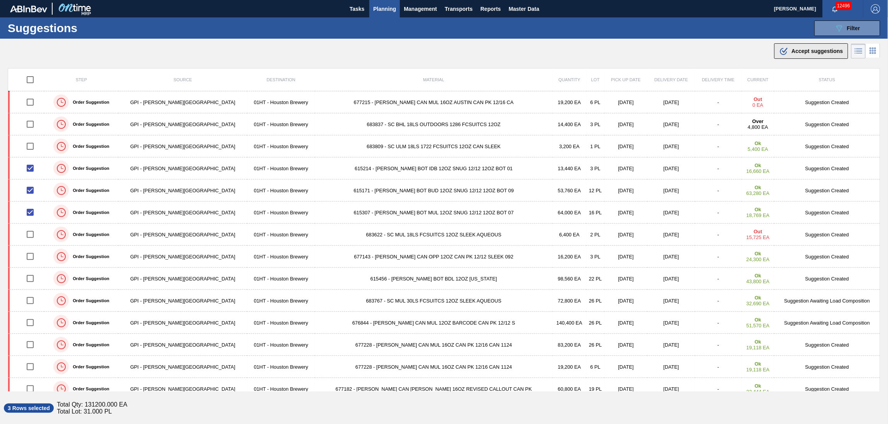
click at [804, 51] on span "Accept suggestions" at bounding box center [817, 51] width 51 height 6
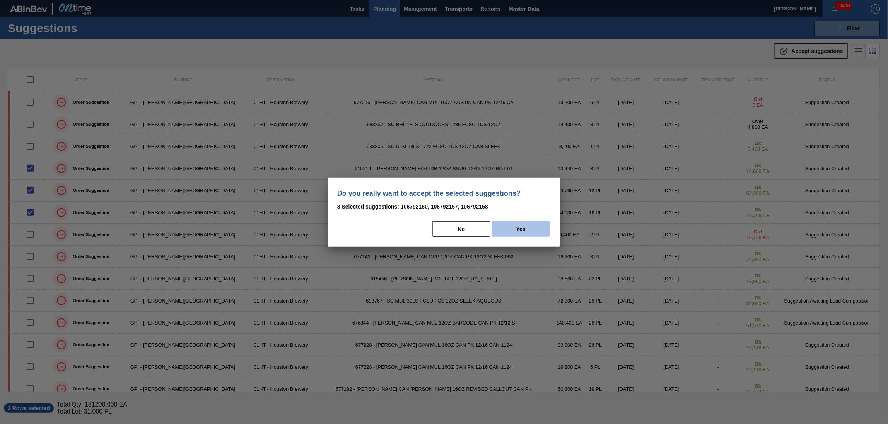
click at [533, 221] on button "Yes" at bounding box center [521, 228] width 58 height 15
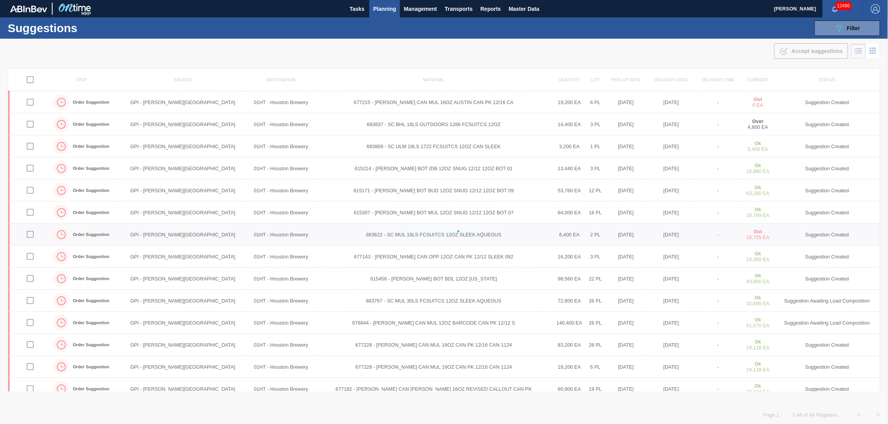
checkbox input "false"
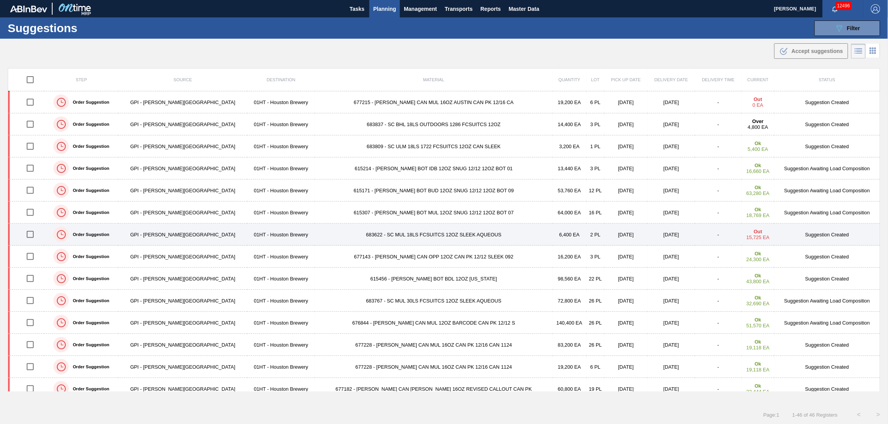
click at [371, 233] on td "683622 - SC MUL 18LS FCSUITCS 12OZ SLEEK AQUEOUS" at bounding box center [434, 235] width 238 height 22
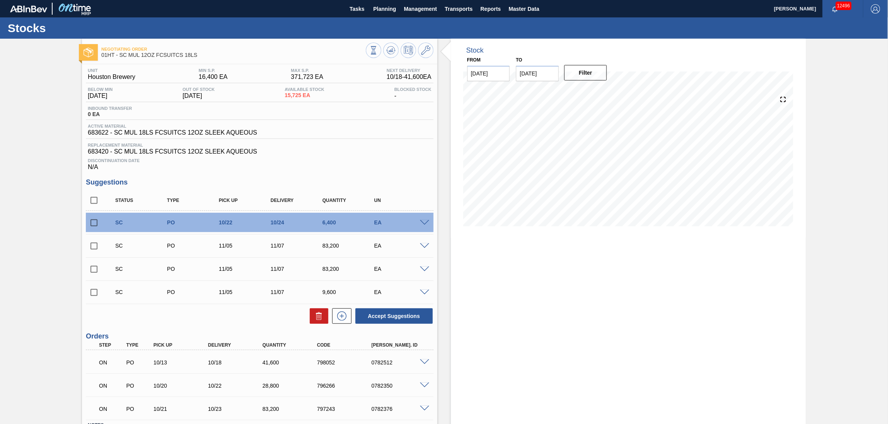
click at [90, 221] on input "checkbox" at bounding box center [94, 223] width 16 height 16
click at [406, 314] on button "Accept Suggestions" at bounding box center [394, 315] width 77 height 15
checkbox input "false"
click at [377, 7] on span "Planning" at bounding box center [384, 8] width 23 height 9
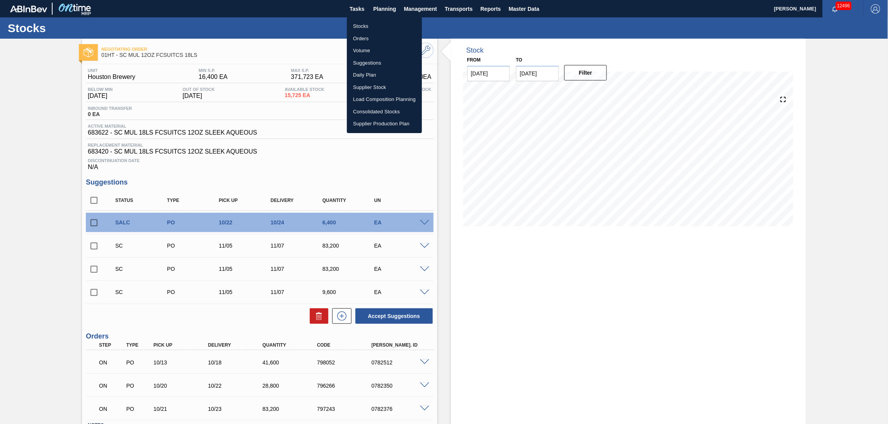
click at [364, 23] on li "Stocks" at bounding box center [384, 26] width 75 height 12
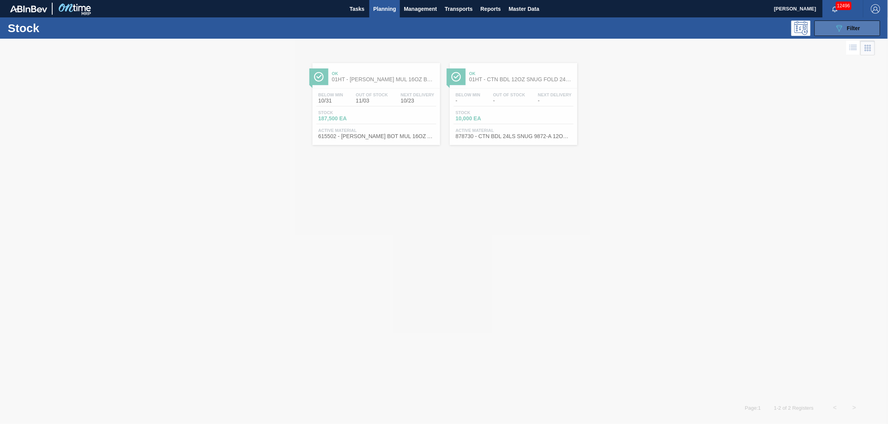
click at [833, 29] on button "089F7B8B-B2A5-4AFE-B5C0-19BA573D28AC Filter" at bounding box center [848, 28] width 66 height 15
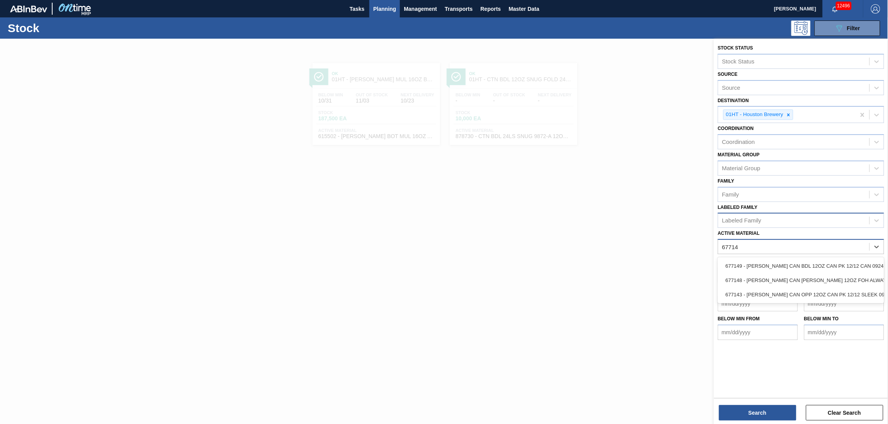
type Material "677143"
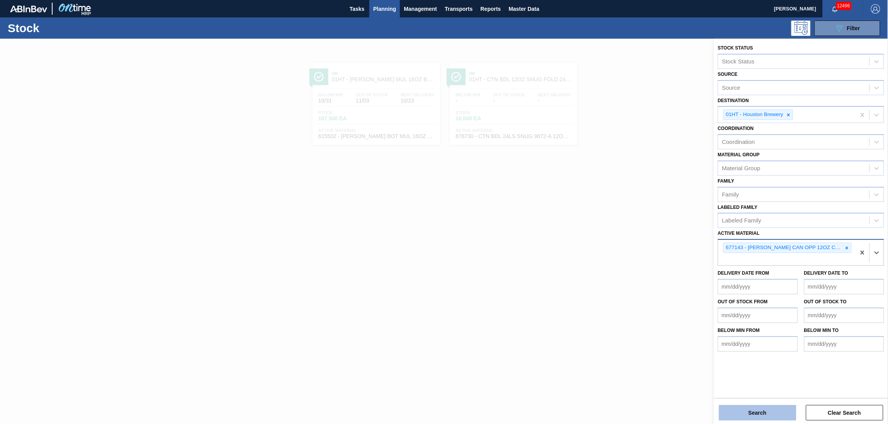
click at [751, 409] on button "Search" at bounding box center [757, 412] width 77 height 15
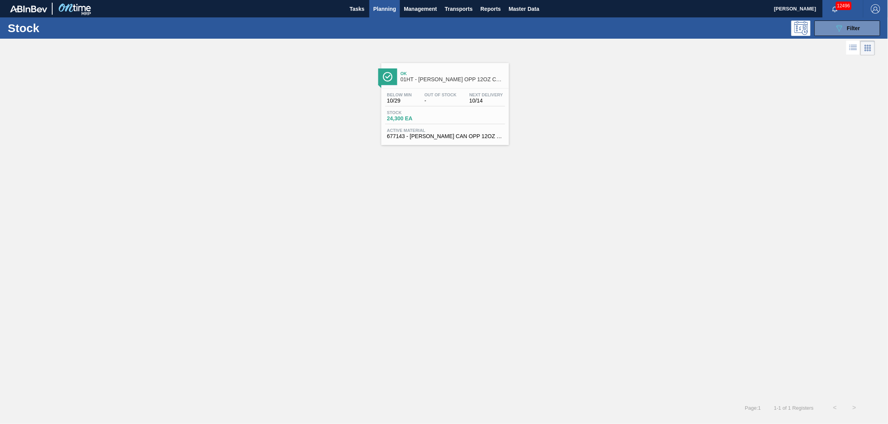
click at [390, 122] on div "Stock 24,300 EA" at bounding box center [445, 117] width 120 height 14
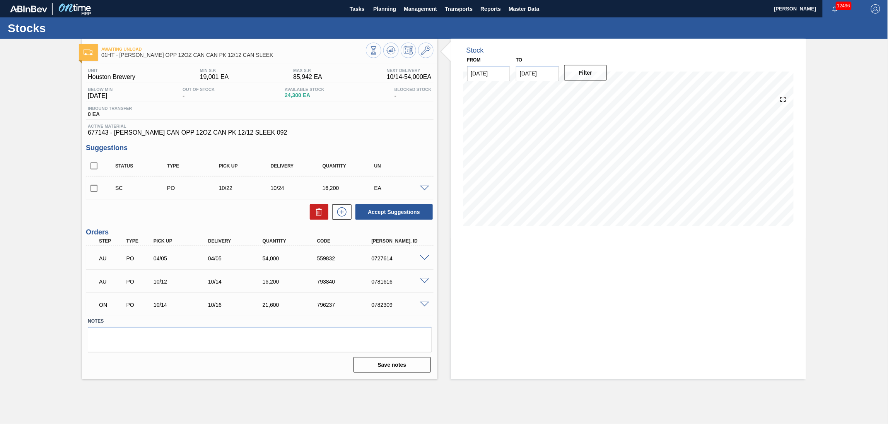
click at [94, 187] on input "checkbox" at bounding box center [94, 188] width 16 height 16
click at [382, 210] on button "Accept Suggestions" at bounding box center [394, 211] width 77 height 15
checkbox input "false"
click at [382, 7] on span "Planning" at bounding box center [384, 8] width 23 height 9
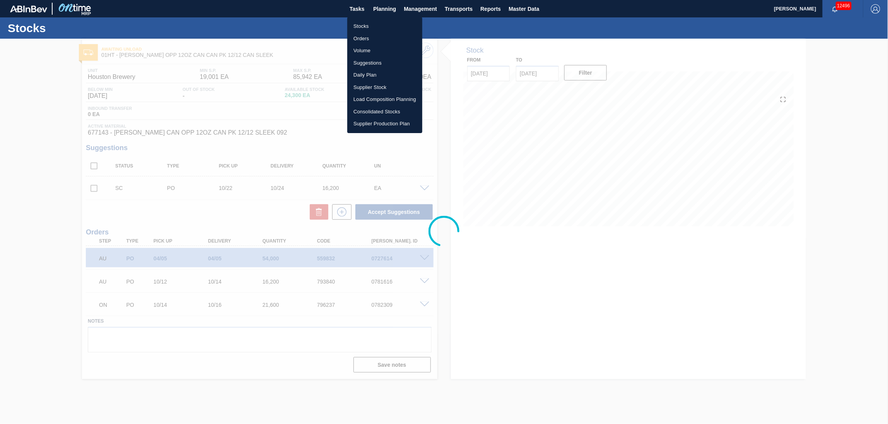
click at [357, 59] on li "Suggestions" at bounding box center [384, 63] width 75 height 12
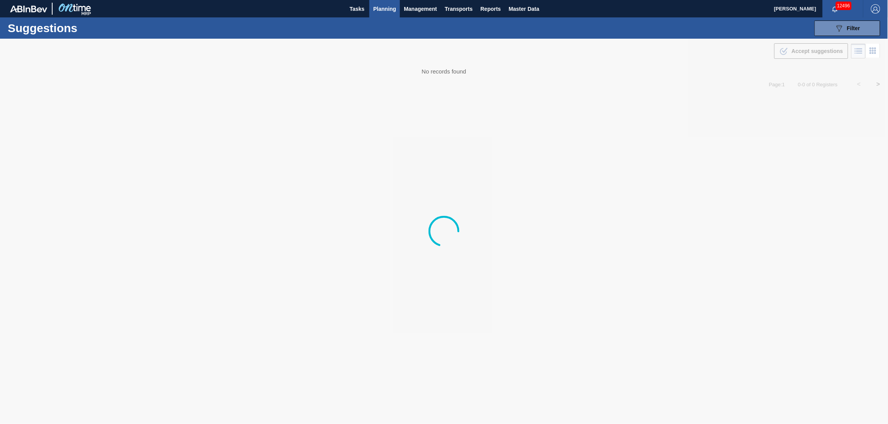
type from "[DATE]"
type to "[DATE]"
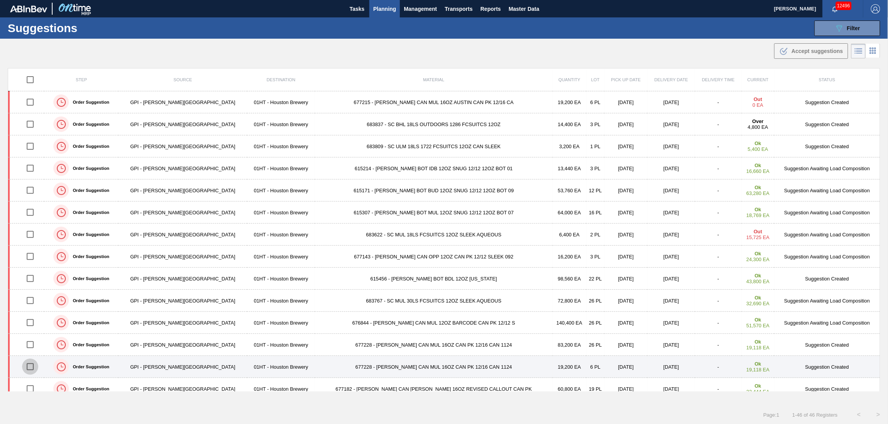
click at [32, 368] on input "checkbox" at bounding box center [30, 367] width 16 height 16
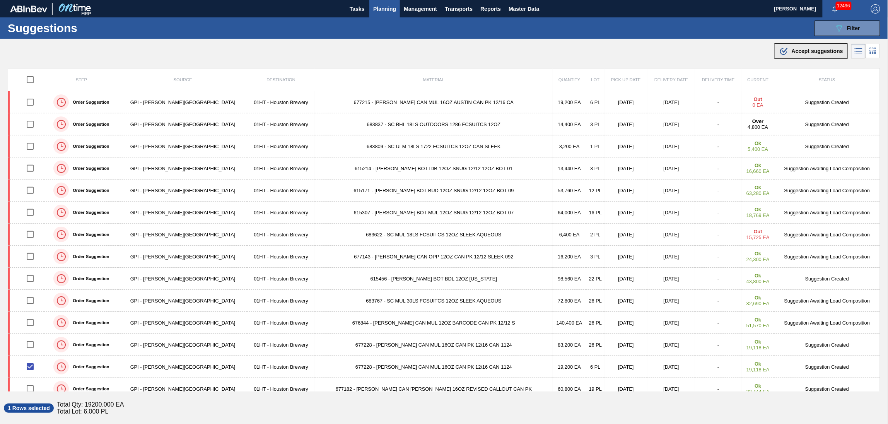
click at [804, 50] on span "Accept suggestions" at bounding box center [817, 51] width 51 height 6
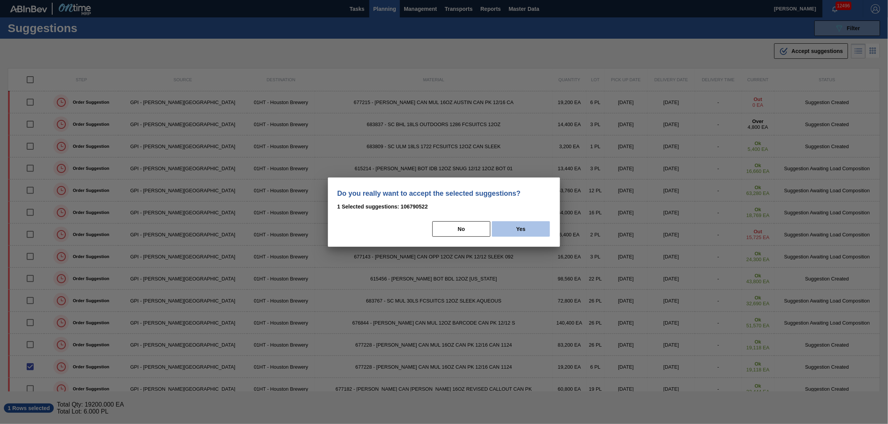
click at [508, 228] on button "Yes" at bounding box center [521, 228] width 58 height 15
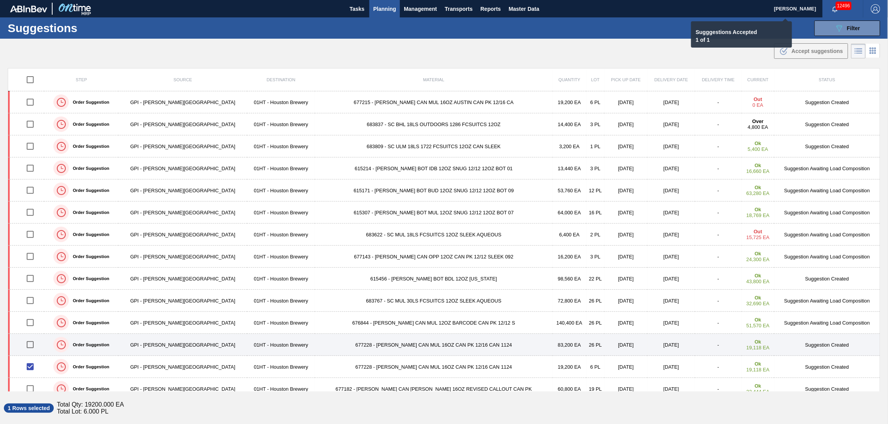
checkbox input "false"
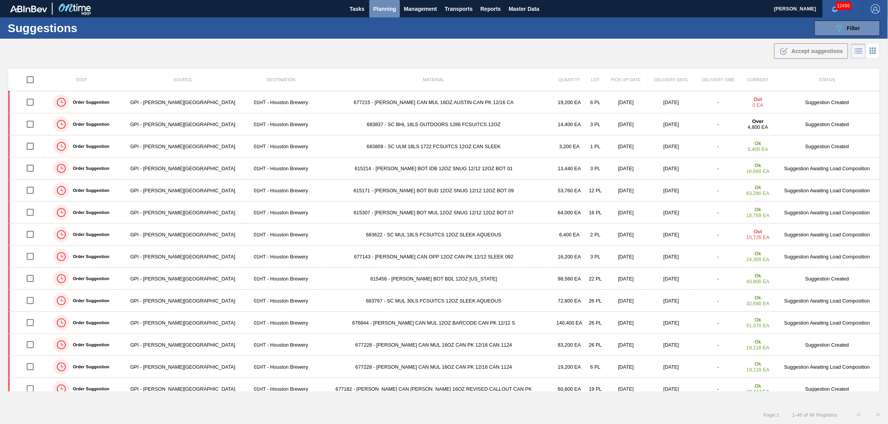
click at [376, 5] on span "Planning" at bounding box center [384, 8] width 23 height 9
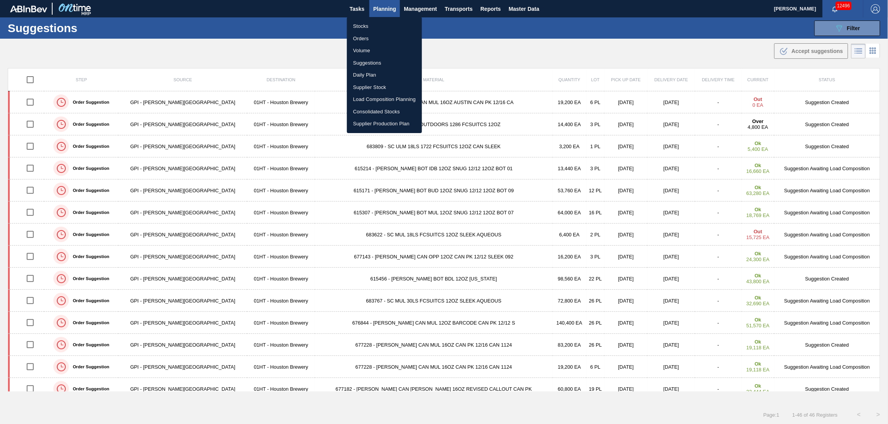
click at [368, 95] on li "Load Composition Planning" at bounding box center [384, 99] width 75 height 12
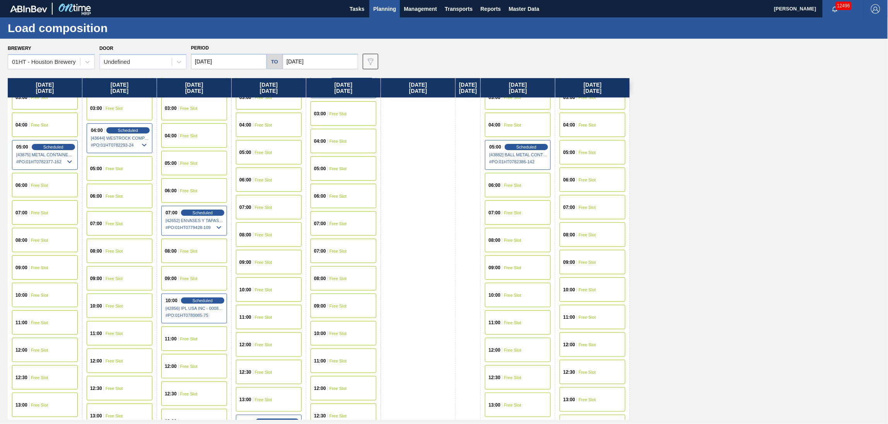
scroll to position [155, 0]
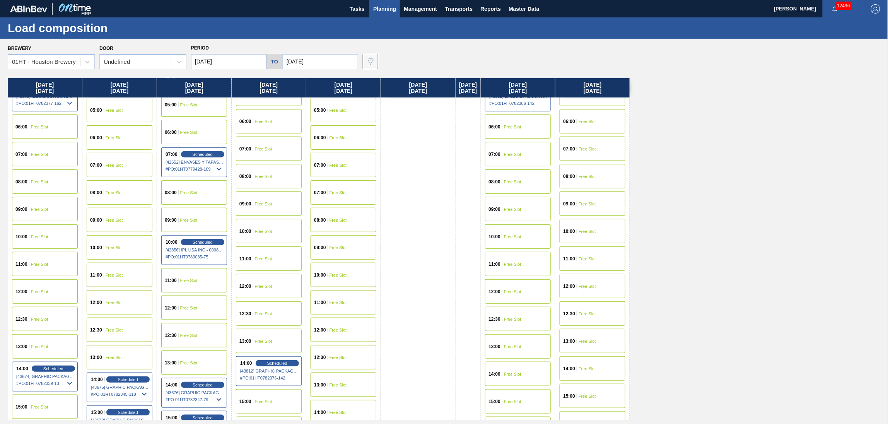
click at [332, 411] on span "Free Slot" at bounding box center [338, 412] width 17 height 5
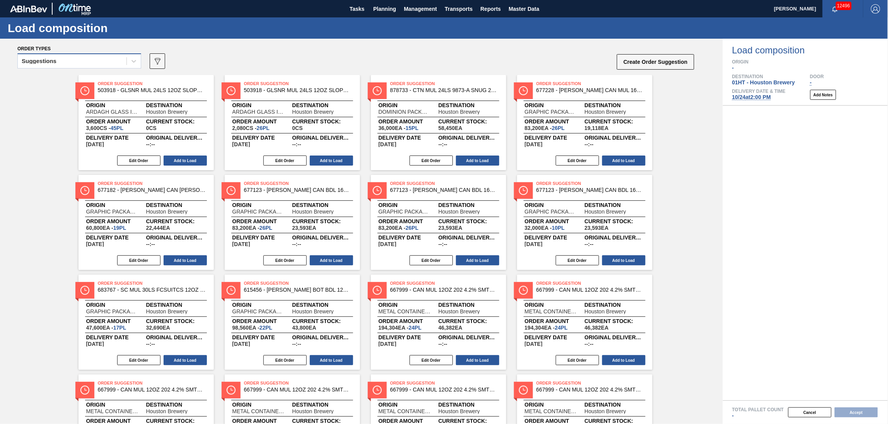
click at [73, 60] on div "Suggestions" at bounding box center [72, 61] width 109 height 11
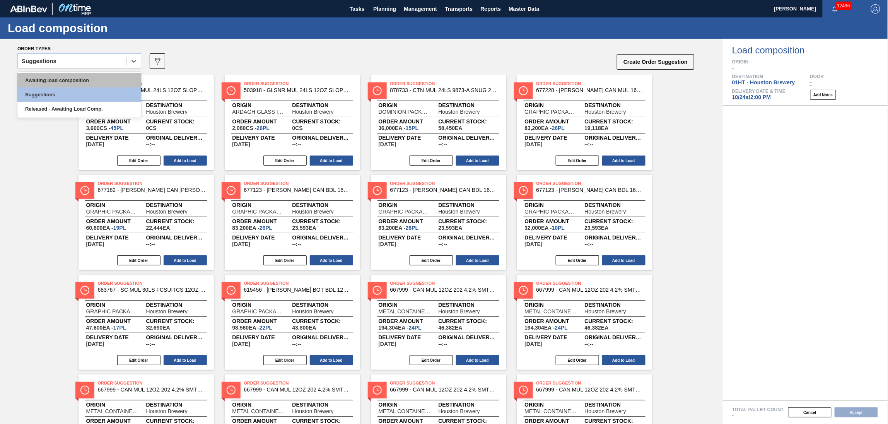
click at [72, 77] on div "Awaiting load composition" at bounding box center [79, 80] width 124 height 14
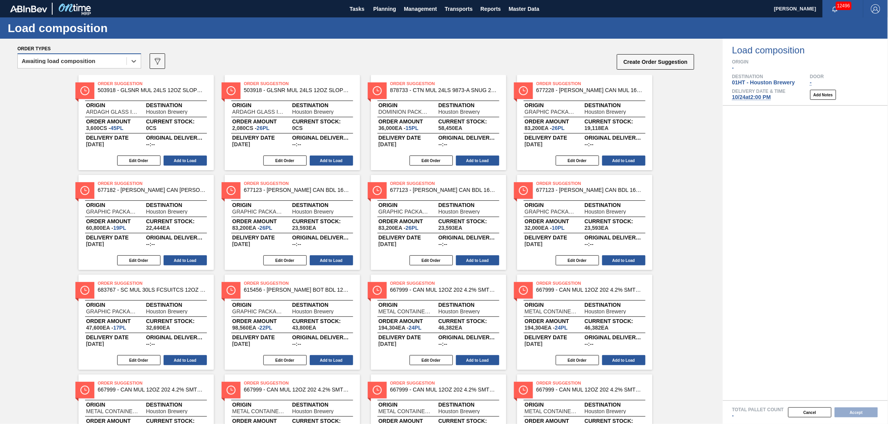
click at [121, 64] on div "Awaiting load composition" at bounding box center [72, 61] width 109 height 11
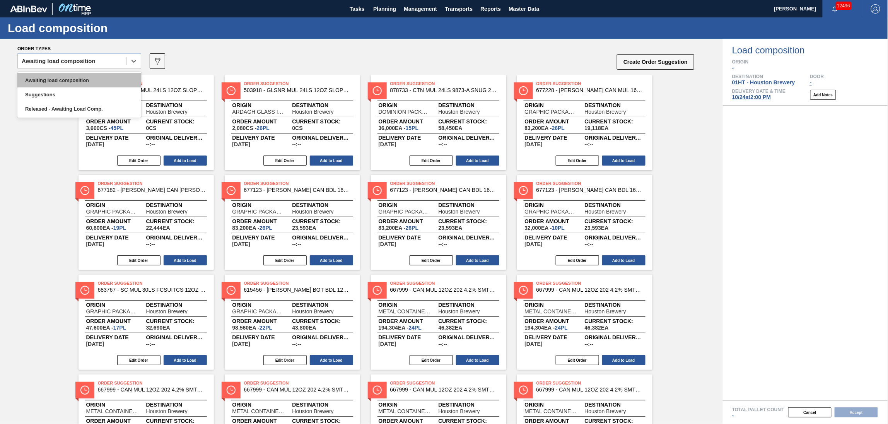
click at [115, 79] on div "Awaiting load composition" at bounding box center [79, 80] width 124 height 14
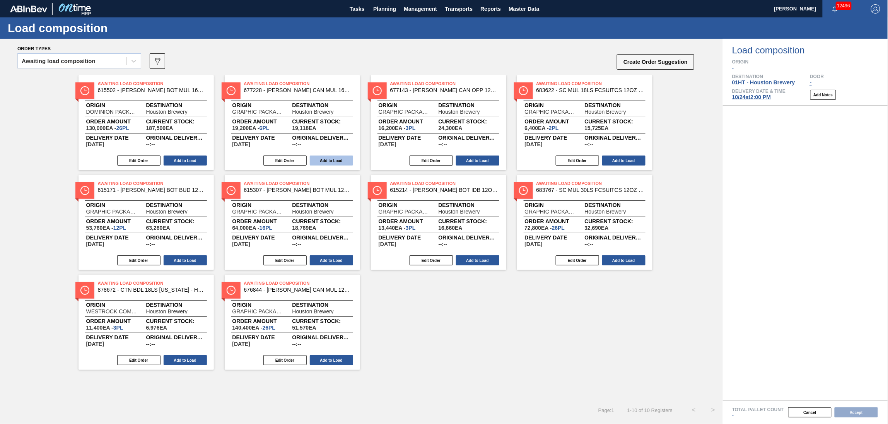
click at [337, 158] on button "Add to Load" at bounding box center [331, 161] width 43 height 10
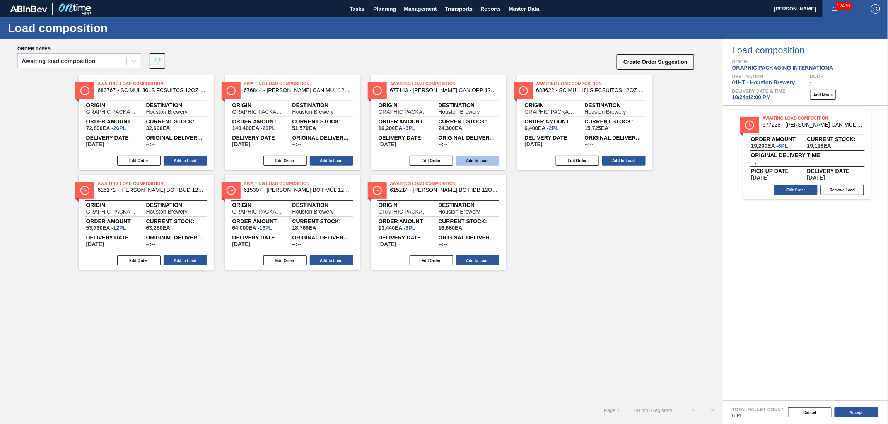
click at [468, 163] on button "Add to Load" at bounding box center [477, 161] width 43 height 10
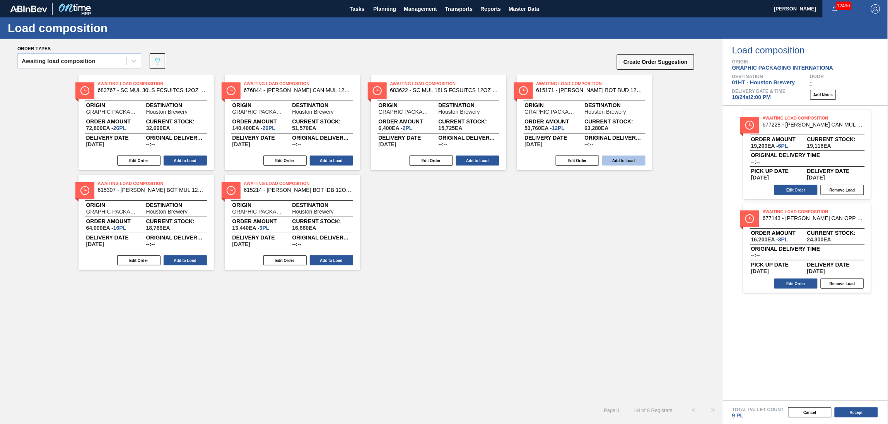
click at [617, 159] on button "Add to Load" at bounding box center [623, 161] width 43 height 10
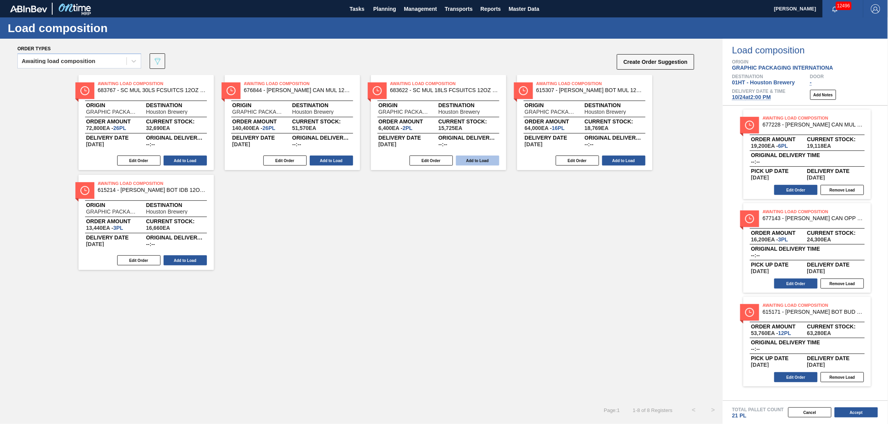
click at [474, 157] on button "Add to Load" at bounding box center [477, 161] width 43 height 10
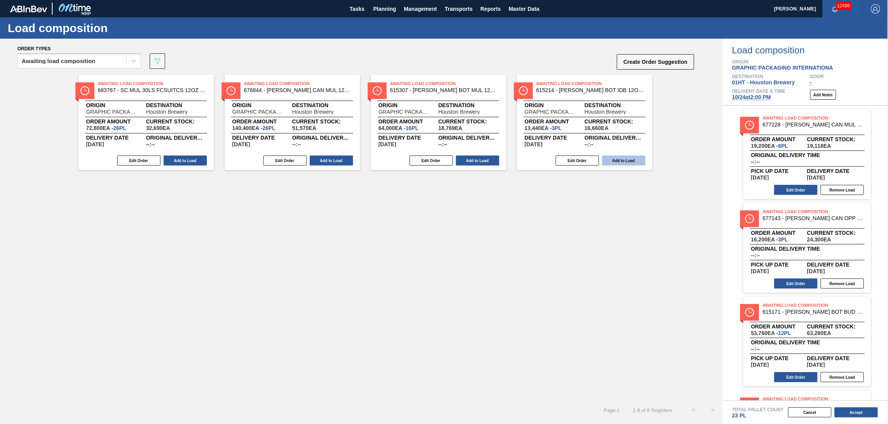
click at [611, 157] on button "Add to Load" at bounding box center [623, 161] width 43 height 10
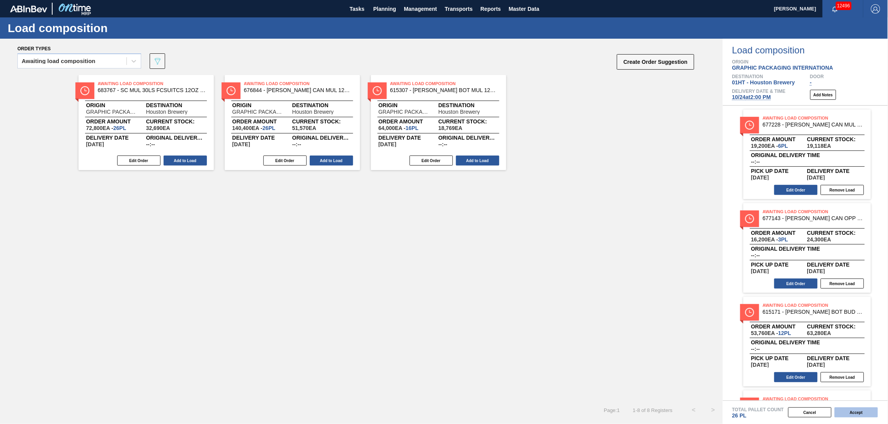
click at [864, 409] on button "Accept" at bounding box center [856, 412] width 43 height 10
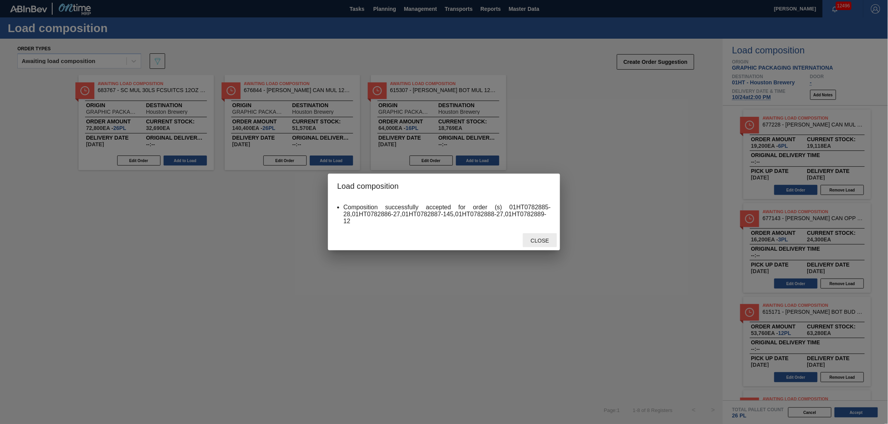
click at [535, 239] on span "Close" at bounding box center [540, 241] width 31 height 6
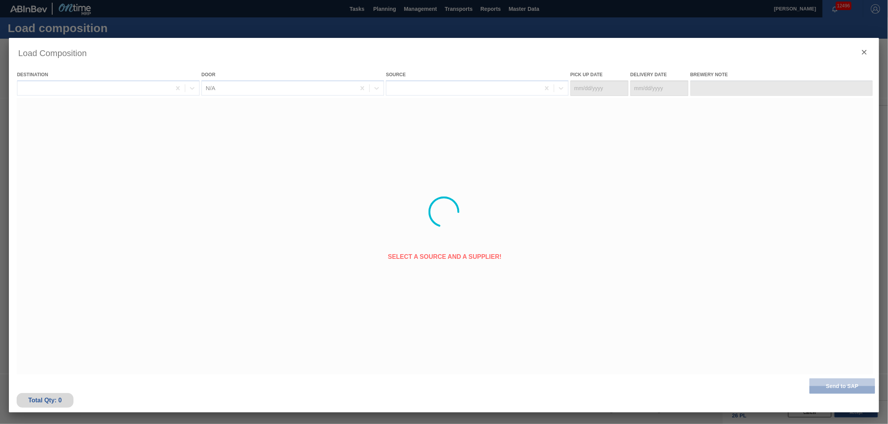
type Date "[DATE]"
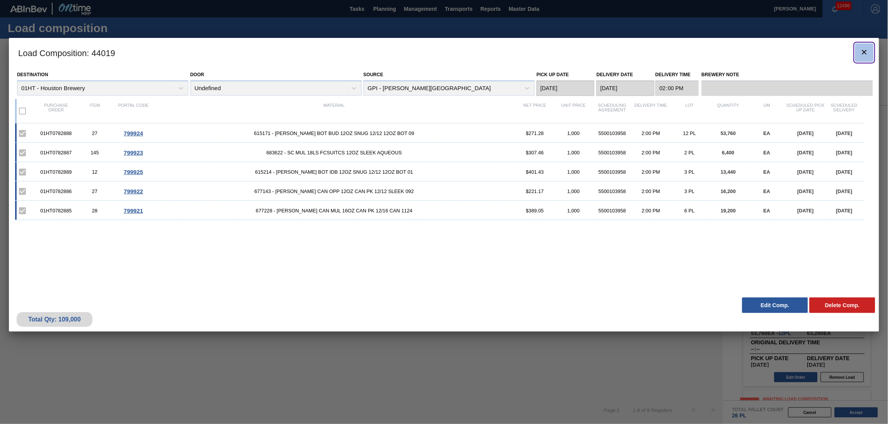
click at [864, 51] on icon "botão de ícone" at bounding box center [864, 52] width 9 height 9
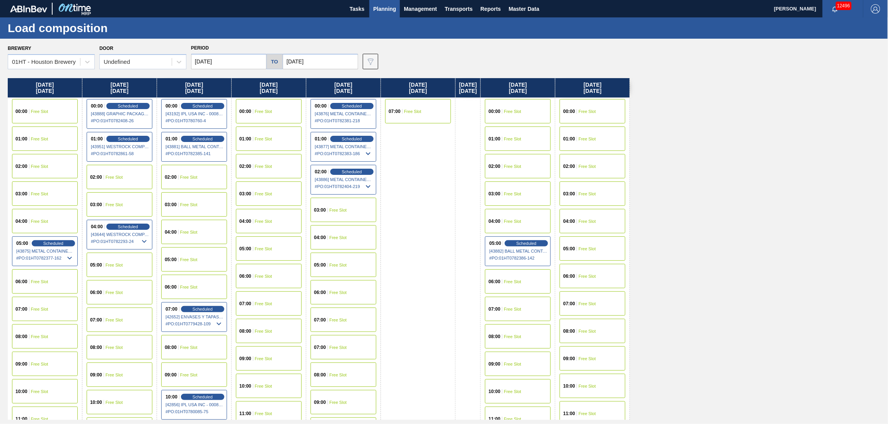
click at [390, 4] on span "Planning" at bounding box center [384, 8] width 23 height 9
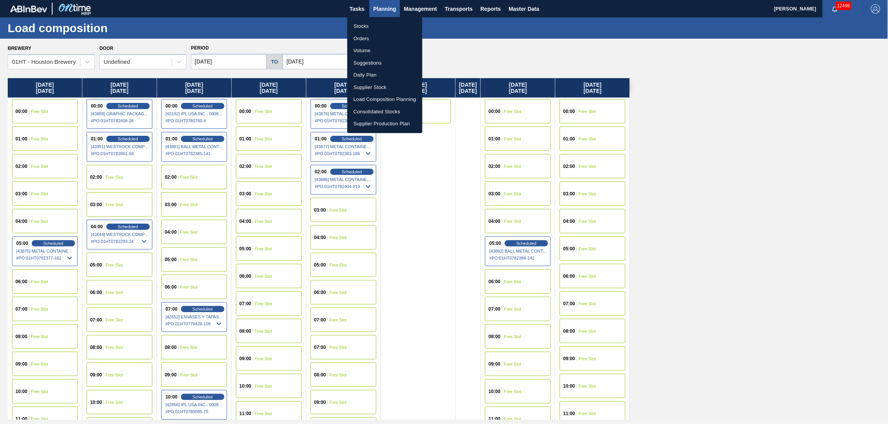
click at [359, 62] on li "Suggestions" at bounding box center [384, 63] width 75 height 12
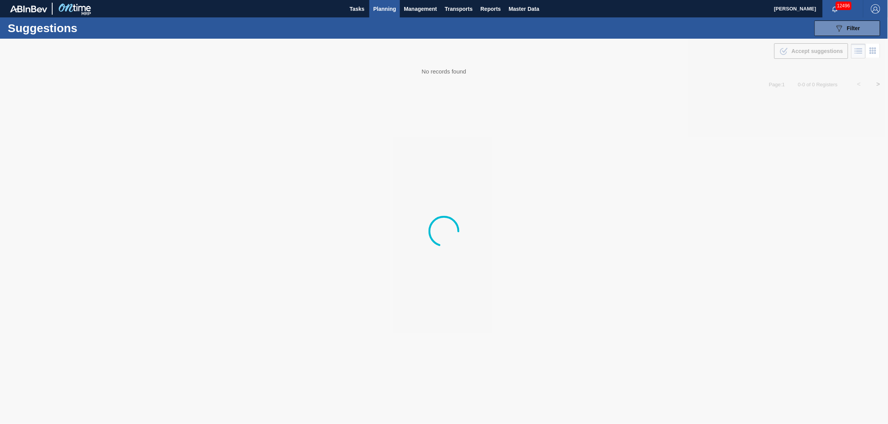
type from "[DATE]"
type to "[DATE]"
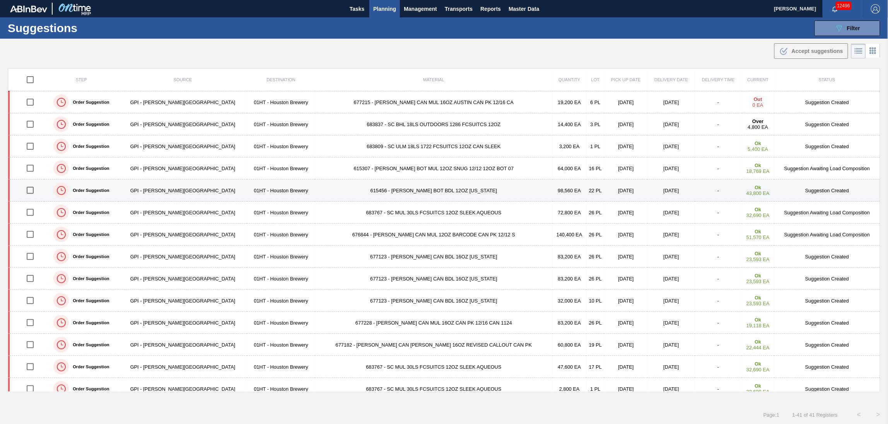
drag, startPoint x: 32, startPoint y: 191, endPoint x: 48, endPoint y: 184, distance: 17.5
click at [32, 191] on input "checkbox" at bounding box center [30, 190] width 16 height 16
checkbox input "true"
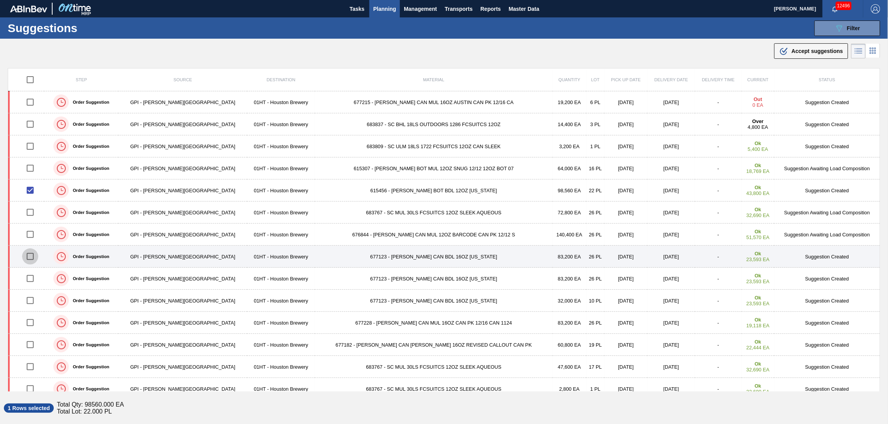
click at [35, 259] on input "checkbox" at bounding box center [30, 256] width 16 height 16
checkbox input "true"
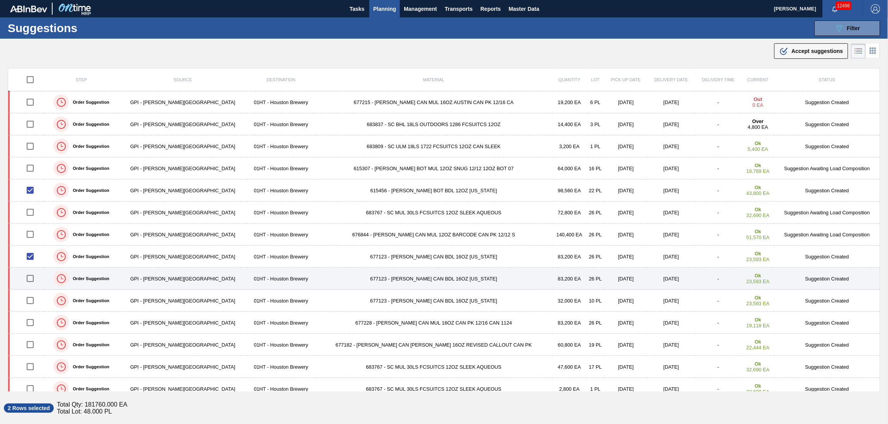
click at [33, 277] on input "checkbox" at bounding box center [30, 278] width 16 height 16
checkbox input "true"
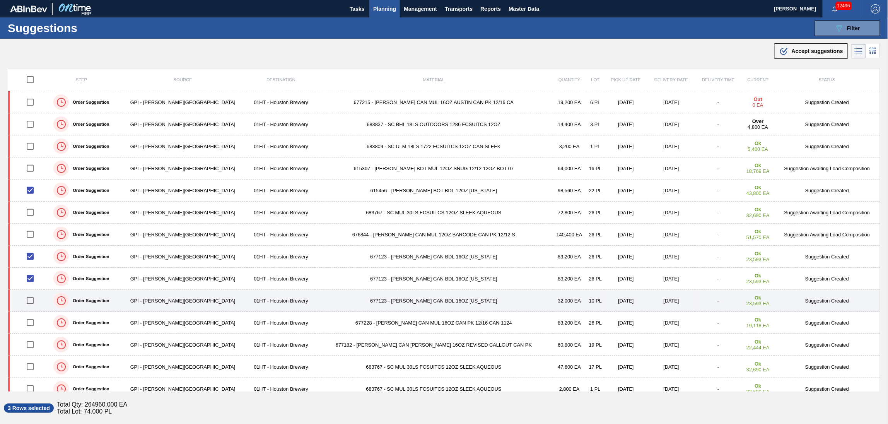
click at [32, 301] on input "checkbox" at bounding box center [30, 300] width 16 height 16
checkbox input "true"
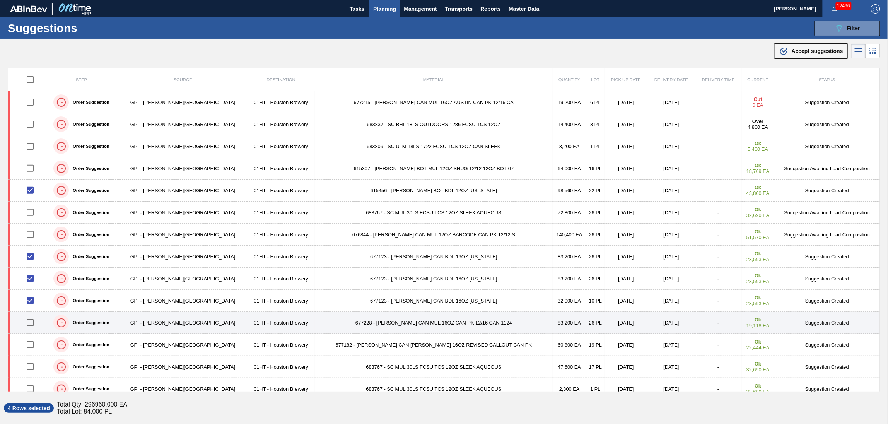
click at [33, 323] on input "checkbox" at bounding box center [30, 323] width 16 height 16
checkbox input "true"
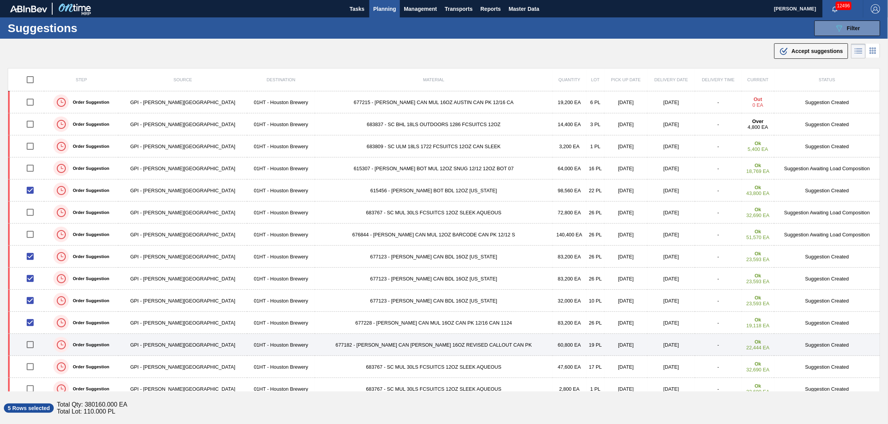
click at [35, 344] on input "checkbox" at bounding box center [30, 345] width 16 height 16
checkbox input "true"
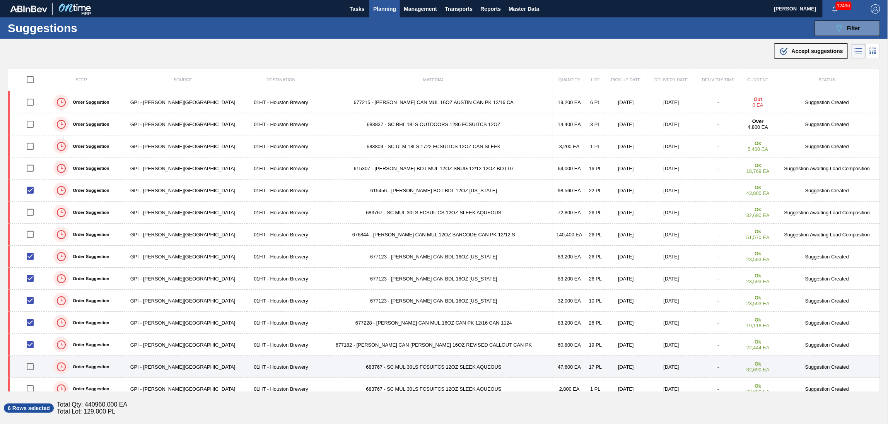
click at [35, 366] on input "checkbox" at bounding box center [30, 367] width 16 height 16
checkbox input "true"
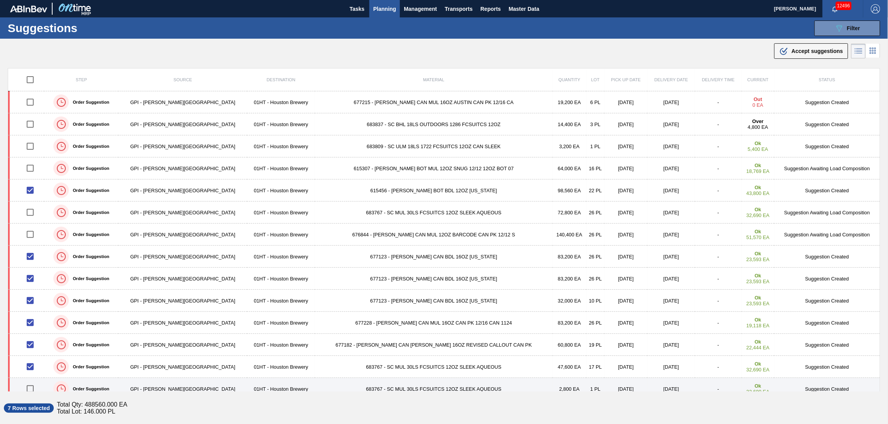
click at [36, 390] on input "checkbox" at bounding box center [30, 389] width 16 height 16
checkbox input "true"
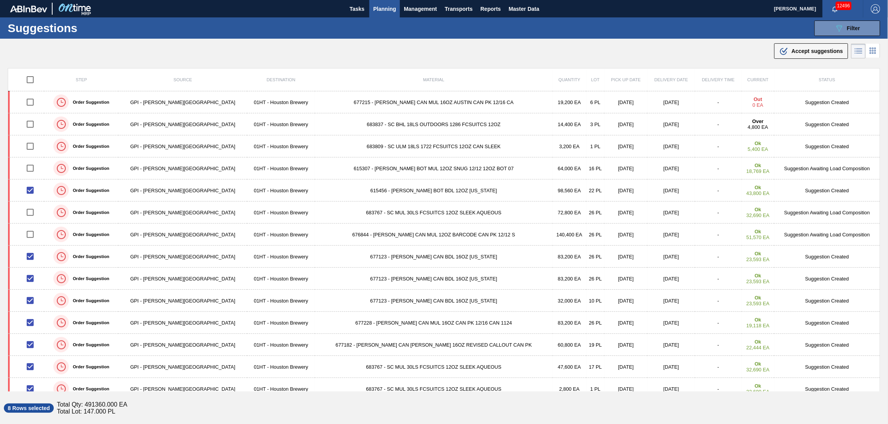
drag, startPoint x: 802, startPoint y: 53, endPoint x: 786, endPoint y: 62, distance: 17.8
click at [801, 53] on span "Accept suggestions" at bounding box center [817, 51] width 51 height 6
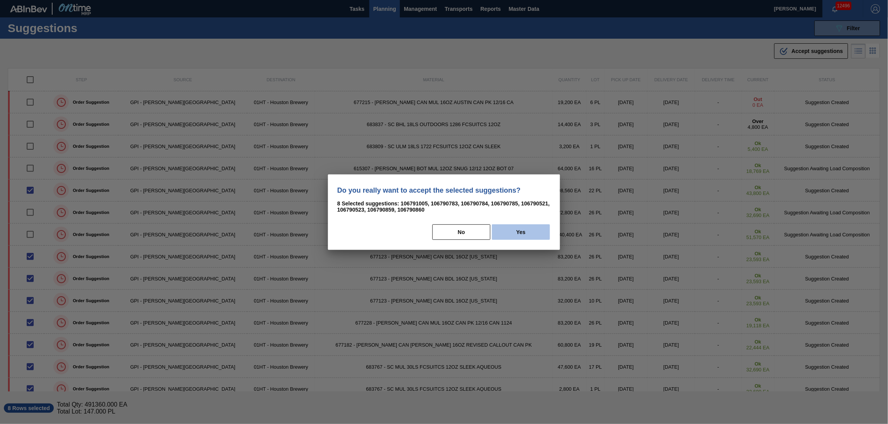
click at [509, 231] on button "Yes" at bounding box center [521, 231] width 58 height 15
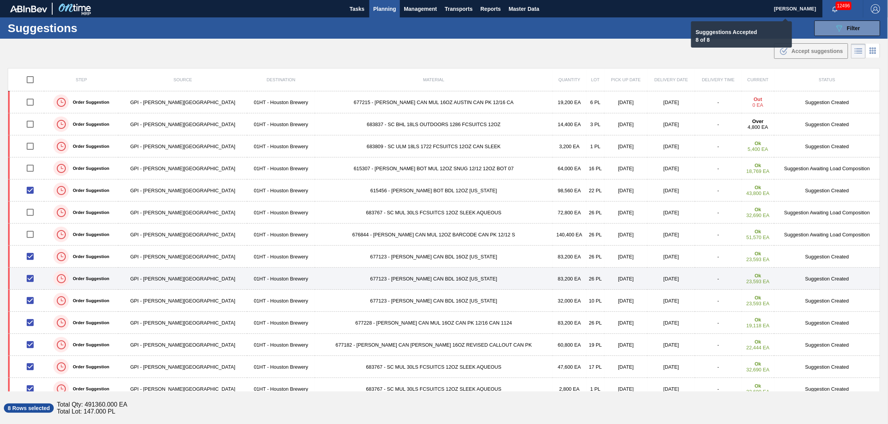
checkbox input "false"
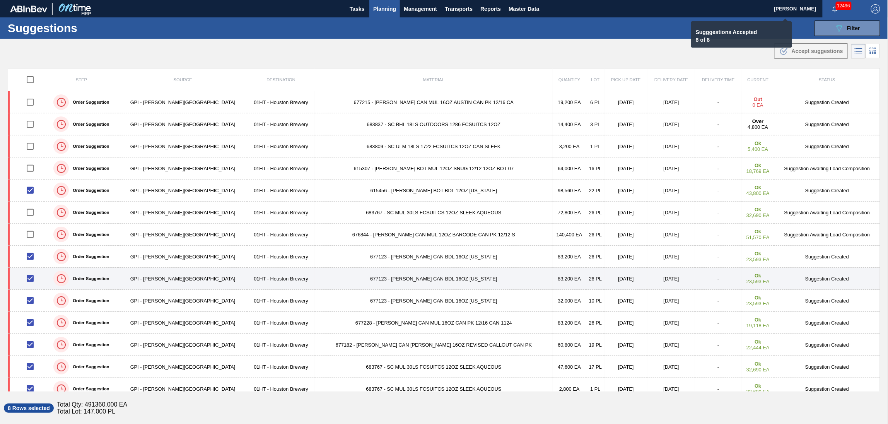
checkbox input "false"
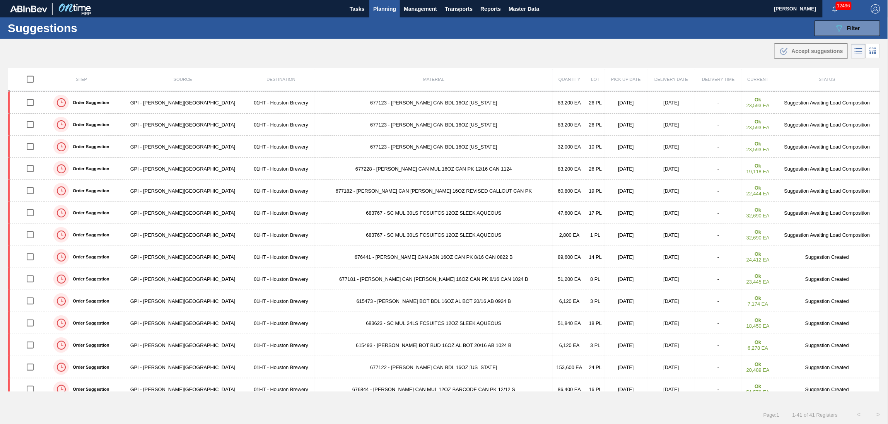
scroll to position [155, 0]
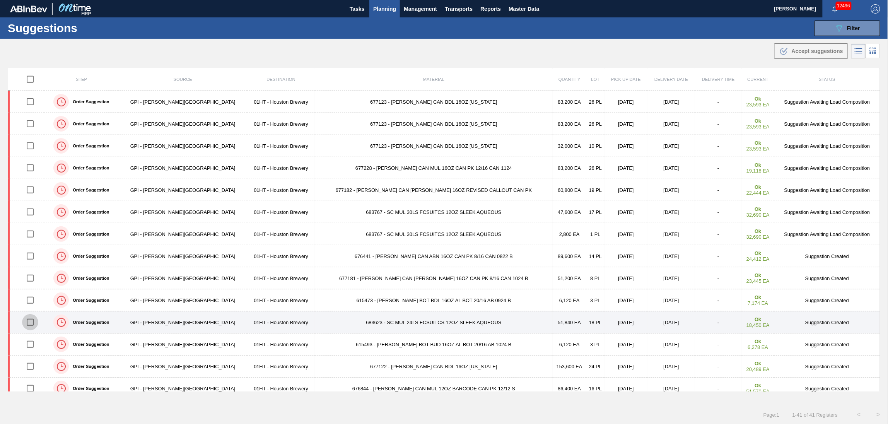
click at [36, 321] on input "checkbox" at bounding box center [30, 322] width 16 height 16
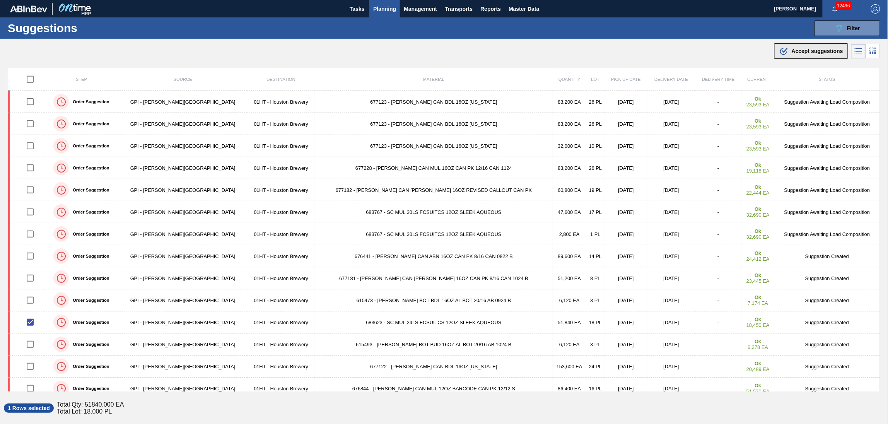
click at [807, 49] on span "Accept suggestions" at bounding box center [817, 51] width 51 height 6
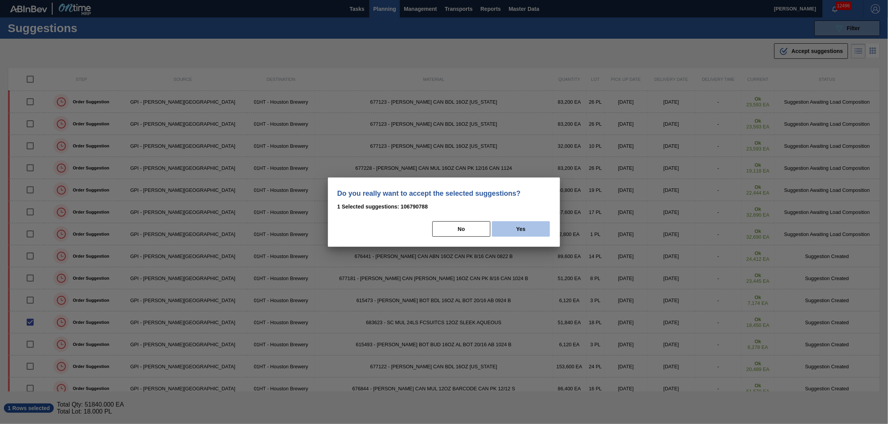
click at [529, 226] on button "Yes" at bounding box center [521, 228] width 58 height 15
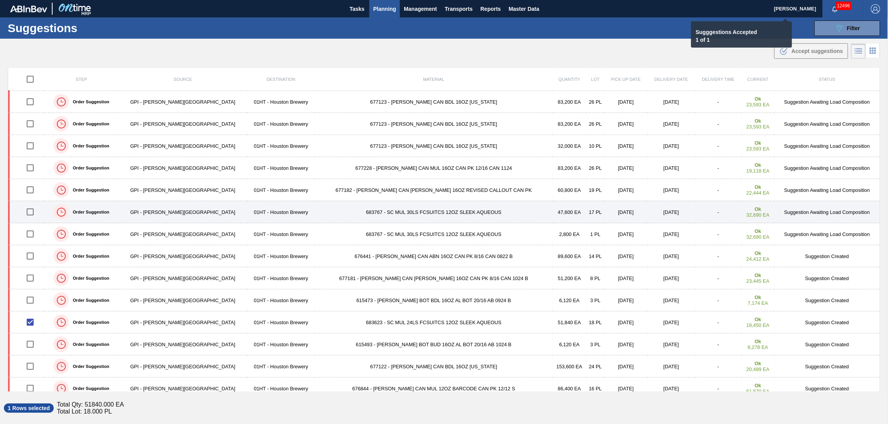
checkbox input "false"
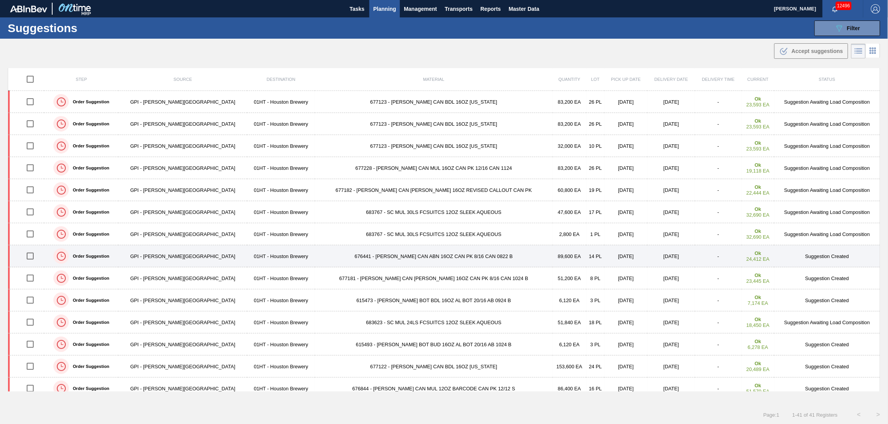
click at [35, 256] on input "checkbox" at bounding box center [30, 256] width 16 height 16
checkbox input "true"
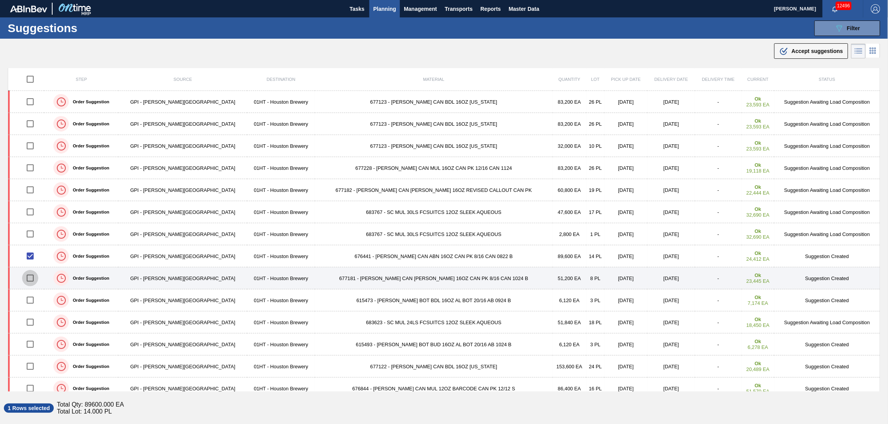
click at [31, 278] on input "checkbox" at bounding box center [30, 278] width 16 height 16
checkbox input "true"
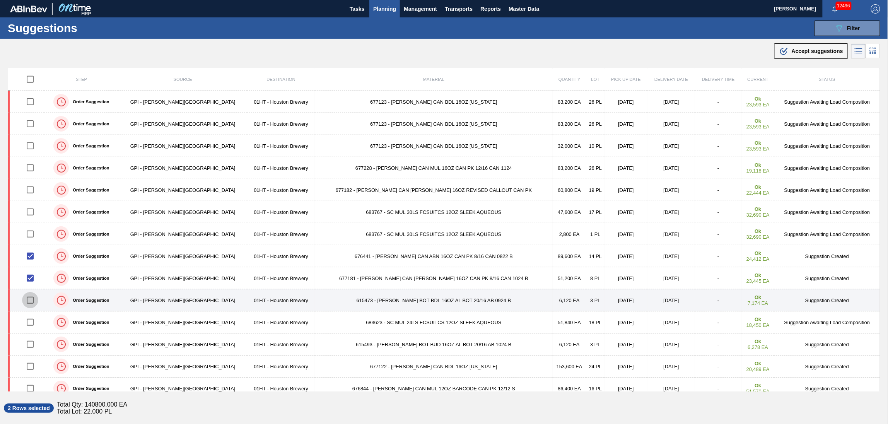
click at [34, 301] on input "checkbox" at bounding box center [30, 300] width 16 height 16
checkbox input "true"
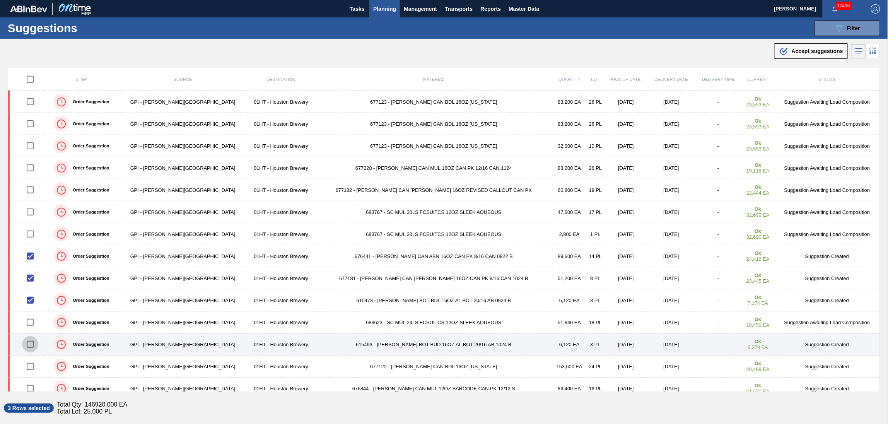
click at [32, 346] on input "checkbox" at bounding box center [30, 344] width 16 height 16
checkbox input "true"
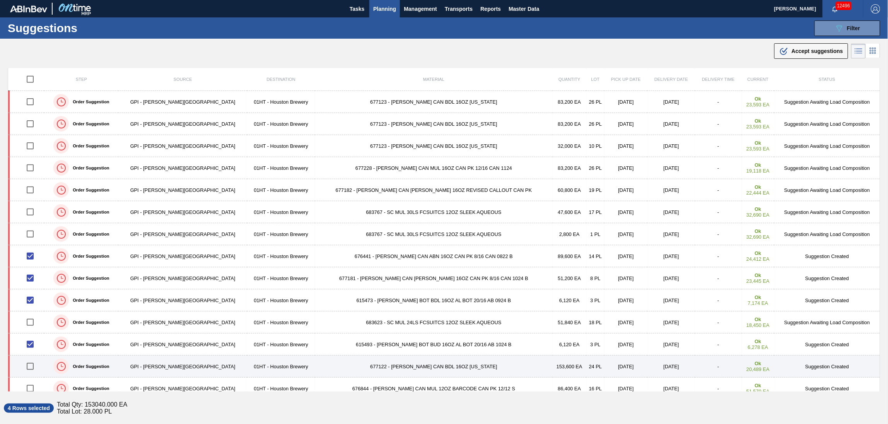
click at [32, 369] on input "checkbox" at bounding box center [30, 366] width 16 height 16
checkbox input "true"
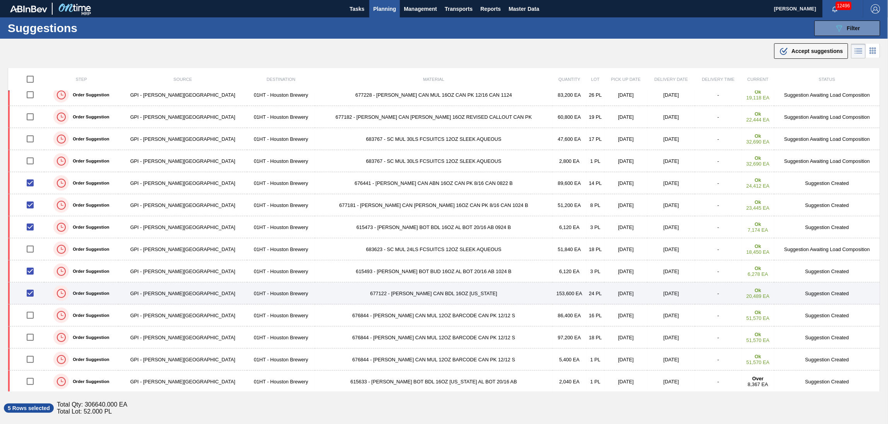
scroll to position [258, 0]
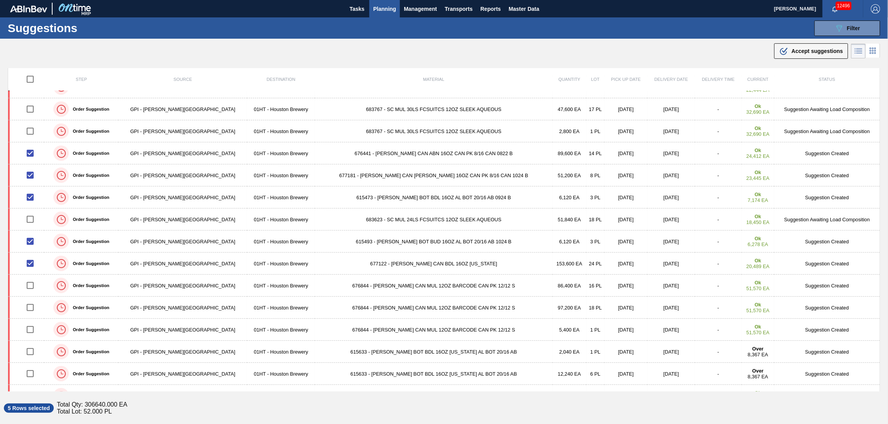
click at [800, 53] on span "Accept suggestions" at bounding box center [817, 51] width 51 height 6
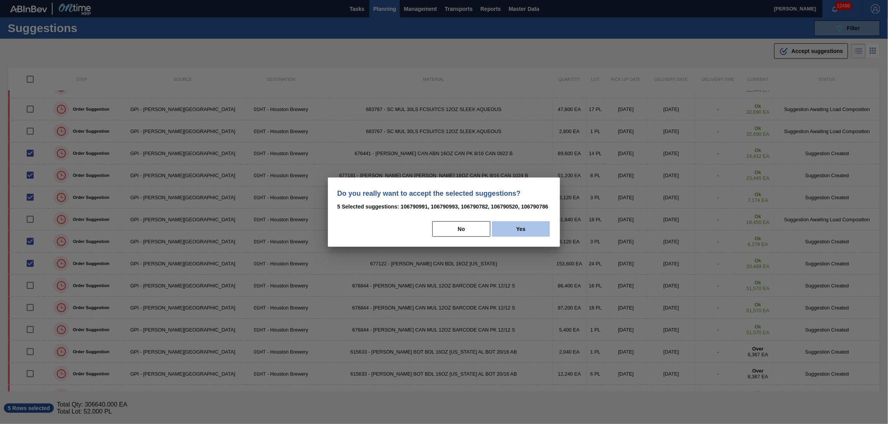
click at [519, 225] on button "Yes" at bounding box center [521, 228] width 58 height 15
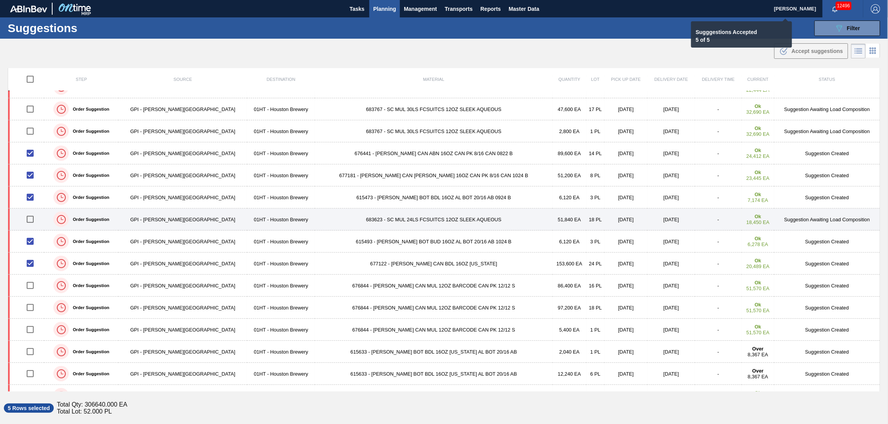
checkbox input "false"
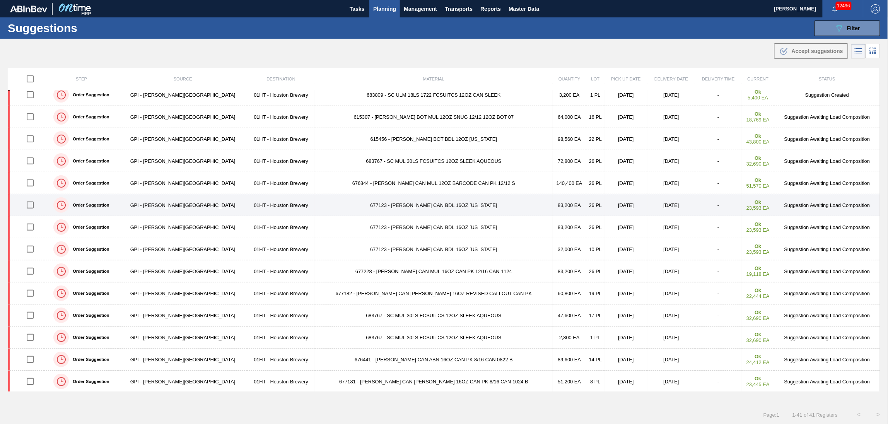
scroll to position [0, 0]
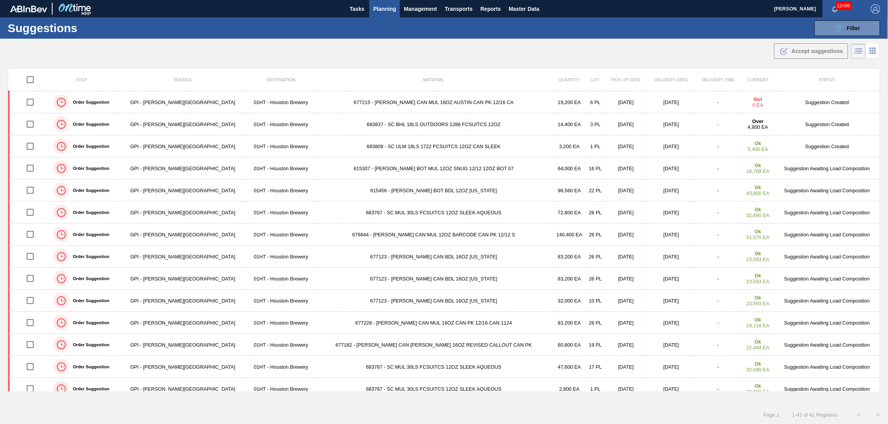
click at [383, 5] on span "Planning" at bounding box center [384, 8] width 23 height 9
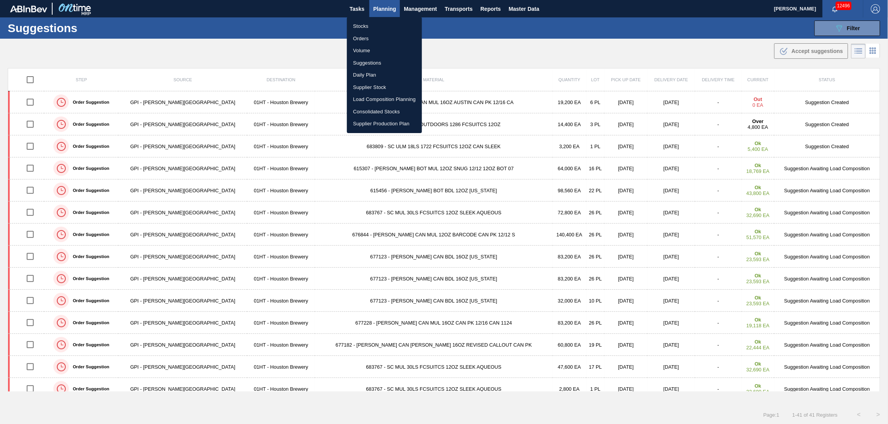
click at [370, 94] on li "Load Composition Planning" at bounding box center [384, 99] width 75 height 12
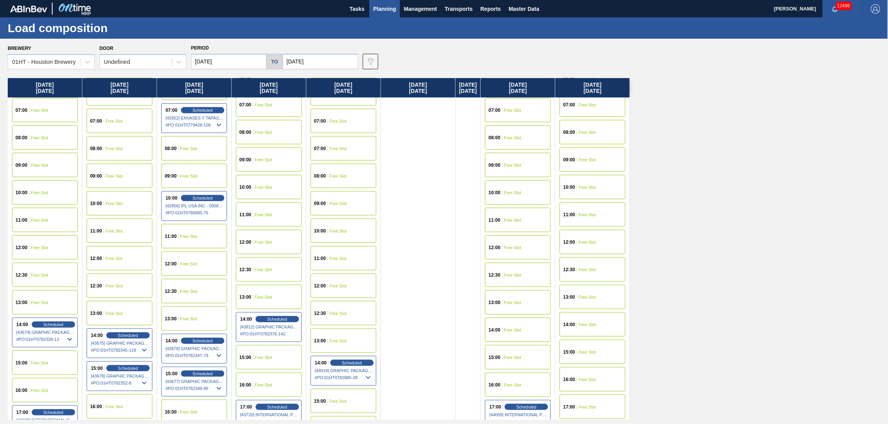
scroll to position [206, 0]
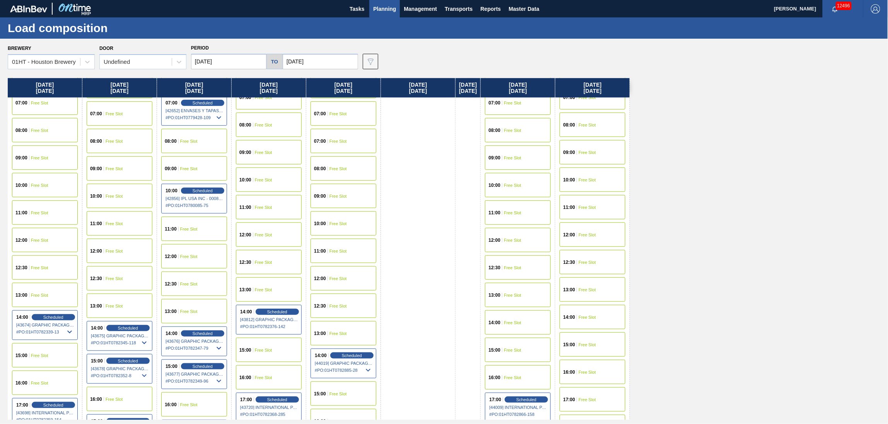
click at [339, 387] on div "15:00 Free Slot" at bounding box center [344, 393] width 66 height 24
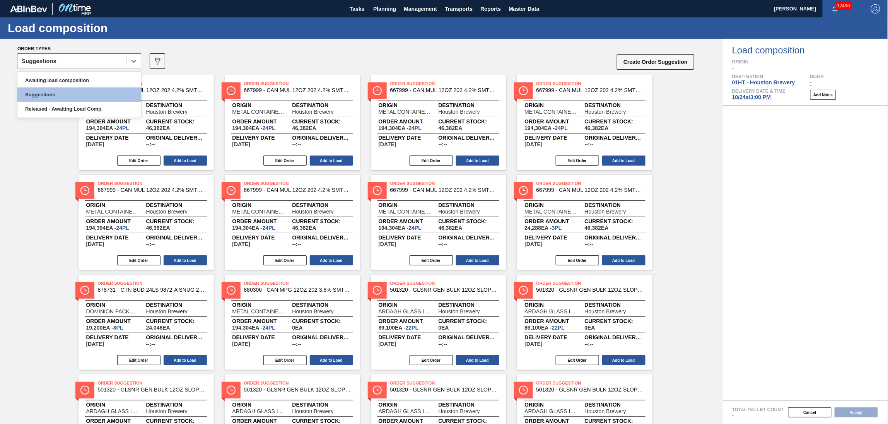
click at [77, 57] on div "Suggestions" at bounding box center [72, 61] width 109 height 11
click at [70, 74] on div "Awaiting load composition" at bounding box center [79, 80] width 124 height 14
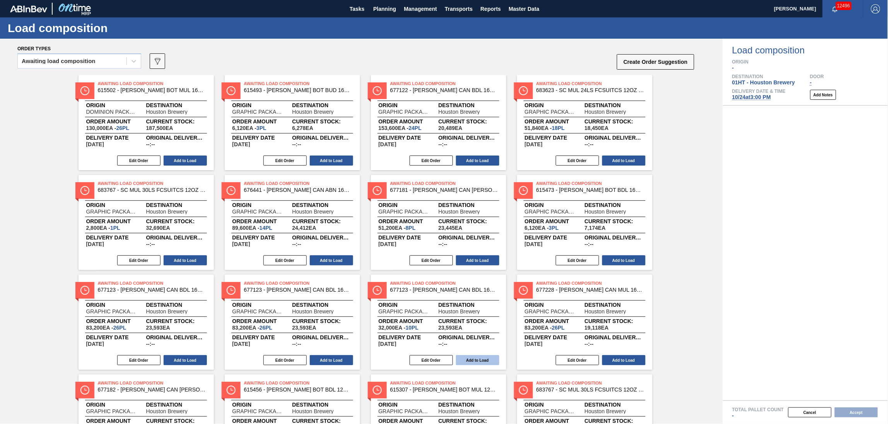
click at [482, 358] on button "Add to Load" at bounding box center [477, 360] width 43 height 10
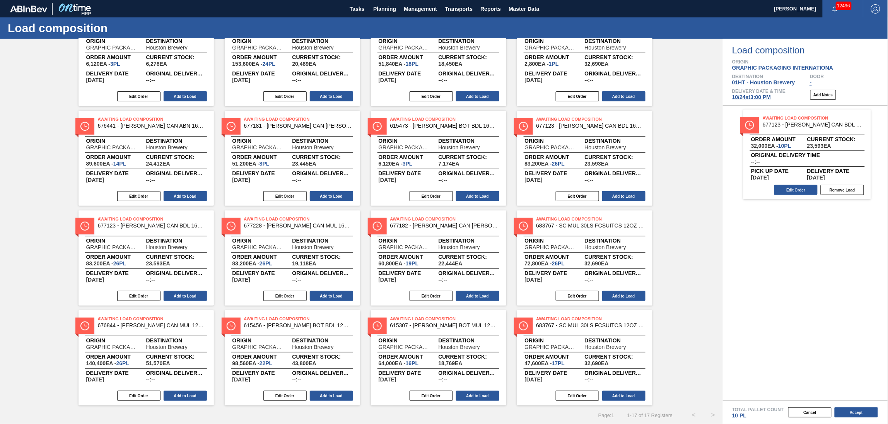
scroll to position [68, 0]
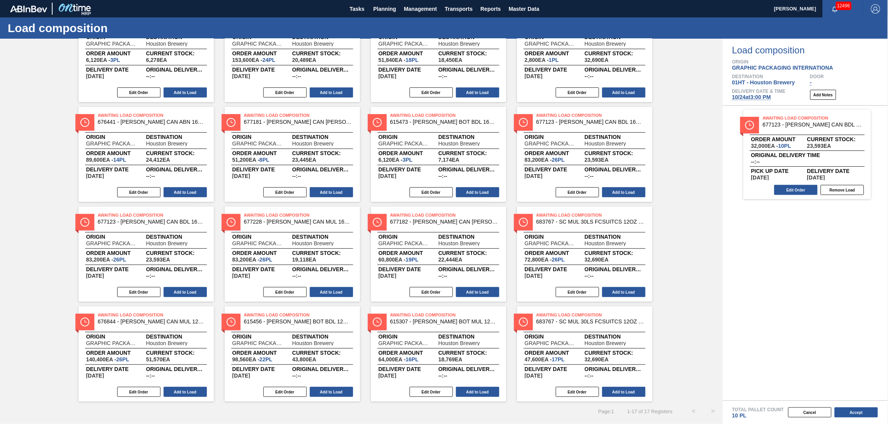
drag, startPoint x: 475, startPoint y: 390, endPoint x: 556, endPoint y: 410, distance: 82.8
click at [475, 390] on button "Add to Load" at bounding box center [477, 392] width 43 height 10
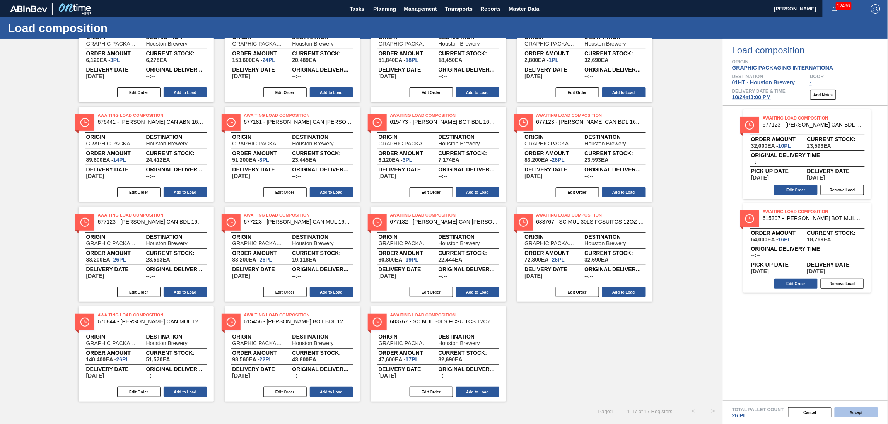
click at [852, 412] on button "Accept" at bounding box center [856, 412] width 43 height 10
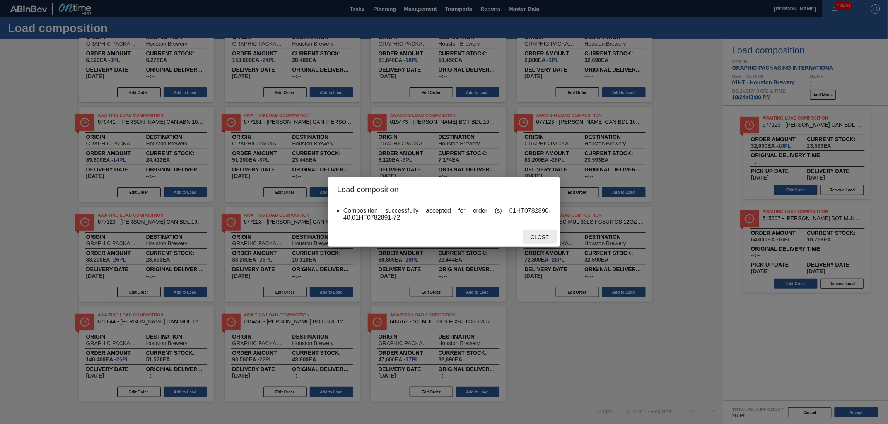
click at [544, 230] on div "Close" at bounding box center [540, 237] width 34 height 14
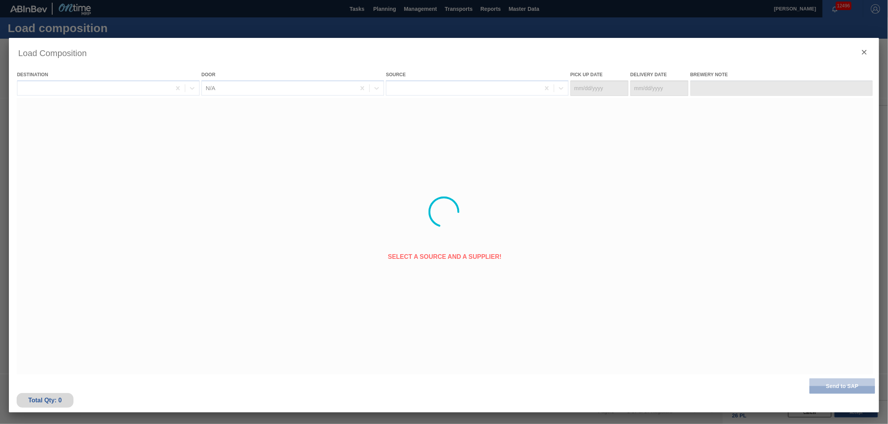
type Date "[DATE]"
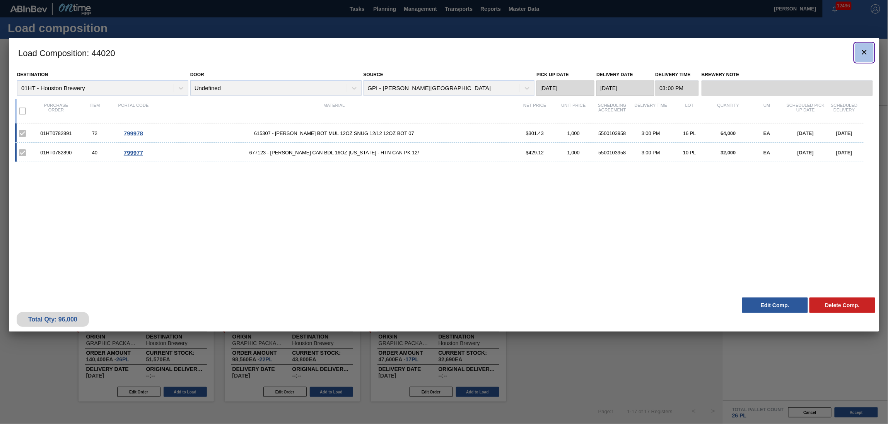
click at [867, 53] on icon "botão de ícone" at bounding box center [864, 52] width 9 height 9
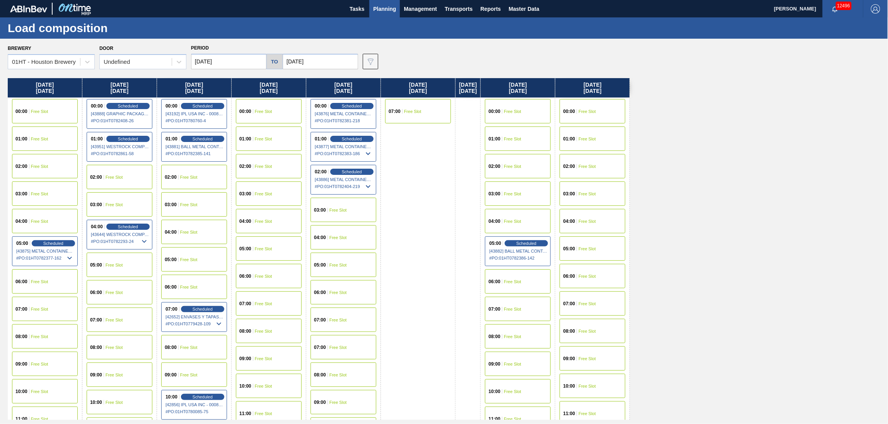
drag, startPoint x: 383, startPoint y: 10, endPoint x: 384, endPoint y: 21, distance: 11.2
click at [383, 10] on span "Planning" at bounding box center [384, 8] width 23 height 9
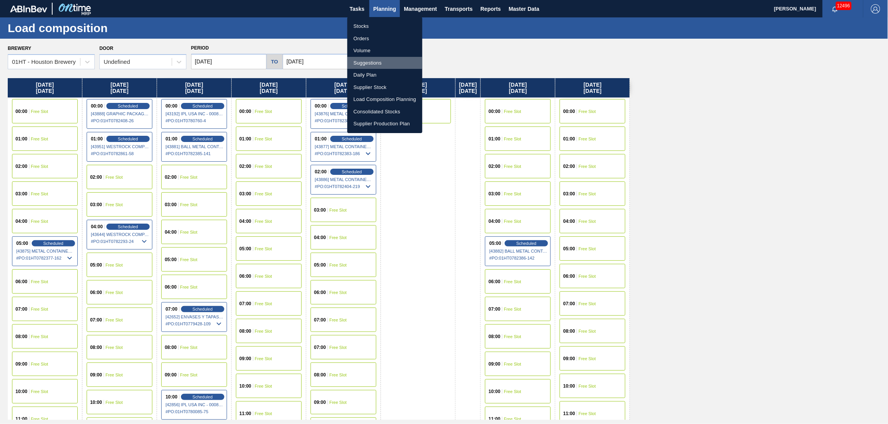
drag, startPoint x: 381, startPoint y: 56, endPoint x: 375, endPoint y: 44, distance: 13.7
click at [381, 57] on li "Suggestions" at bounding box center [384, 63] width 75 height 12
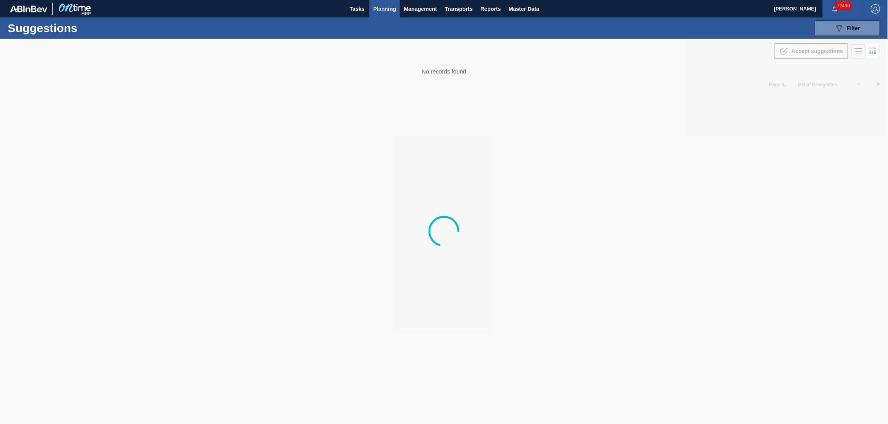
type from "[DATE]"
type to "[DATE]"
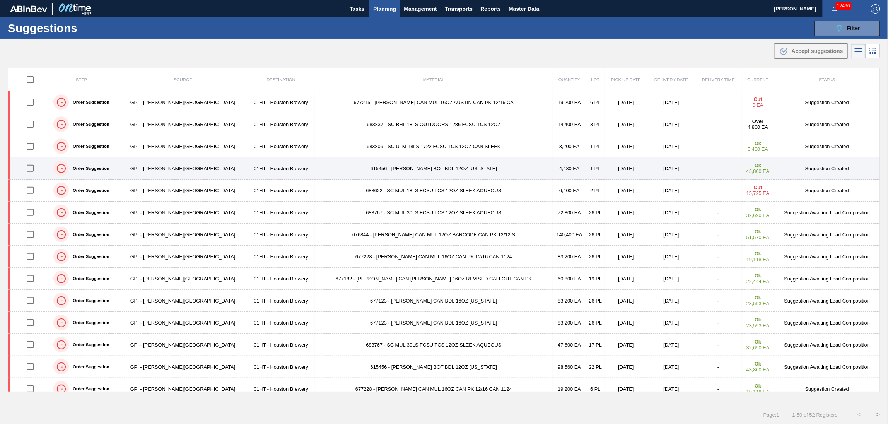
click at [34, 170] on input "checkbox" at bounding box center [30, 168] width 16 height 16
checkbox input "true"
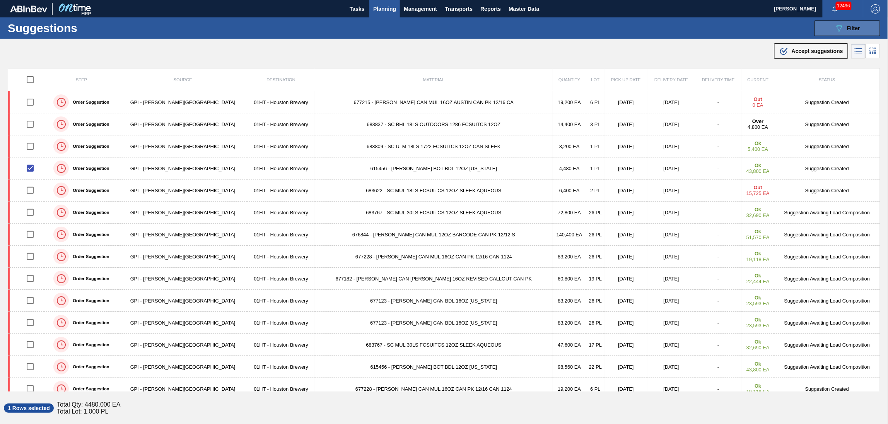
click at [839, 30] on icon "089F7B8B-B2A5-4AFE-B5C0-19BA573D28AC" at bounding box center [839, 28] width 9 height 9
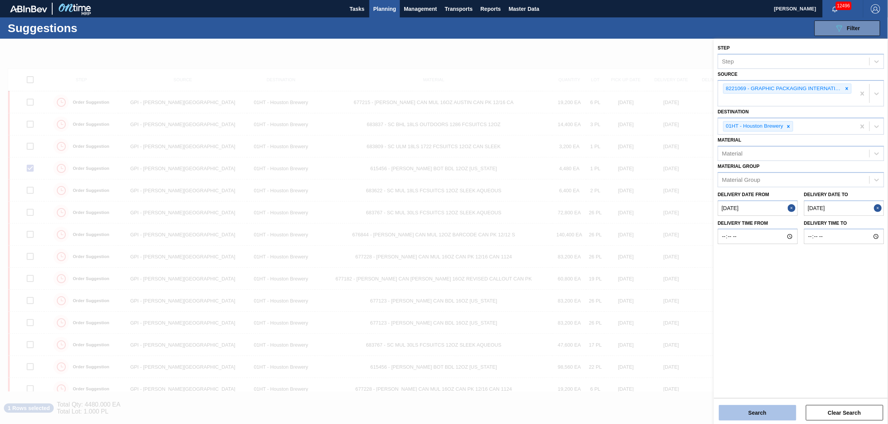
click at [753, 414] on button "Search" at bounding box center [757, 412] width 77 height 15
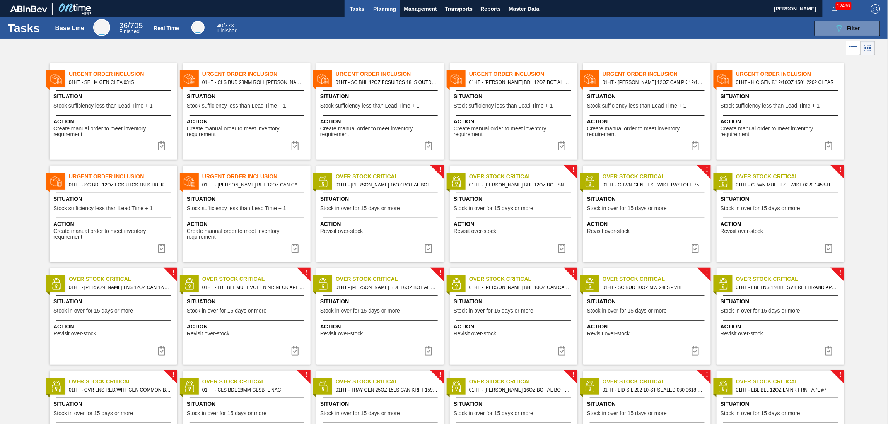
click at [379, 5] on span "Planning" at bounding box center [384, 8] width 23 height 9
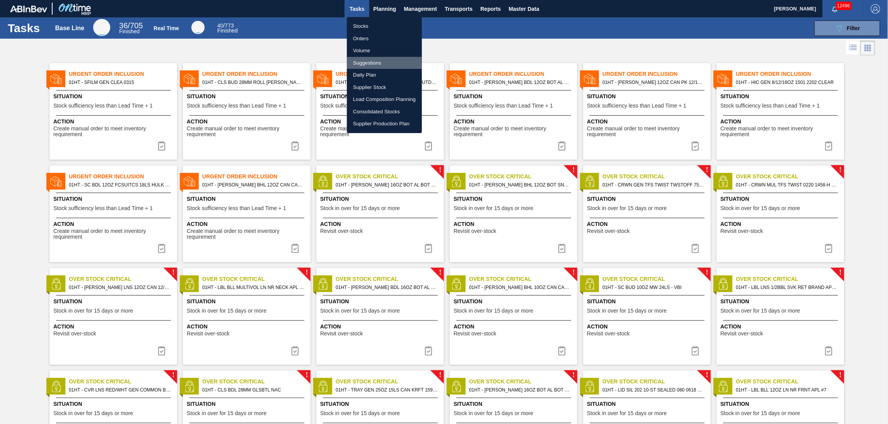
click at [369, 60] on li "Suggestions" at bounding box center [384, 63] width 75 height 12
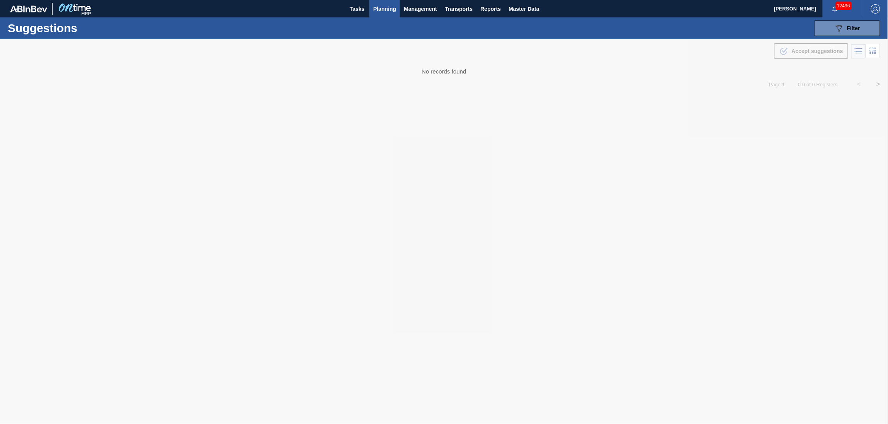
type from "[DATE]"
type to "[DATE]"
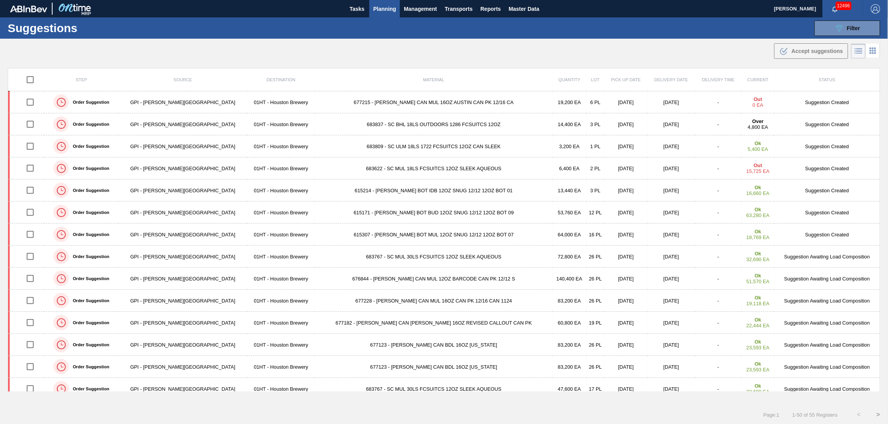
click at [385, 9] on span "Planning" at bounding box center [384, 8] width 23 height 9
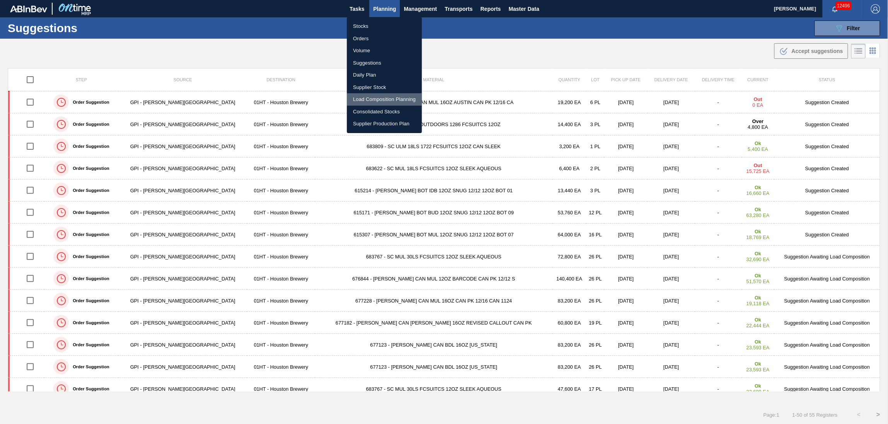
click at [379, 96] on li "Load Composition Planning" at bounding box center [384, 99] width 75 height 12
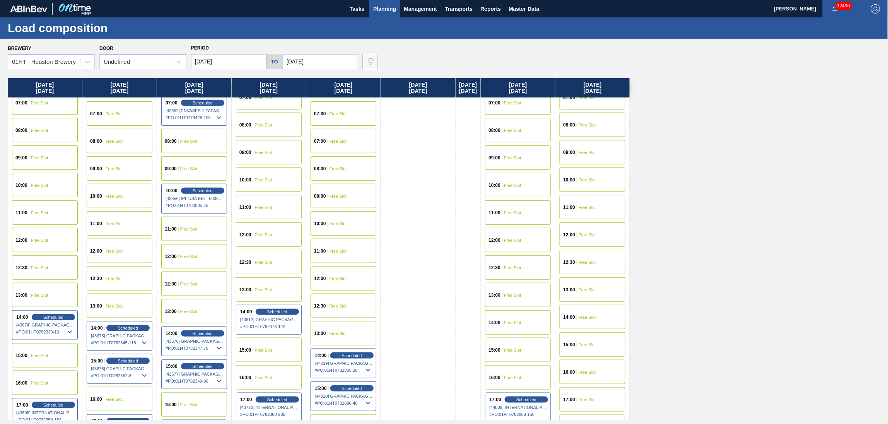
scroll to position [258, 0]
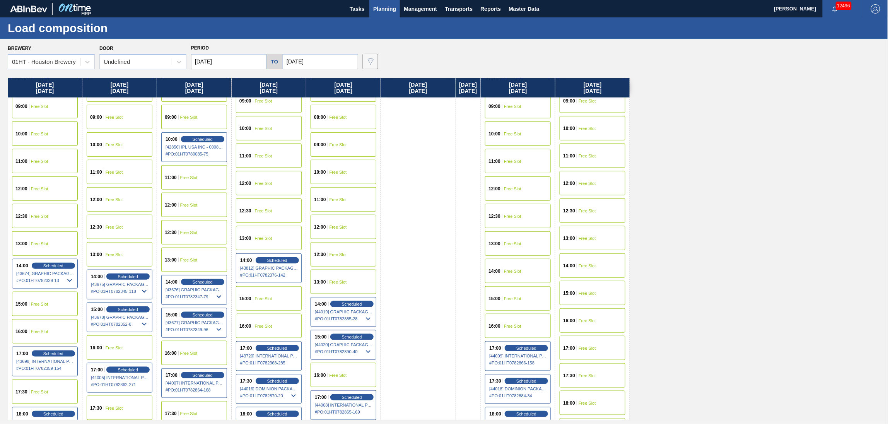
click at [261, 294] on div "15:00 Free Slot" at bounding box center [269, 298] width 66 height 24
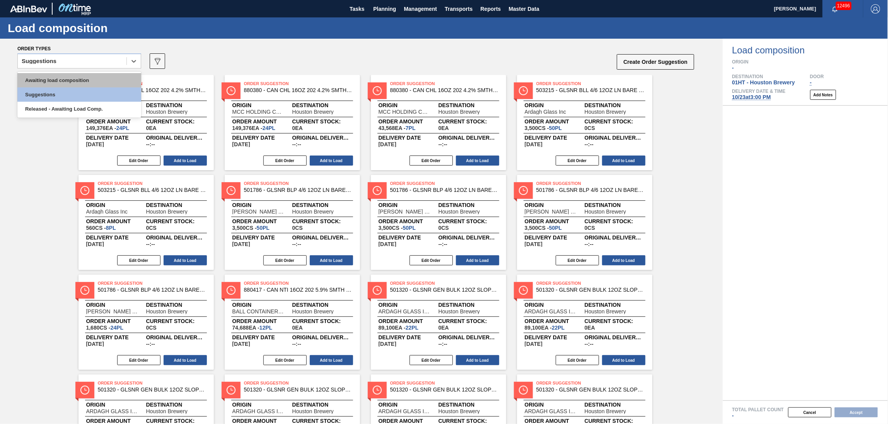
drag, startPoint x: 80, startPoint y: 62, endPoint x: 72, endPoint y: 85, distance: 25.1
click at [80, 62] on div "Suggestions" at bounding box center [72, 61] width 109 height 11
click at [71, 81] on div "Awaiting load composition" at bounding box center [79, 80] width 124 height 14
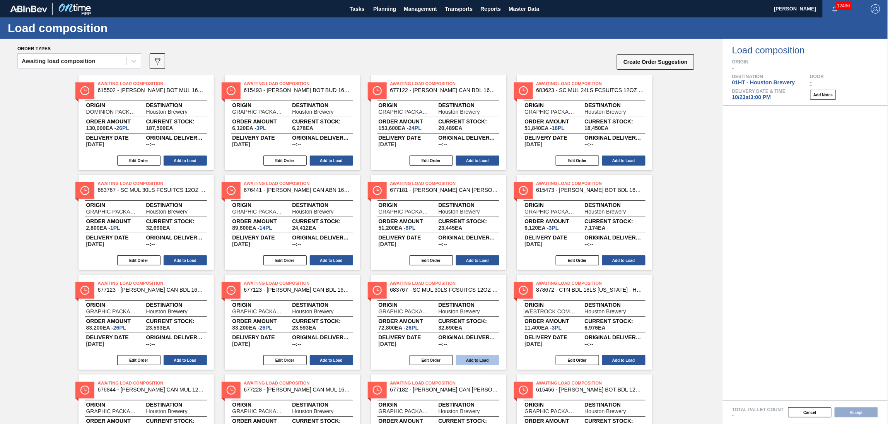
click at [483, 356] on button "Add to Load" at bounding box center [477, 360] width 43 height 10
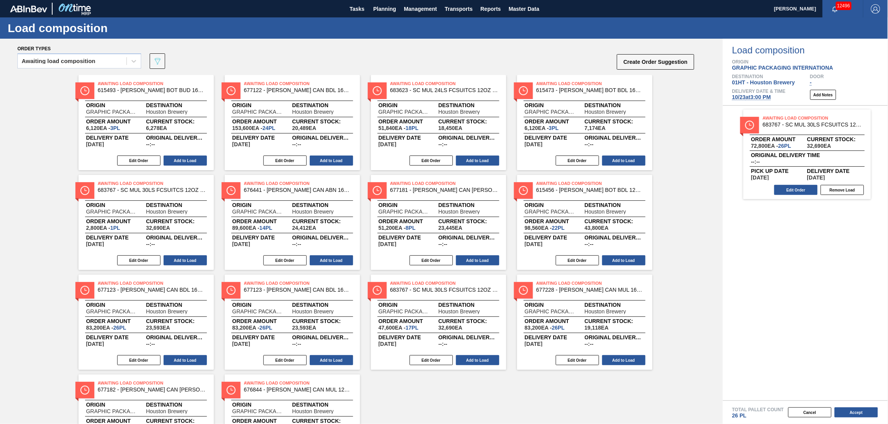
click at [850, 409] on button "Accept" at bounding box center [856, 412] width 43 height 10
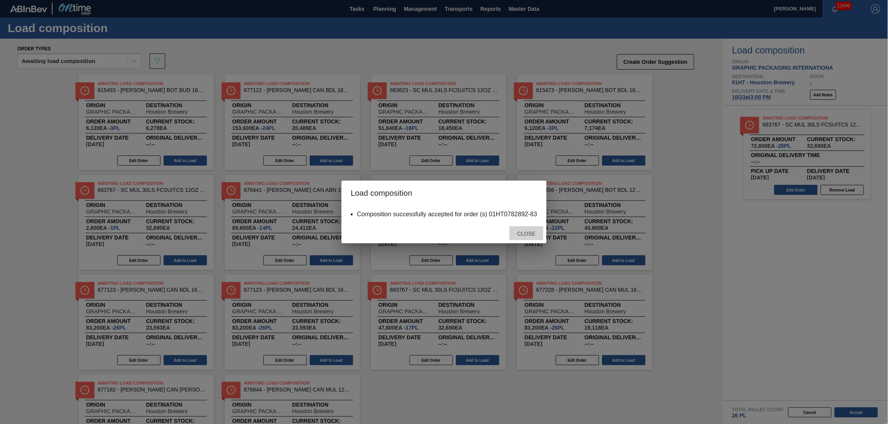
click at [528, 229] on div "Close" at bounding box center [526, 233] width 34 height 14
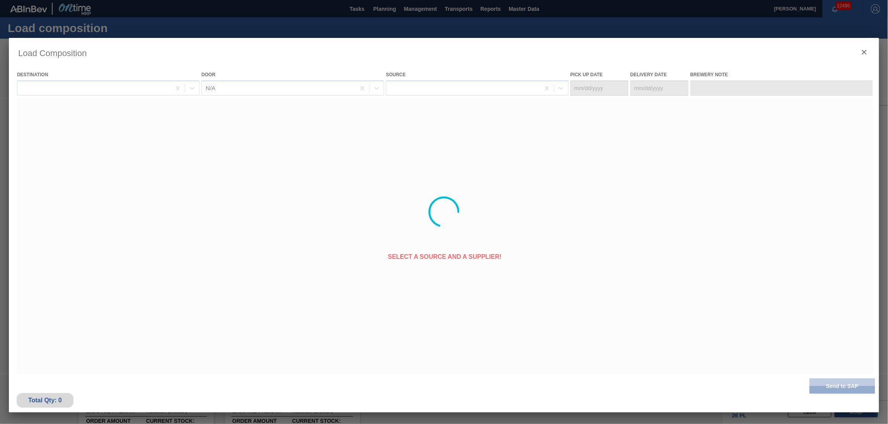
type Date "[DATE]"
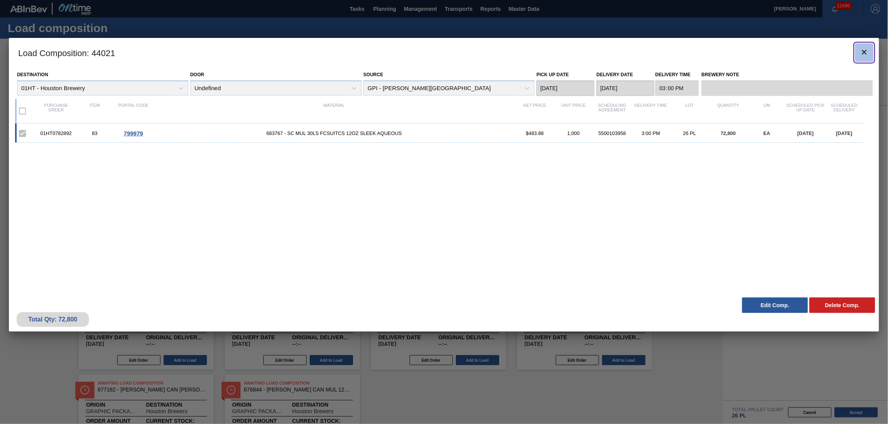
click at [863, 52] on icon "botão de ícone" at bounding box center [864, 52] width 9 height 9
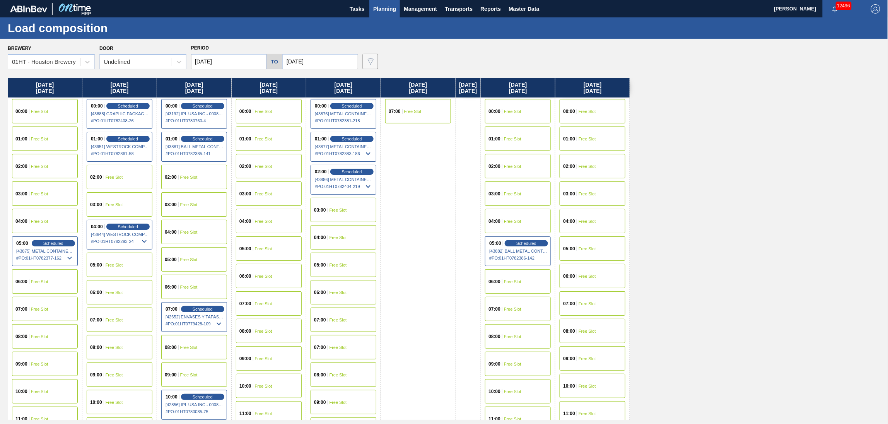
click at [270, 110] on span "Free Slot" at bounding box center [263, 111] width 17 height 5
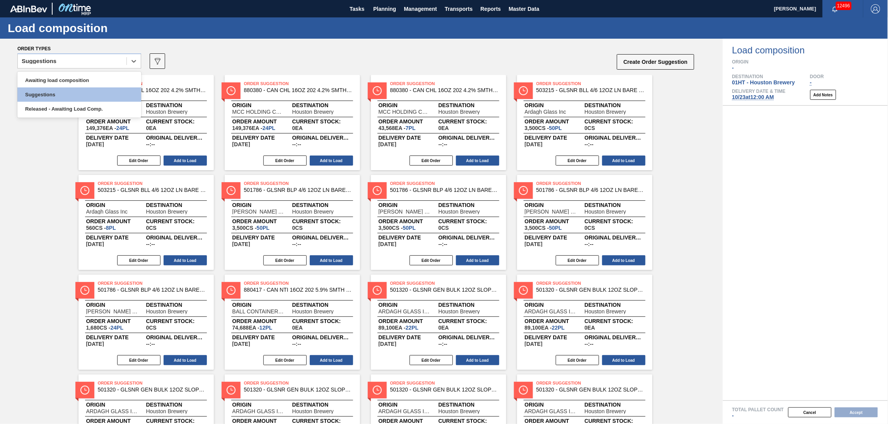
click at [85, 60] on div "Suggestions" at bounding box center [72, 61] width 109 height 11
click at [71, 74] on div "Awaiting load composition" at bounding box center [79, 80] width 124 height 14
click at [86, 71] on div "option Awaiting load composition, selected. Select is focused ,type to refine l…" at bounding box center [79, 63] width 124 height 20
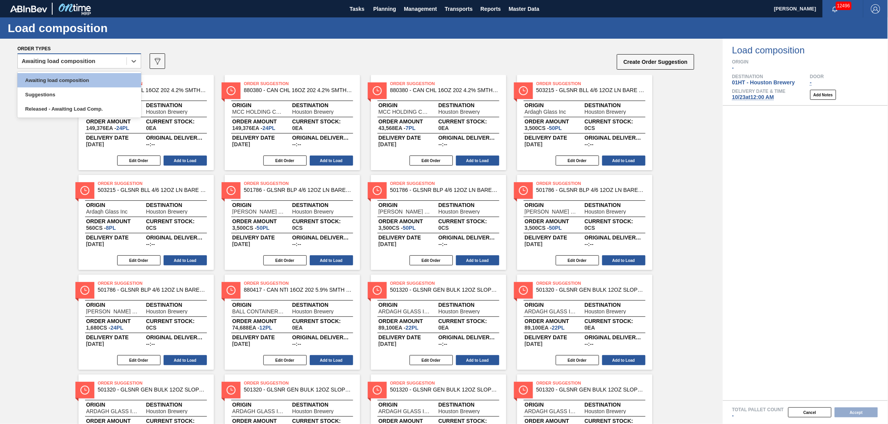
click at [86, 67] on div "Awaiting load composition" at bounding box center [79, 60] width 124 height 15
click at [85, 77] on div "Awaiting load composition" at bounding box center [79, 80] width 124 height 14
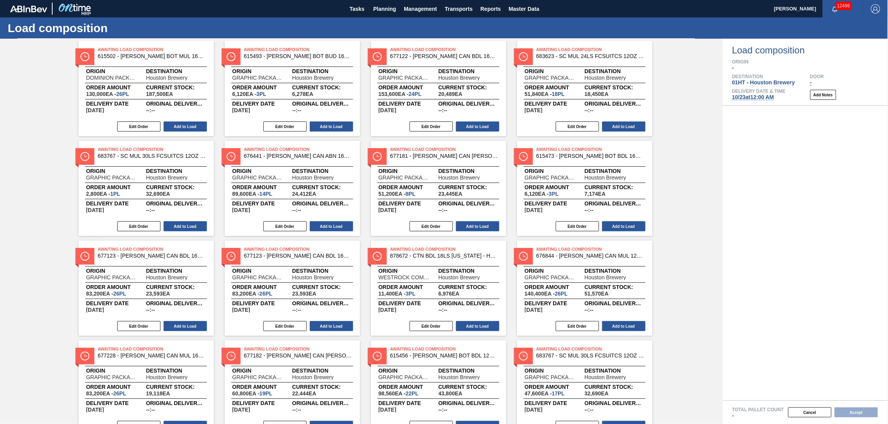
scroll to position [51, 0]
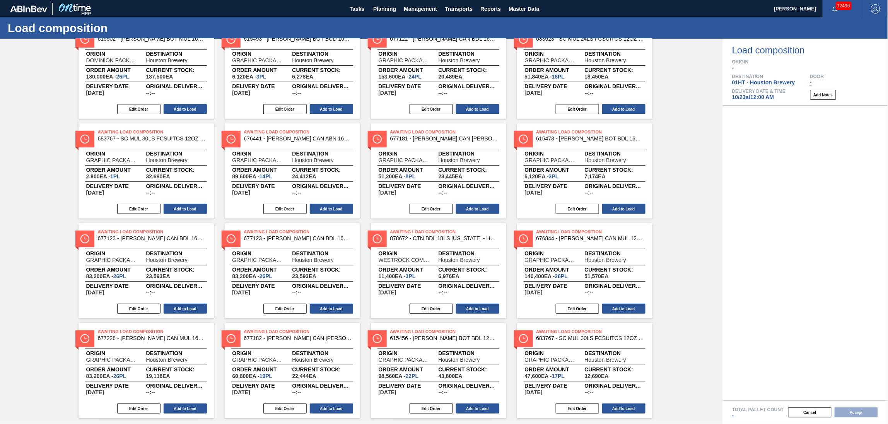
click at [616, 302] on div "Awaiting Load Composition 676844 - [PERSON_NAME] CAN MUL 12OZ BARCODE CAN PK 12…" at bounding box center [584, 270] width 135 height 95
click at [623, 307] on button "Add to Load" at bounding box center [623, 309] width 43 height 10
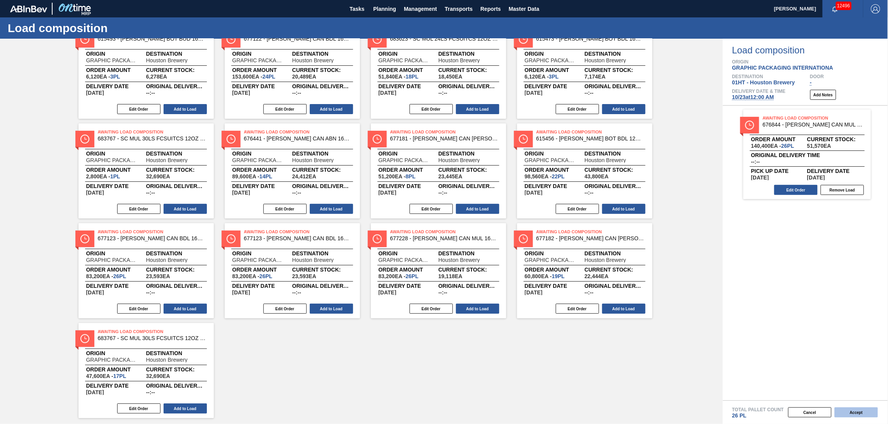
click at [858, 409] on button "Accept" at bounding box center [856, 412] width 43 height 10
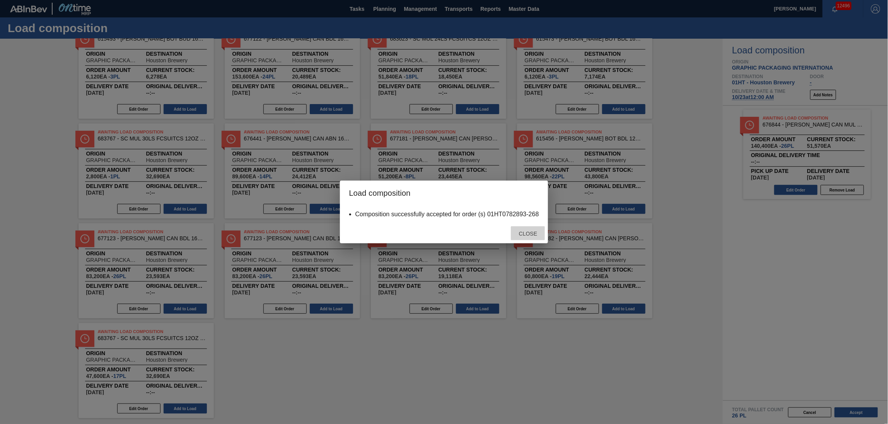
click at [525, 235] on span "Close" at bounding box center [528, 234] width 31 height 6
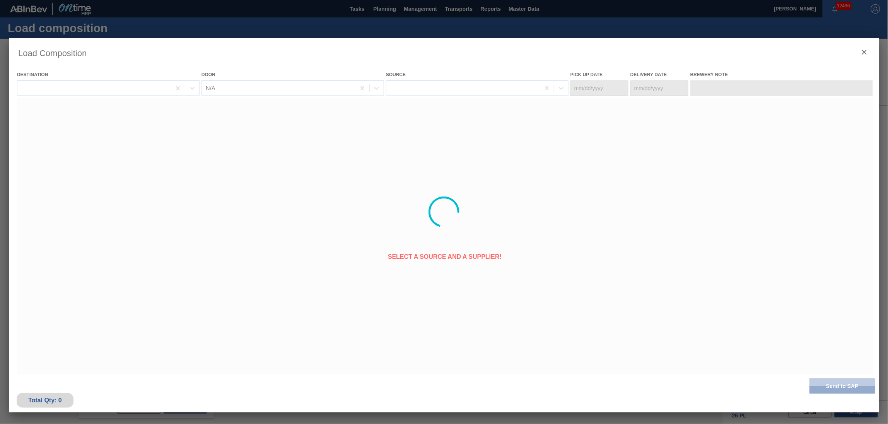
type Date "[DATE]"
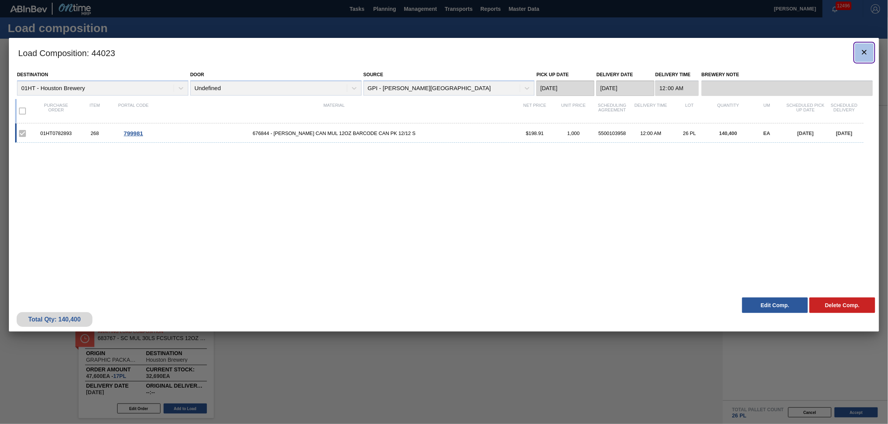
click at [864, 51] on icon "botão de ícone" at bounding box center [864, 52] width 5 height 5
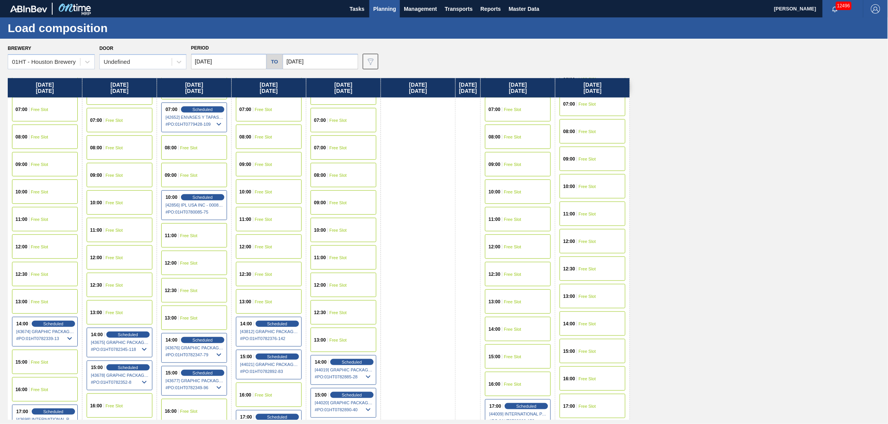
scroll to position [258, 0]
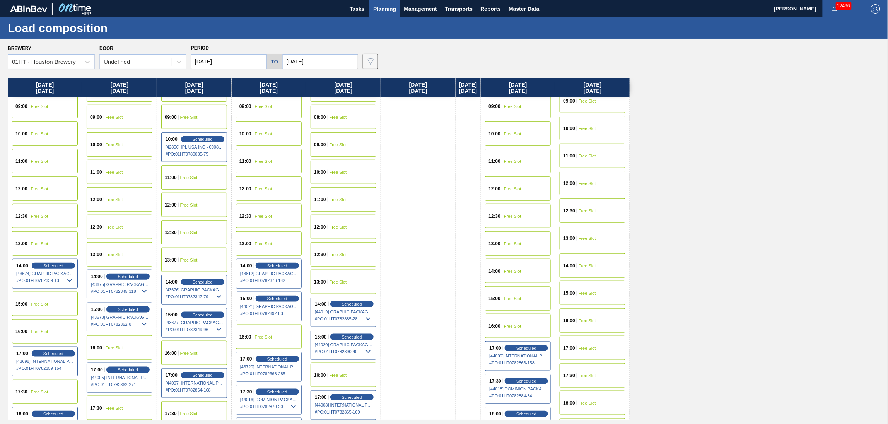
click at [267, 337] on span "Free Slot" at bounding box center [263, 337] width 17 height 5
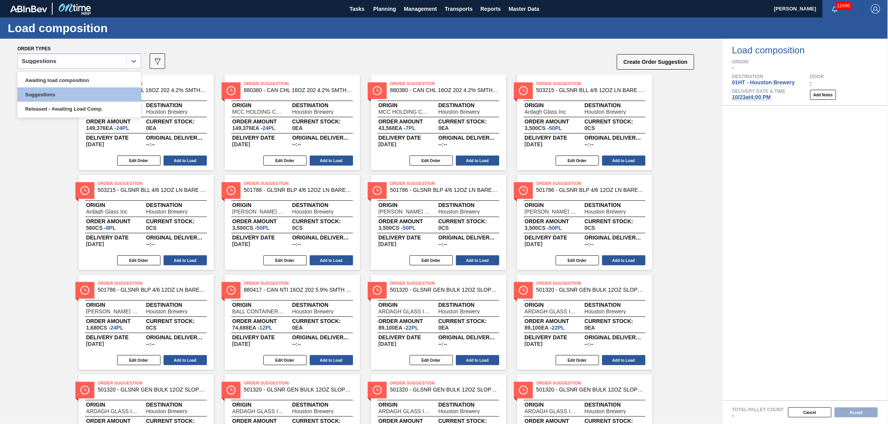
click at [101, 62] on div "Suggestions" at bounding box center [72, 61] width 109 height 11
click at [84, 77] on div "Awaiting load composition" at bounding box center [79, 80] width 124 height 14
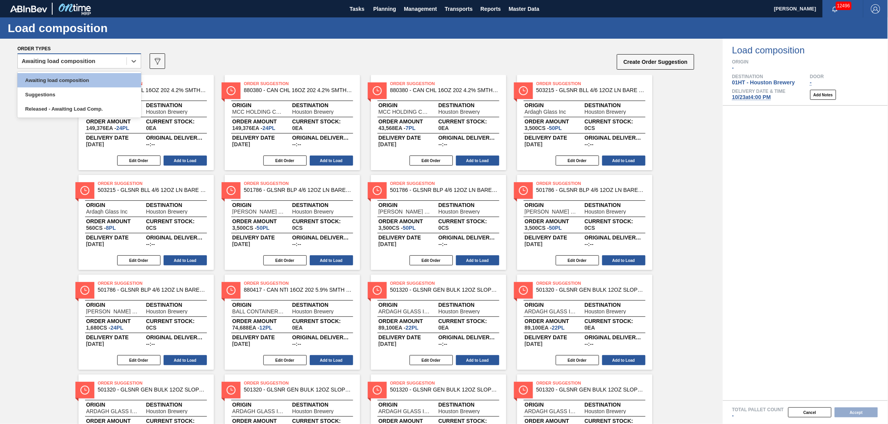
click at [97, 59] on div "Awaiting load composition" at bounding box center [72, 61] width 109 height 11
click at [89, 80] on div "Awaiting load composition" at bounding box center [79, 80] width 124 height 14
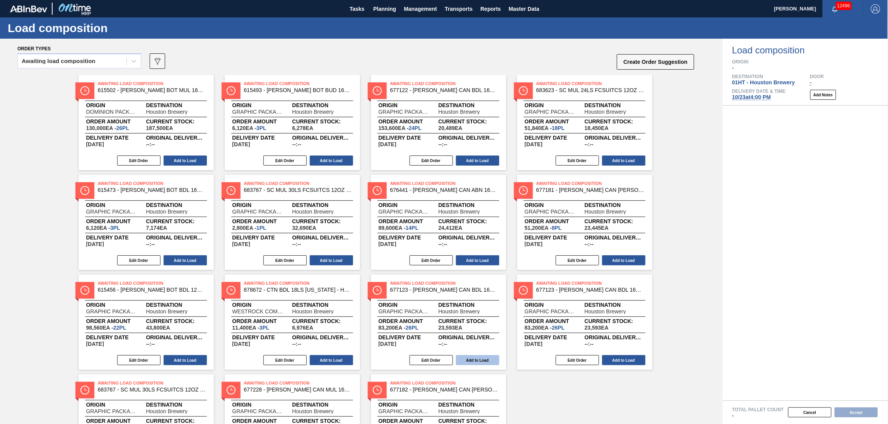
click at [476, 356] on button "Add to Load" at bounding box center [477, 360] width 43 height 10
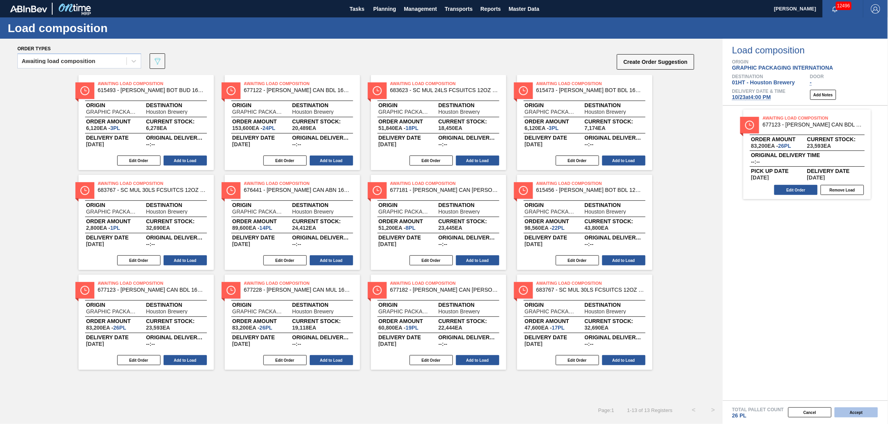
click at [846, 410] on button "Accept" at bounding box center [856, 412] width 43 height 10
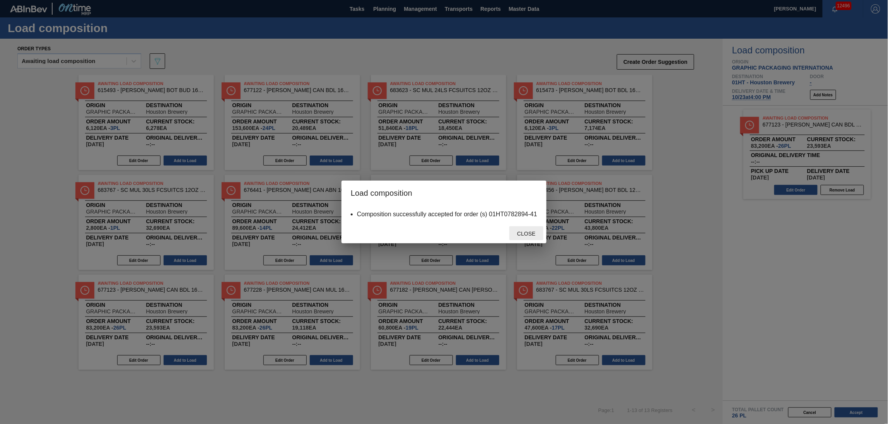
click at [514, 231] on span "Close" at bounding box center [526, 234] width 31 height 6
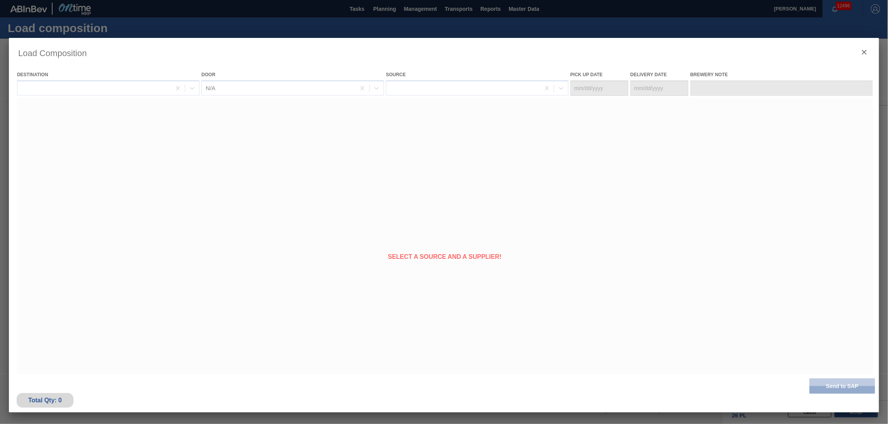
type Date "[DATE]"
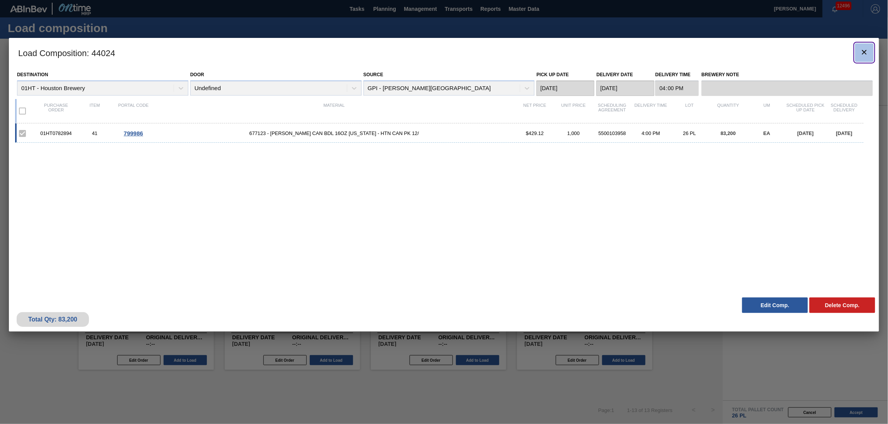
click at [862, 52] on icon "botão de ícone" at bounding box center [864, 52] width 9 height 9
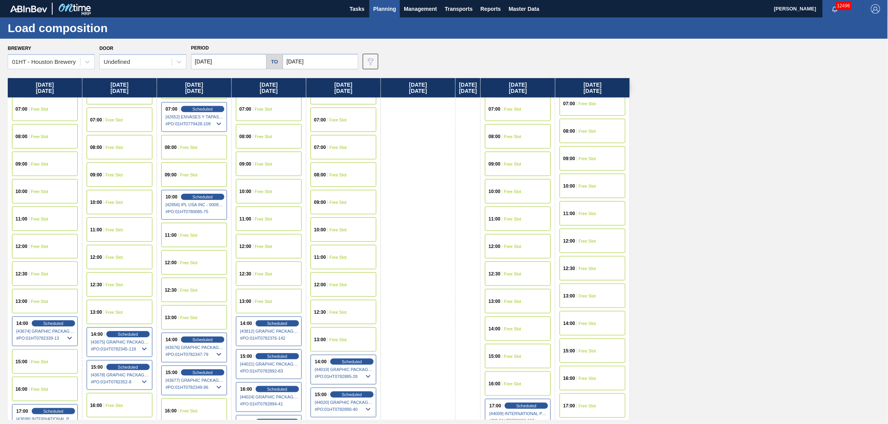
scroll to position [206, 0]
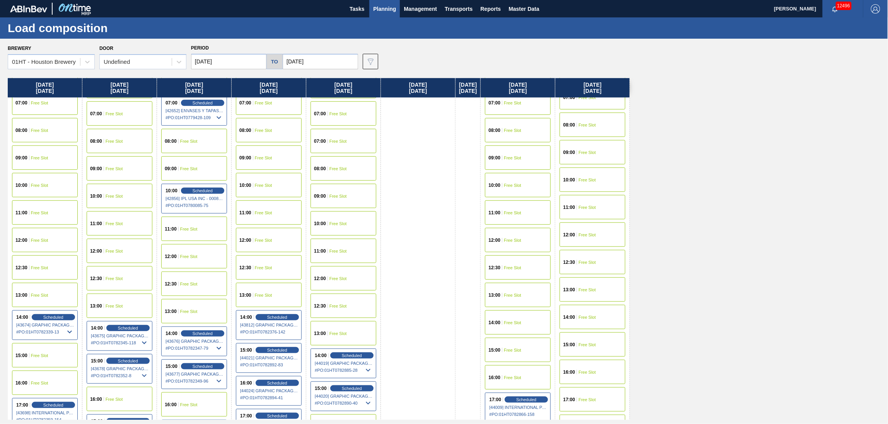
click at [597, 320] on div "14:00 Free Slot" at bounding box center [593, 317] width 66 height 24
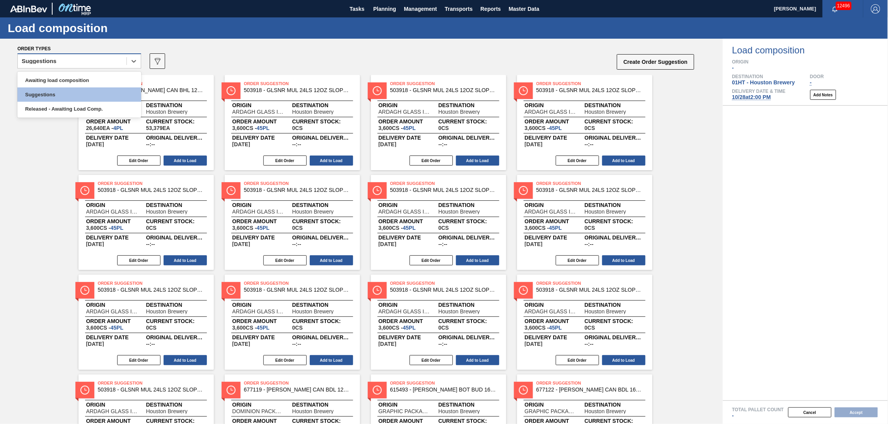
click at [63, 62] on div "Suggestions" at bounding box center [72, 61] width 109 height 11
click at [64, 78] on div "Awaiting load composition" at bounding box center [79, 80] width 124 height 14
click at [87, 60] on div "Awaiting load composition" at bounding box center [59, 60] width 74 height 5
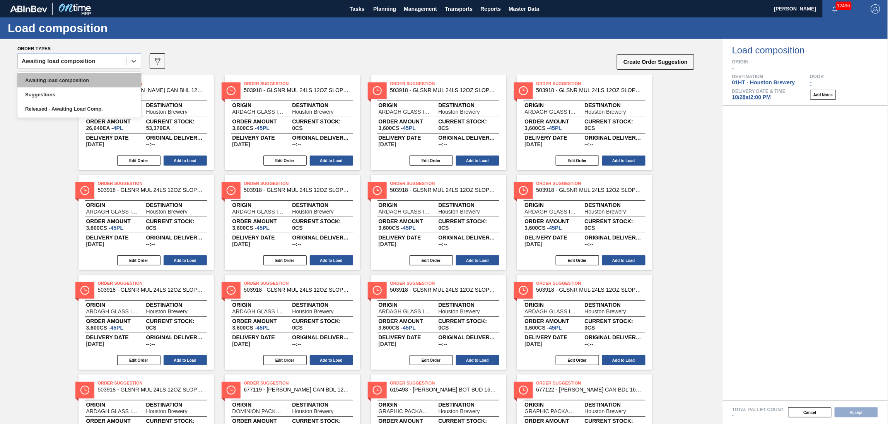
click at [81, 79] on div "Awaiting load composition" at bounding box center [79, 80] width 124 height 14
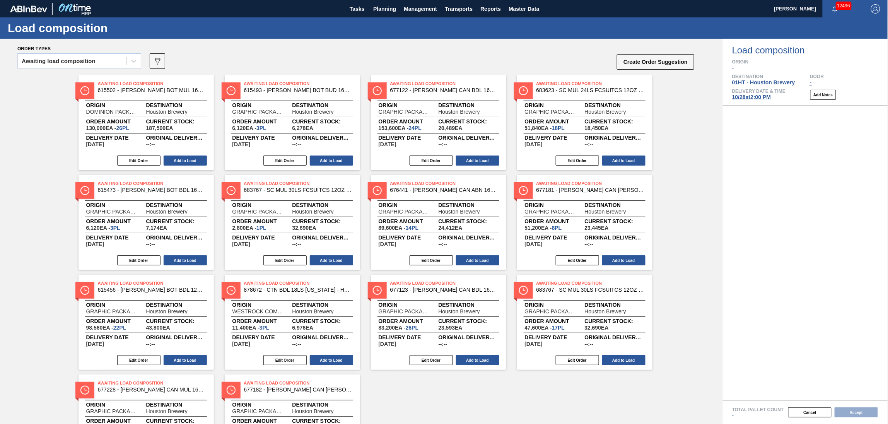
click at [753, 96] on span "[DATE] 2:00 PM" at bounding box center [751, 97] width 39 height 6
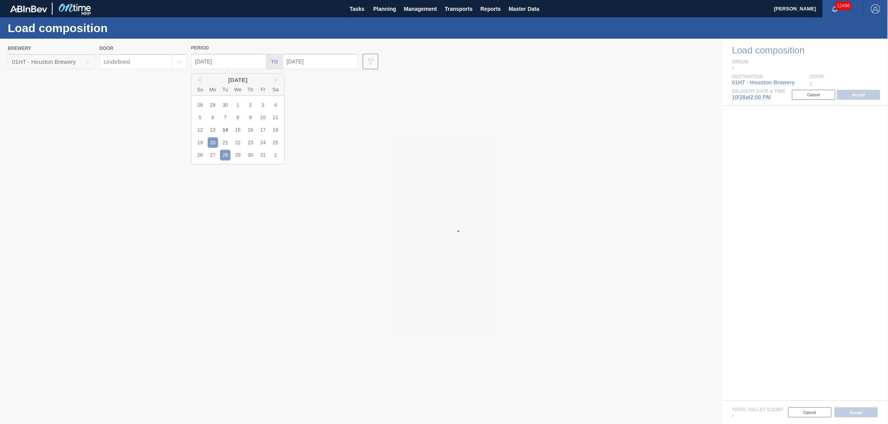
type input "[DATE]"
click at [221, 62] on div "Brewery 01HT - Houston Brewery Door Undefined Period [DATE] Previous Month Next…" at bounding box center [361, 56] width 723 height 34
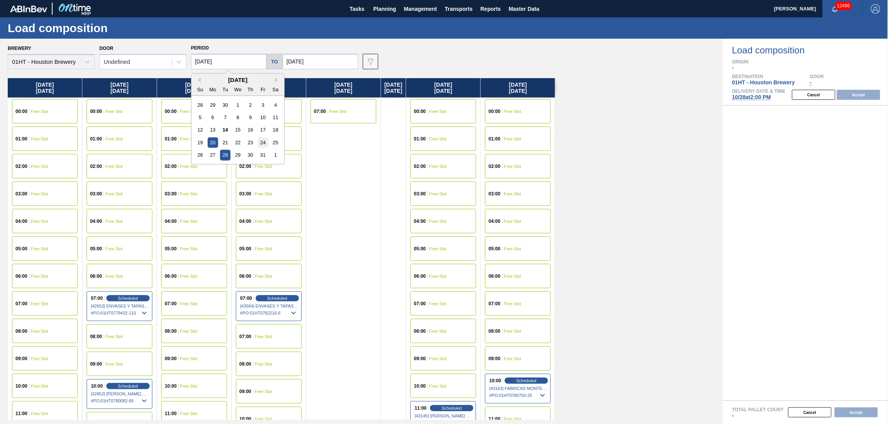
click at [260, 138] on div "24" at bounding box center [263, 142] width 10 height 10
type input "[DATE]"
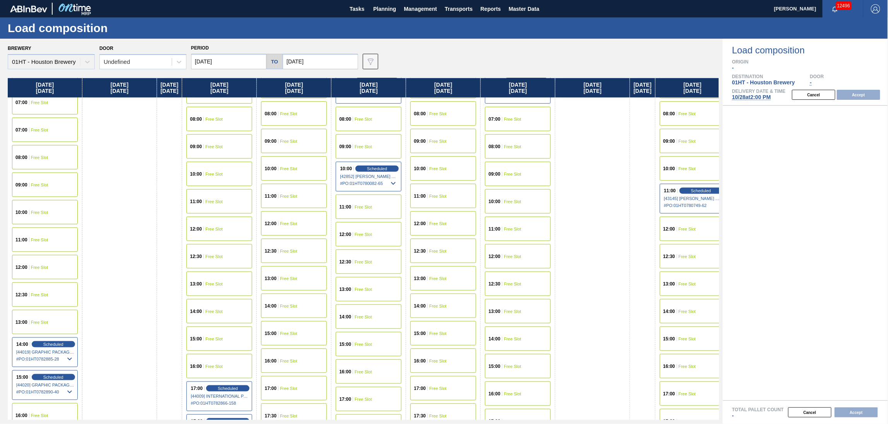
scroll to position [309, 0]
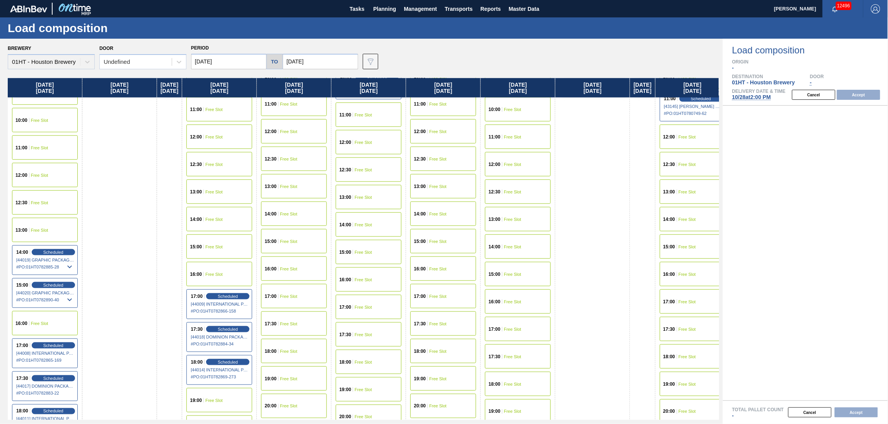
click at [39, 318] on div "16:00 Free Slot" at bounding box center [45, 323] width 66 height 24
click at [856, 92] on button "Accept" at bounding box center [858, 95] width 43 height 10
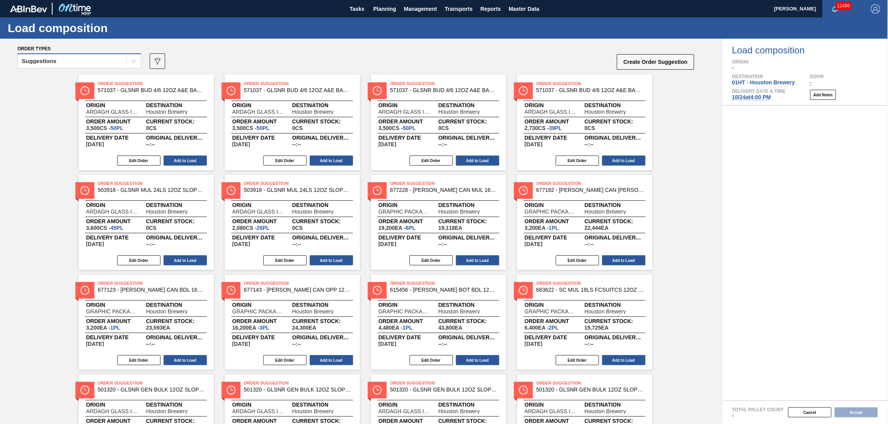
click at [106, 59] on div "Suggestions" at bounding box center [72, 61] width 109 height 11
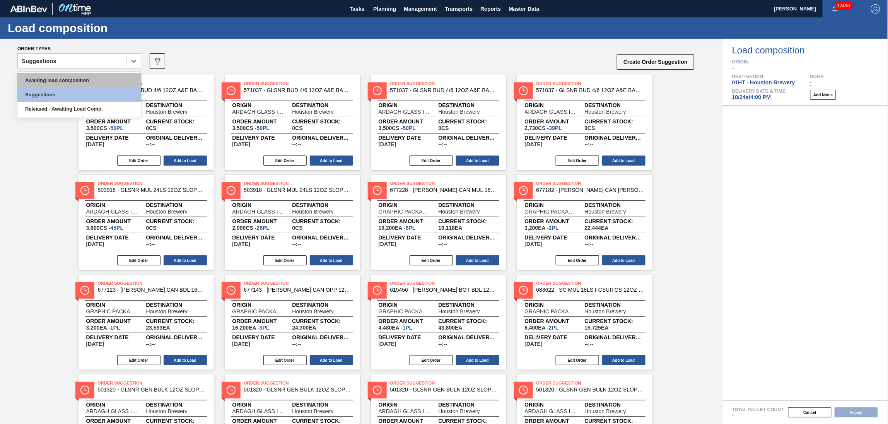
click at [99, 84] on div "Awaiting load composition" at bounding box center [79, 80] width 124 height 14
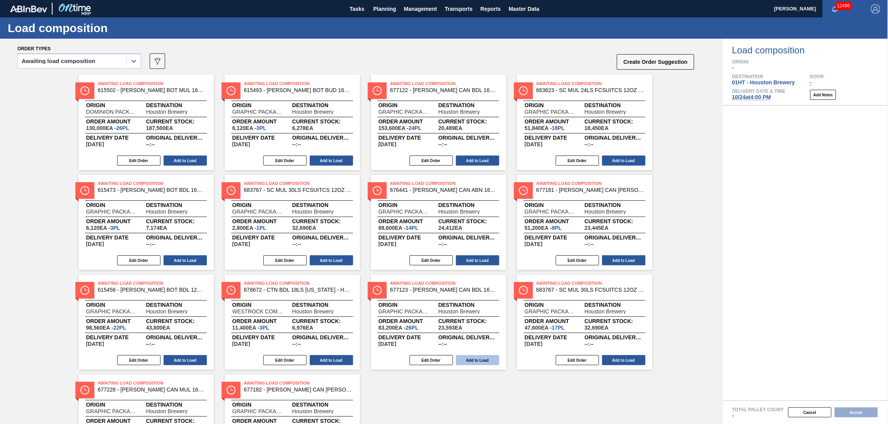
click at [477, 360] on button "Add to Load" at bounding box center [477, 360] width 43 height 10
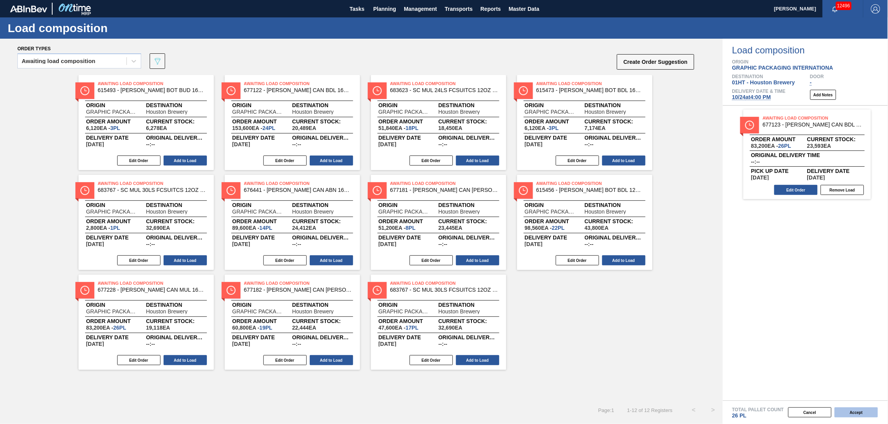
click at [854, 407] on button "Accept" at bounding box center [856, 412] width 43 height 10
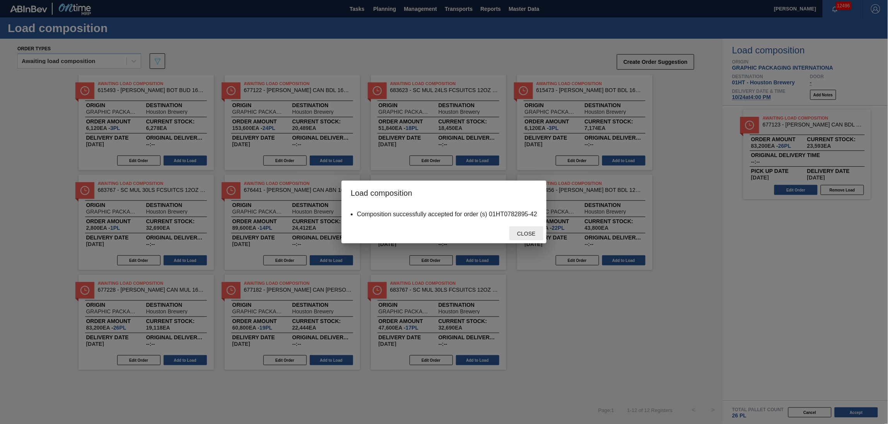
click at [515, 234] on span "Close" at bounding box center [526, 234] width 31 height 6
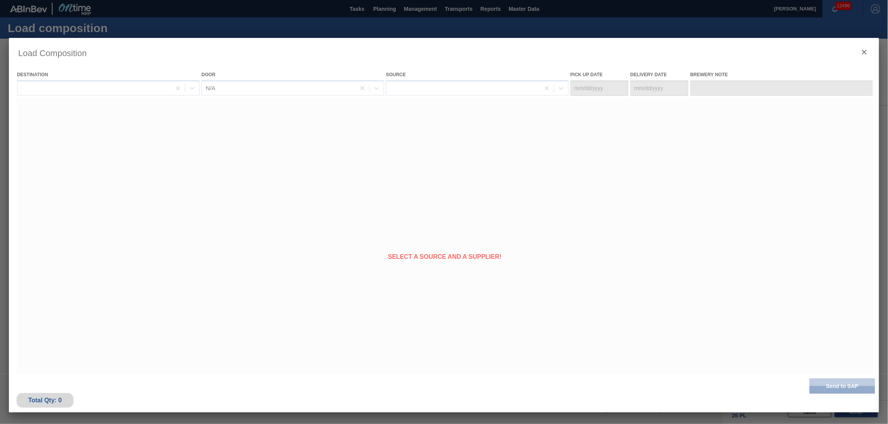
type Date "[DATE]"
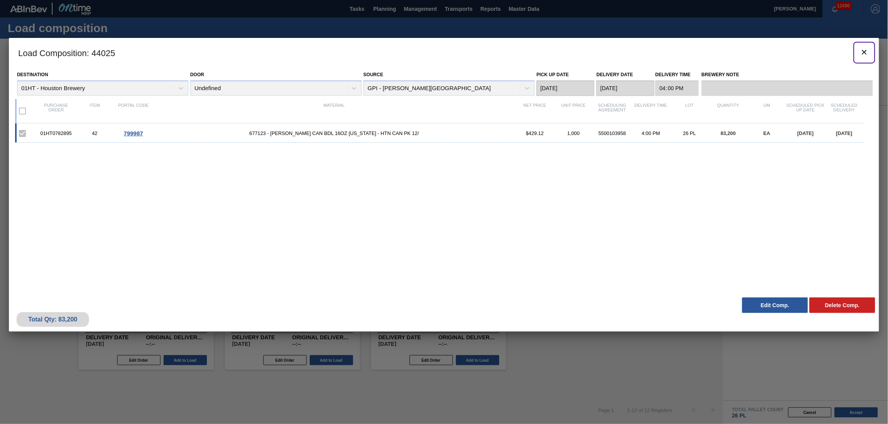
drag, startPoint x: 867, startPoint y: 51, endPoint x: 586, endPoint y: 13, distance: 283.5
click at [863, 50] on icon "botão de ícone" at bounding box center [864, 52] width 9 height 9
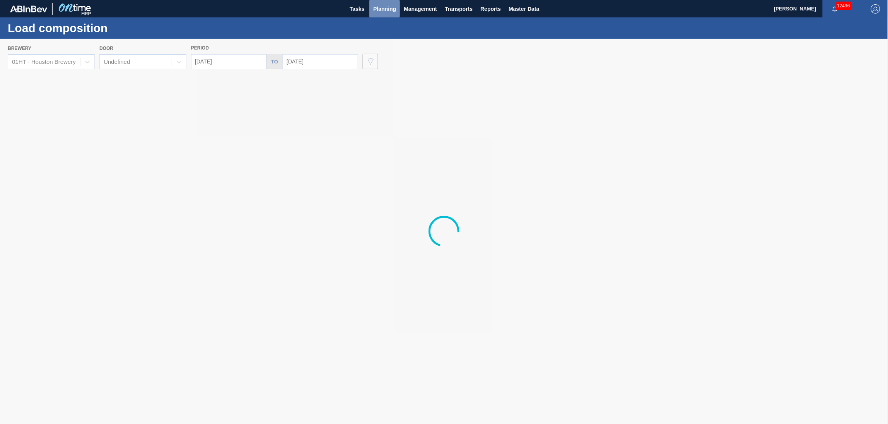
click at [381, 6] on span "Planning" at bounding box center [384, 8] width 23 height 9
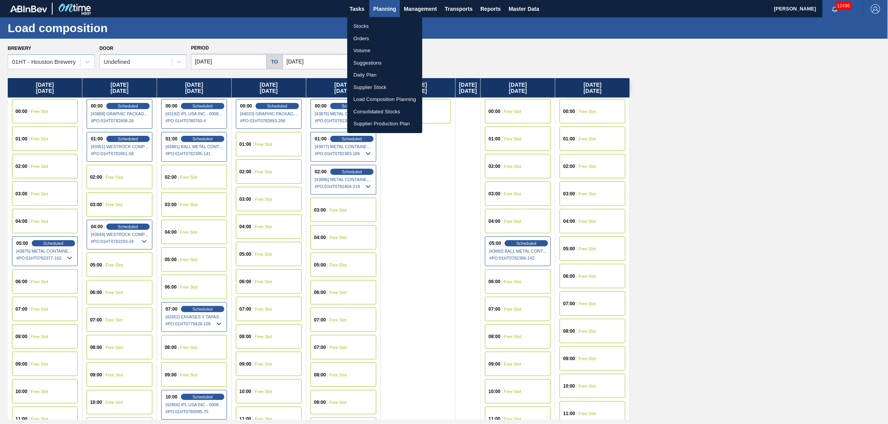
click at [359, 62] on li "Suggestions" at bounding box center [384, 63] width 75 height 12
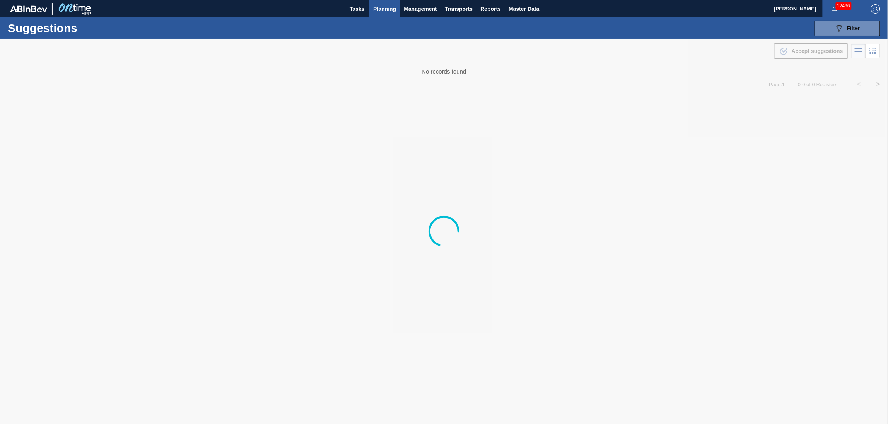
type from "[DATE]"
type to "[DATE]"
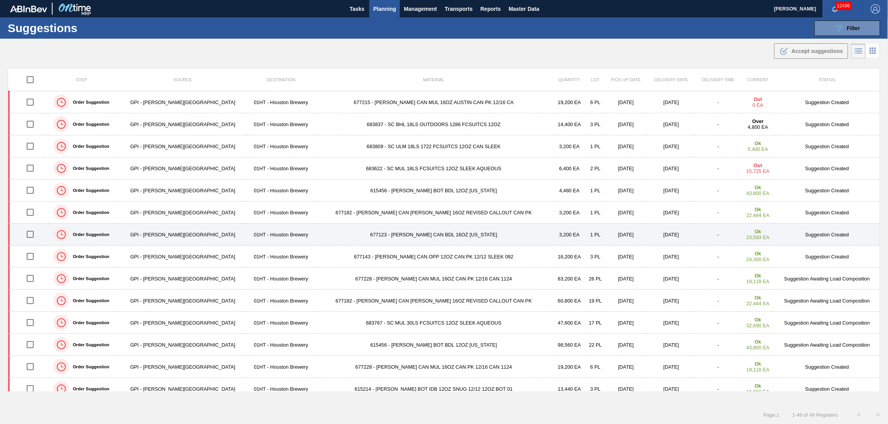
scroll to position [51, 0]
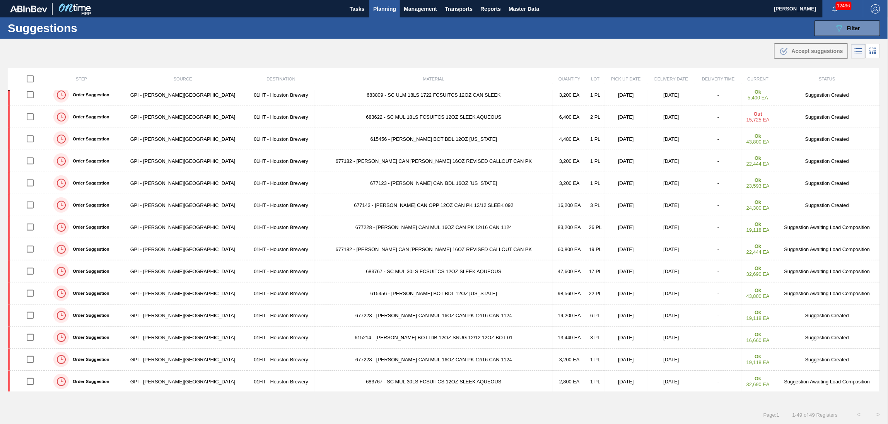
click at [387, 9] on span "Planning" at bounding box center [384, 8] width 23 height 9
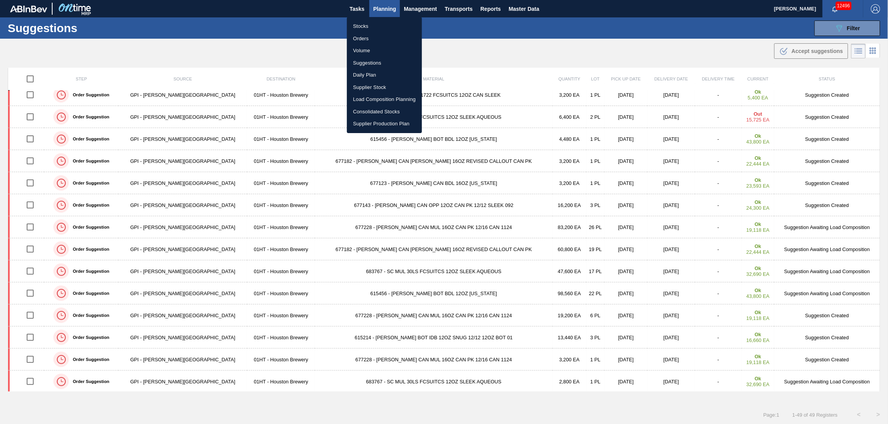
click at [367, 97] on li "Load Composition Planning" at bounding box center [384, 99] width 75 height 12
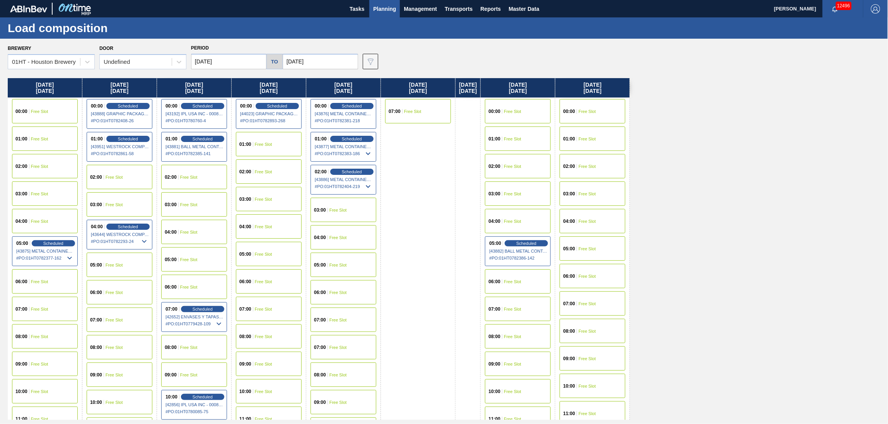
click at [264, 140] on div "01:00 Free Slot" at bounding box center [269, 144] width 66 height 24
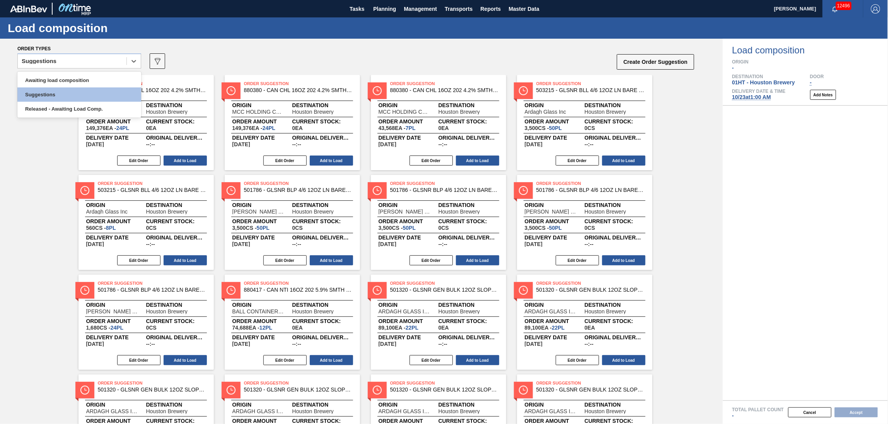
click at [80, 65] on div "Suggestions" at bounding box center [72, 61] width 109 height 11
click at [67, 78] on div "Awaiting load composition" at bounding box center [79, 80] width 124 height 14
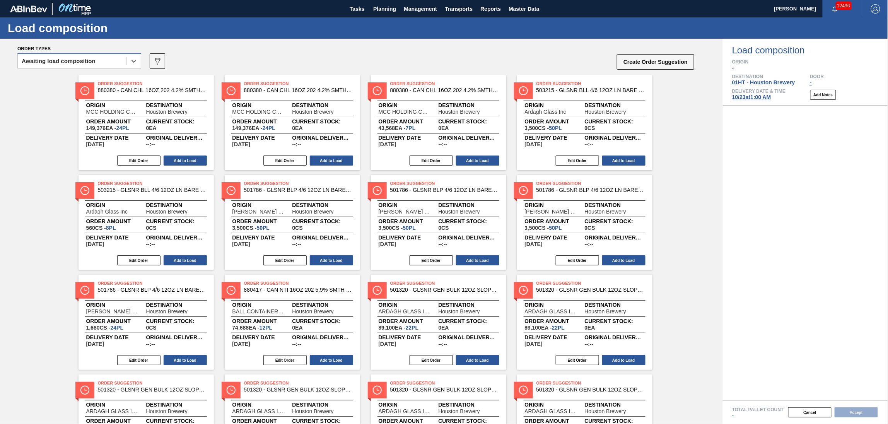
click at [108, 56] on div "Awaiting load composition" at bounding box center [72, 61] width 109 height 11
click at [97, 83] on div "Awaiting load composition" at bounding box center [79, 80] width 124 height 14
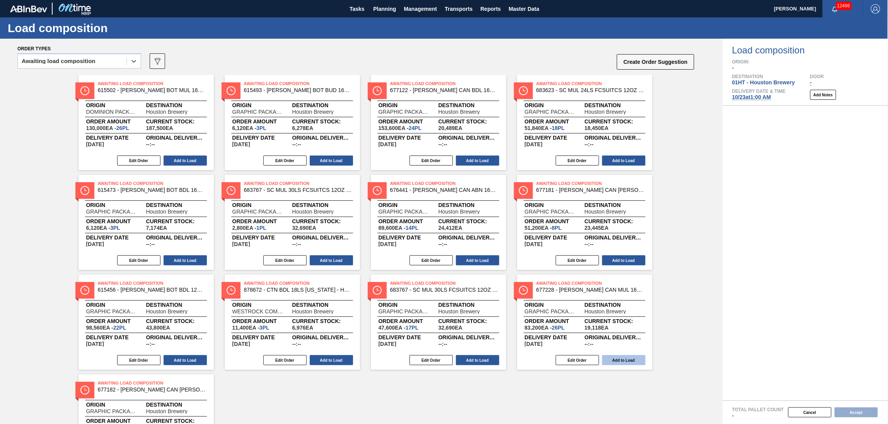
click at [620, 357] on button "Add to Load" at bounding box center [623, 360] width 43 height 10
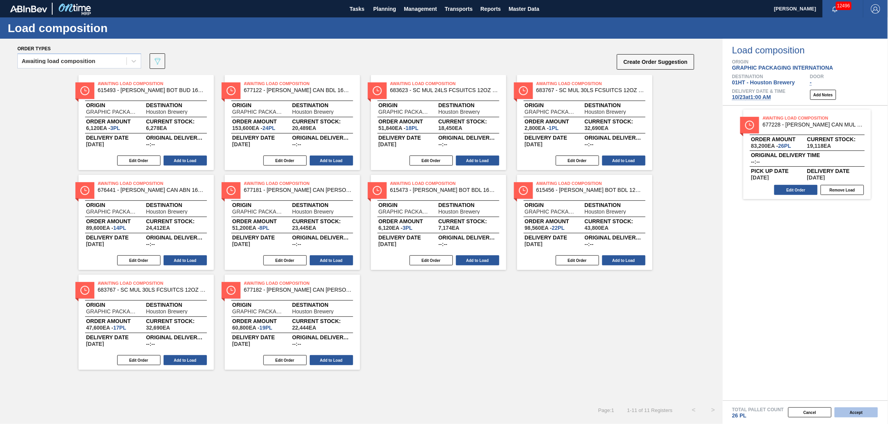
click at [856, 412] on button "Accept" at bounding box center [856, 412] width 43 height 10
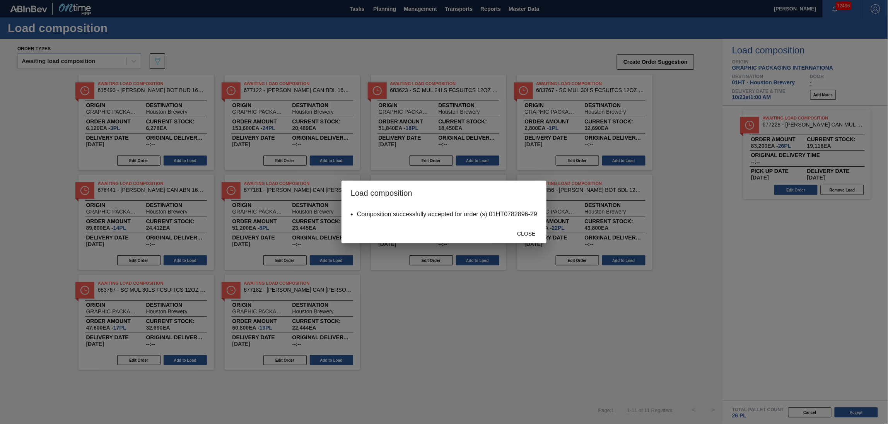
click at [527, 232] on span "Close" at bounding box center [526, 234] width 31 height 6
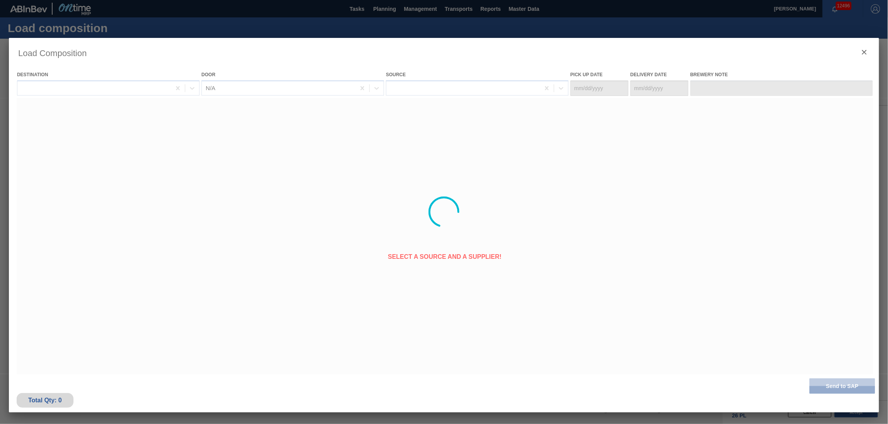
type Date "[DATE]"
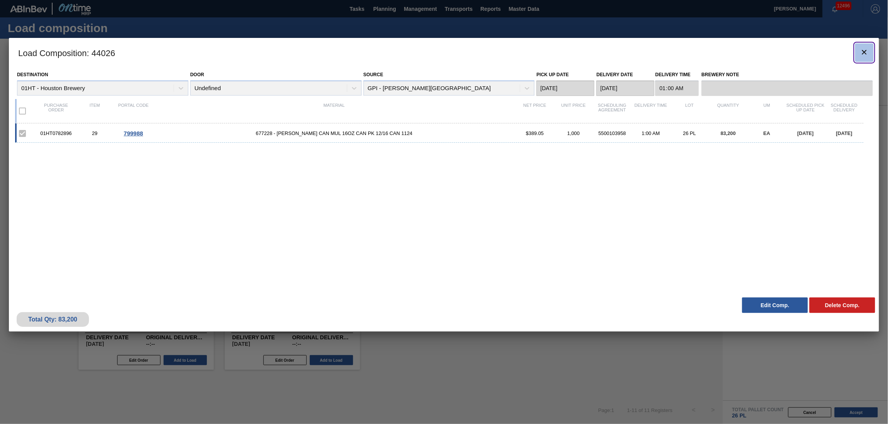
click at [866, 53] on icon "botão de ícone" at bounding box center [864, 52] width 5 height 5
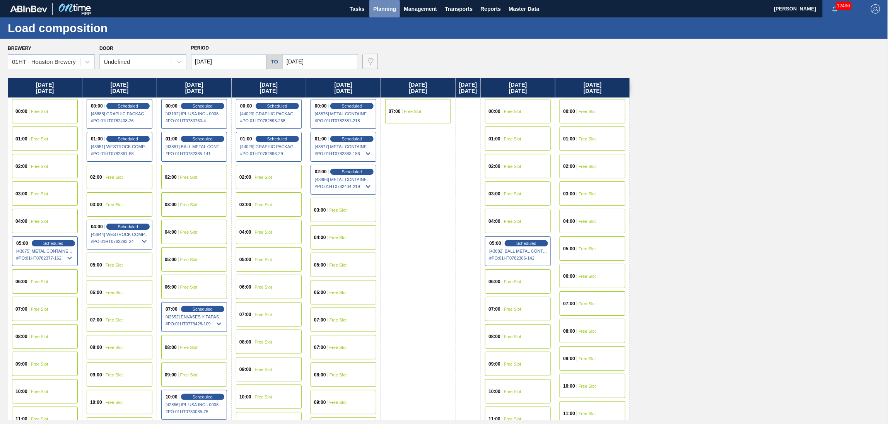
click at [381, 7] on span "Planning" at bounding box center [384, 8] width 23 height 9
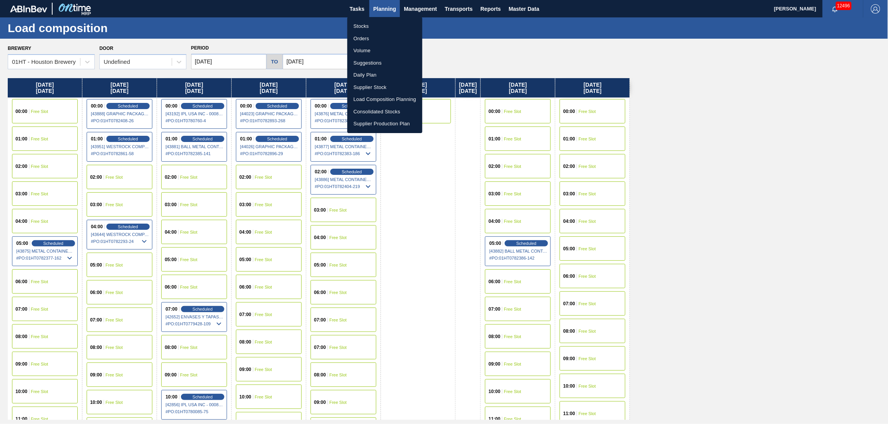
drag, startPoint x: 371, startPoint y: 60, endPoint x: 80, endPoint y: 34, distance: 292.1
click at [370, 60] on li "Suggestions" at bounding box center [384, 63] width 75 height 12
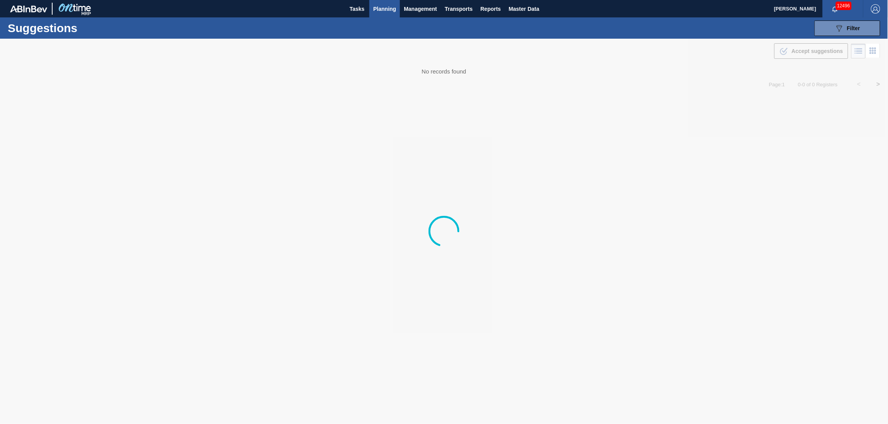
type from "[DATE]"
type to "[DATE]"
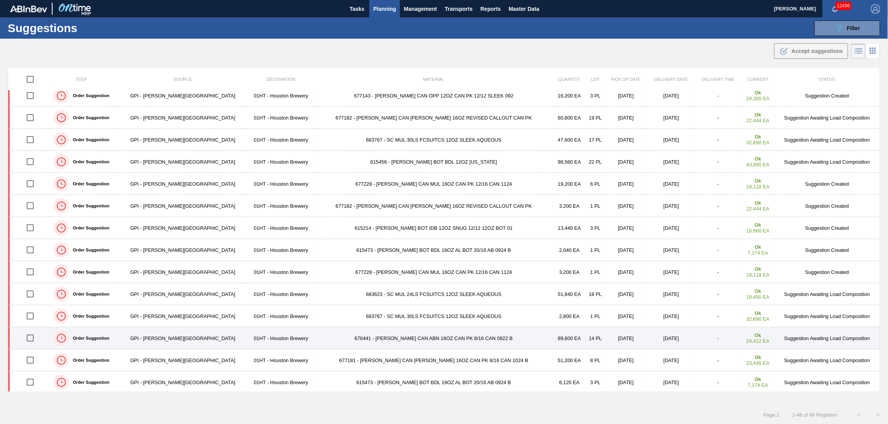
scroll to position [155, 0]
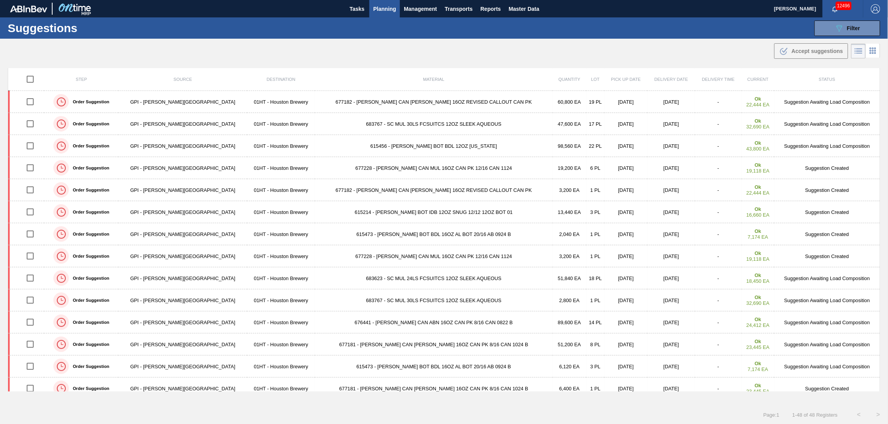
click at [379, 7] on span "Planning" at bounding box center [384, 8] width 23 height 9
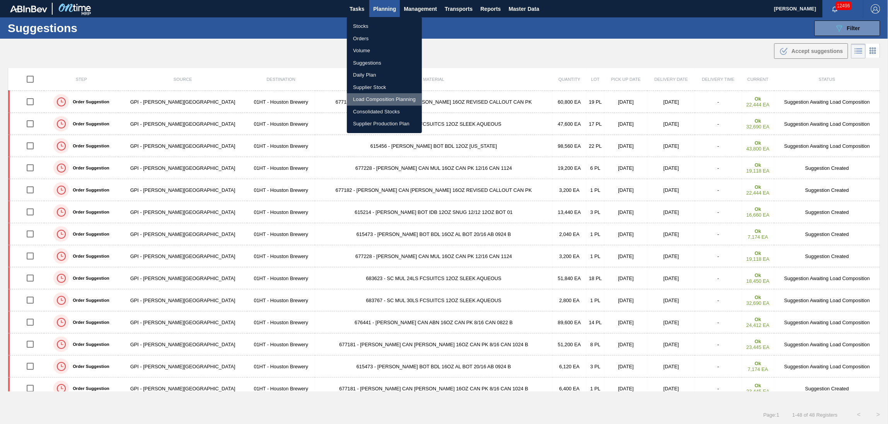
click at [371, 97] on li "Load Composition Planning" at bounding box center [384, 99] width 75 height 12
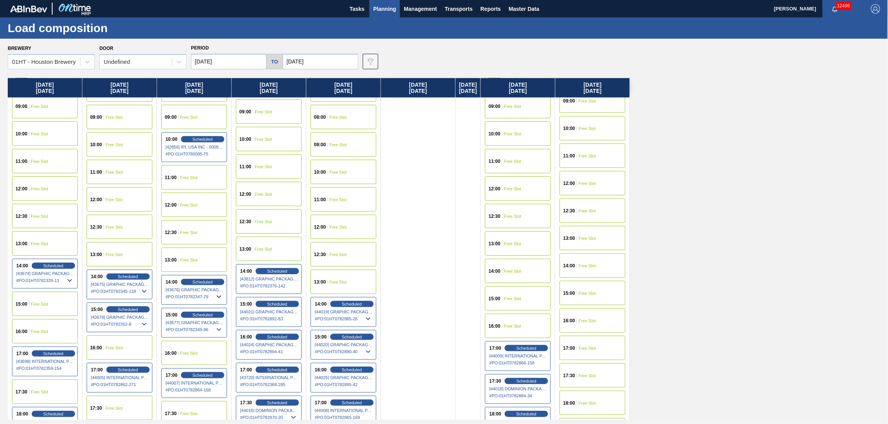
scroll to position [309, 0]
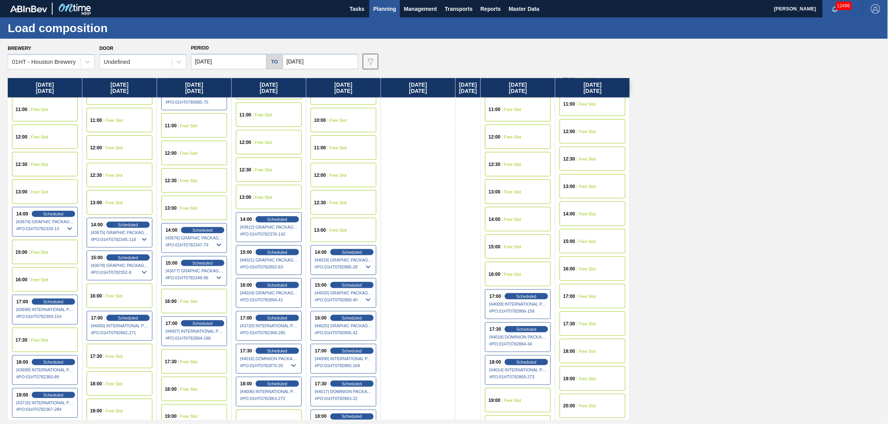
click at [521, 219] on span "Free Slot" at bounding box center [512, 219] width 17 height 5
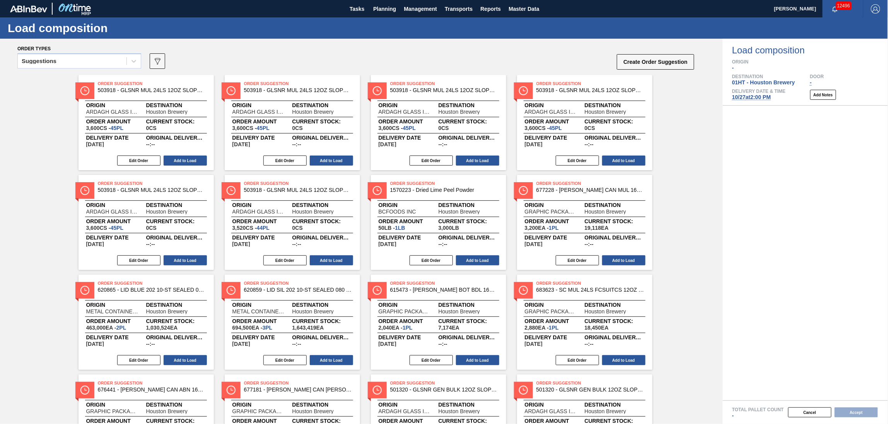
click at [70, 63] on div "Suggestions" at bounding box center [72, 61] width 109 height 11
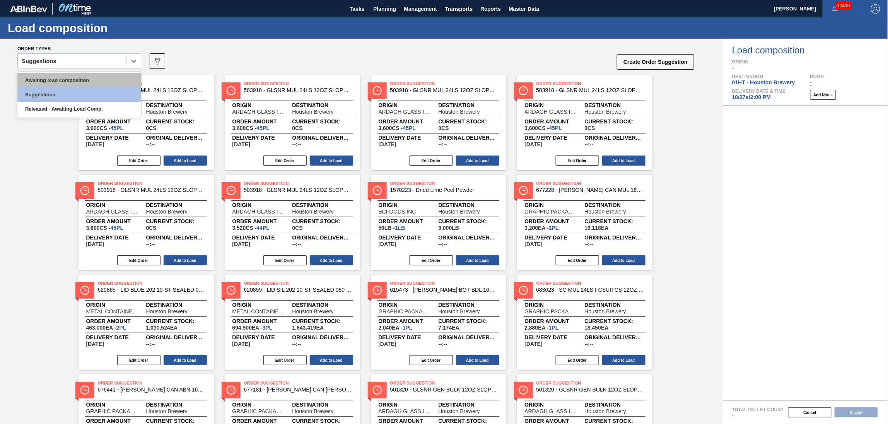
click at [66, 76] on div "Awaiting load composition" at bounding box center [79, 80] width 124 height 14
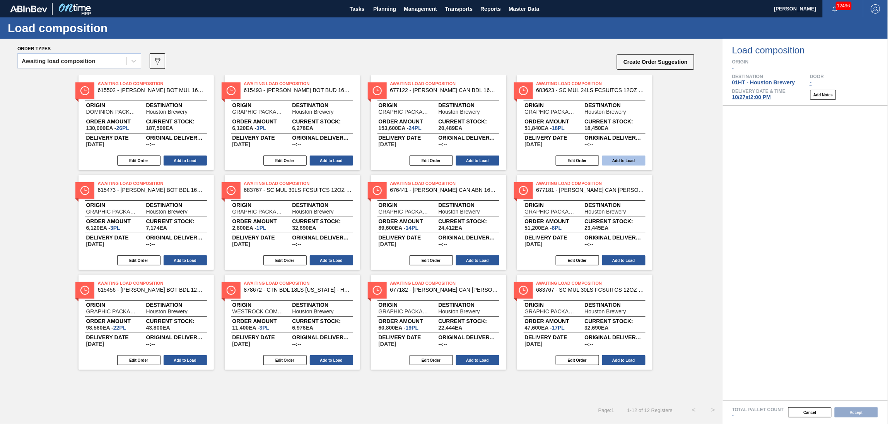
click at [614, 159] on button "Add to Load" at bounding box center [623, 161] width 43 height 10
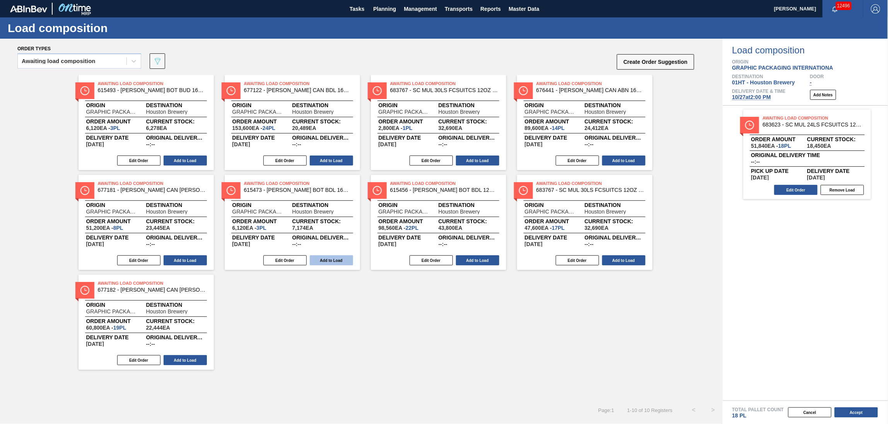
click at [182, 262] on button "Add to Load" at bounding box center [185, 260] width 43 height 10
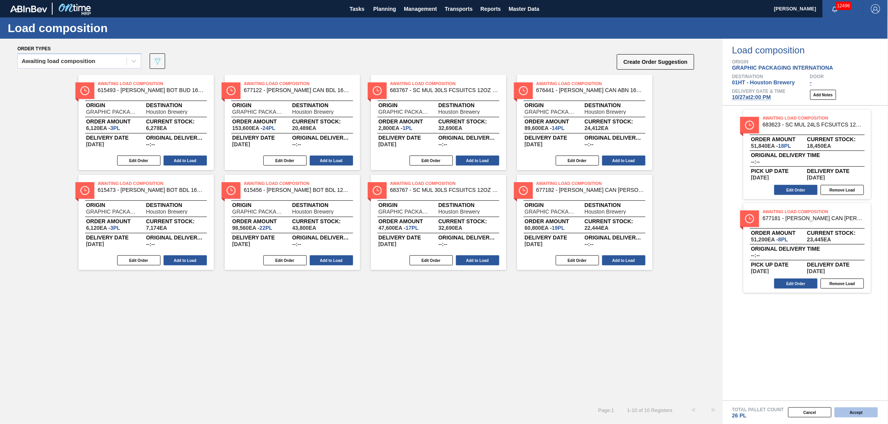
click at [851, 409] on button "Accept" at bounding box center [856, 412] width 43 height 10
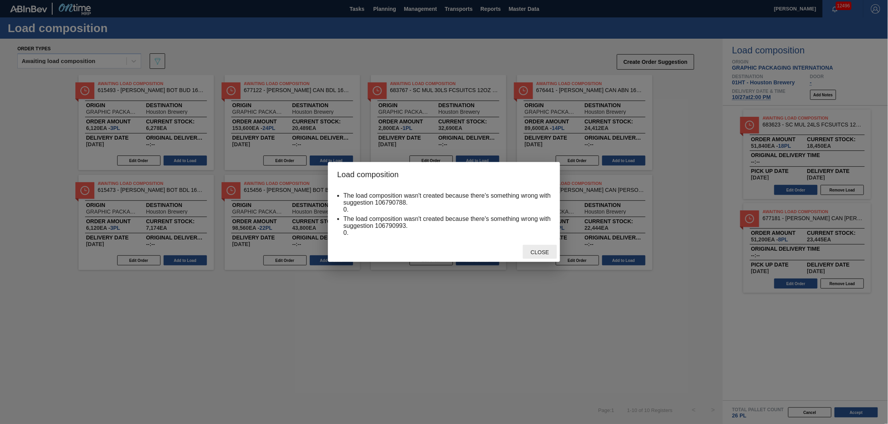
click at [542, 248] on div "Close" at bounding box center [540, 252] width 34 height 14
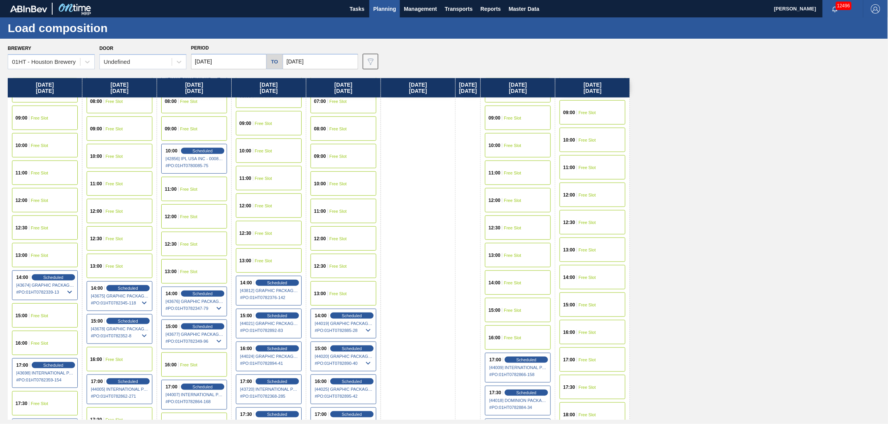
scroll to position [258, 0]
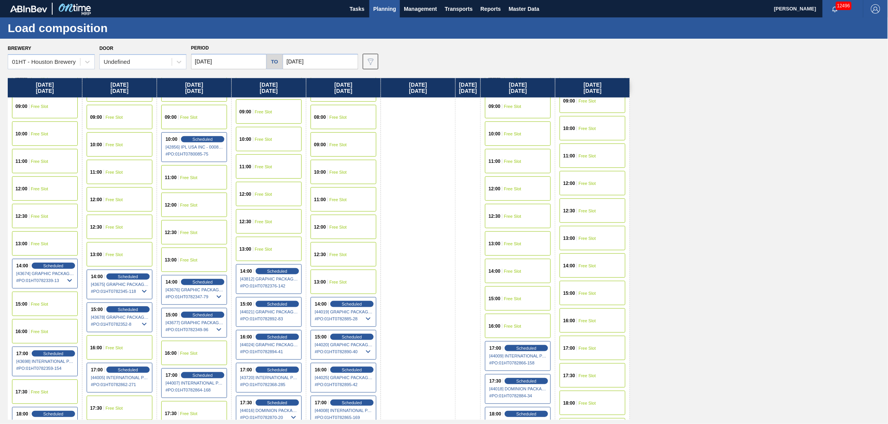
click at [519, 272] on span "Free Slot" at bounding box center [512, 271] width 17 height 5
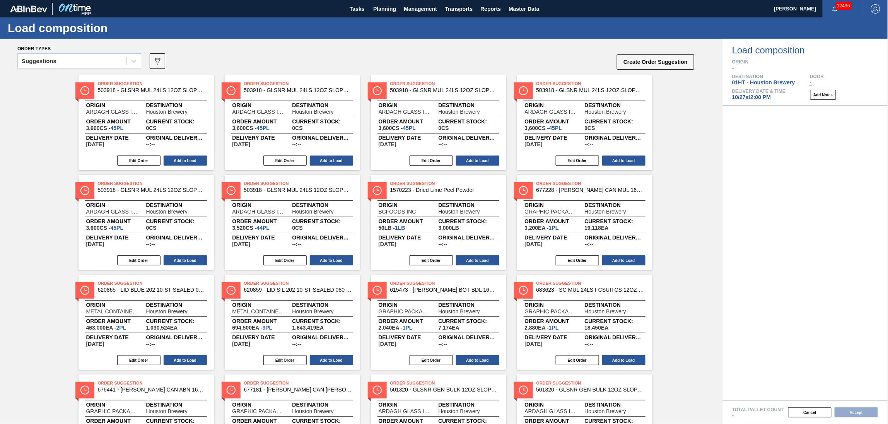
click at [95, 63] on div "Suggestions" at bounding box center [72, 61] width 109 height 11
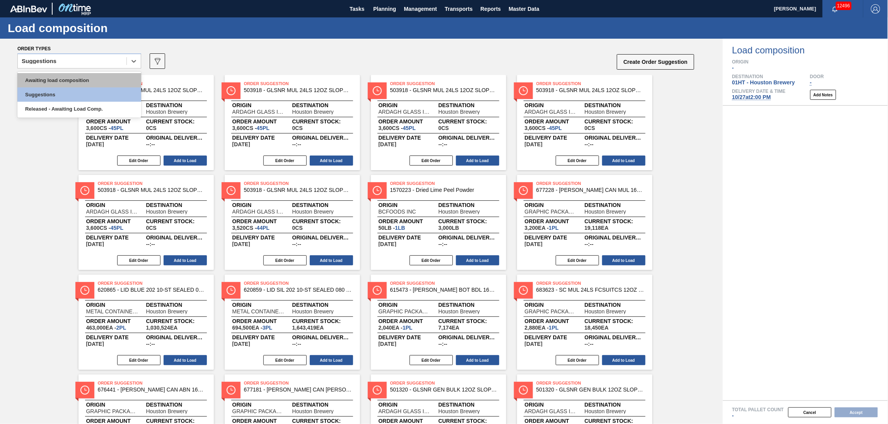
click at [87, 78] on div "Awaiting load composition" at bounding box center [79, 80] width 124 height 14
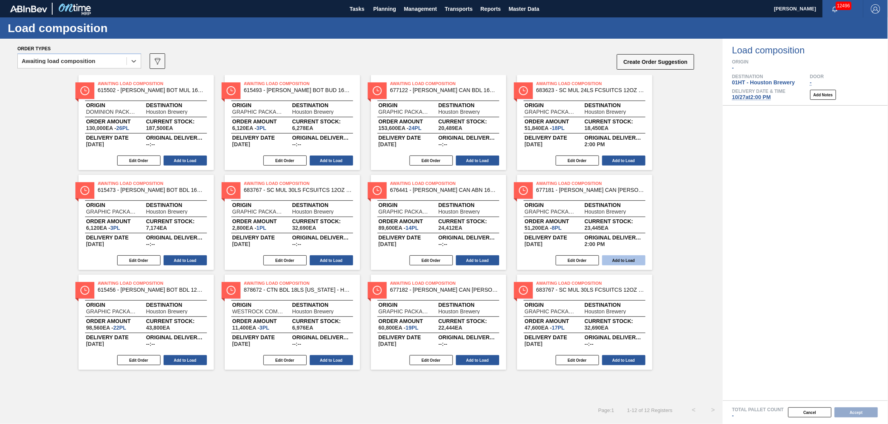
click at [624, 262] on button "Add to Load" at bounding box center [623, 260] width 43 height 10
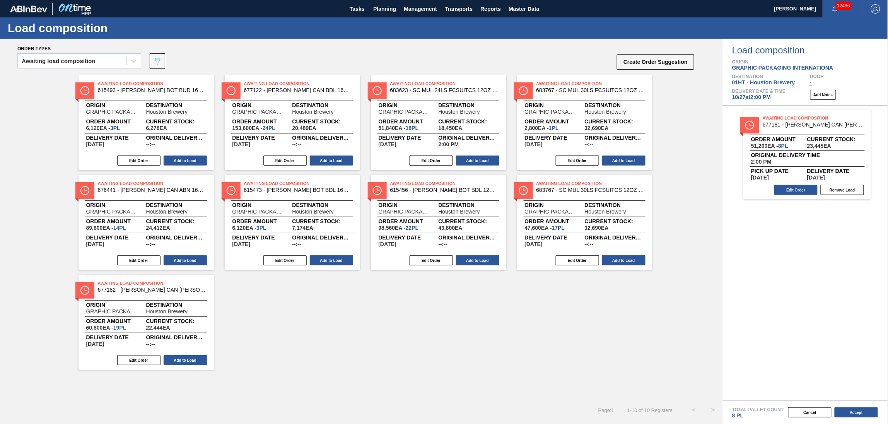
click at [469, 155] on div "Edit Order Add to Load" at bounding box center [435, 161] width 129 height 12
click at [487, 157] on button "Add to Load" at bounding box center [477, 161] width 43 height 10
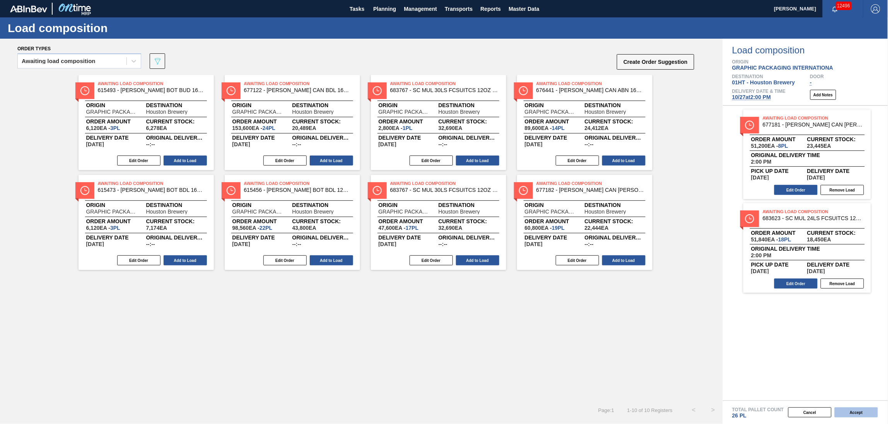
click at [857, 409] on button "Accept" at bounding box center [856, 412] width 43 height 10
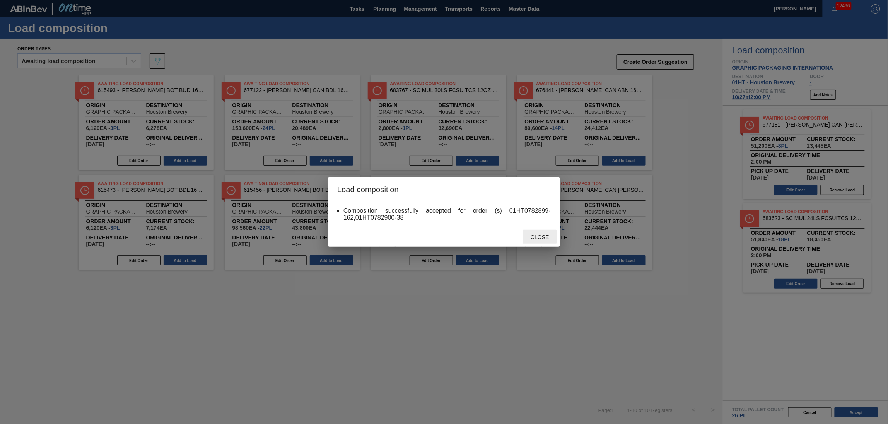
click at [535, 232] on div "Close" at bounding box center [540, 237] width 34 height 14
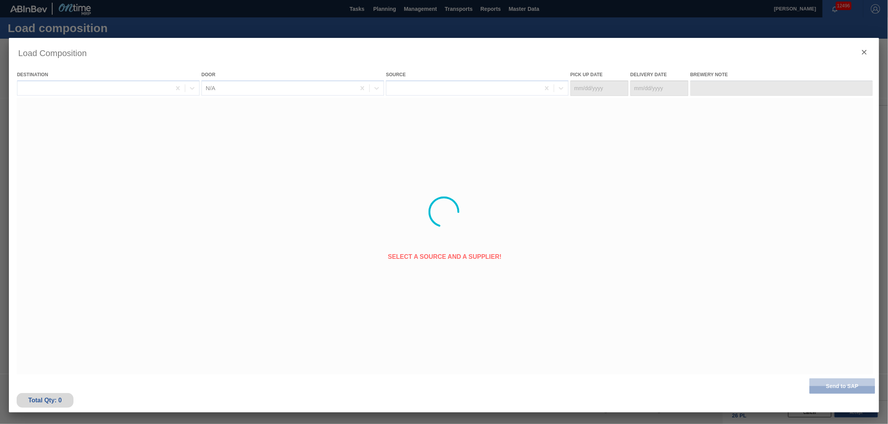
type Date "[DATE]"
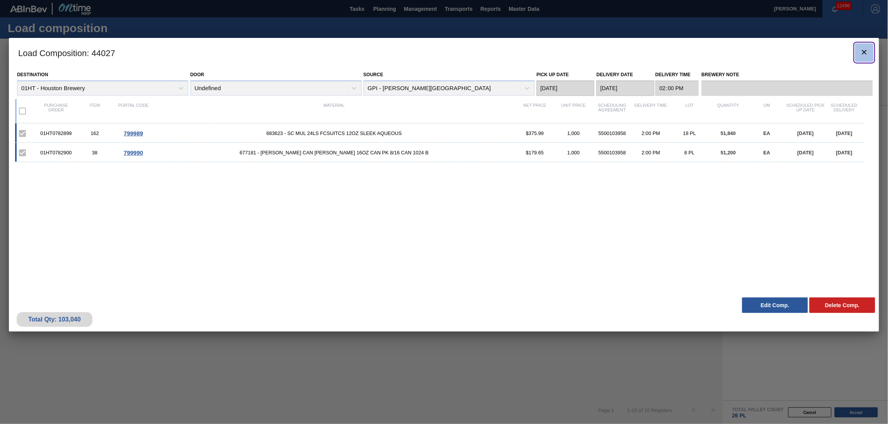
click at [868, 48] on icon "botão de ícone" at bounding box center [864, 52] width 9 height 9
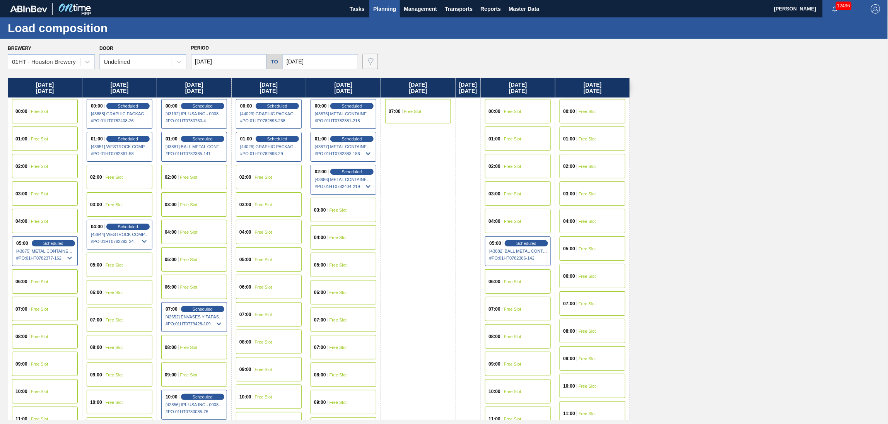
click at [378, 7] on span "Planning" at bounding box center [384, 8] width 23 height 9
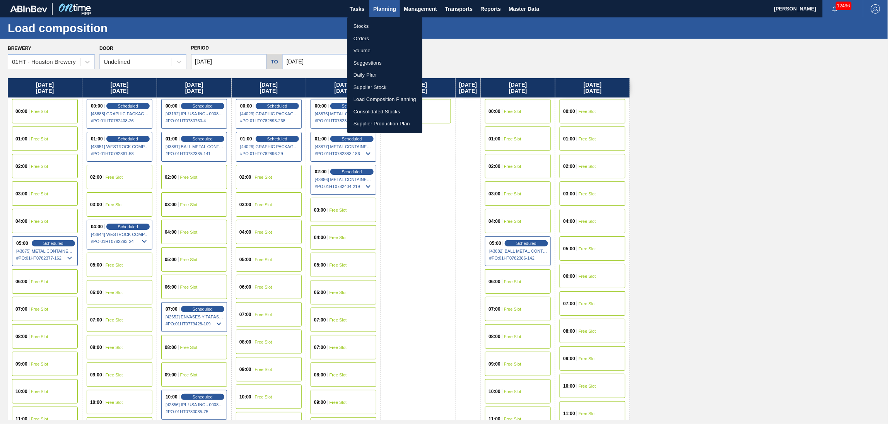
click at [360, 27] on li "Stocks" at bounding box center [384, 26] width 75 height 12
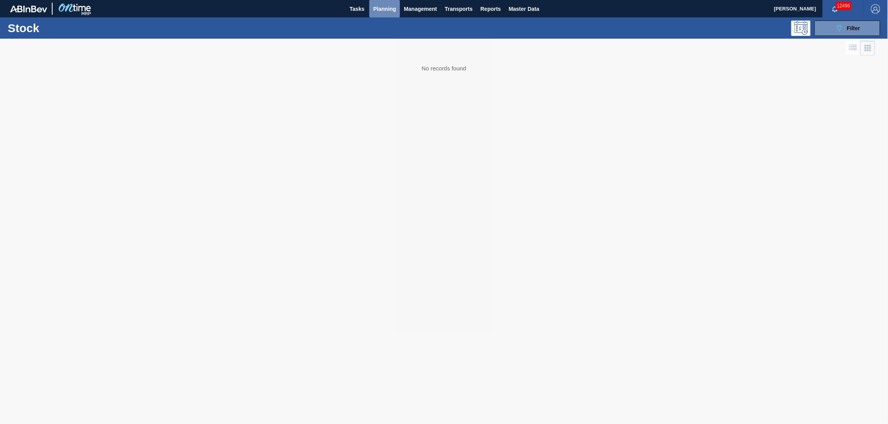
click at [386, 6] on span "Planning" at bounding box center [384, 8] width 23 height 9
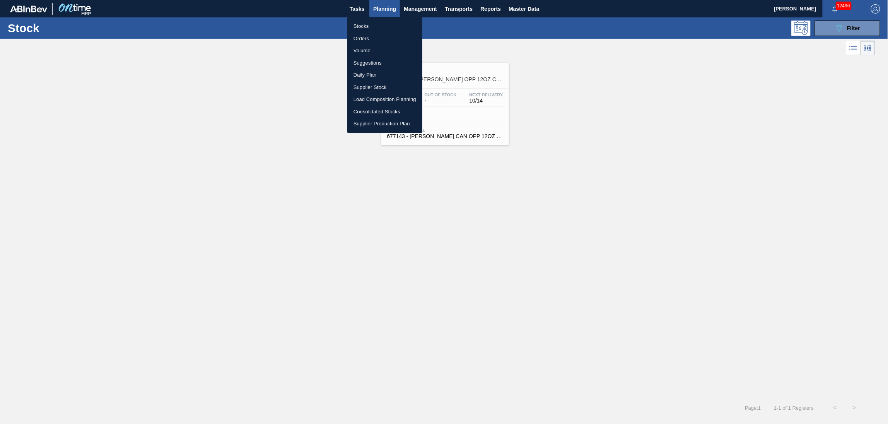
click at [368, 61] on li "Suggestions" at bounding box center [384, 63] width 75 height 12
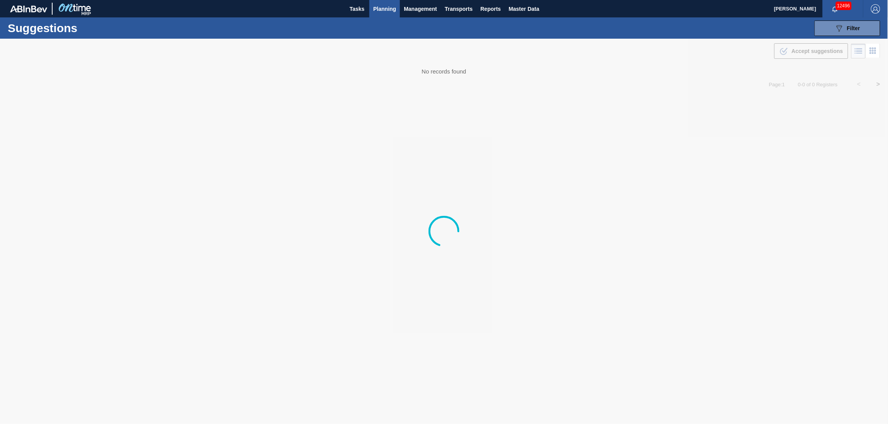
type from "[DATE]"
type to "[DATE]"
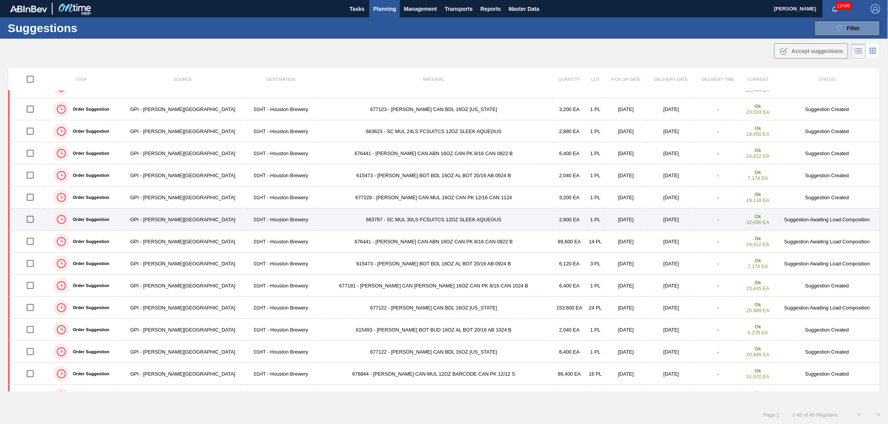
scroll to position [206, 0]
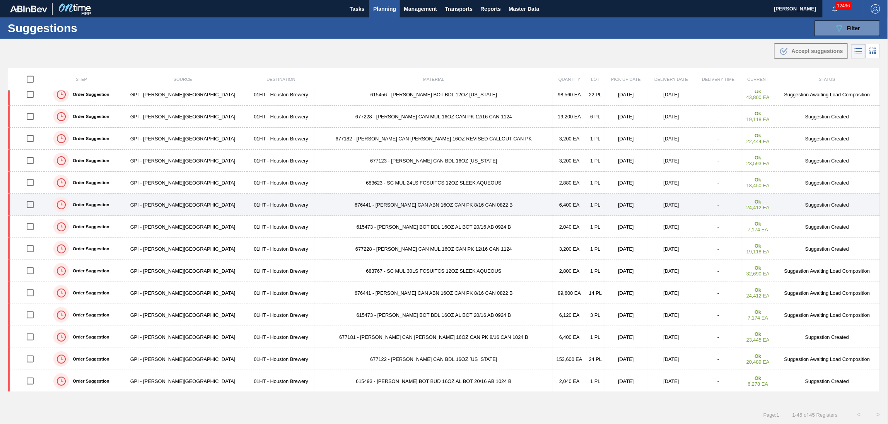
click at [31, 203] on input "checkbox" at bounding box center [30, 205] width 16 height 16
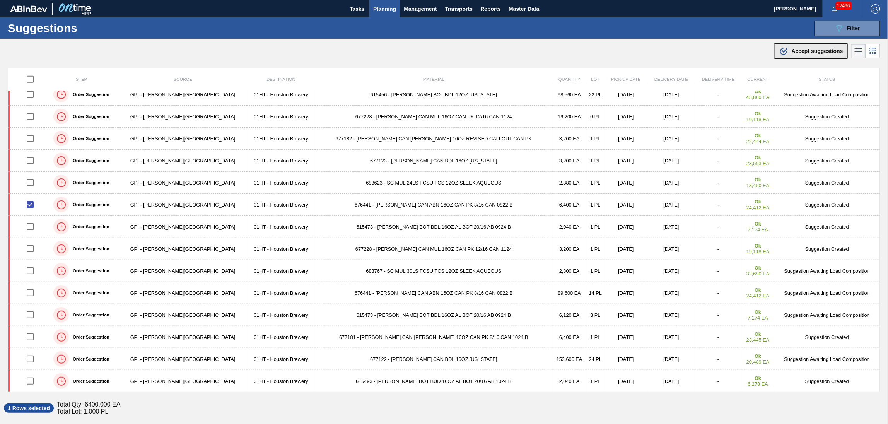
click at [824, 52] on span "Accept suggestions" at bounding box center [817, 51] width 51 height 6
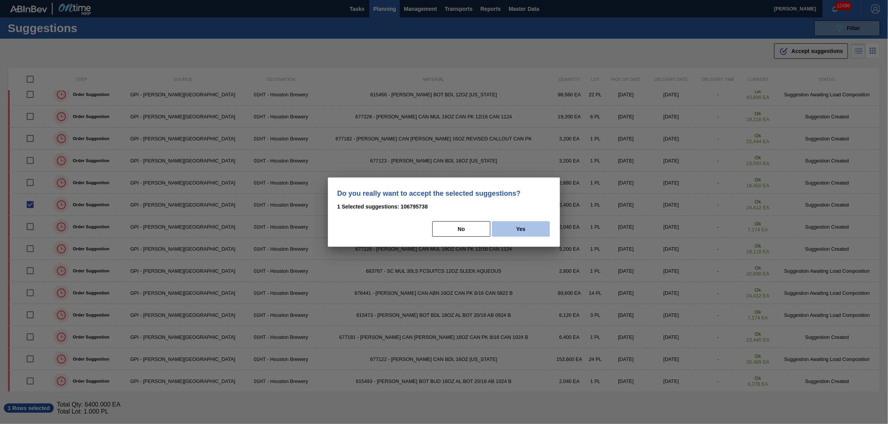
click at [525, 231] on button "Yes" at bounding box center [521, 228] width 58 height 15
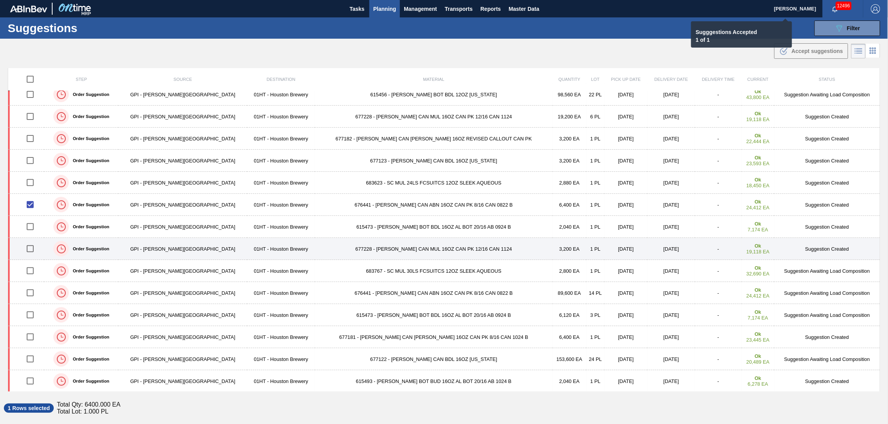
checkbox input "false"
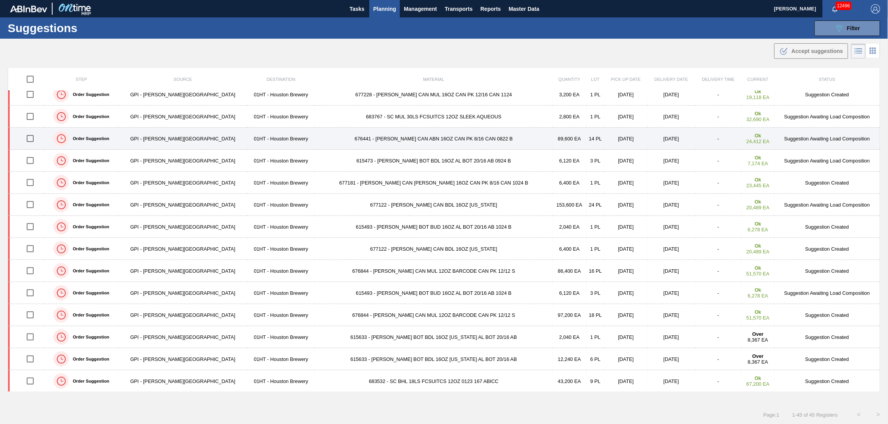
scroll to position [361, 0]
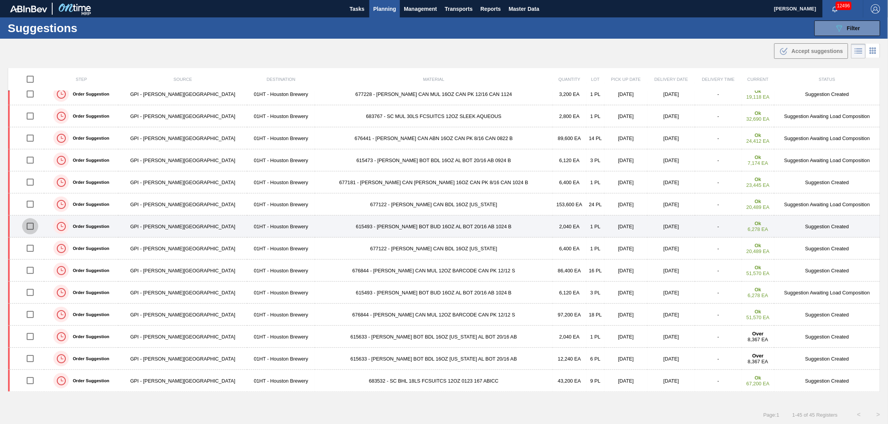
click at [31, 226] on input "checkbox" at bounding box center [30, 226] width 16 height 16
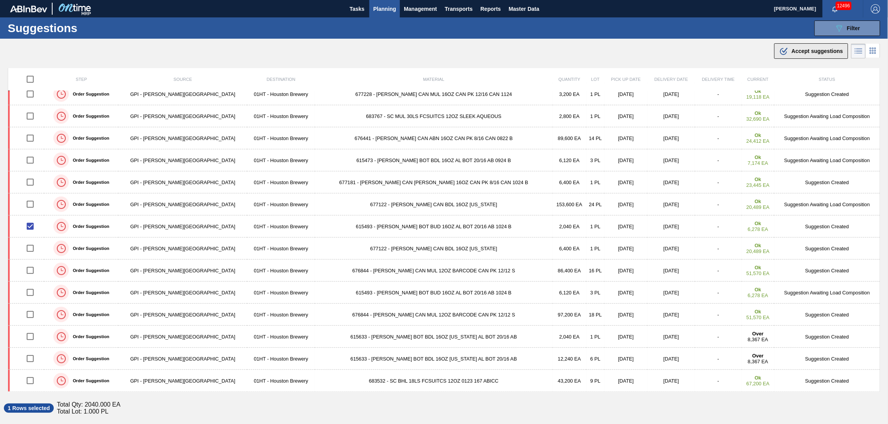
click at [829, 56] on button ".b{fill:var(--color-action-default)} Accept suggestions" at bounding box center [811, 50] width 74 height 15
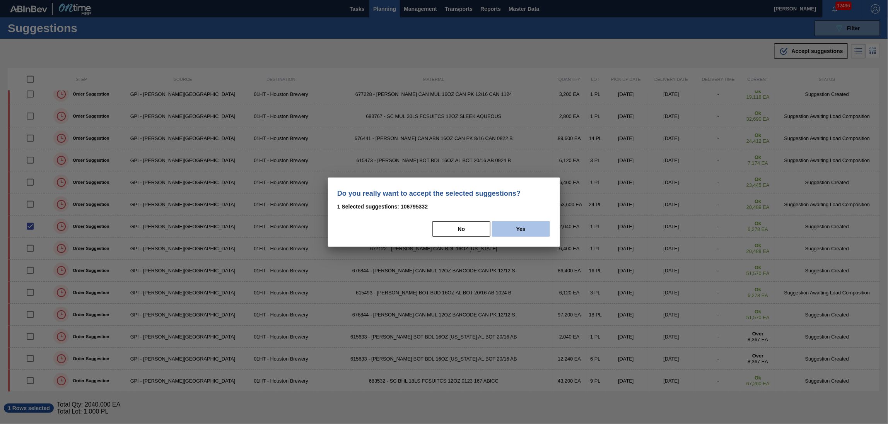
click at [539, 229] on button "Yes" at bounding box center [521, 228] width 58 height 15
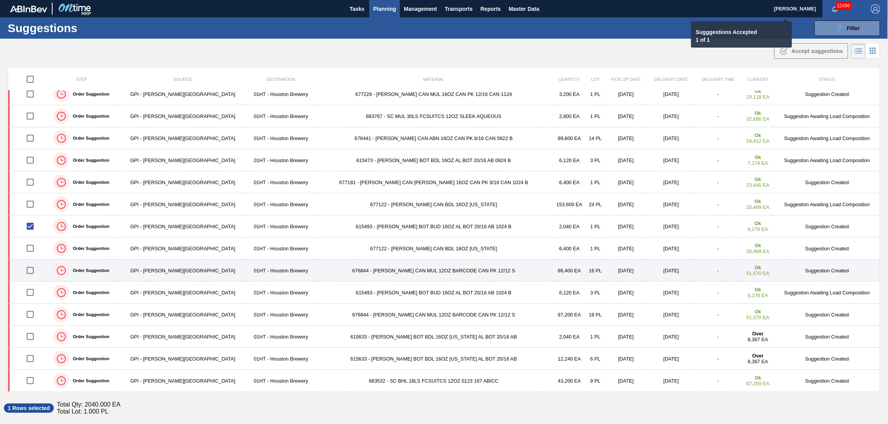
checkbox input "false"
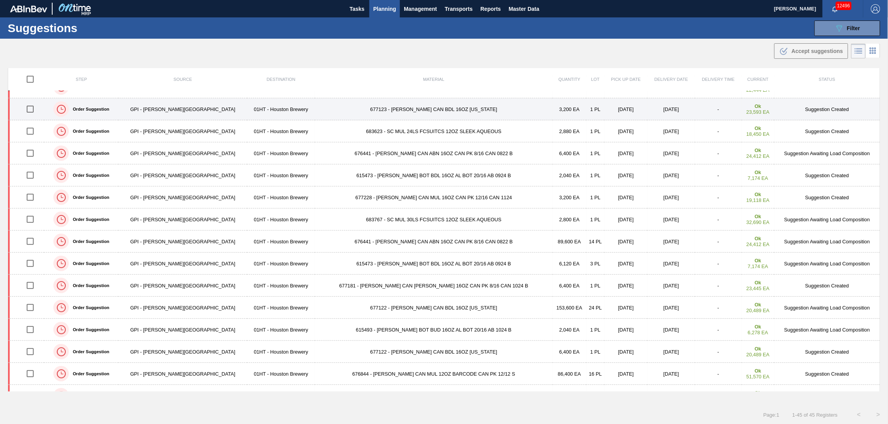
scroll to position [155, 0]
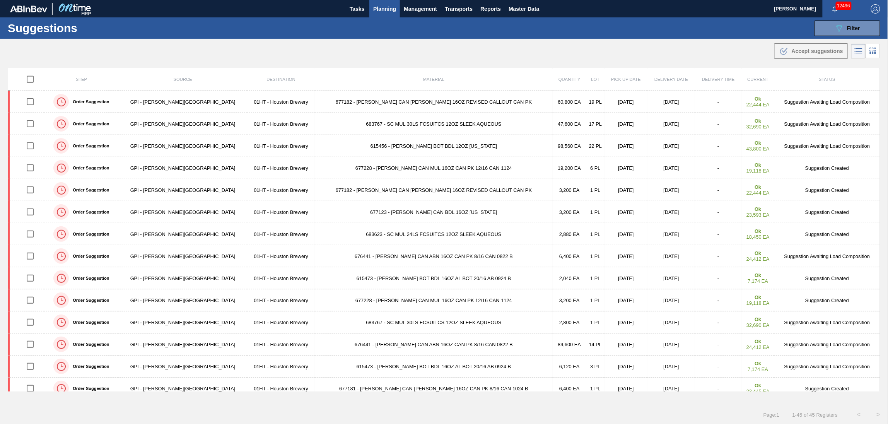
click at [382, 5] on span "Planning" at bounding box center [384, 8] width 23 height 9
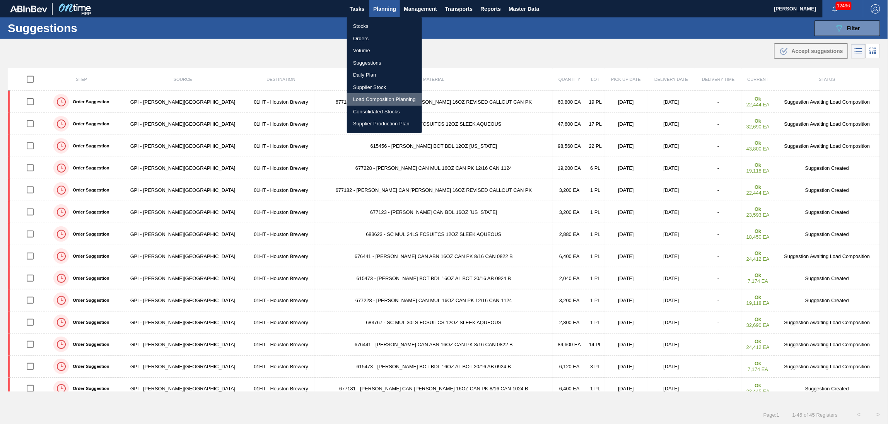
click at [371, 95] on li "Load Composition Planning" at bounding box center [384, 99] width 75 height 12
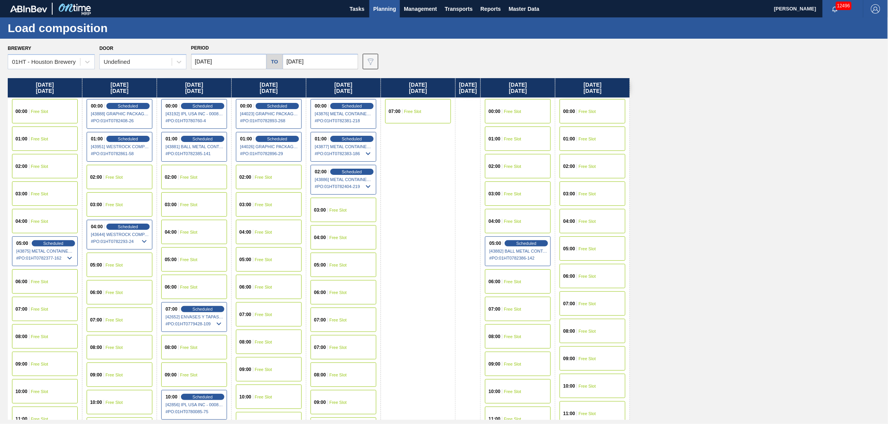
click at [251, 168] on div "02:00 Free Slot" at bounding box center [269, 177] width 66 height 24
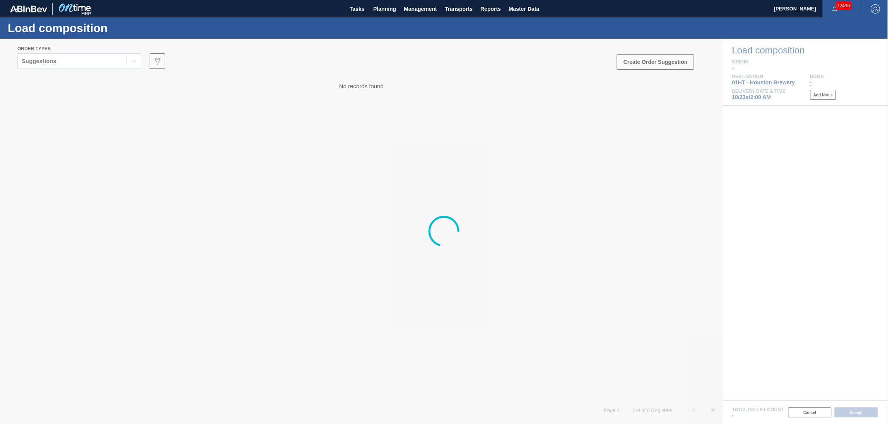
click at [102, 64] on div at bounding box center [444, 231] width 888 height 385
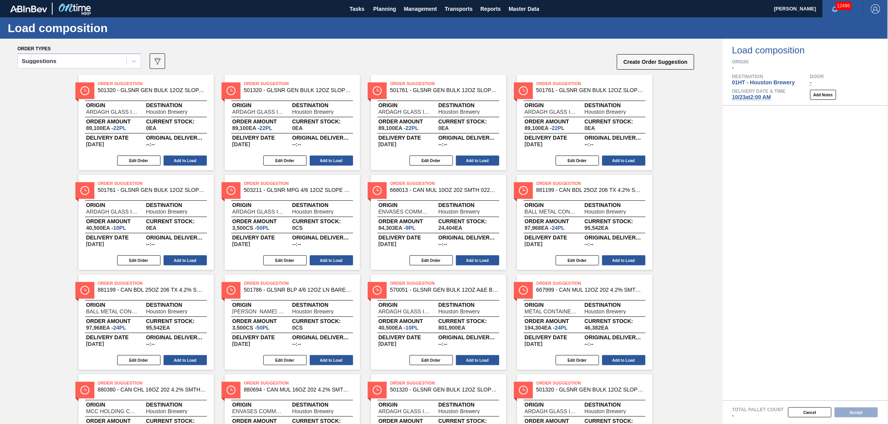
drag, startPoint x: 102, startPoint y: 64, endPoint x: 99, endPoint y: 70, distance: 6.8
click at [102, 64] on div "Suggestions" at bounding box center [72, 61] width 109 height 11
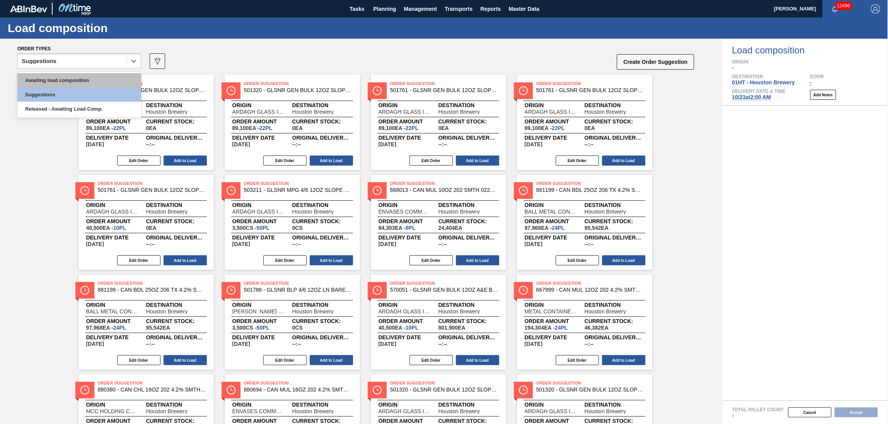
click at [96, 73] on div "Awaiting load composition" at bounding box center [79, 80] width 124 height 14
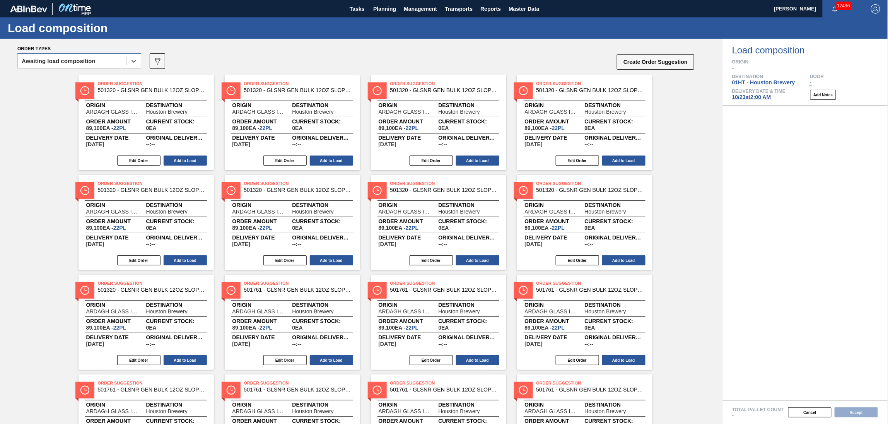
click at [109, 64] on div "Awaiting load composition" at bounding box center [72, 61] width 109 height 11
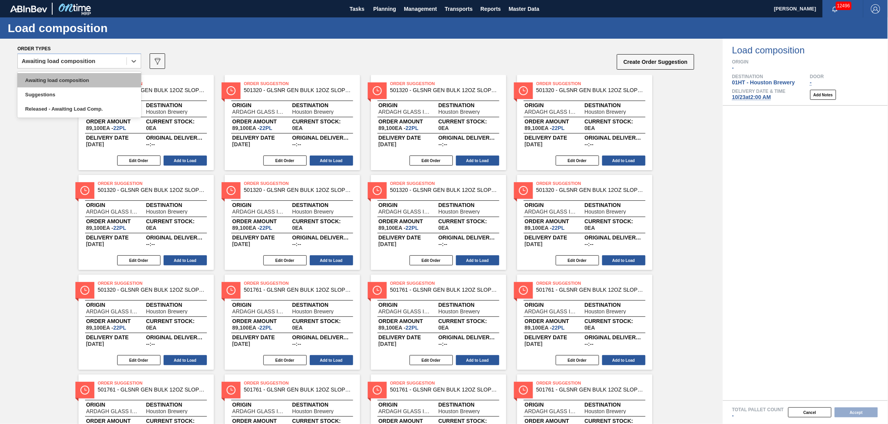
click at [108, 80] on div "Awaiting load composition" at bounding box center [79, 80] width 124 height 14
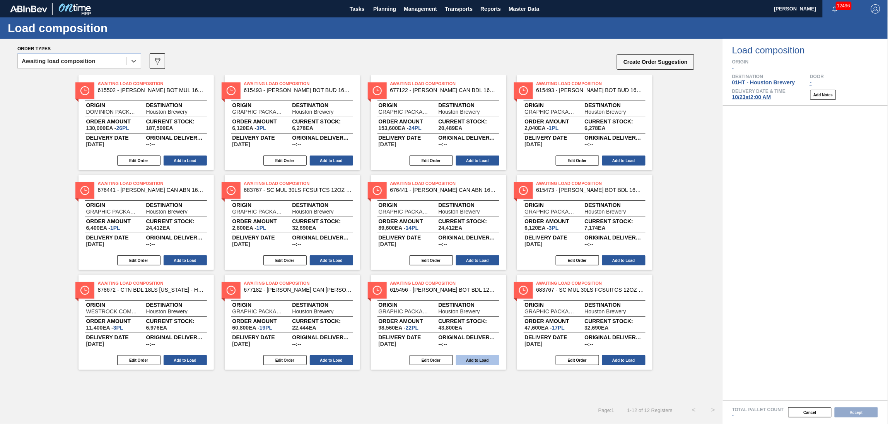
click at [470, 362] on button "Add to Load" at bounding box center [477, 360] width 43 height 10
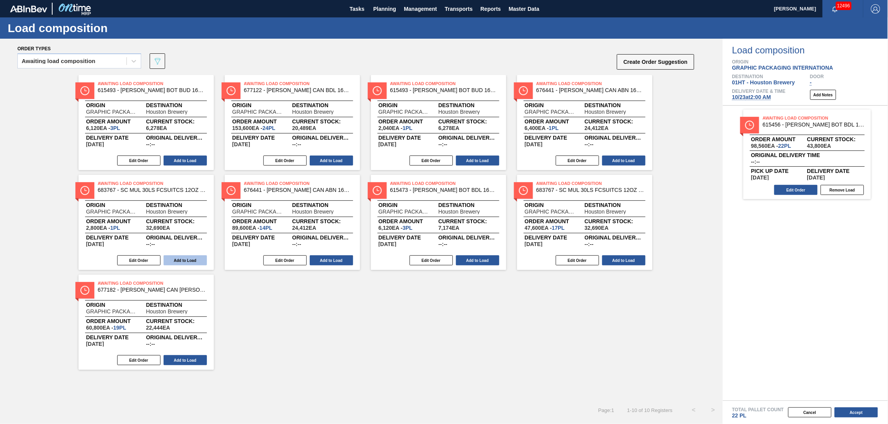
click at [183, 262] on button "Add to Load" at bounding box center [185, 260] width 43 height 10
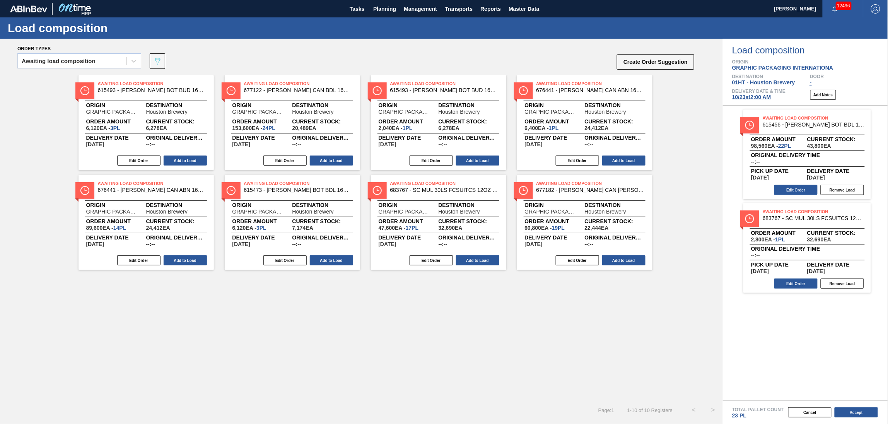
drag, startPoint x: 198, startPoint y: 157, endPoint x: 203, endPoint y: 175, distance: 18.6
click at [198, 157] on button "Add to Load" at bounding box center [185, 161] width 43 height 10
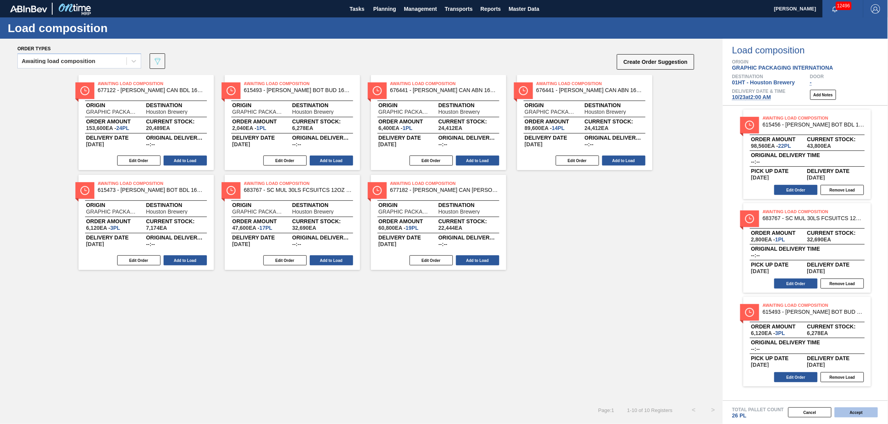
click at [848, 409] on button "Accept" at bounding box center [856, 412] width 43 height 10
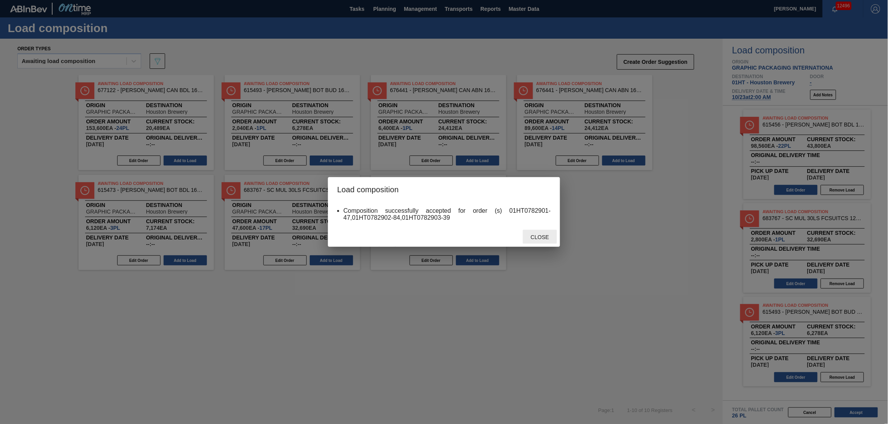
click at [549, 232] on div "Close" at bounding box center [540, 237] width 34 height 14
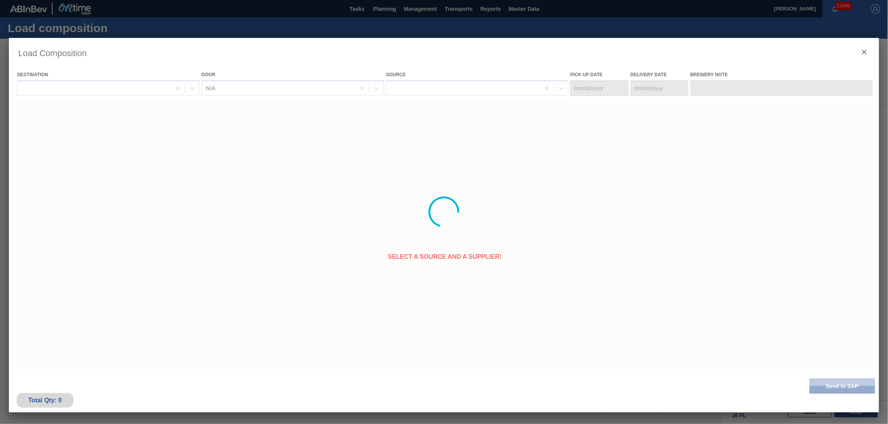
type Date "[DATE]"
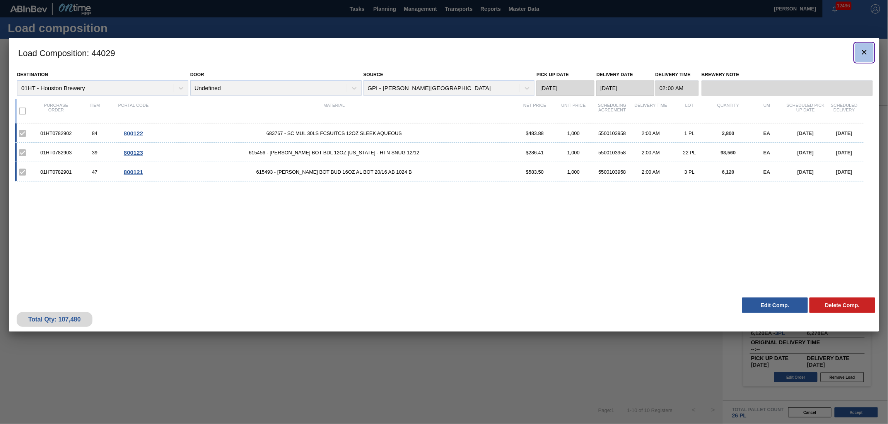
click at [863, 50] on icon "botão de ícone" at bounding box center [864, 52] width 9 height 9
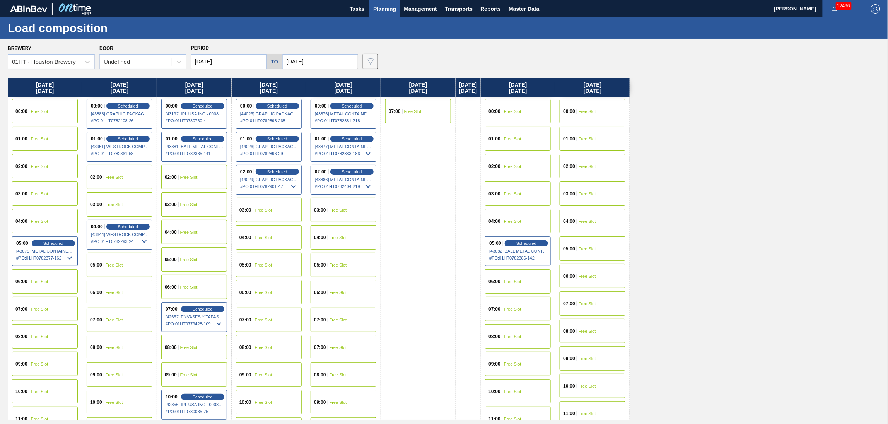
click at [393, 7] on span "Planning" at bounding box center [384, 8] width 23 height 9
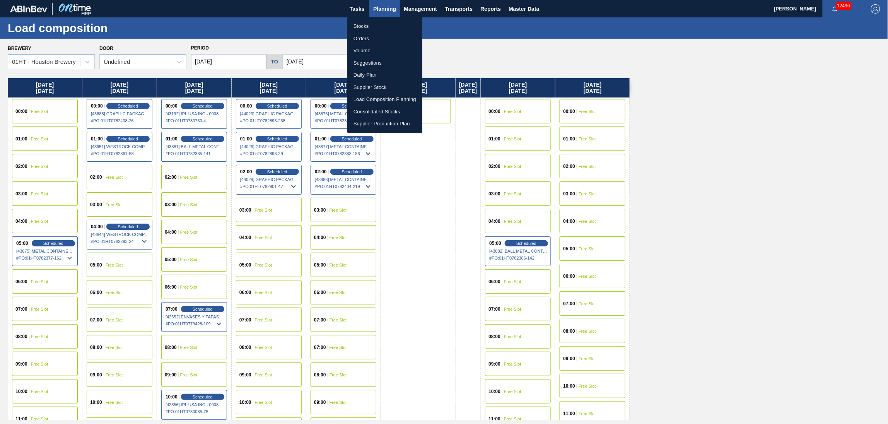
click at [364, 60] on li "Suggestions" at bounding box center [384, 63] width 75 height 12
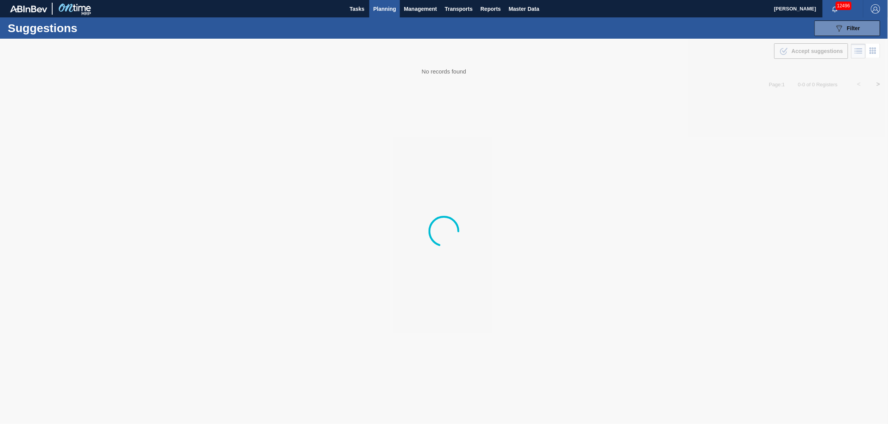
type from "[DATE]"
type to "[DATE]"
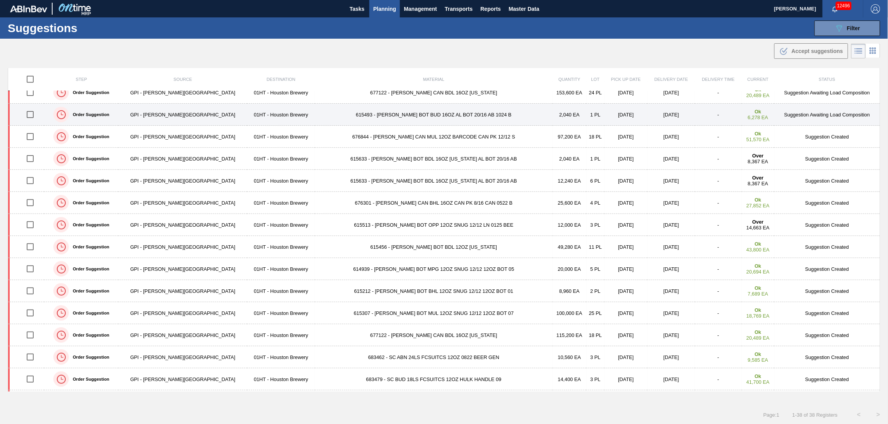
scroll to position [178, 0]
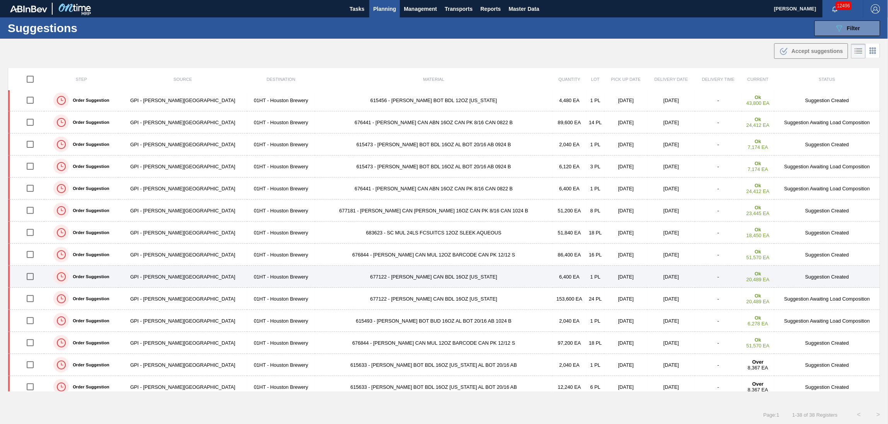
click at [32, 280] on input "checkbox" at bounding box center [30, 276] width 16 height 16
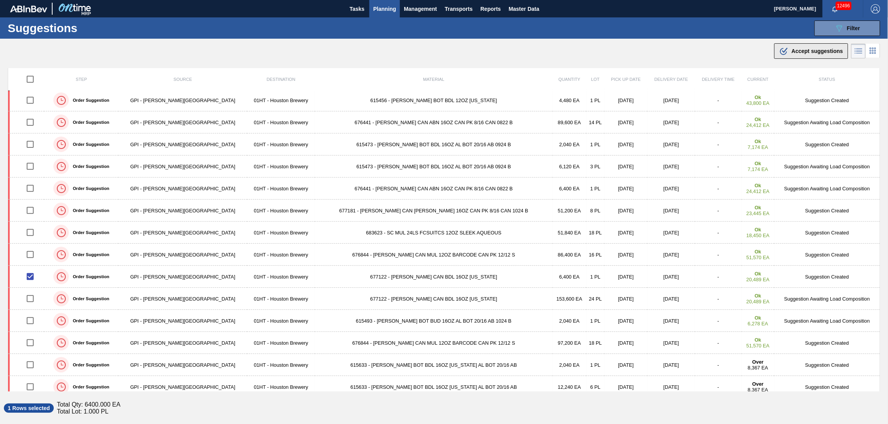
click at [795, 51] on span "Accept suggestions" at bounding box center [817, 51] width 51 height 6
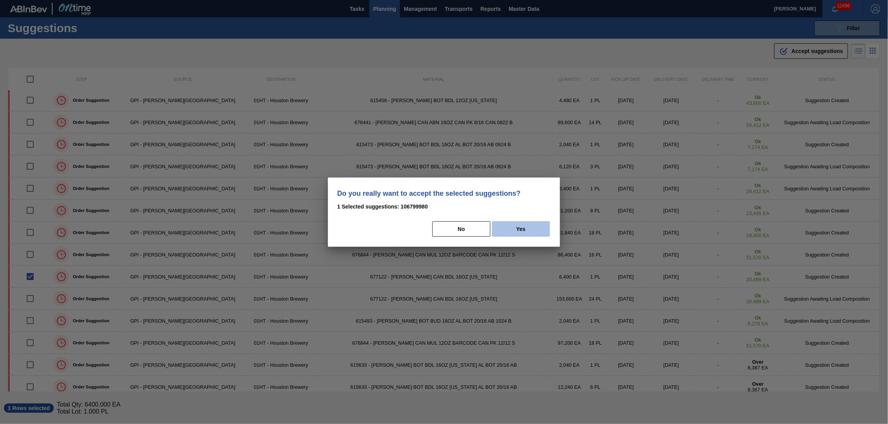
click at [511, 227] on button "Yes" at bounding box center [521, 228] width 58 height 15
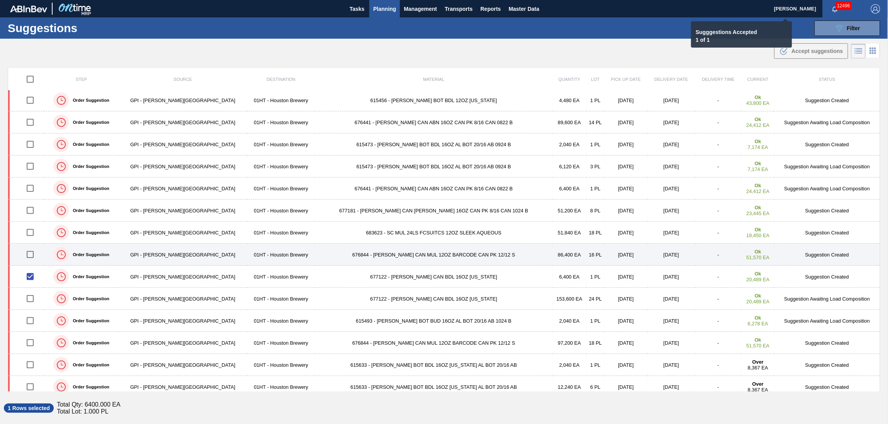
checkbox input "false"
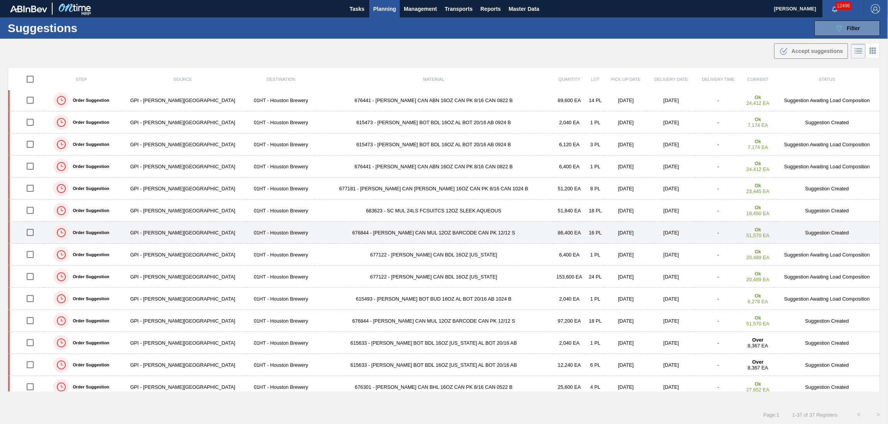
scroll to position [156, 0]
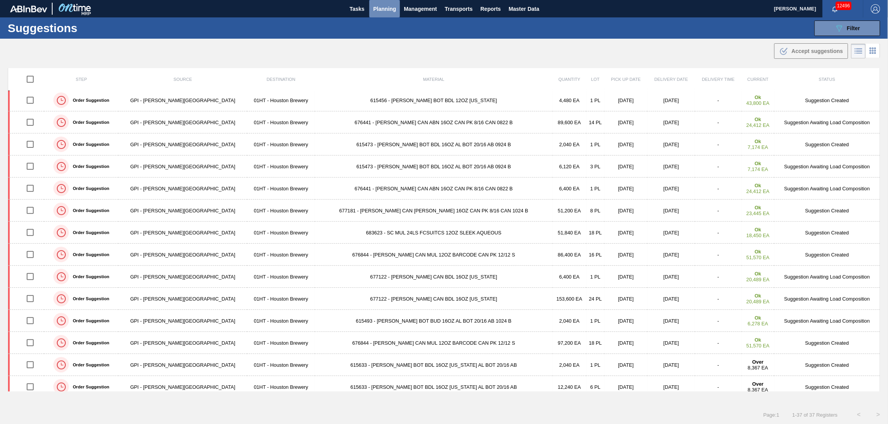
click at [387, 12] on span "Planning" at bounding box center [384, 8] width 23 height 9
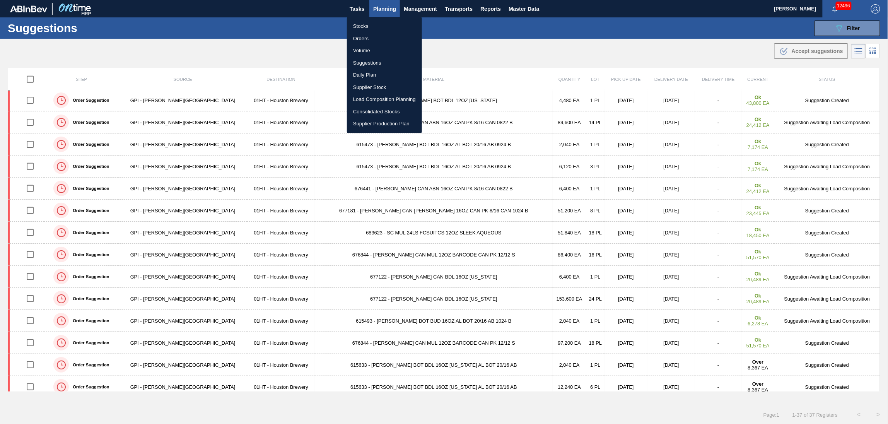
click at [382, 97] on li "Load Composition Planning" at bounding box center [384, 99] width 75 height 12
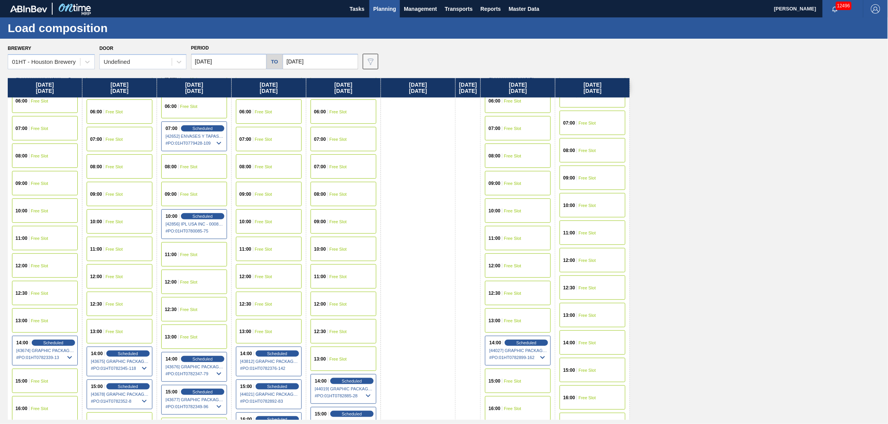
scroll to position [258, 0]
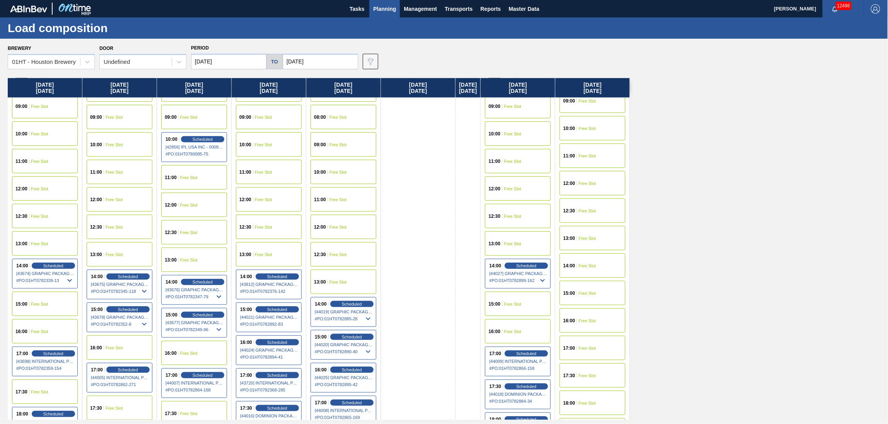
click at [589, 268] on div "14:00 Free Slot" at bounding box center [593, 265] width 66 height 24
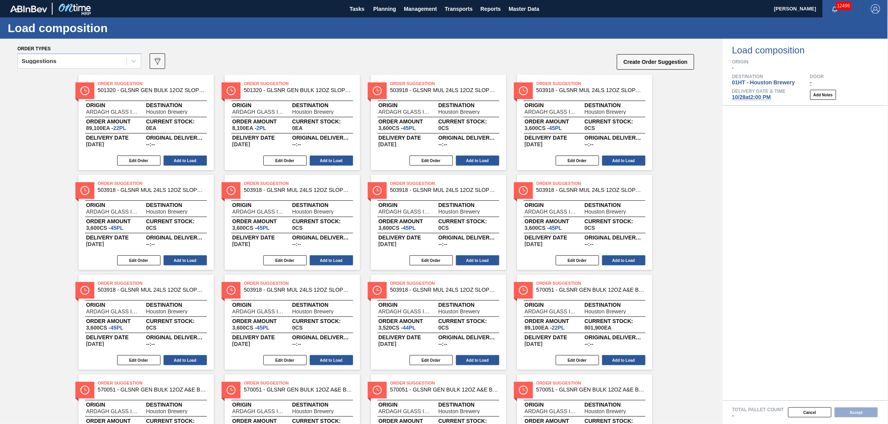
click at [69, 62] on div "Suggestions" at bounding box center [72, 61] width 109 height 11
click at [67, 72] on div "Awaiting load composition Suggestions Released - Awaiting Load Comp." at bounding box center [79, 95] width 124 height 46
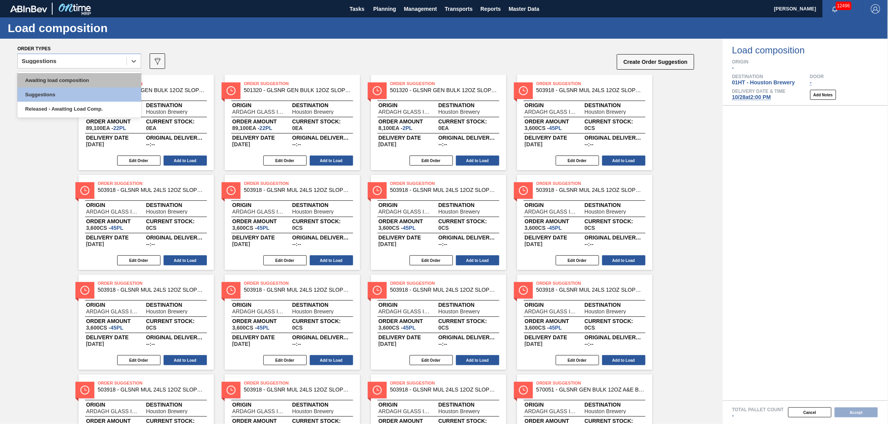
click at [67, 74] on div "Awaiting load composition" at bounding box center [79, 80] width 124 height 14
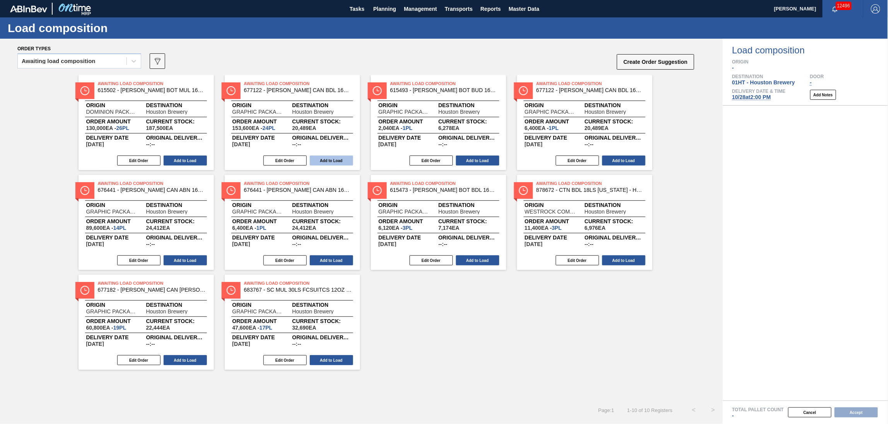
click at [333, 157] on button "Add to Load" at bounding box center [331, 161] width 43 height 10
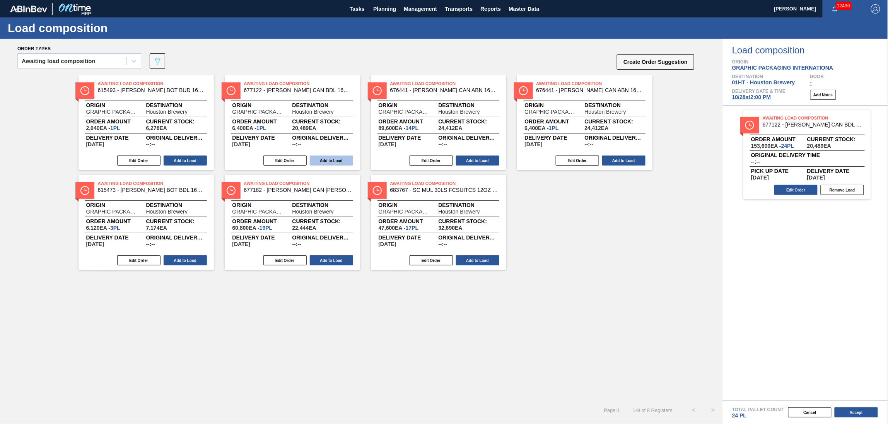
click at [332, 157] on button "Add to Load" at bounding box center [331, 161] width 43 height 10
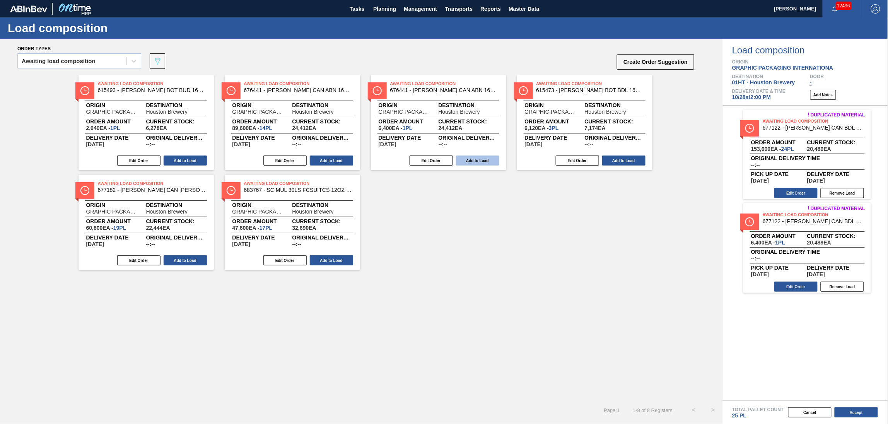
click at [468, 159] on button "Add to Load" at bounding box center [477, 161] width 43 height 10
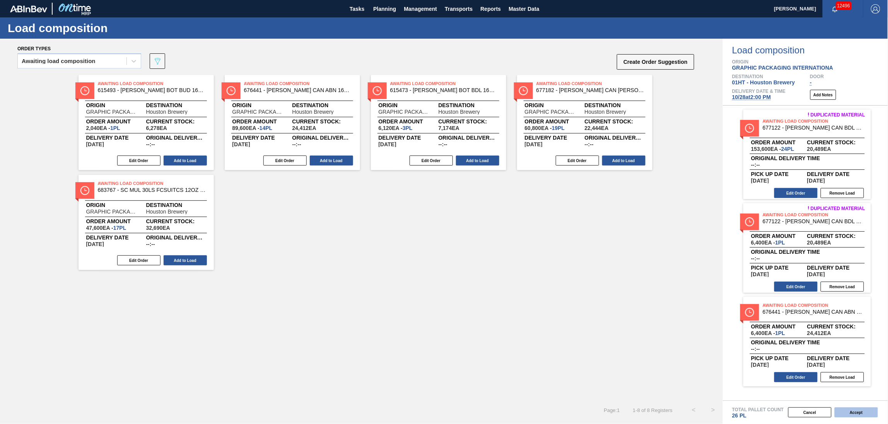
click at [863, 409] on button "Accept" at bounding box center [856, 412] width 43 height 10
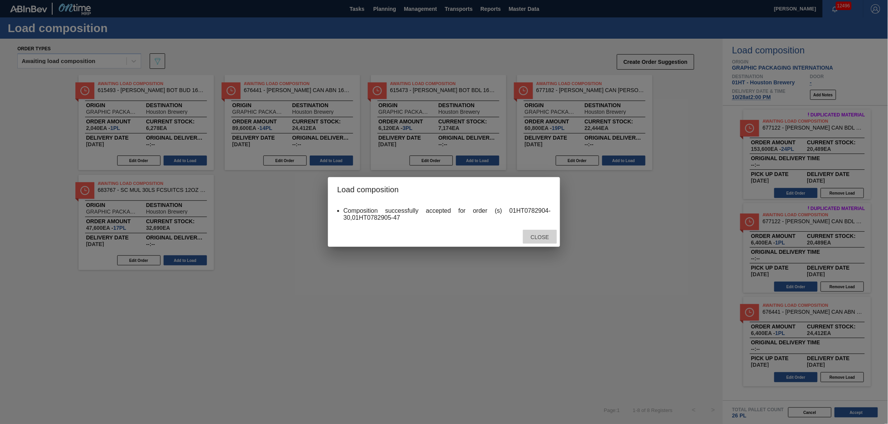
click at [547, 233] on div "Close" at bounding box center [540, 237] width 34 height 14
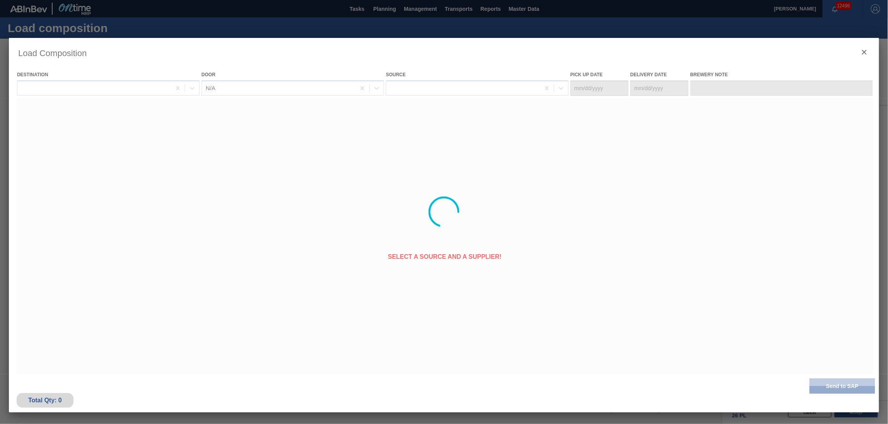
type Date "[DATE]"
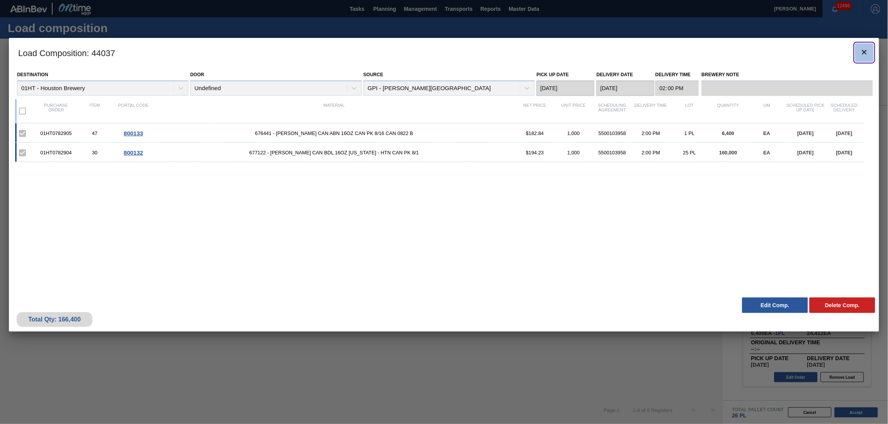
click at [863, 50] on icon "botão de ícone" at bounding box center [864, 52] width 9 height 9
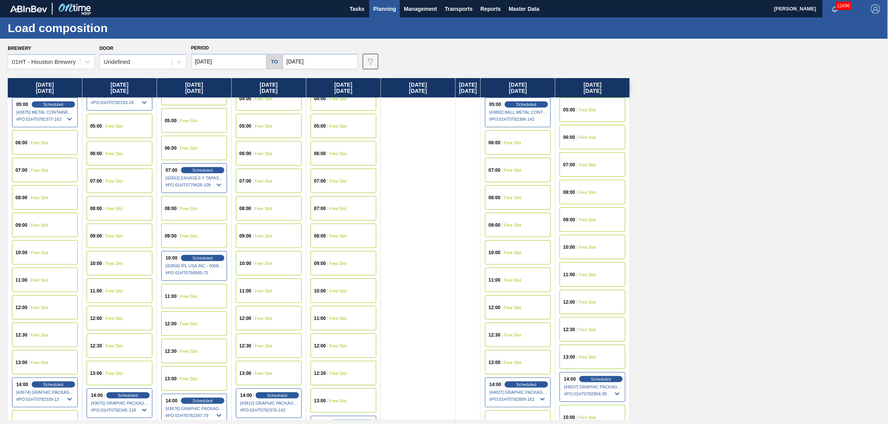
scroll to position [155, 0]
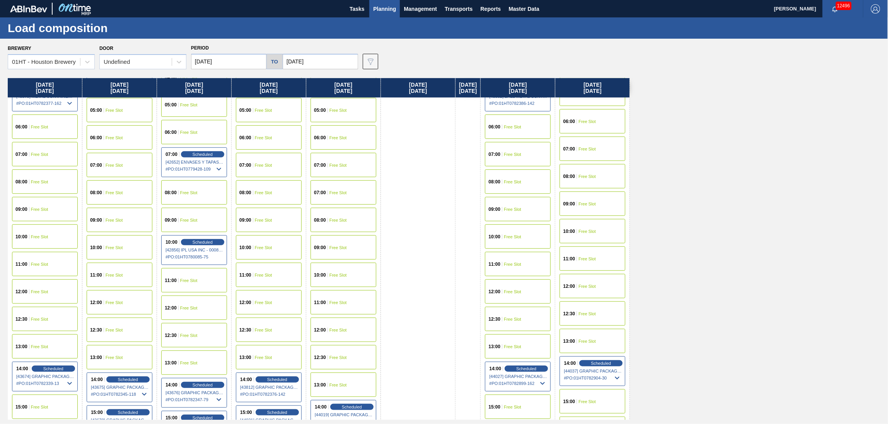
click at [336, 326] on div "12:00 Free Slot" at bounding box center [344, 330] width 66 height 24
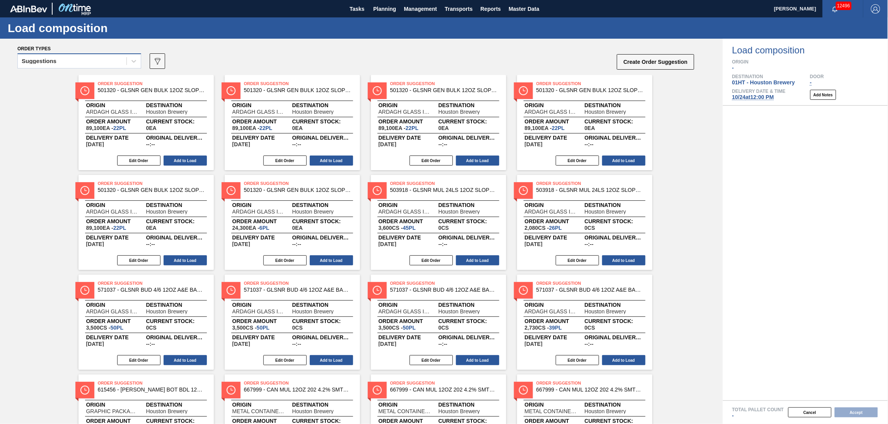
click at [69, 58] on div "Suggestions" at bounding box center [72, 61] width 109 height 11
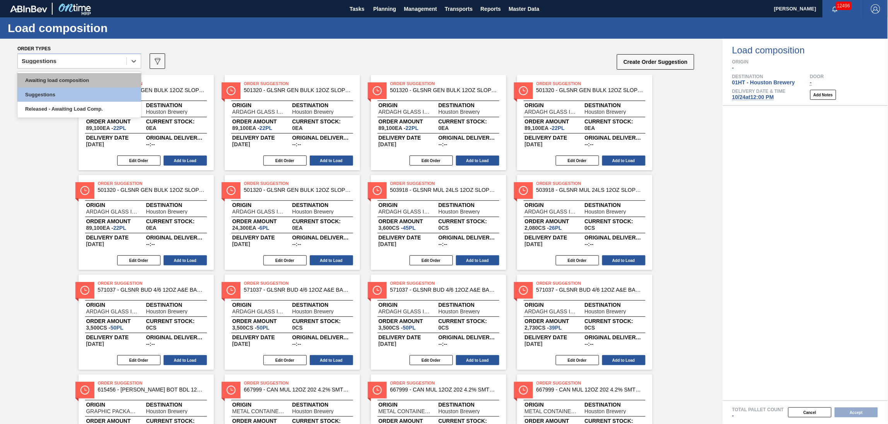
click at [68, 74] on div "Awaiting load composition" at bounding box center [79, 80] width 124 height 14
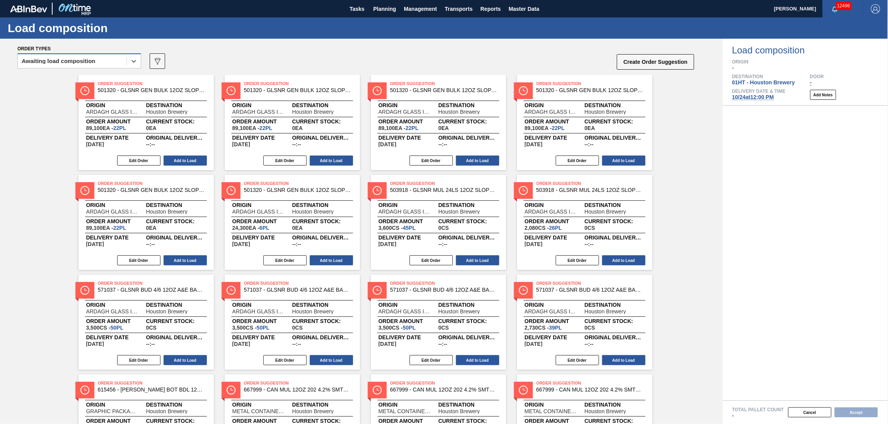
click at [84, 53] on div "Awaiting load composition" at bounding box center [79, 60] width 124 height 15
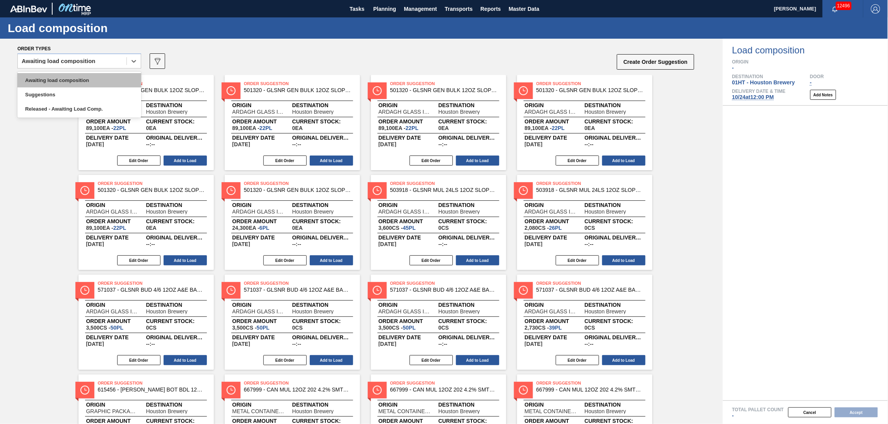
click at [85, 80] on div "Awaiting load composition" at bounding box center [79, 80] width 124 height 14
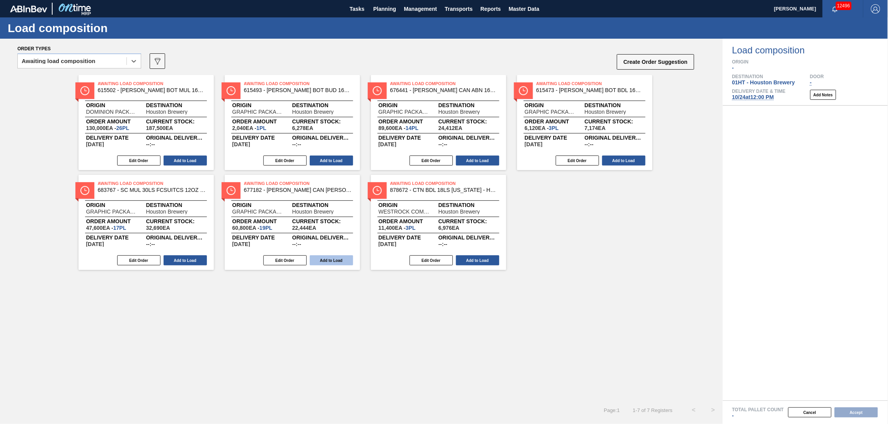
click at [321, 256] on button "Add to Load" at bounding box center [331, 260] width 43 height 10
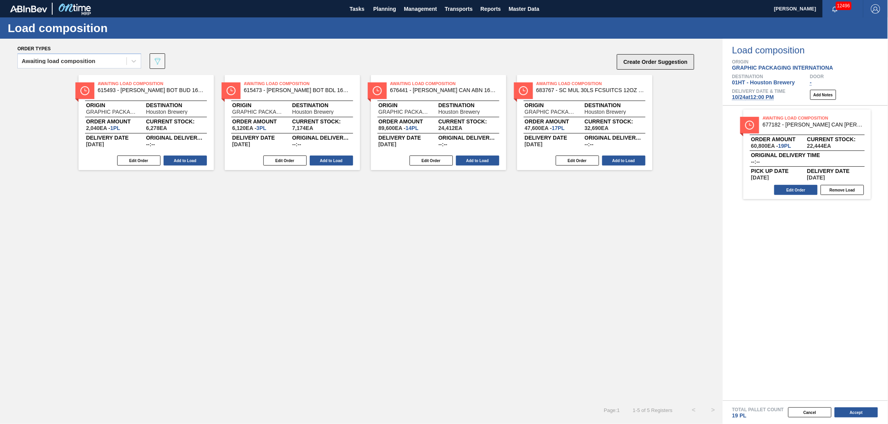
click at [642, 64] on button "Create Order Suggestion" at bounding box center [655, 61] width 77 height 15
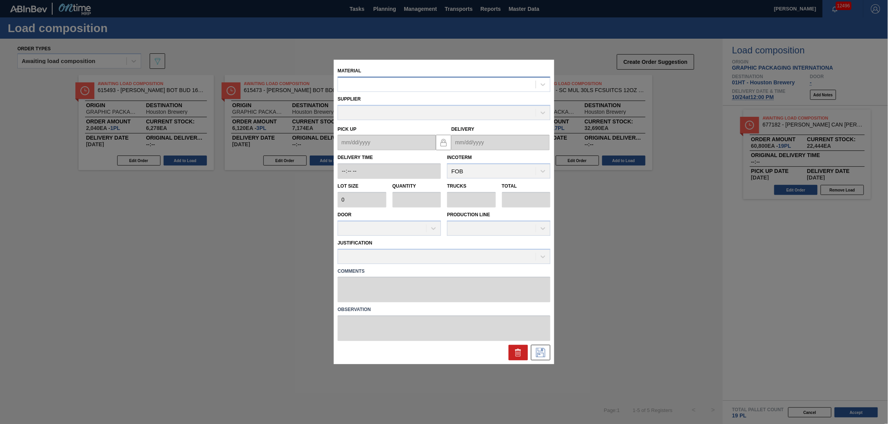
click at [392, 85] on div at bounding box center [437, 84] width 198 height 11
type input "677844"
click at [518, 350] on icon at bounding box center [518, 352] width 9 height 9
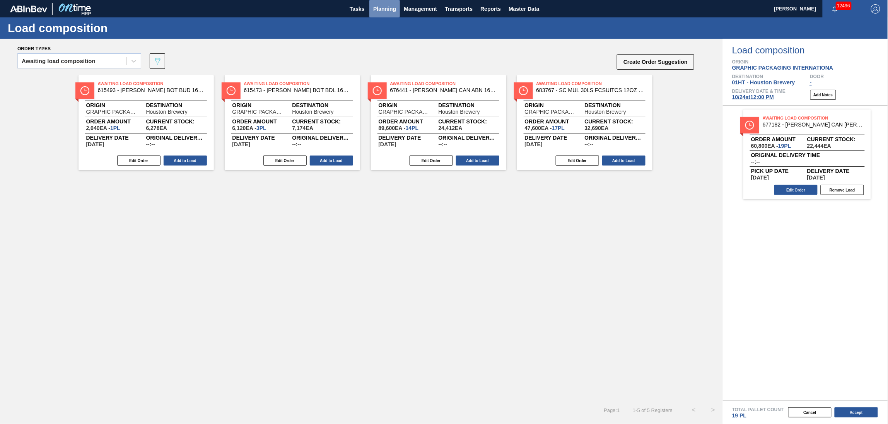
click at [376, 5] on span "Planning" at bounding box center [384, 8] width 23 height 9
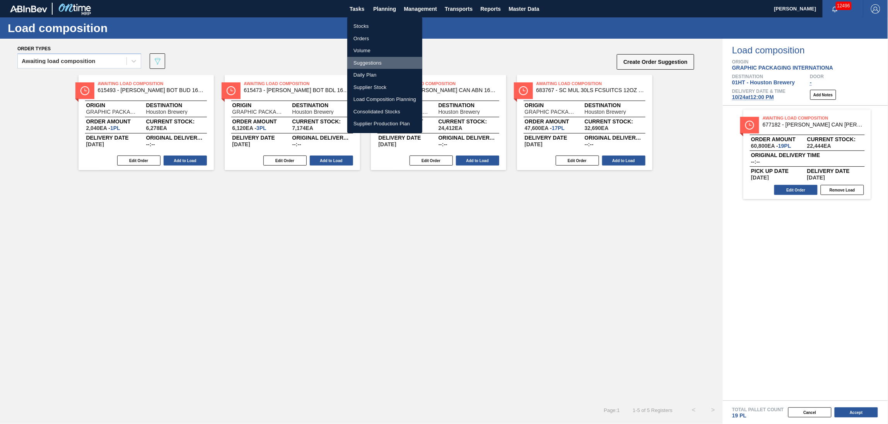
click at [361, 62] on li "Suggestions" at bounding box center [384, 63] width 75 height 12
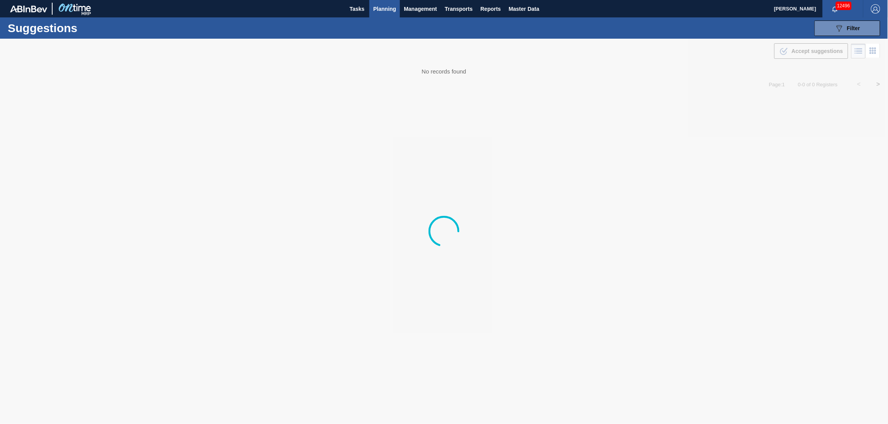
type from "[DATE]"
type to "[DATE]"
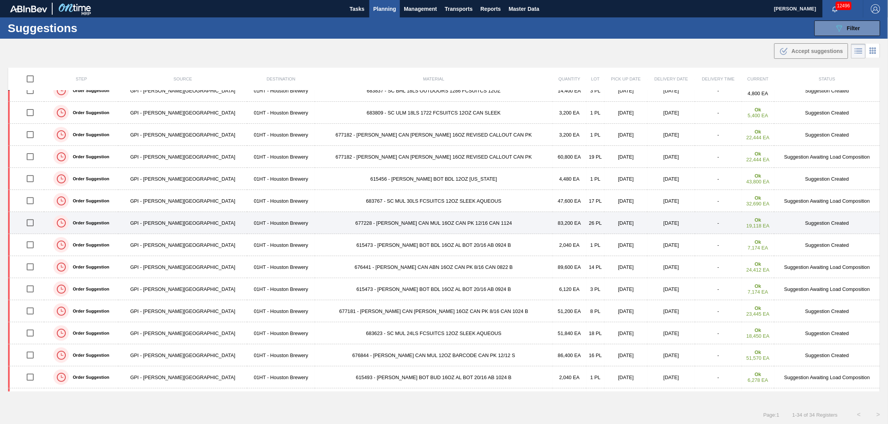
scroll to position [51, 0]
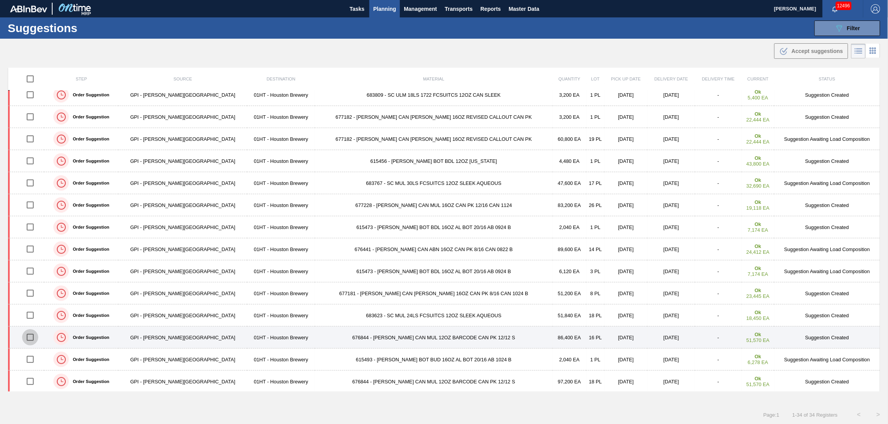
click at [34, 335] on input "checkbox" at bounding box center [30, 337] width 16 height 16
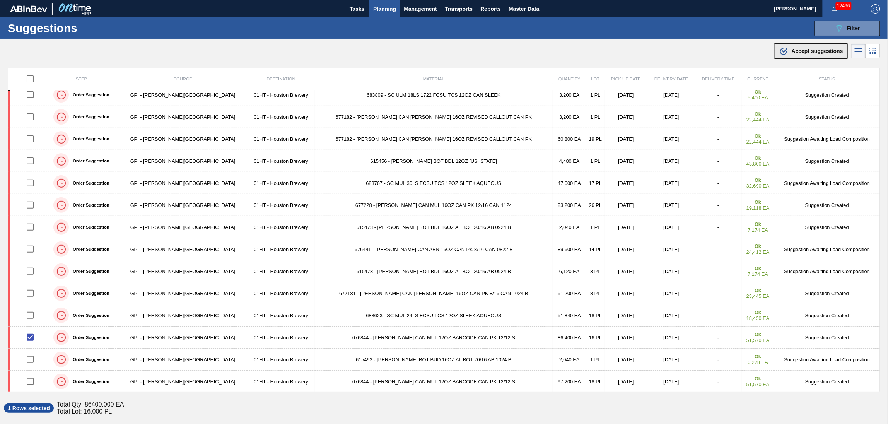
click at [801, 44] on button ".b{fill:var(--color-action-default)} Accept suggestions" at bounding box center [811, 50] width 74 height 15
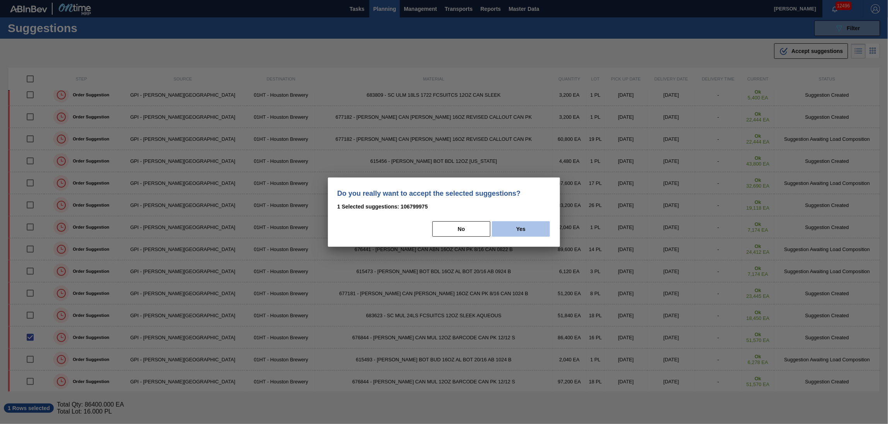
click at [508, 224] on button "Yes" at bounding box center [521, 228] width 58 height 15
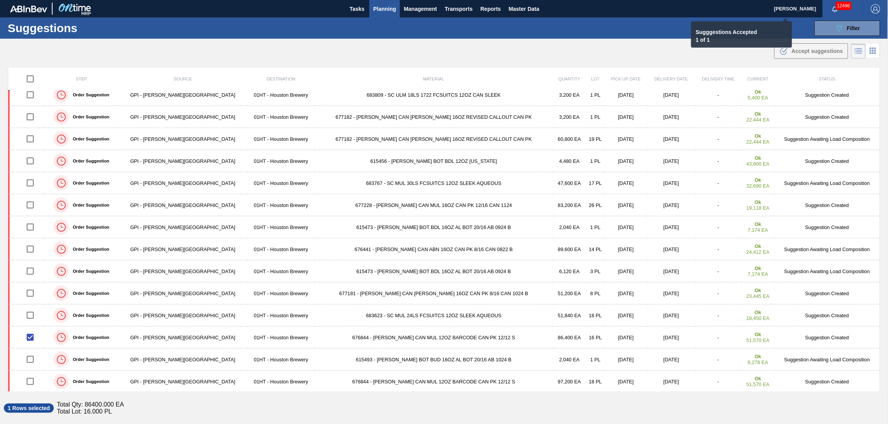
checkbox input "false"
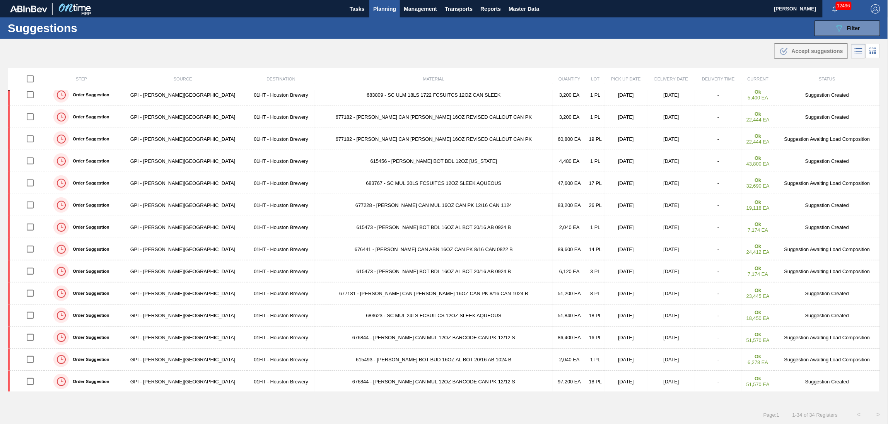
click at [384, 5] on span "Planning" at bounding box center [384, 8] width 23 height 9
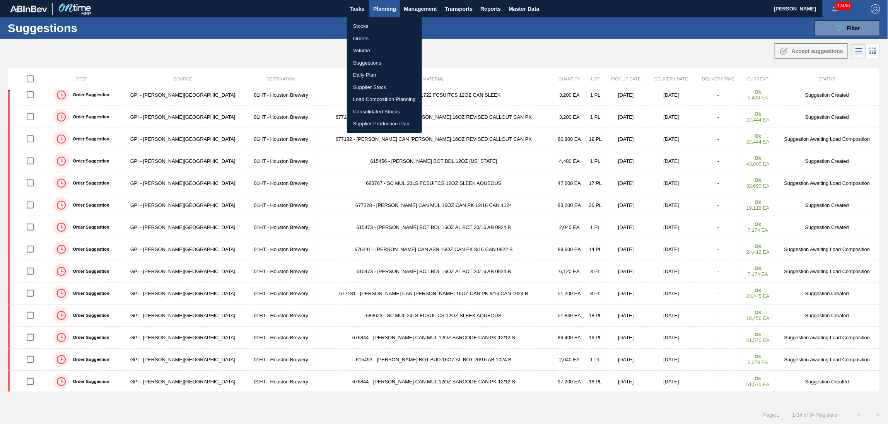
click at [372, 95] on li "Load Composition Planning" at bounding box center [384, 99] width 75 height 12
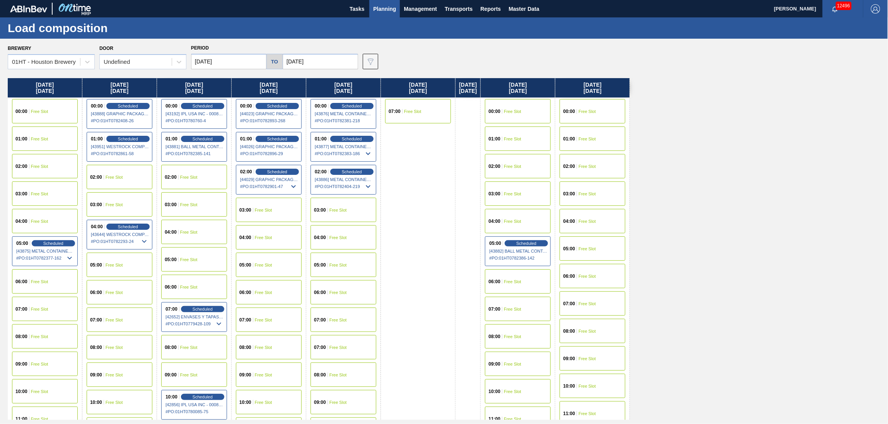
click at [514, 106] on div "00:00 Free Slot" at bounding box center [518, 111] width 66 height 24
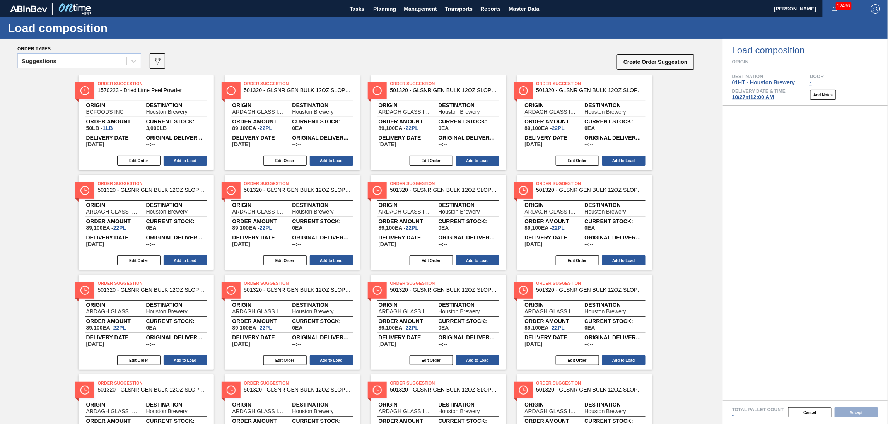
click at [107, 64] on div "Suggestions" at bounding box center [72, 61] width 109 height 11
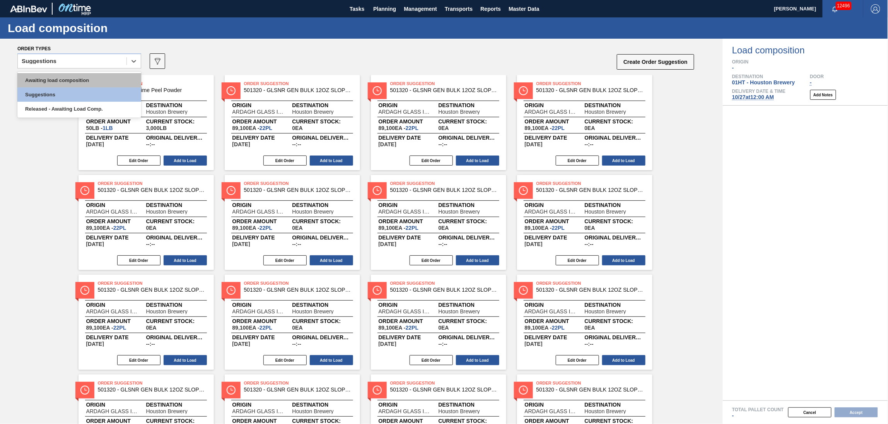
click at [100, 73] on div "Awaiting load composition" at bounding box center [79, 80] width 124 height 14
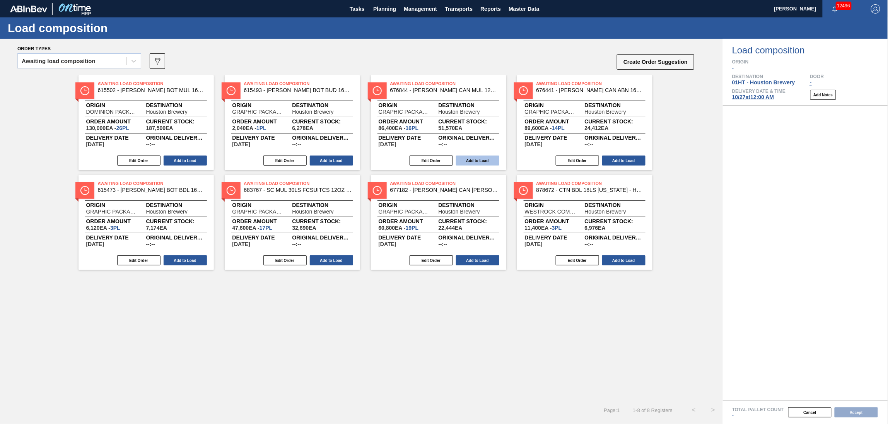
click at [462, 161] on button "Add to Load" at bounding box center [477, 161] width 43 height 10
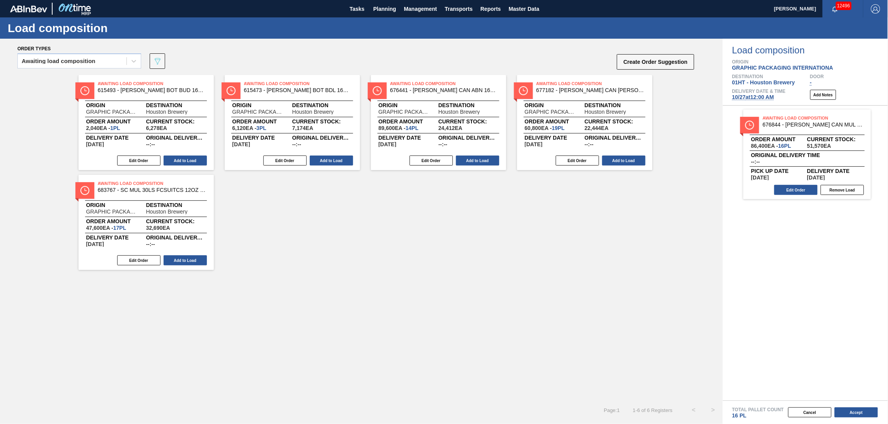
click at [614, 154] on div "Awaiting Load Composition 677182 - [PERSON_NAME] CAN [PERSON_NAME] 16OZ REVISED…" at bounding box center [584, 122] width 135 height 95
click at [620, 159] on button "Add to Load" at bounding box center [623, 161] width 43 height 10
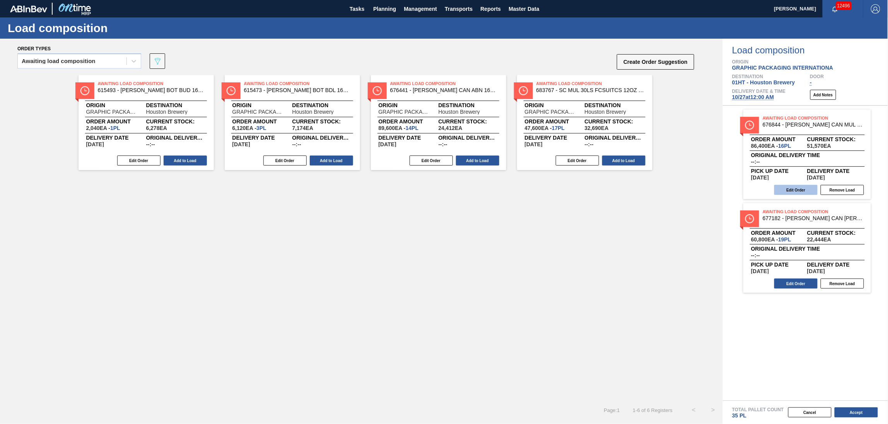
click at [799, 187] on button "Edit Order" at bounding box center [795, 190] width 43 height 10
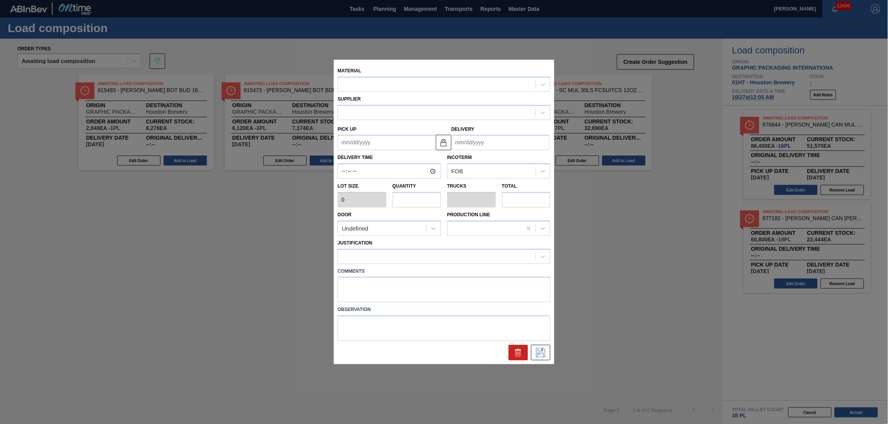
type input "5,400"
type input "16"
type input "0.615"
type input "86,400"
type up "[DATE]"
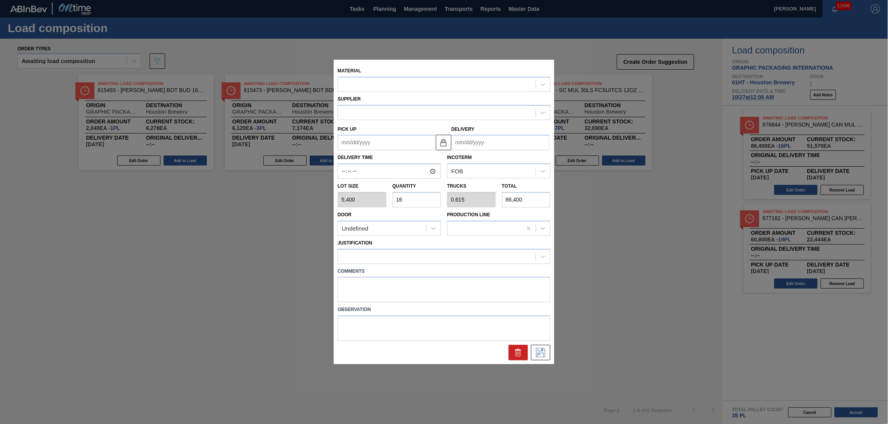
type input "[DATE]"
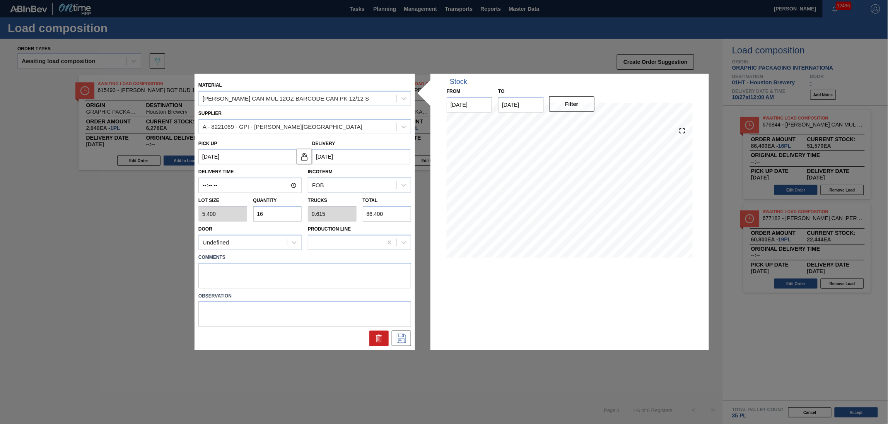
click at [217, 210] on div "Lot size 5,400 Quantity 16 Trucks 0.615 Total 86,400" at bounding box center [304, 207] width 219 height 29
type input "8"
type input "0.308"
type input "43,200"
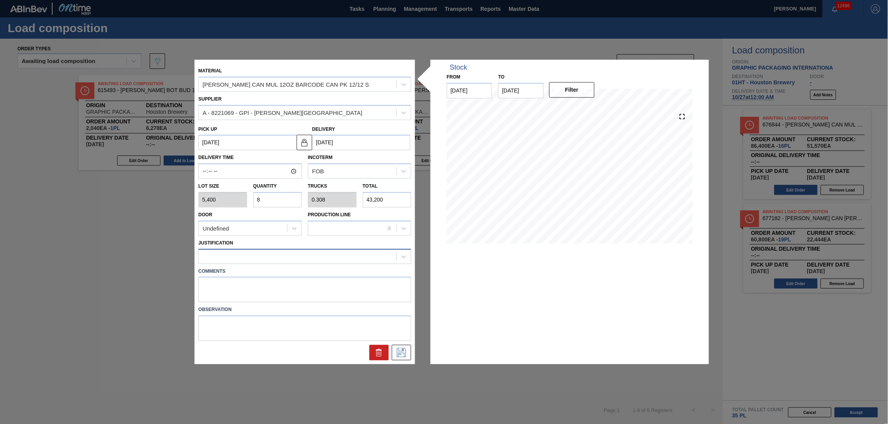
type input "8"
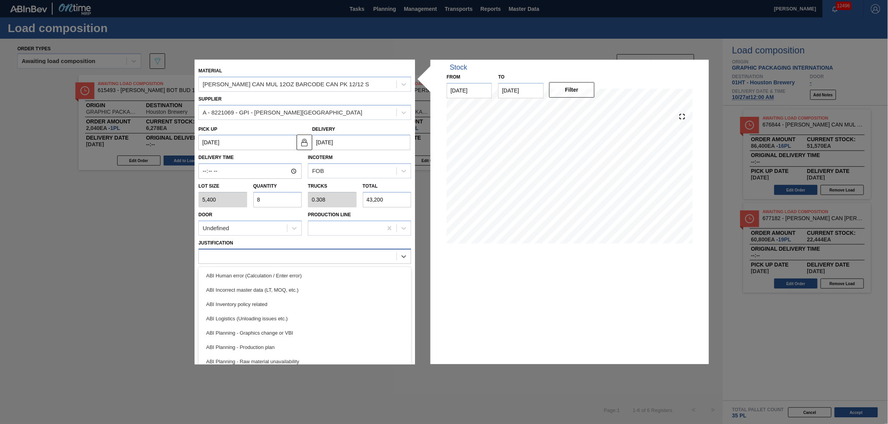
click at [256, 262] on div at bounding box center [304, 256] width 213 height 15
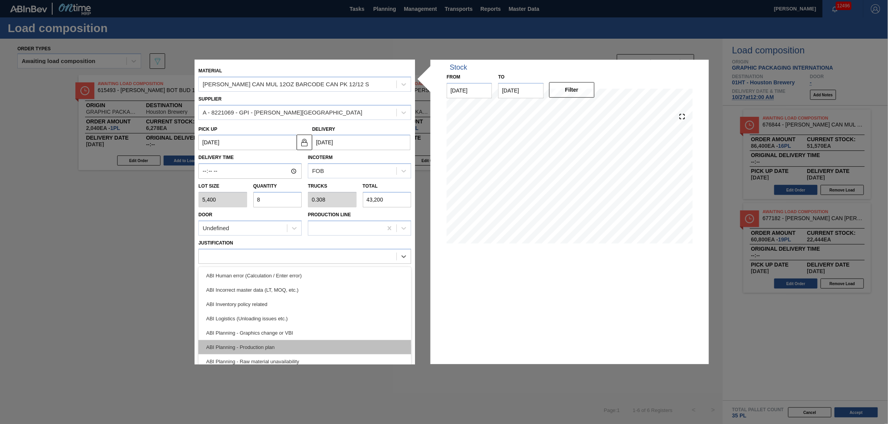
scroll to position [51, 0]
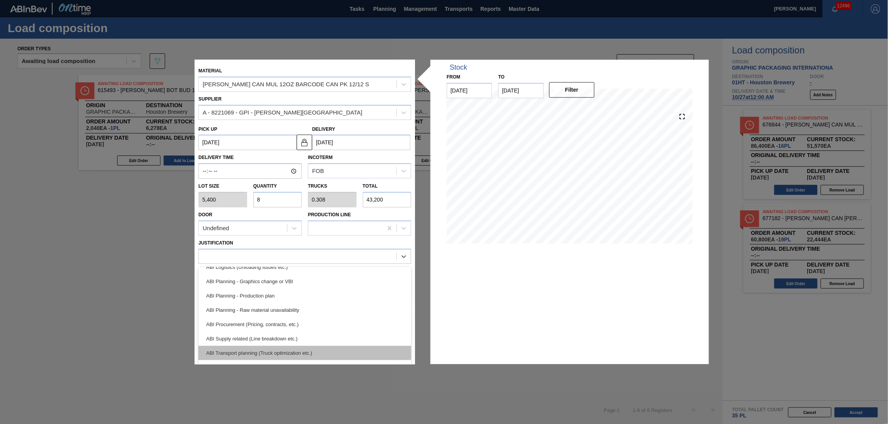
click at [291, 347] on div "ABI Transport planning (Truck optimization etc.)" at bounding box center [304, 353] width 213 height 14
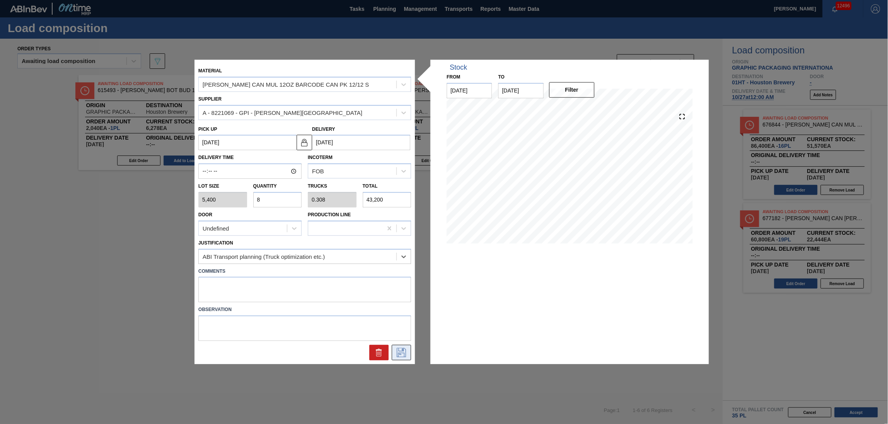
click at [395, 351] on button at bounding box center [401, 352] width 19 height 15
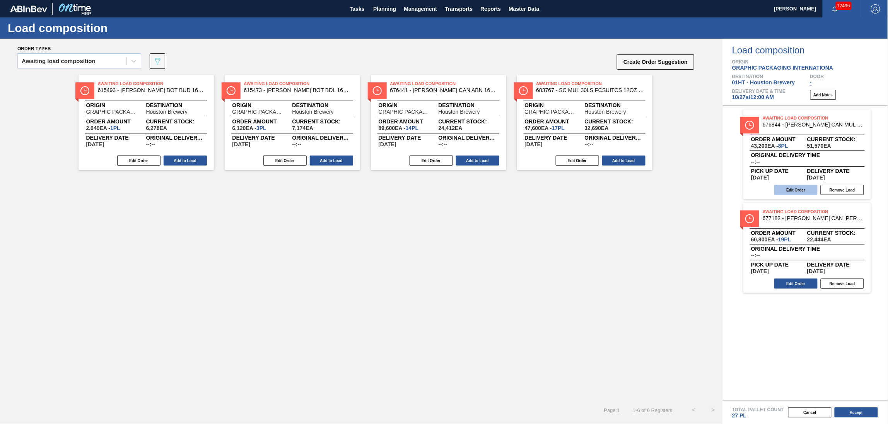
click at [800, 185] on button "Edit Order" at bounding box center [795, 190] width 43 height 10
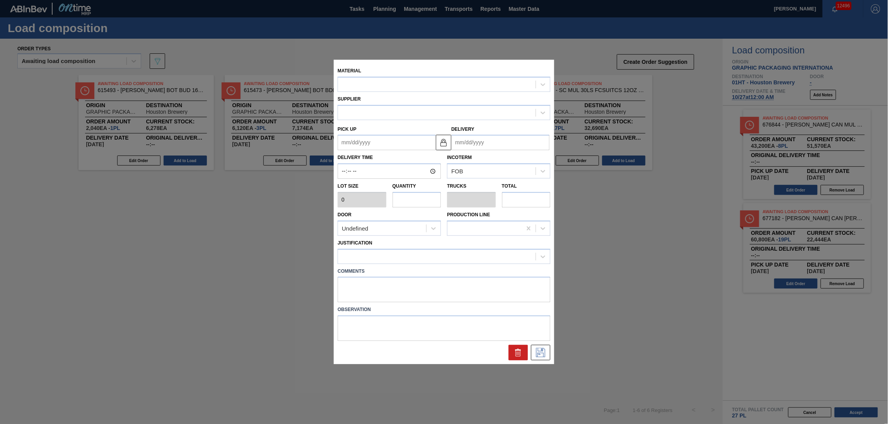
type input "5,400"
type input "8"
type input "0.308"
type input "43,200"
type up "[DATE]"
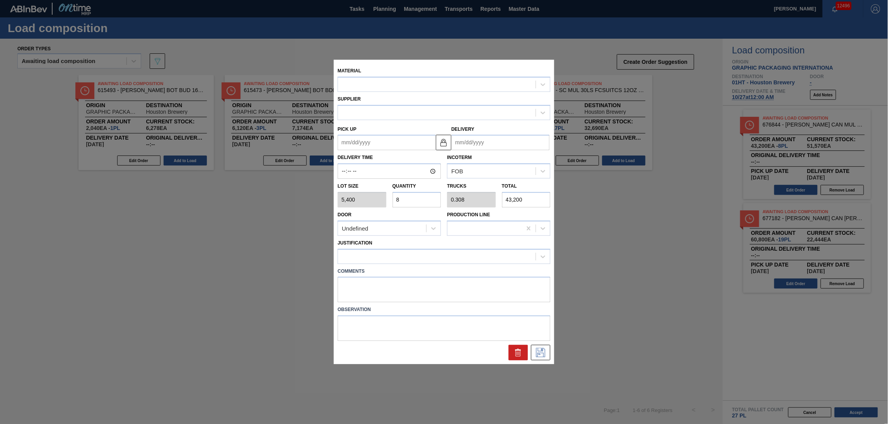
type input "[DATE]"
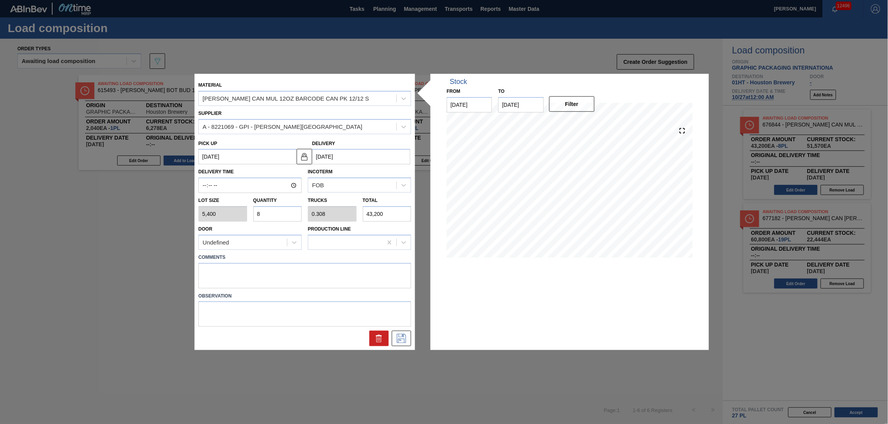
click at [238, 210] on div "Lot size 5,400 Quantity 8 Trucks 0.308 Total 43,200" at bounding box center [304, 207] width 219 height 29
type input "7"
type input "0.269"
type input "37,800"
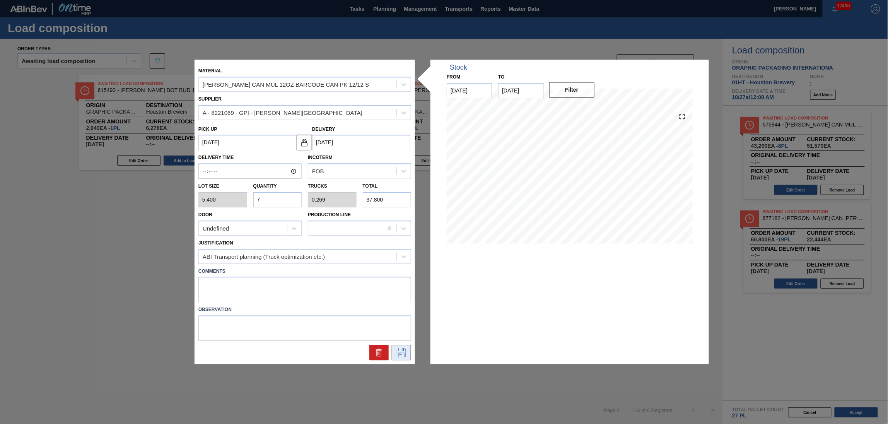
type input "7"
click at [405, 348] on icon at bounding box center [401, 352] width 12 height 9
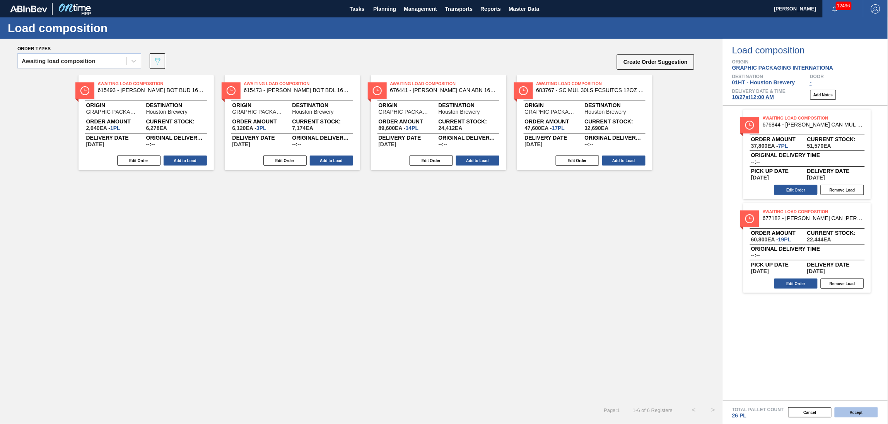
click at [855, 408] on button "Accept" at bounding box center [856, 412] width 43 height 10
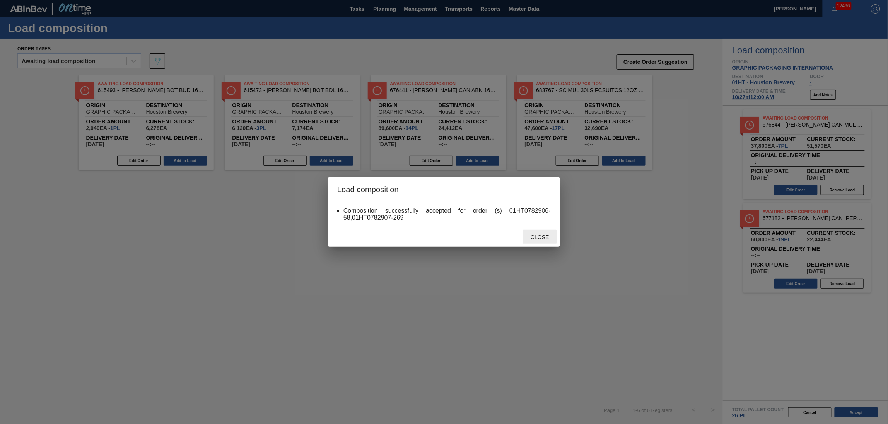
drag, startPoint x: 541, startPoint y: 233, endPoint x: 526, endPoint y: 231, distance: 14.8
click at [526, 231] on div "Close" at bounding box center [540, 237] width 34 height 14
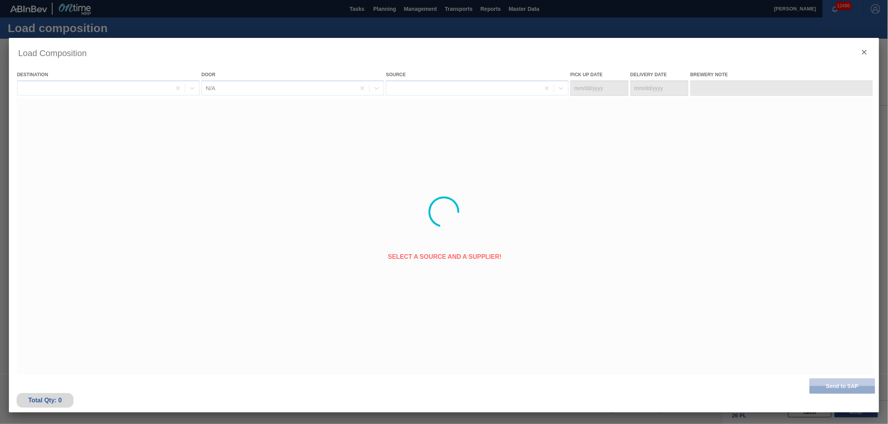
type Date "[DATE]"
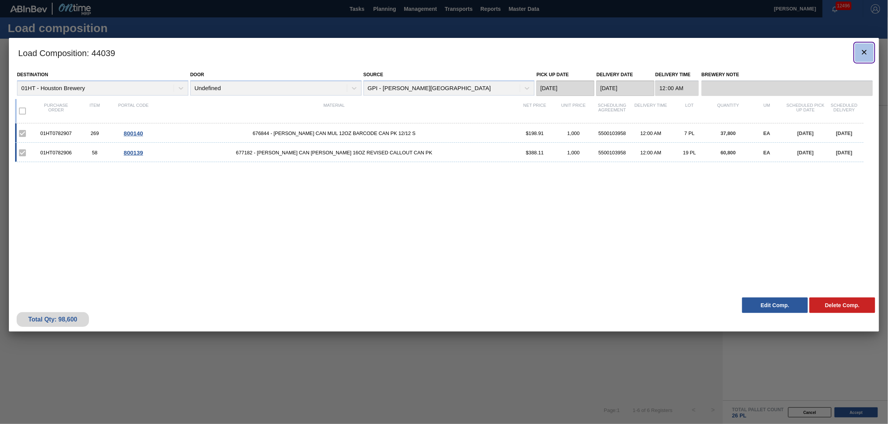
click at [867, 50] on icon "botão de ícone" at bounding box center [864, 52] width 9 height 9
